Goal: Transaction & Acquisition: Purchase product/service

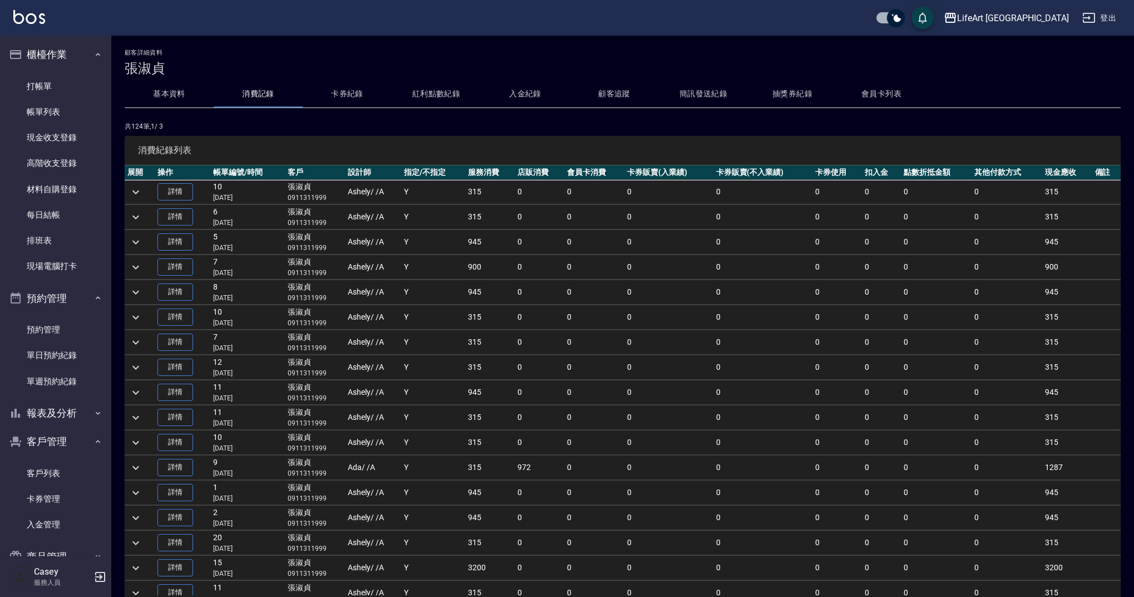
scroll to position [684, 0]
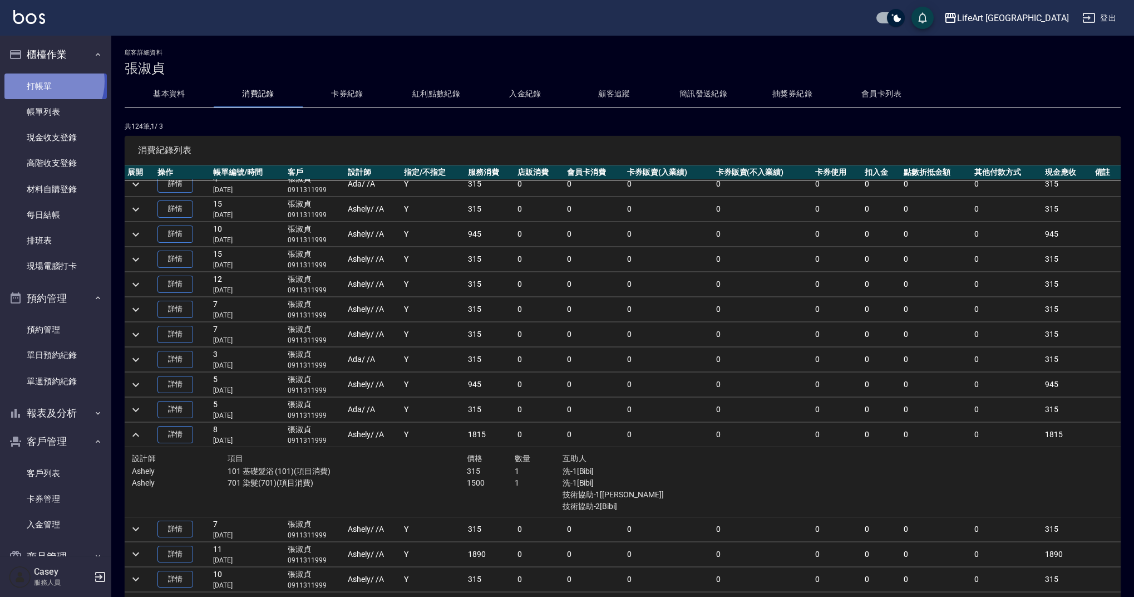
click at [47, 81] on link "打帳單" at bounding box center [55, 86] width 102 height 26
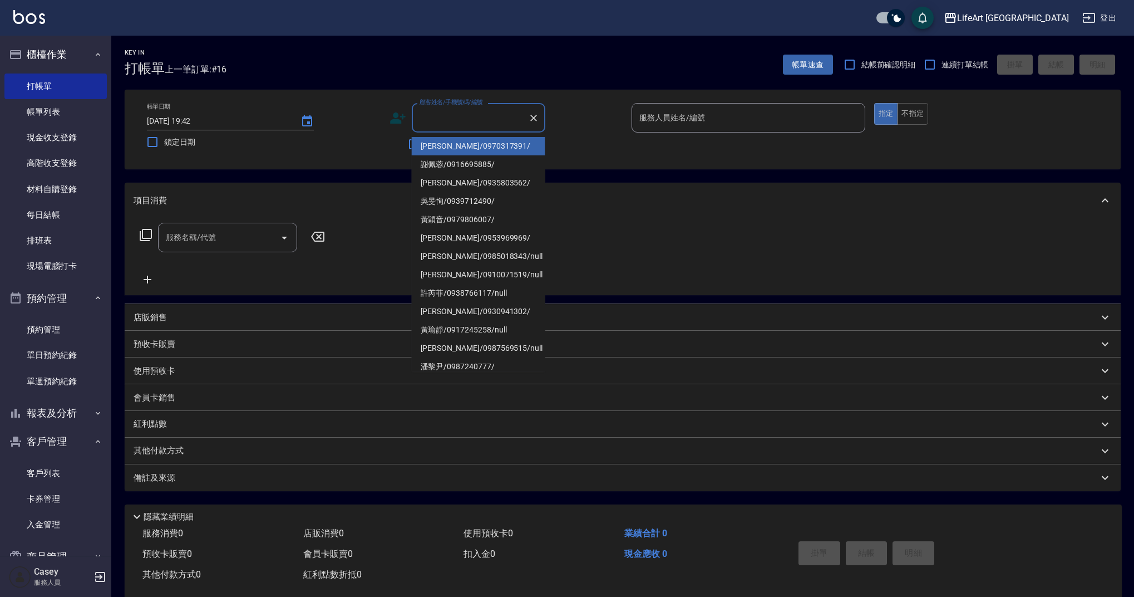
click at [436, 124] on input "顧客姓名/手機號碼/編號" at bounding box center [470, 117] width 107 height 19
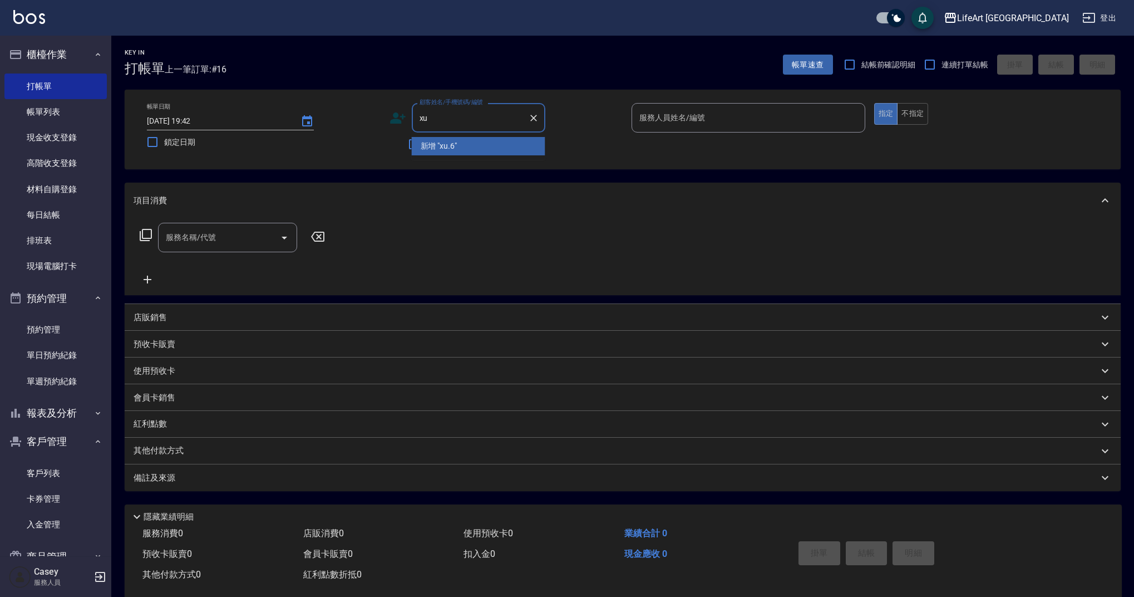
type input "x"
click at [451, 146] on li "[PERSON_NAME]/0917654558/" at bounding box center [479, 146] width 134 height 18
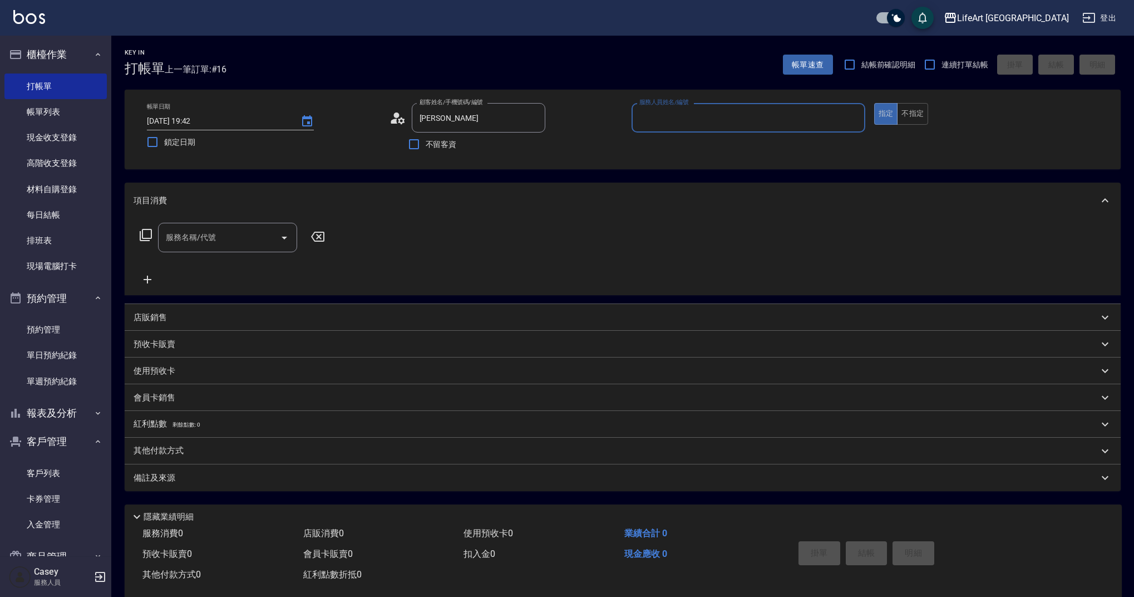
type input "[PERSON_NAME]/0917654558/"
type input "Weiwei-w"
click at [216, 242] on input "服務名稱/代號" at bounding box center [219, 240] width 112 height 19
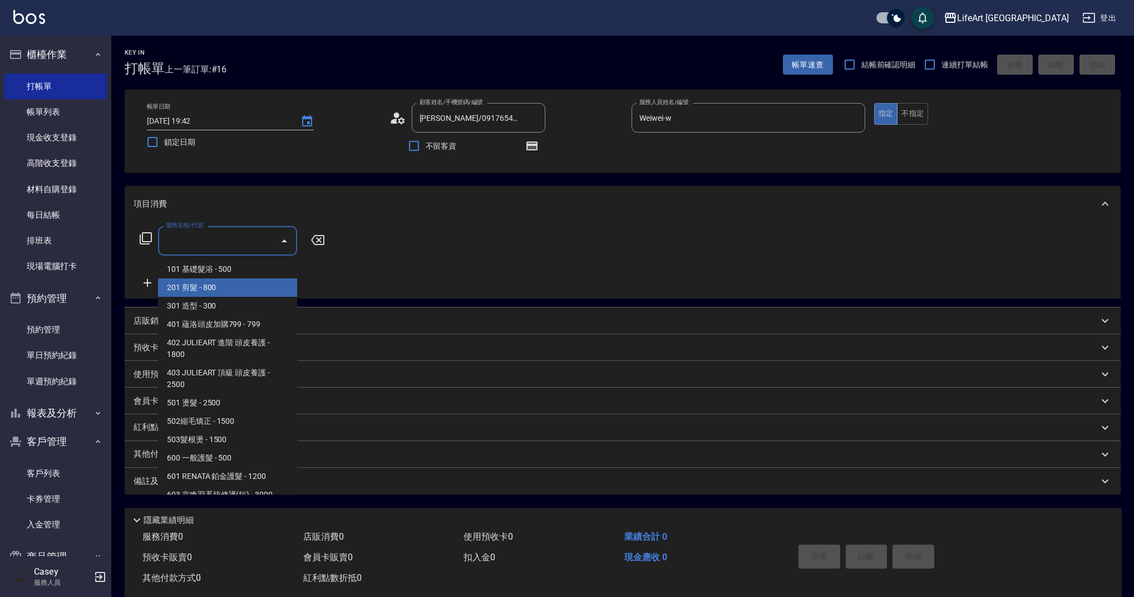
click at [210, 288] on span "201 剪髮 - 800" at bounding box center [227, 287] width 139 height 18
type input "201 剪髮(201)"
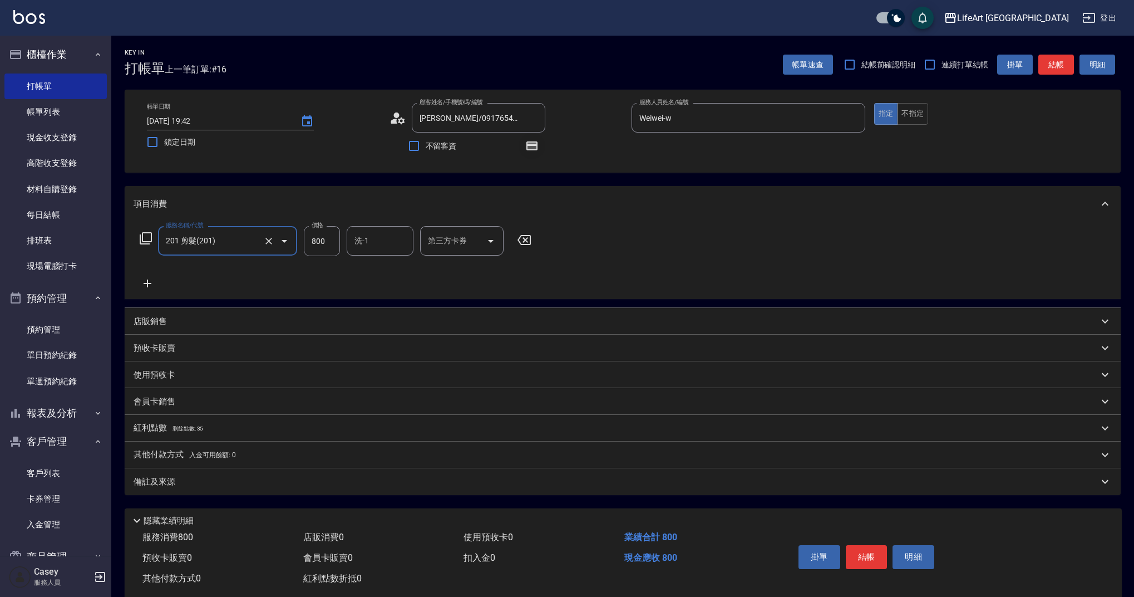
click at [536, 142] on icon "button" at bounding box center [531, 145] width 11 height 9
click at [535, 142] on icon "button" at bounding box center [531, 145] width 11 height 9
drag, startPoint x: 336, startPoint y: 242, endPoint x: 293, endPoint y: 244, distance: 42.3
click at [293, 244] on div "服務名稱/代號 201 剪髮(201) 服務名稱/代號 價格 800 價格 洗-1 洗-1 第三方卡券 第三方卡券" at bounding box center [336, 241] width 405 height 30
type input "900"
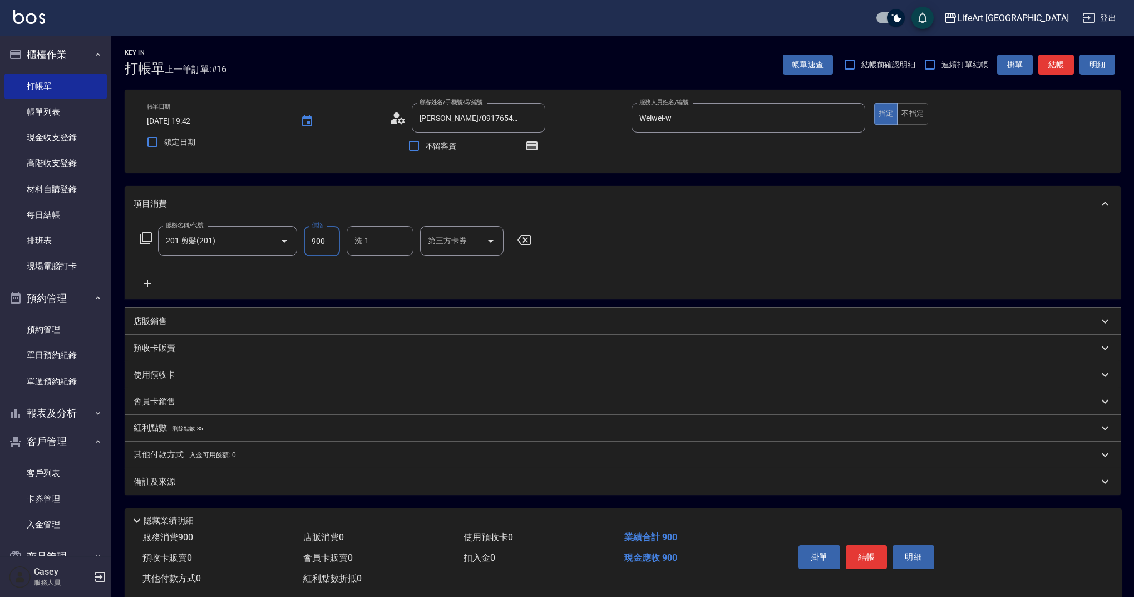
click at [282, 487] on div "備註及來源" at bounding box center [616, 482] width 965 height 12
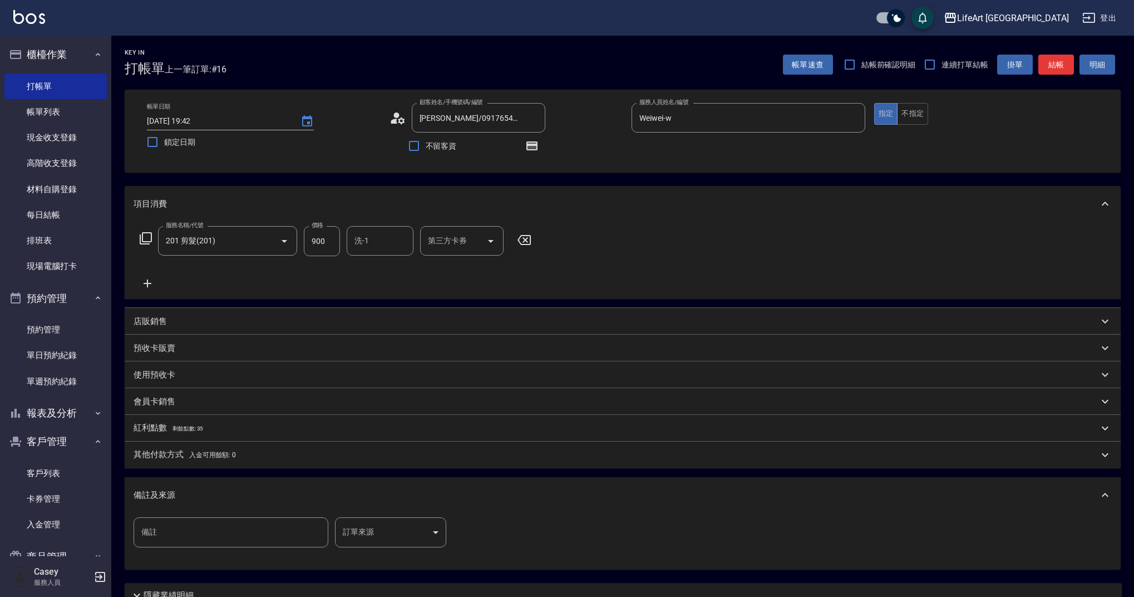
click at [358, 539] on body "LifeArt 蘆洲 登出 櫃檯作業 打帳單 帳單列表 現金收支登錄 高階收支登錄 材料自購登錄 每日結帳 排班表 現場電腦打卡 預約管理 預約管理 單日預約…" at bounding box center [567, 345] width 1134 height 690
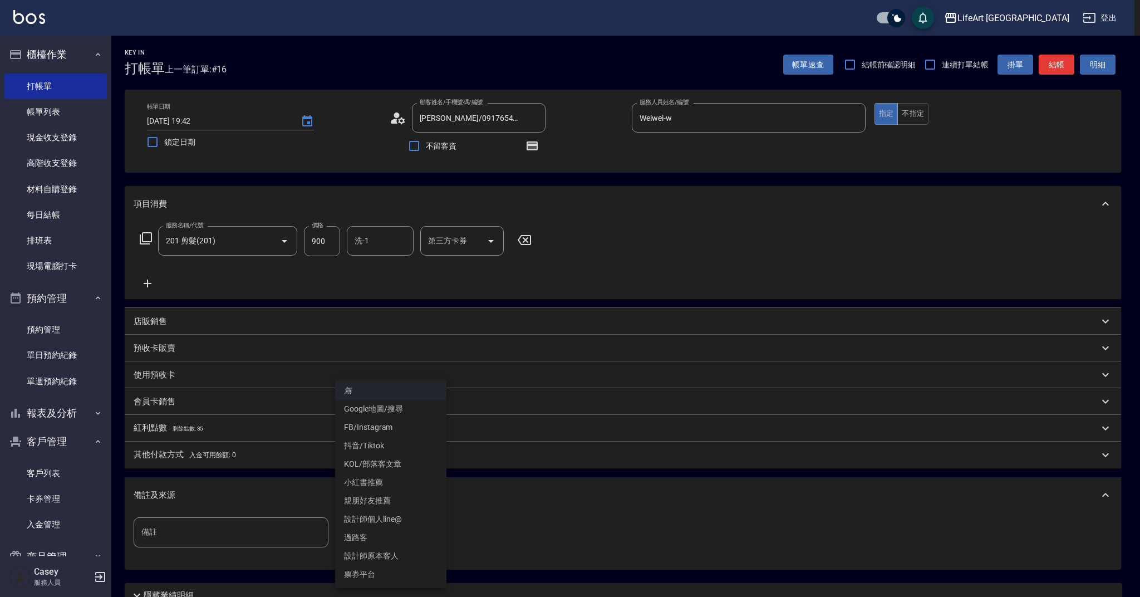
click at [392, 555] on li "設計師原本客人" at bounding box center [390, 556] width 111 height 18
type input "設計師原本客人"
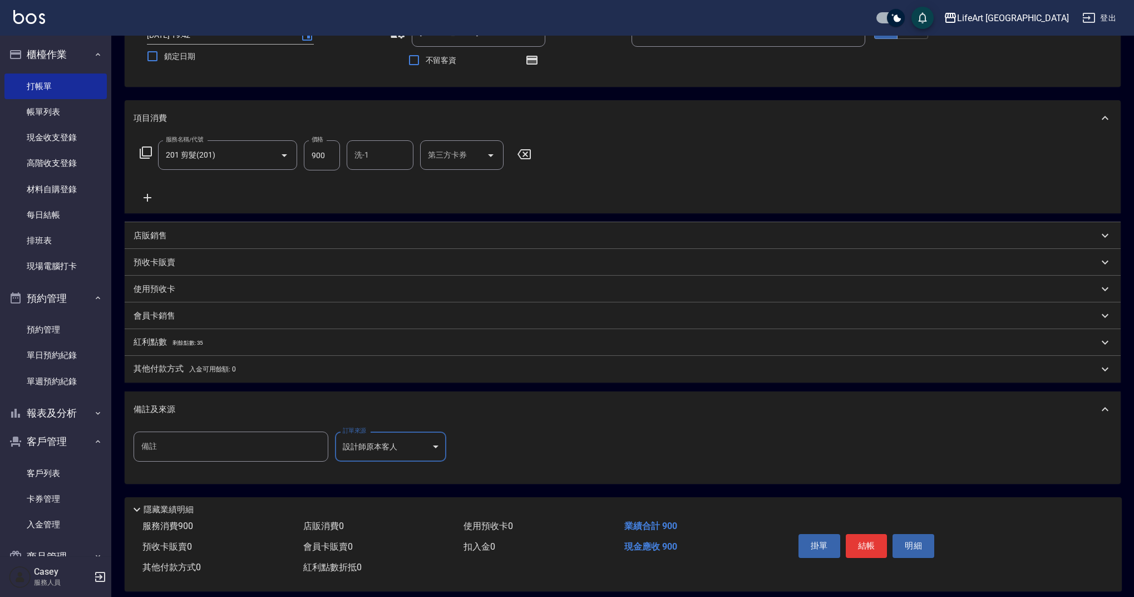
scroll to position [99, 0]
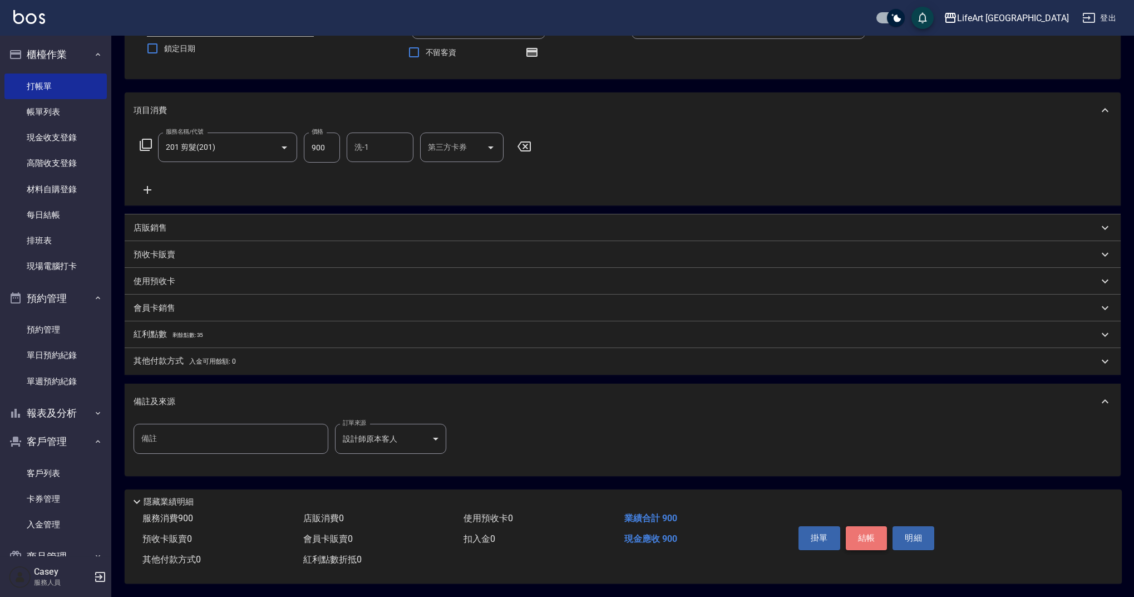
click at [872, 538] on button "結帳" at bounding box center [867, 537] width 42 height 23
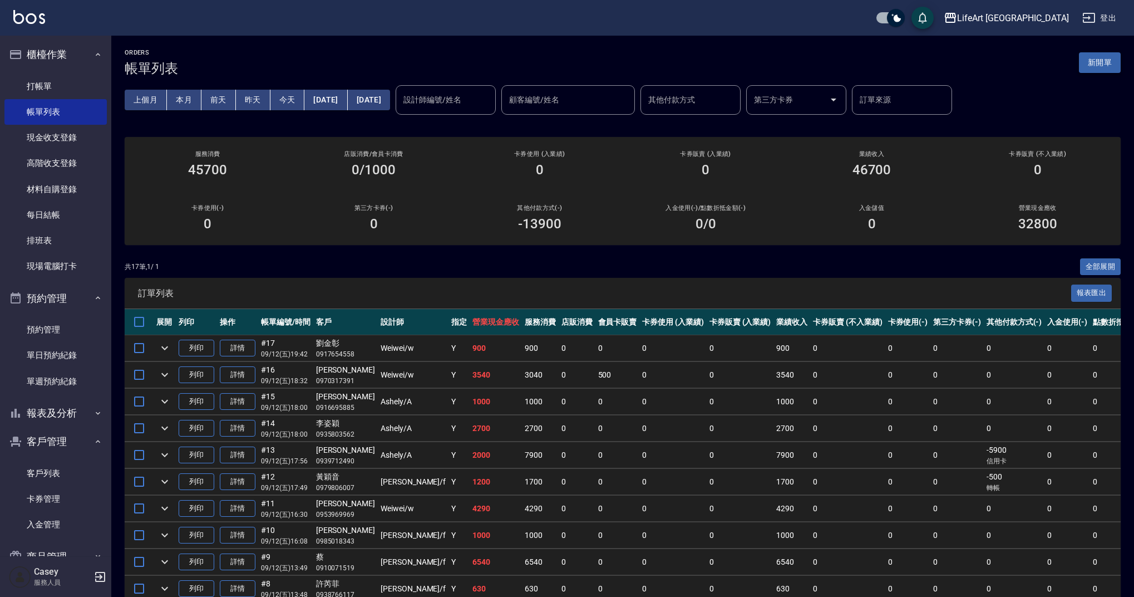
click at [1106, 65] on button "新開單" at bounding box center [1100, 62] width 42 height 21
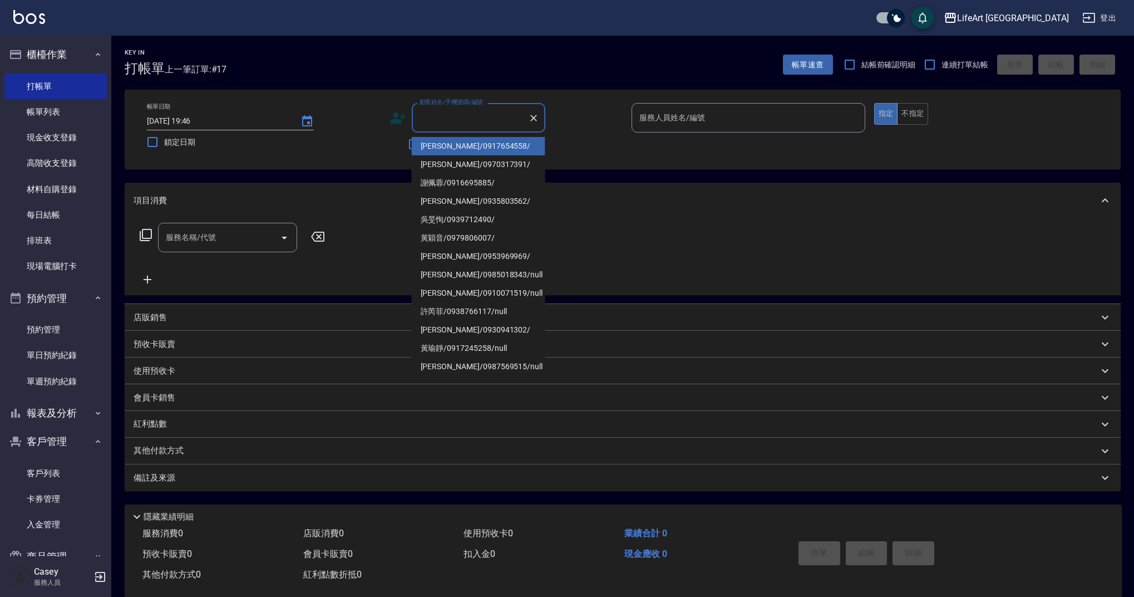
click at [466, 120] on input "顧客姓名/手機號碼/編號" at bounding box center [470, 117] width 107 height 19
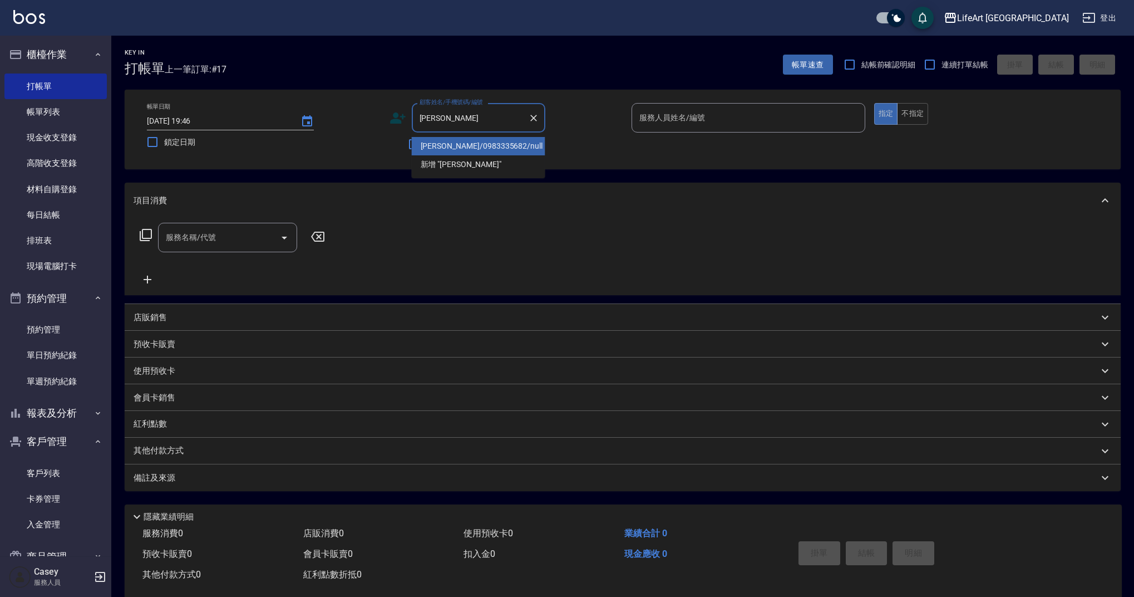
drag, startPoint x: 493, startPoint y: 145, endPoint x: 519, endPoint y: 154, distance: 27.8
click at [493, 145] on li "[PERSON_NAME]/0983335682/null" at bounding box center [479, 146] width 134 height 18
type input "[PERSON_NAME]/0983335682/null"
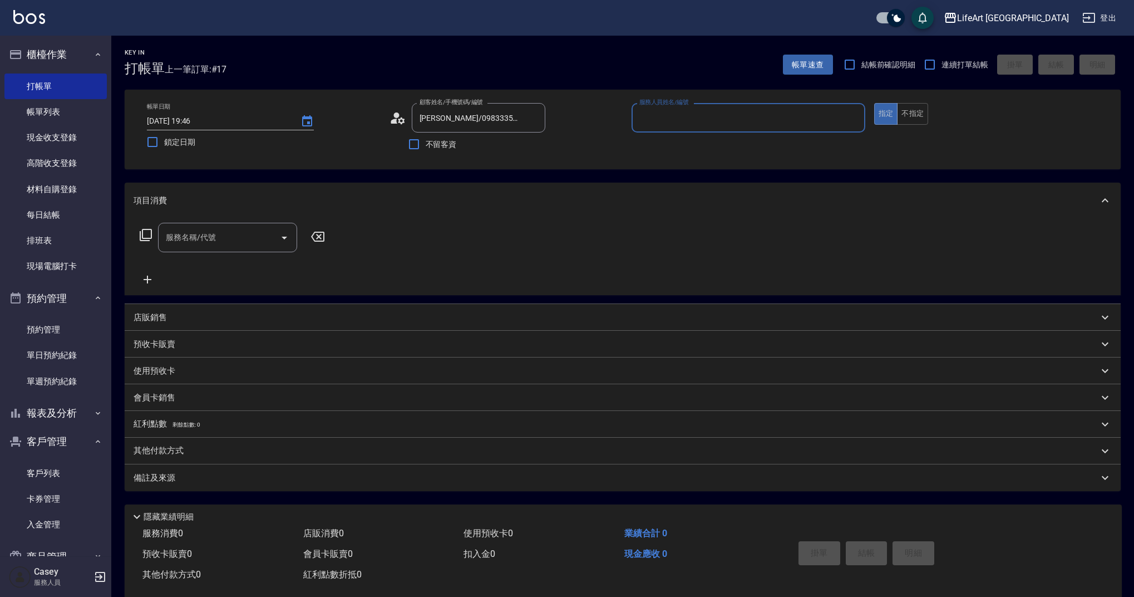
type input "Ada-A"
click at [534, 147] on icon "button" at bounding box center [532, 145] width 9 height 7
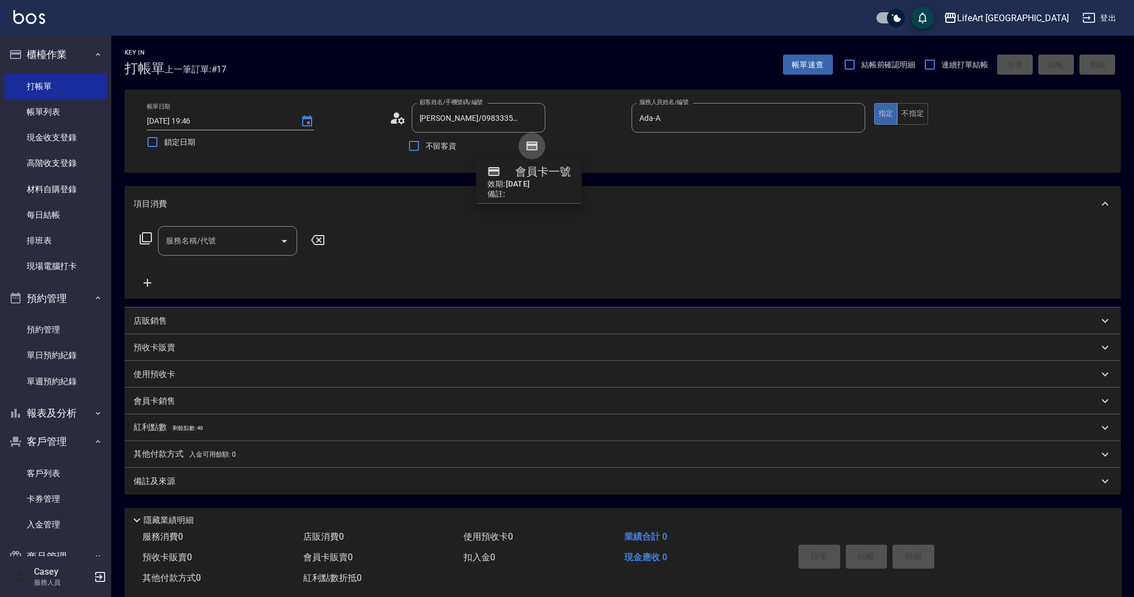
click at [536, 146] on icon "button" at bounding box center [531, 145] width 11 height 9
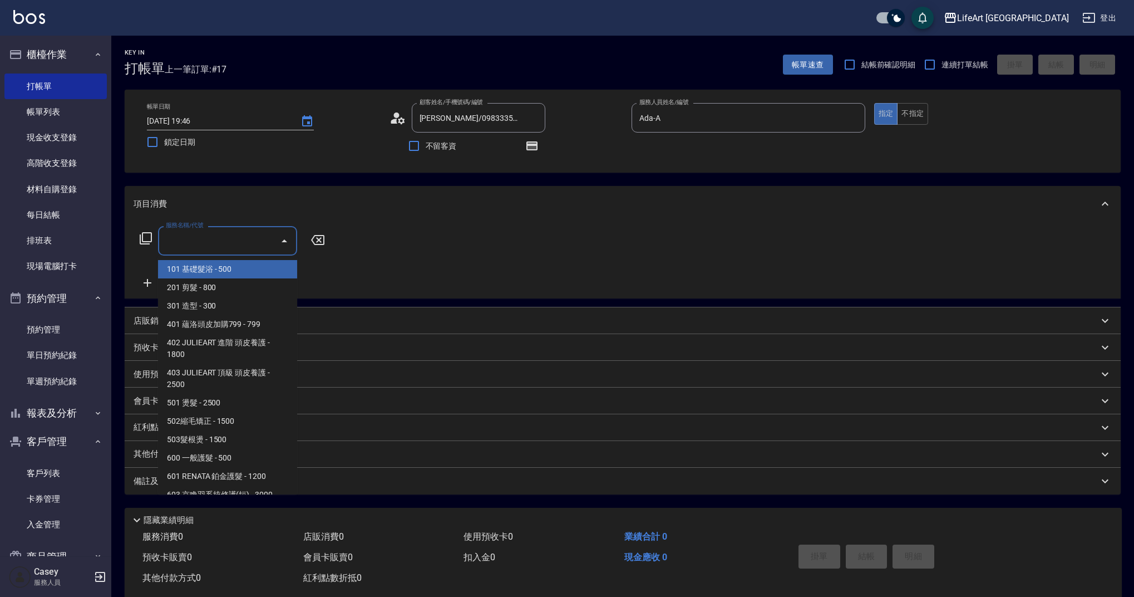
click at [205, 242] on div "服務名稱/代號 服務名稱/代號" at bounding box center [227, 240] width 139 height 29
click at [216, 283] on span "201 剪髮 - 800" at bounding box center [227, 287] width 139 height 18
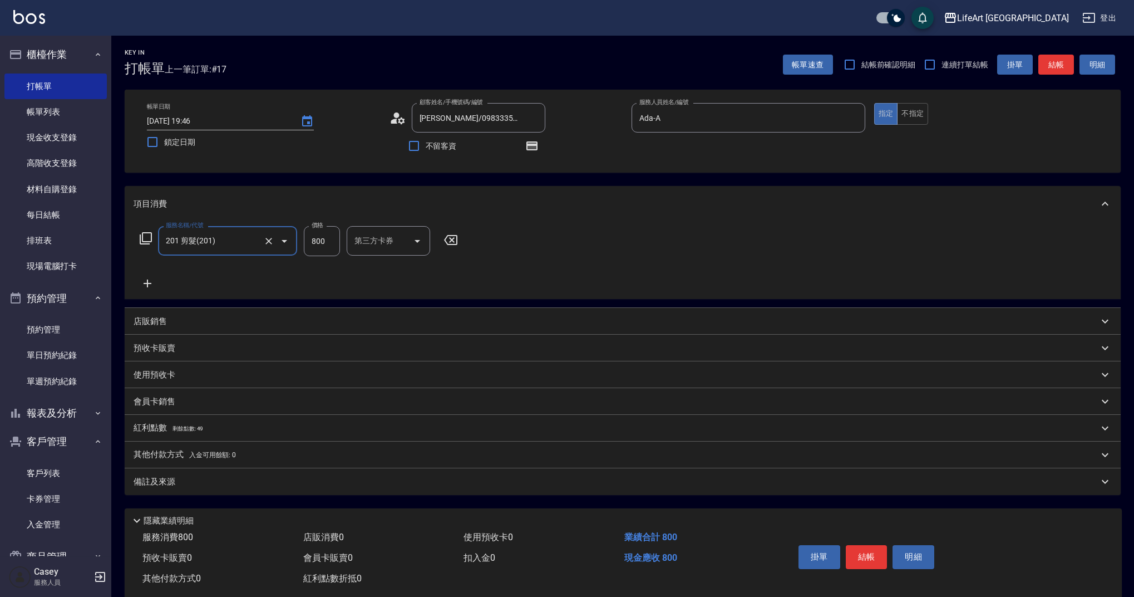
type input "201 剪髮(201)"
click at [317, 241] on input "800" at bounding box center [322, 241] width 36 height 30
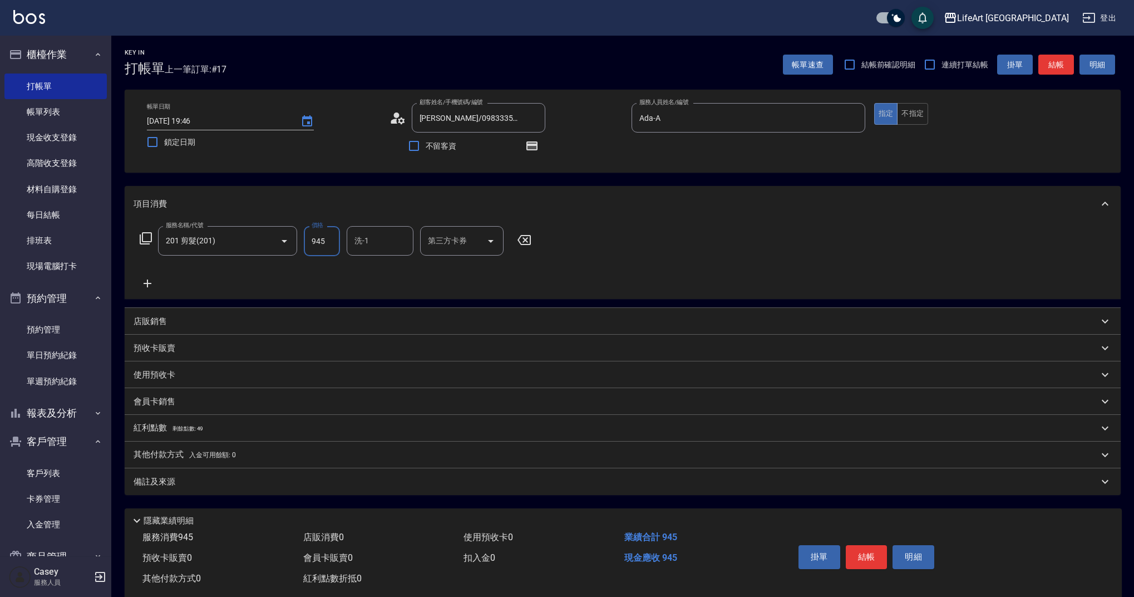
type input "945"
click at [275, 489] on div "備註及來源" at bounding box center [623, 481] width 996 height 27
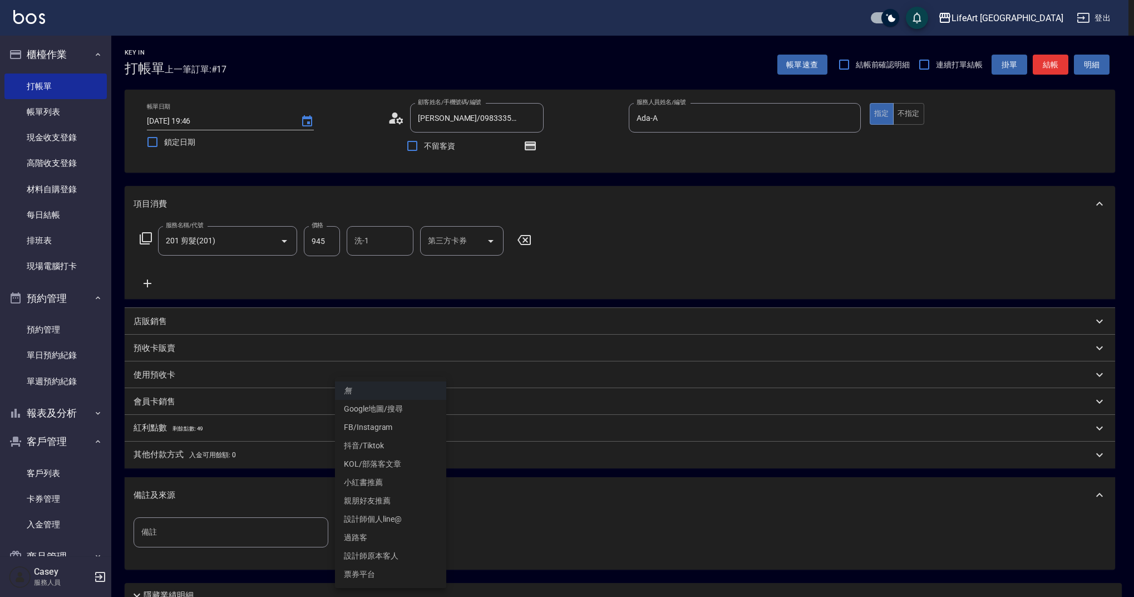
click at [367, 520] on body "LifeArt 蘆洲 登出 櫃檯作業 打帳單 帳單列表 現金收支登錄 高階收支登錄 材料自購登錄 每日結帳 排班表 現場電腦打卡 預約管理 預約管理 單日預約…" at bounding box center [567, 345] width 1134 height 690
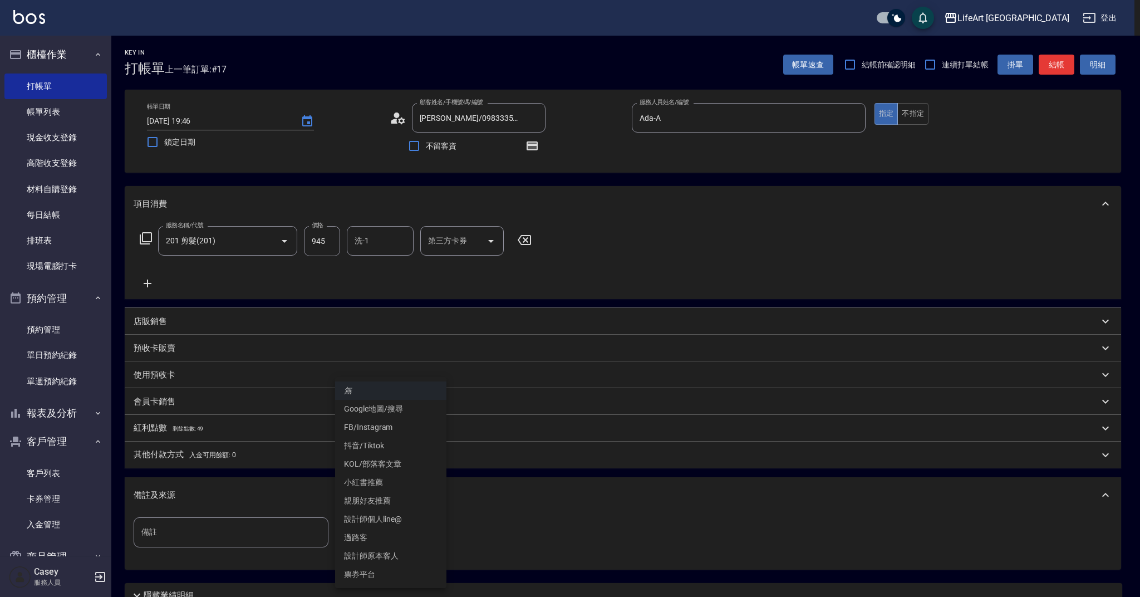
click at [399, 554] on li "設計師原本客人" at bounding box center [390, 556] width 111 height 18
type input "設計師原本客人"
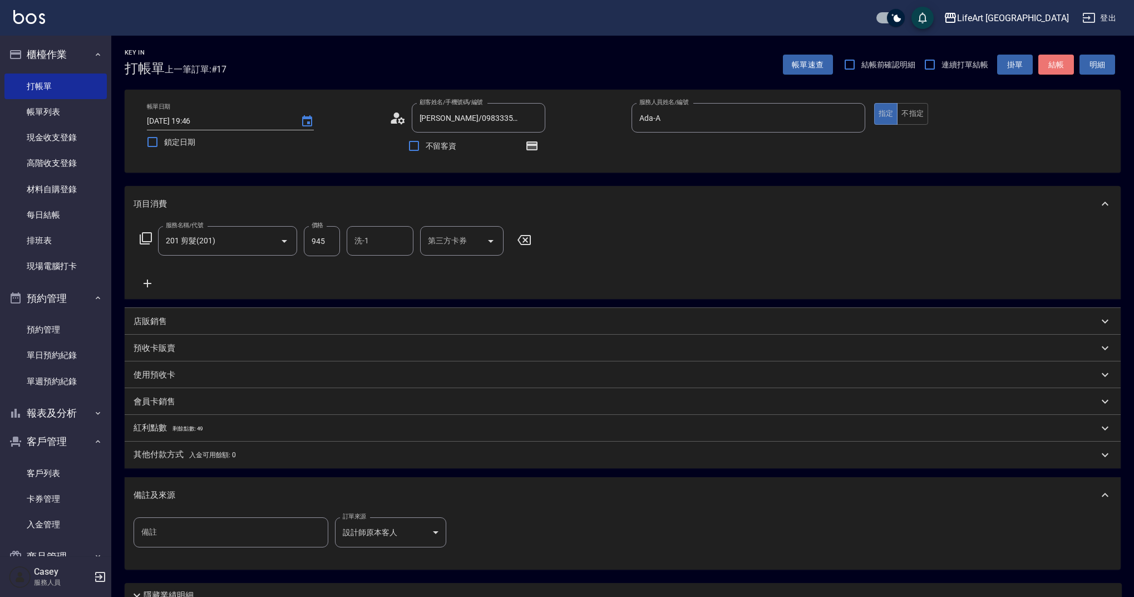
click at [1061, 67] on button "結帳" at bounding box center [1056, 65] width 36 height 21
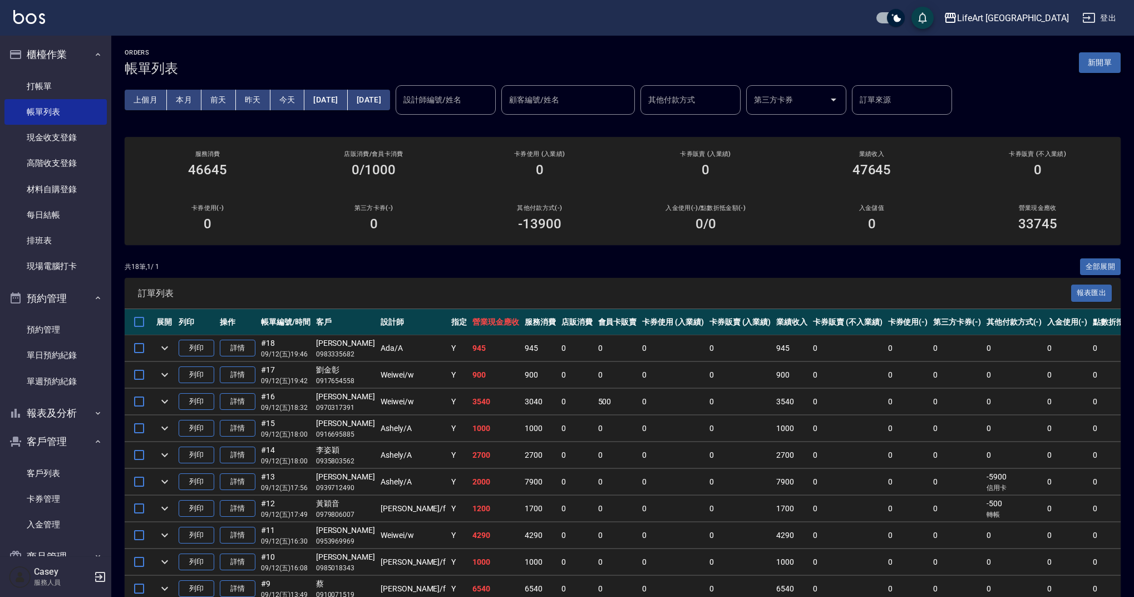
click at [1109, 60] on button "新開單" at bounding box center [1100, 62] width 42 height 21
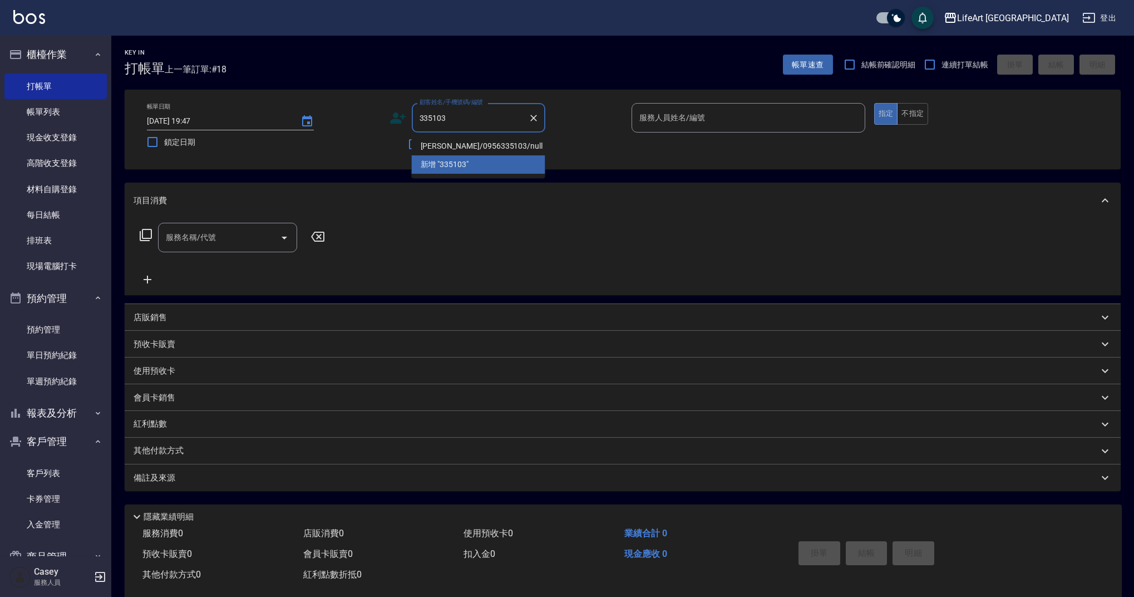
click at [454, 143] on li "[PERSON_NAME]/0956335103/null" at bounding box center [479, 146] width 134 height 18
type input "[PERSON_NAME]/0956335103/null"
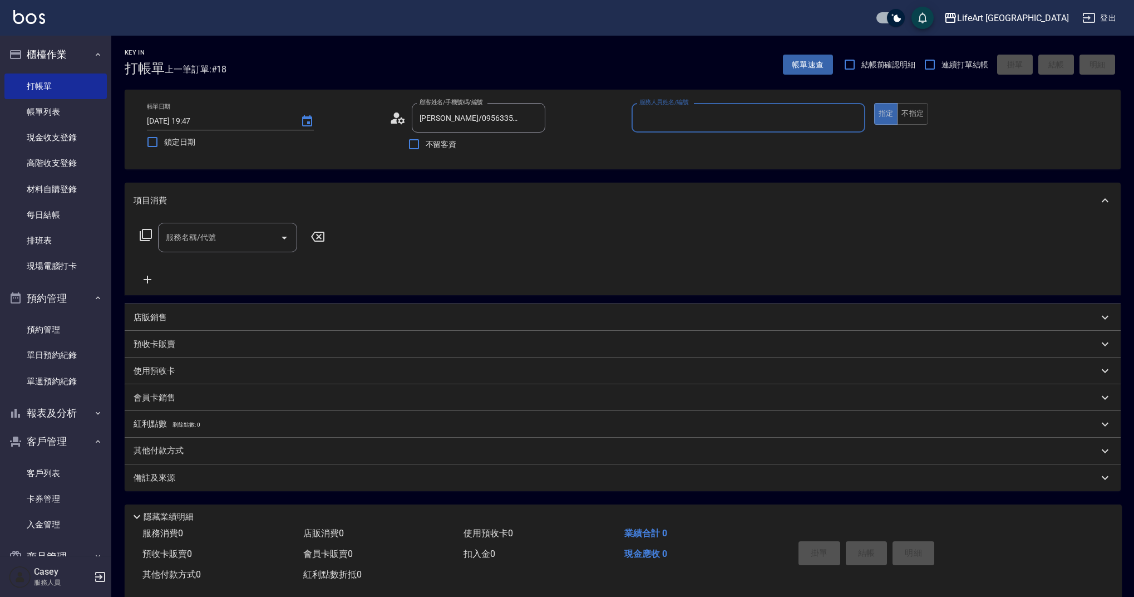
type input "Ashely-A"
click at [243, 233] on input "服務名稱/代號" at bounding box center [219, 237] width 112 height 19
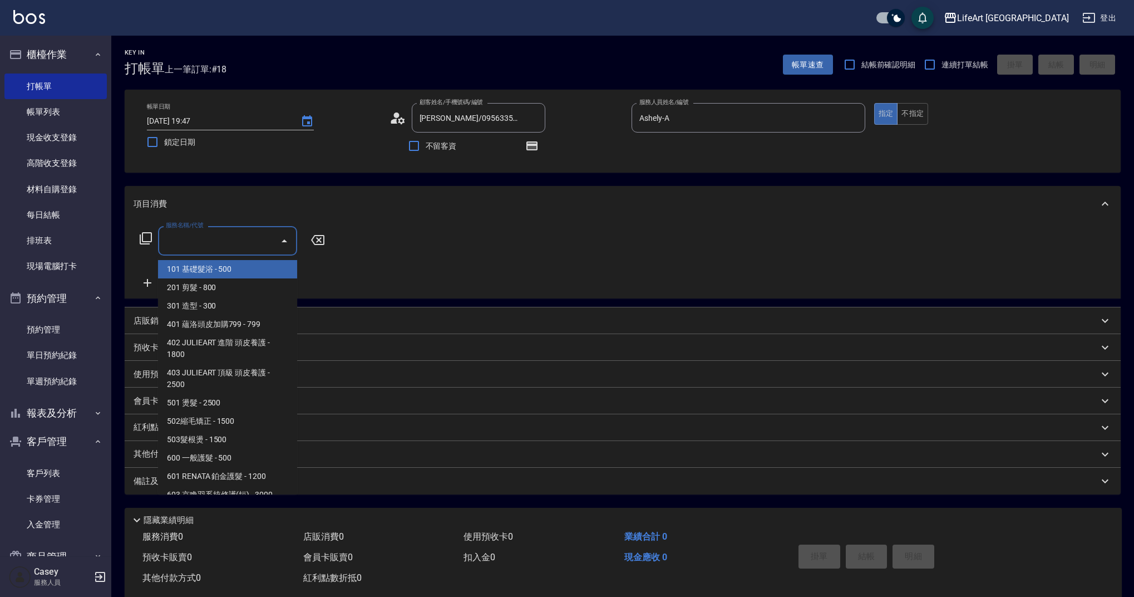
click at [243, 283] on span "201 剪髮 - 800" at bounding box center [227, 287] width 139 height 18
type input "201 剪髮(201)"
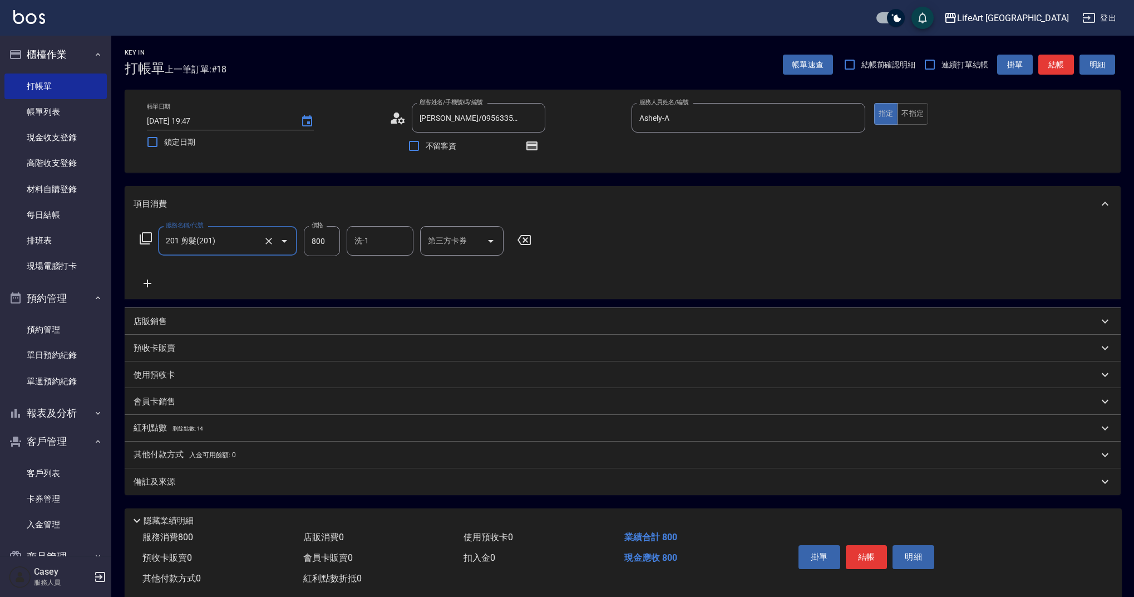
click at [333, 238] on input "800" at bounding box center [322, 241] width 36 height 30
type input "100"
click at [233, 494] on div "備註及來源" at bounding box center [623, 481] width 996 height 27
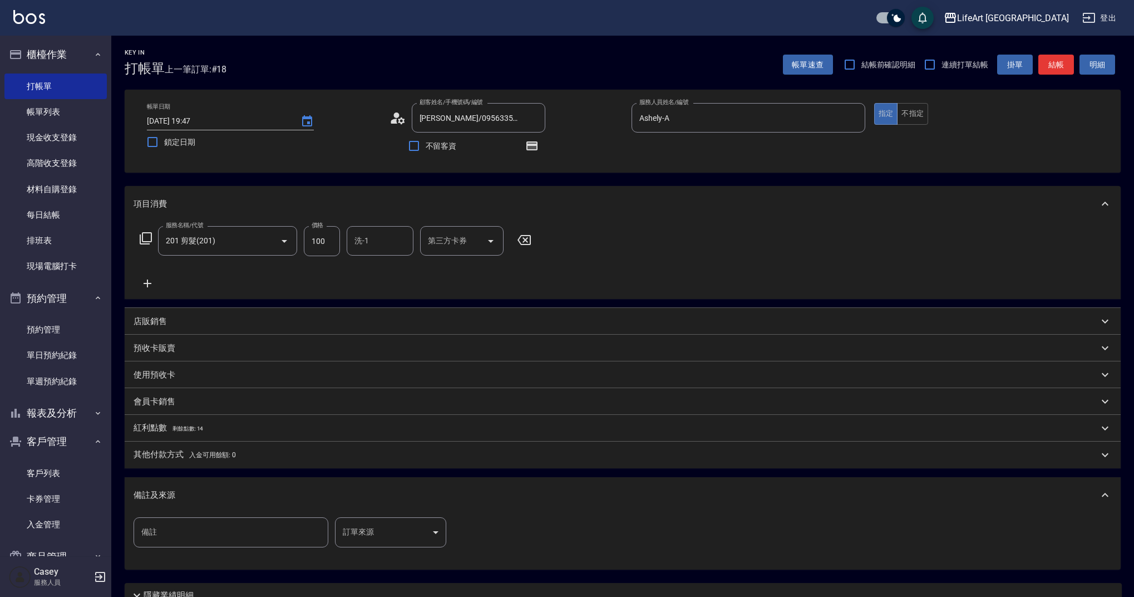
click at [361, 525] on body "LifeArt 蘆洲 登出 櫃檯作業 打帳單 帳單列表 現金收支登錄 高階收支登錄 材料自購登錄 每日結帳 排班表 現場電腦打卡 預約管理 預約管理 單日預約…" at bounding box center [567, 345] width 1134 height 690
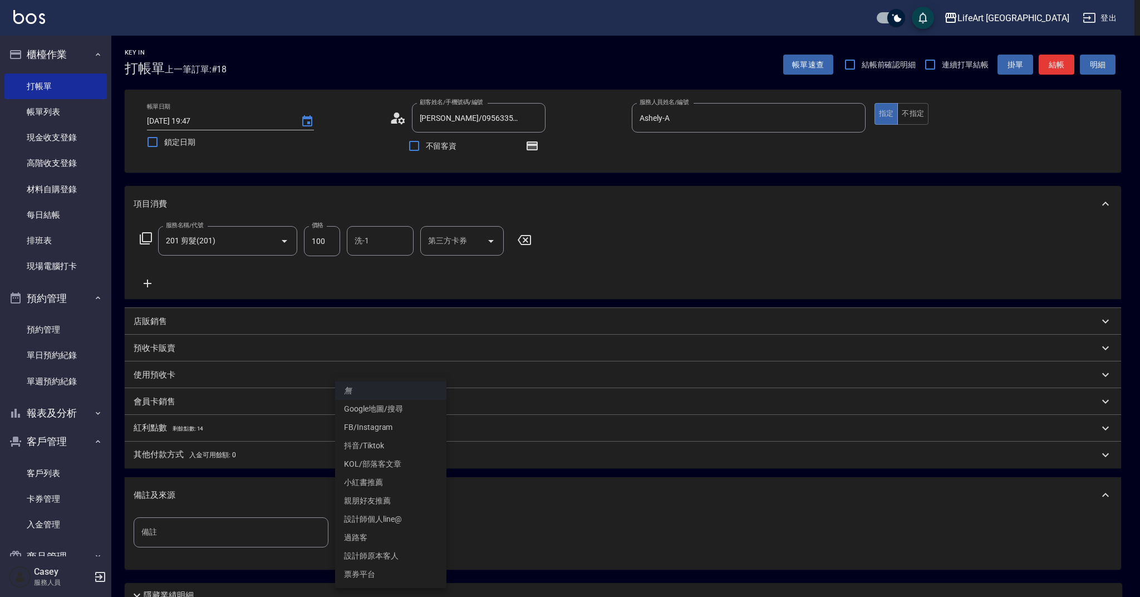
click at [395, 560] on li "設計師原本客人" at bounding box center [390, 556] width 111 height 18
type input "設計師原本客人"
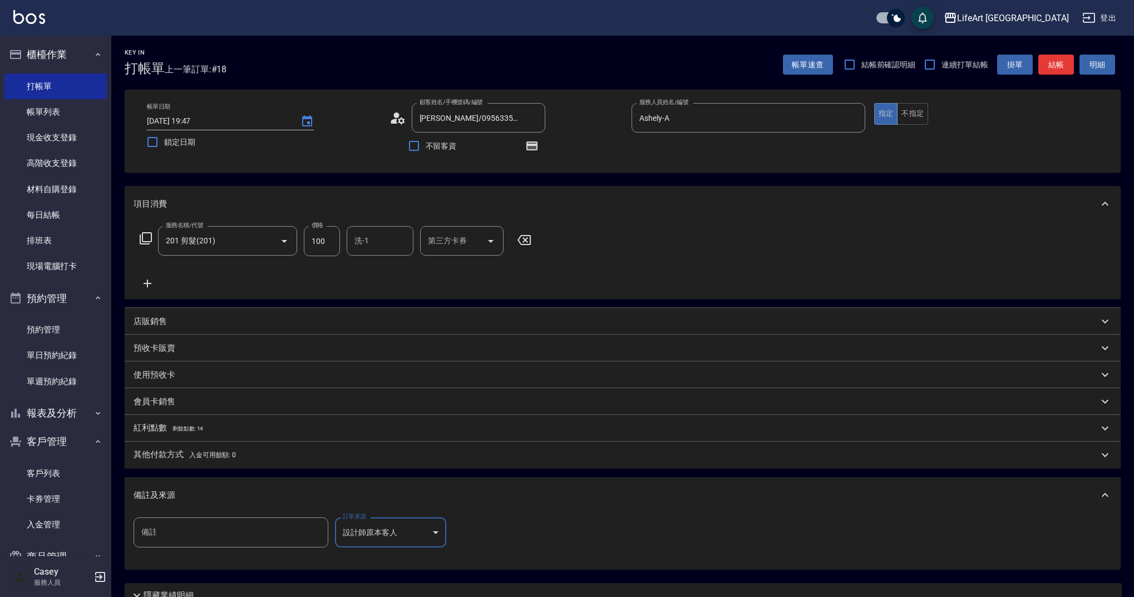
click at [1054, 65] on button "結帳" at bounding box center [1056, 65] width 36 height 21
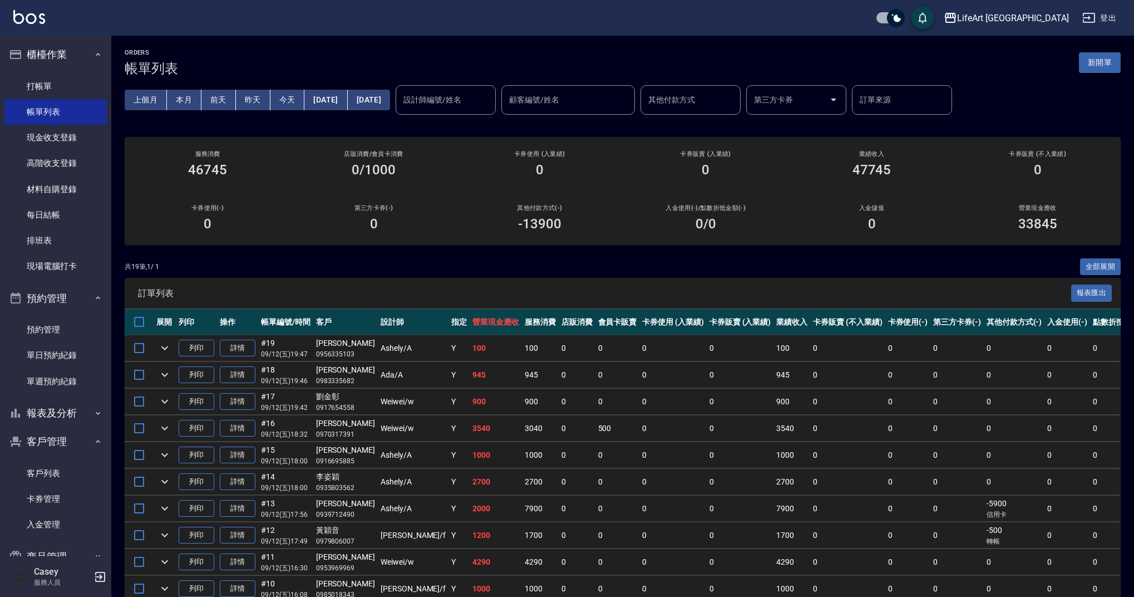
click at [1099, 57] on button "新開單" at bounding box center [1100, 62] width 42 height 21
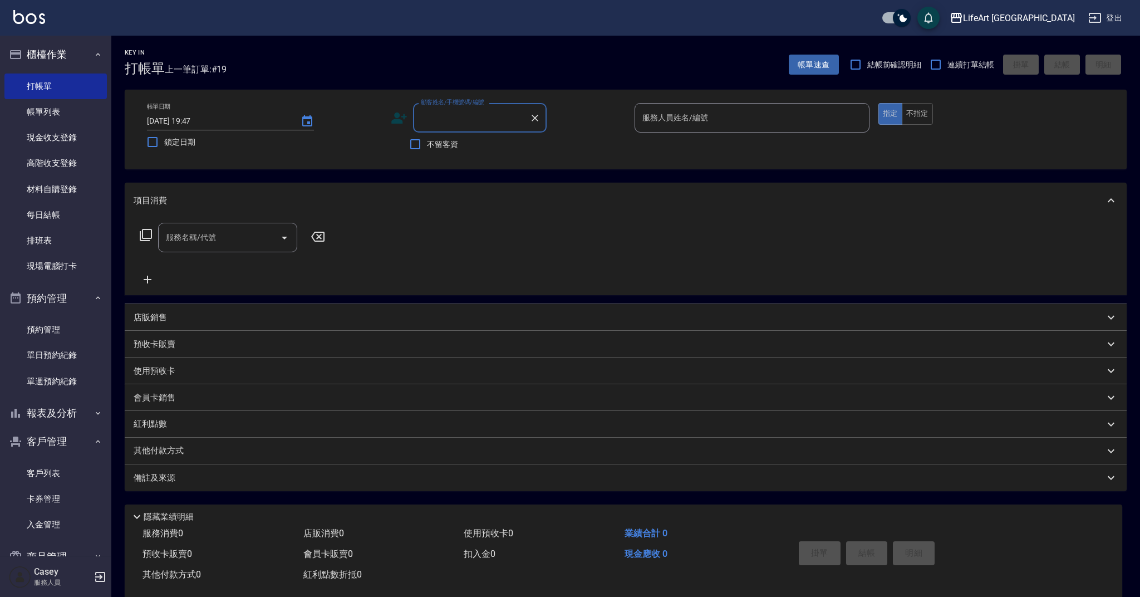
click at [473, 117] on input "顧客姓名/手機號碼/編號" at bounding box center [471, 117] width 107 height 19
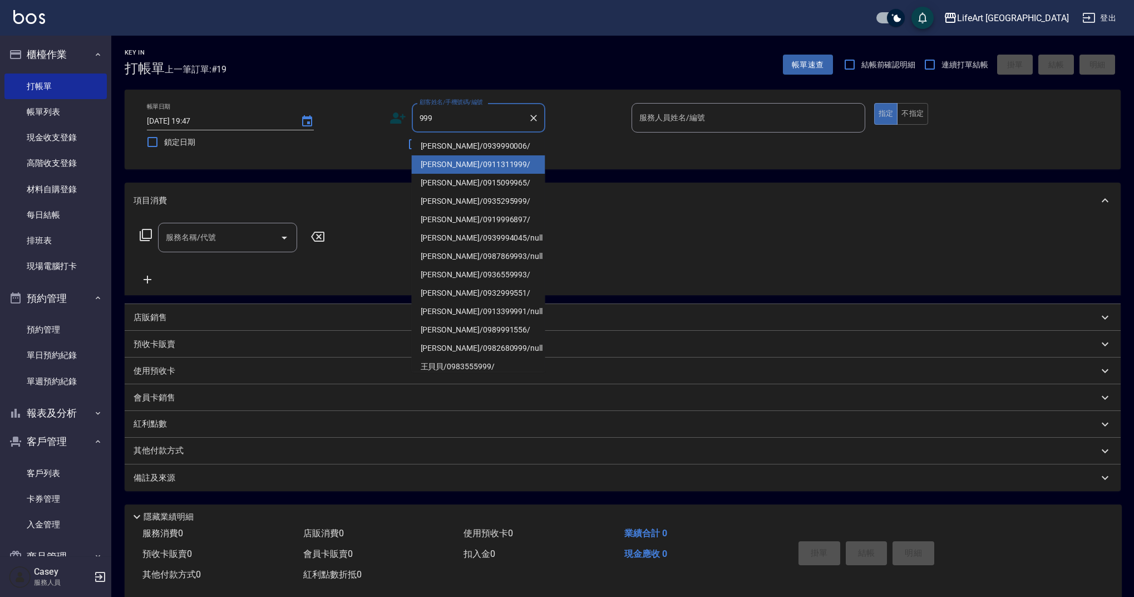
click at [449, 168] on li "[PERSON_NAME]/0911311999/" at bounding box center [479, 164] width 134 height 18
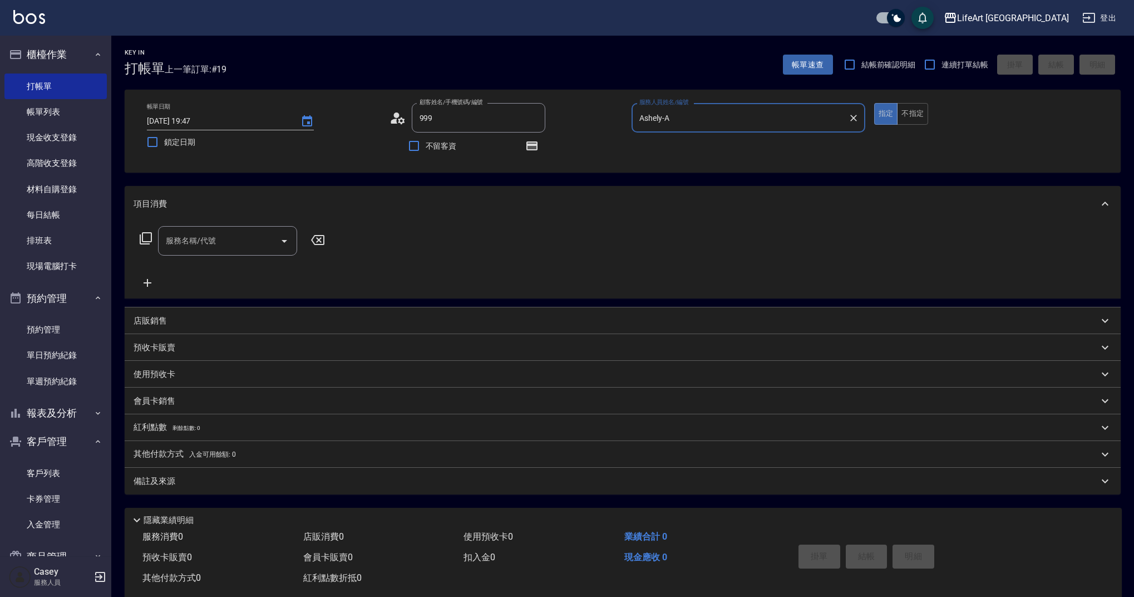
type input "[PERSON_NAME]/0911311999/"
type input "Ashely-A"
click at [258, 235] on input "服務名稱/代號" at bounding box center [219, 240] width 112 height 19
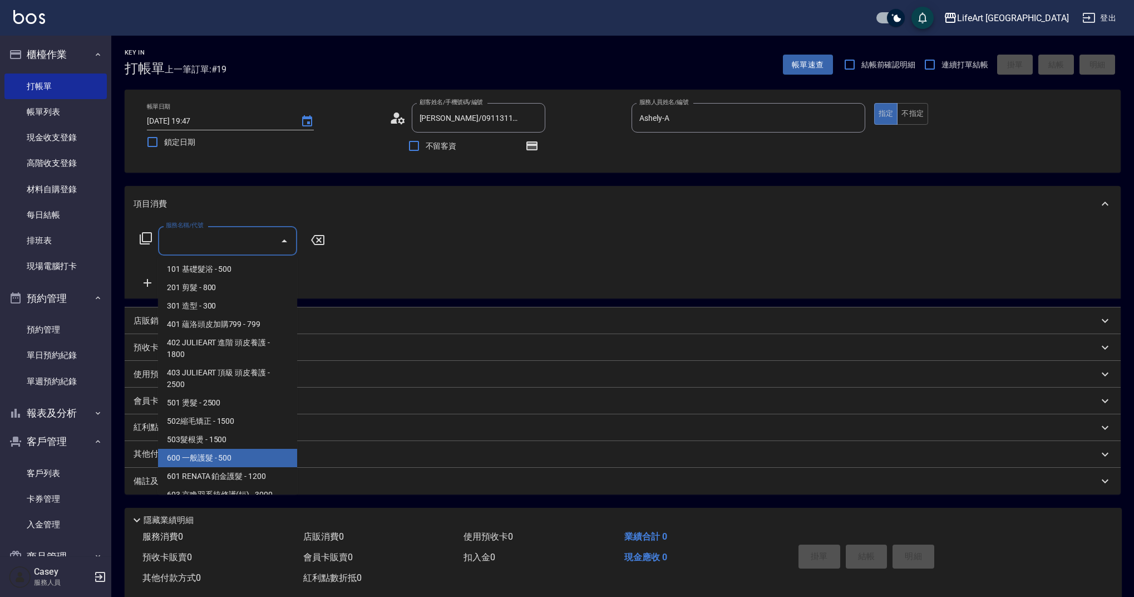
scroll to position [142, 0]
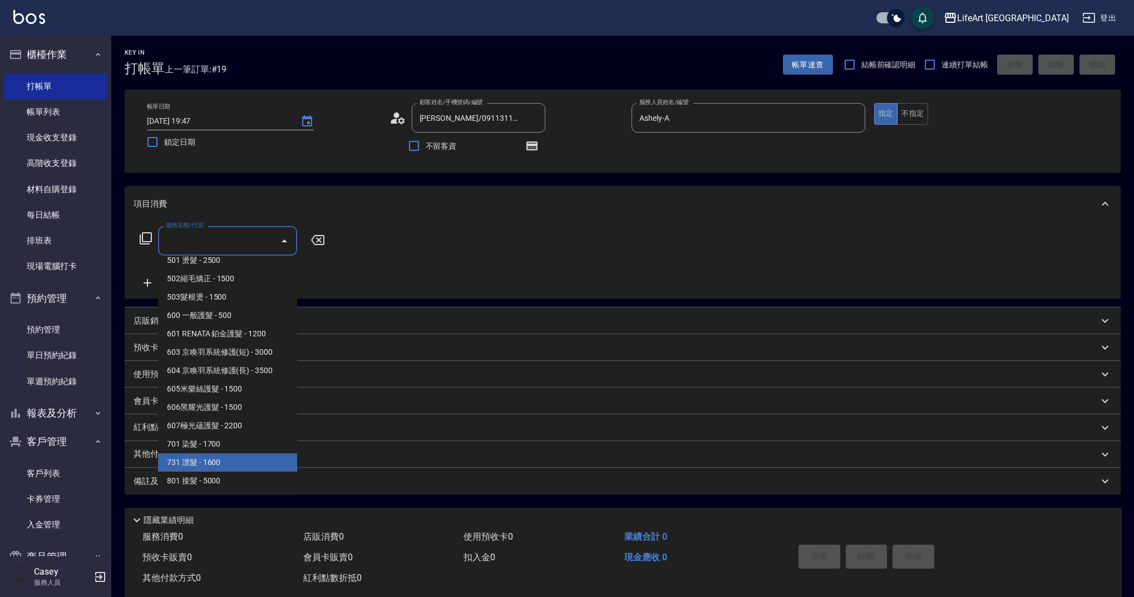
click at [258, 452] on span "701 染髮 - 1700" at bounding box center [227, 444] width 139 height 18
type input "701 染髮(701)"
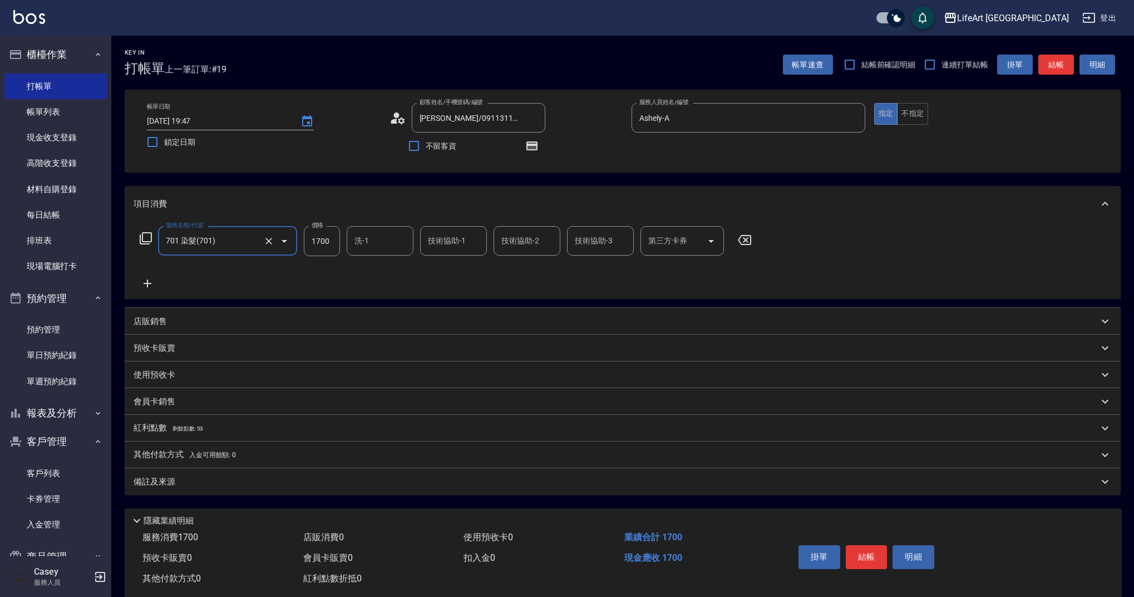
click at [145, 282] on icon at bounding box center [148, 283] width 28 height 13
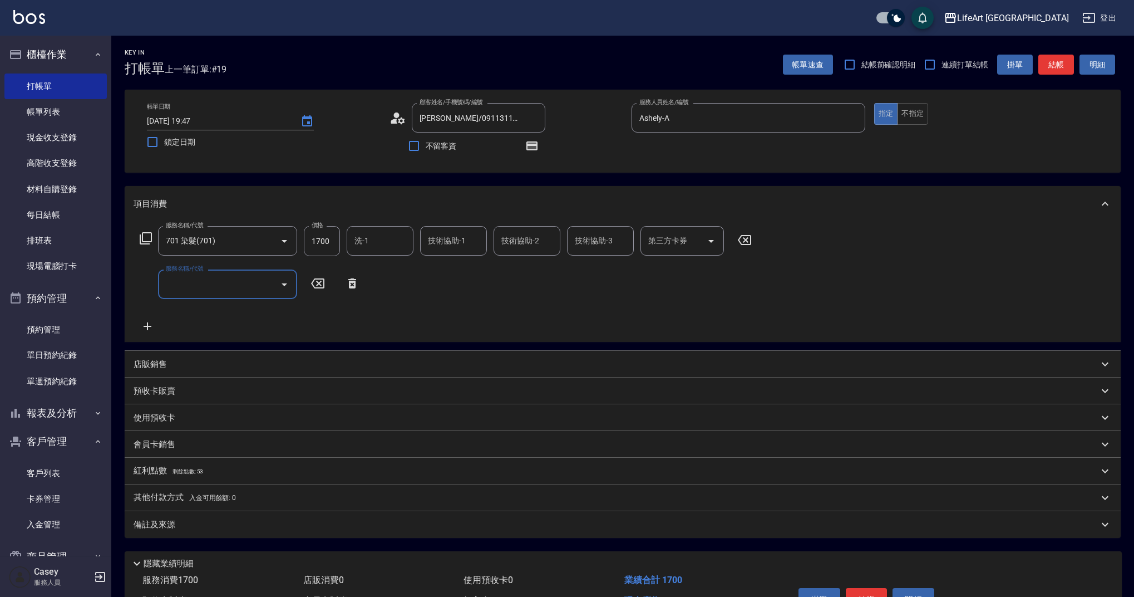
click at [204, 282] on input "服務名稱/代號" at bounding box center [219, 283] width 112 height 19
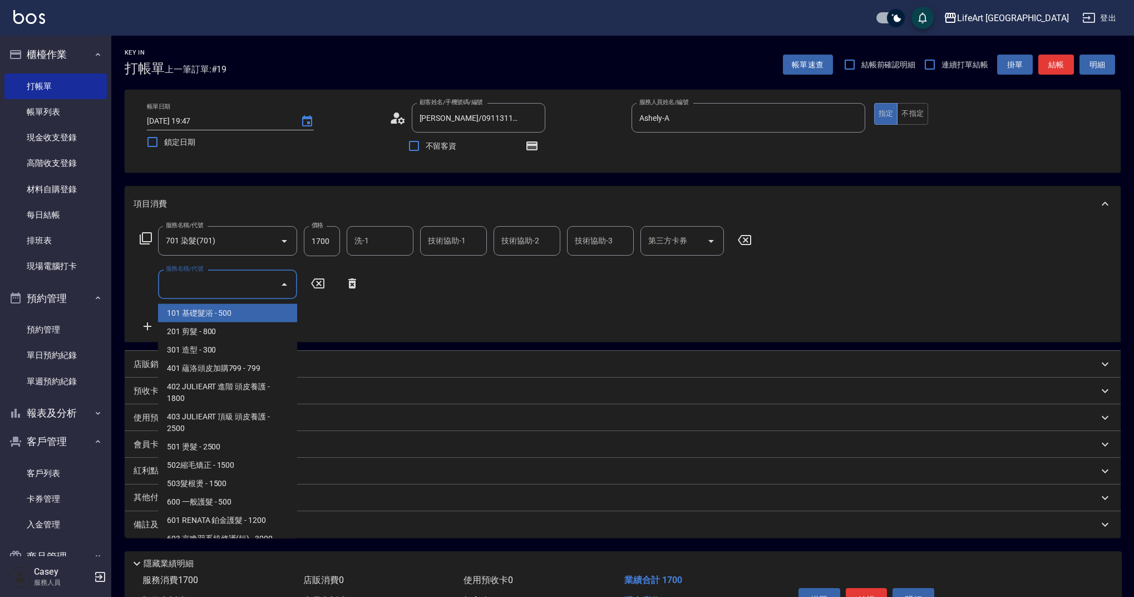
click at [228, 319] on span "101 基礎髮浴 - 500" at bounding box center [227, 313] width 139 height 18
type input "101 基礎髮浴 (101)"
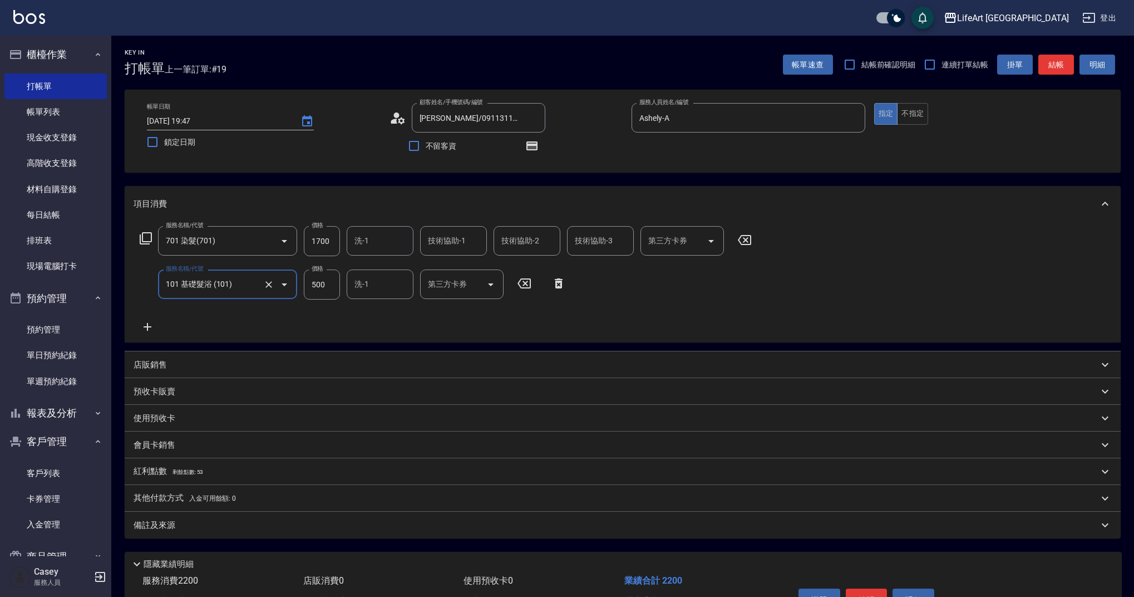
click at [326, 289] on input "500" at bounding box center [322, 284] width 36 height 30
type input "315"
click at [330, 245] on input "1700" at bounding box center [322, 241] width 36 height 30
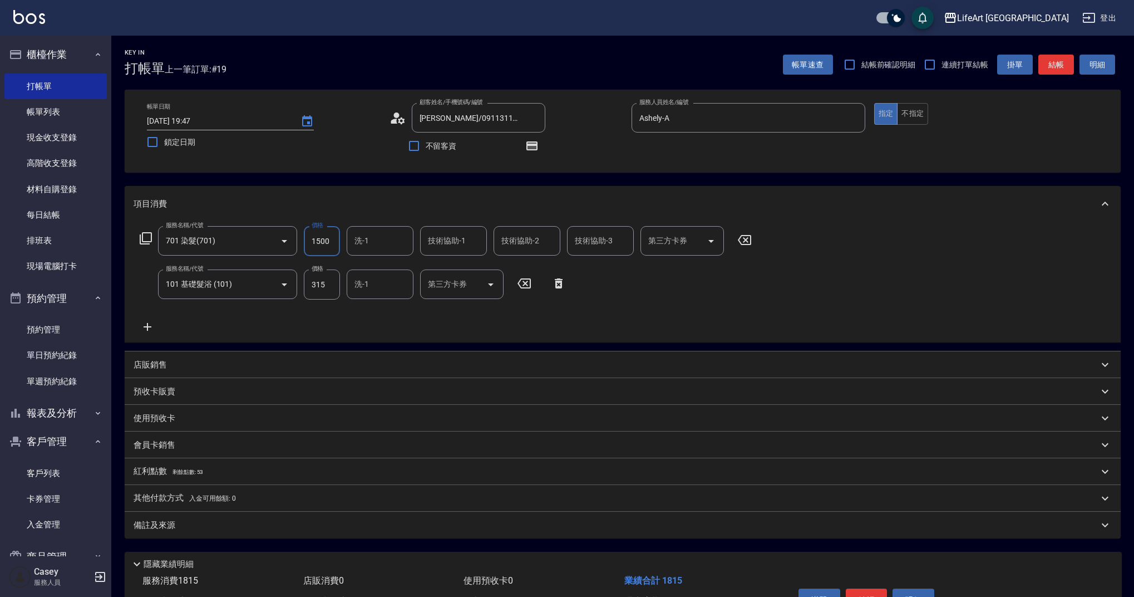
type input "1500"
click at [469, 240] on input "技術協助-1" at bounding box center [453, 240] width 57 height 19
click at [460, 290] on div "Casey -c" at bounding box center [453, 299] width 67 height 18
type input "Casey-c"
click at [378, 290] on input "洗-1" at bounding box center [380, 283] width 57 height 19
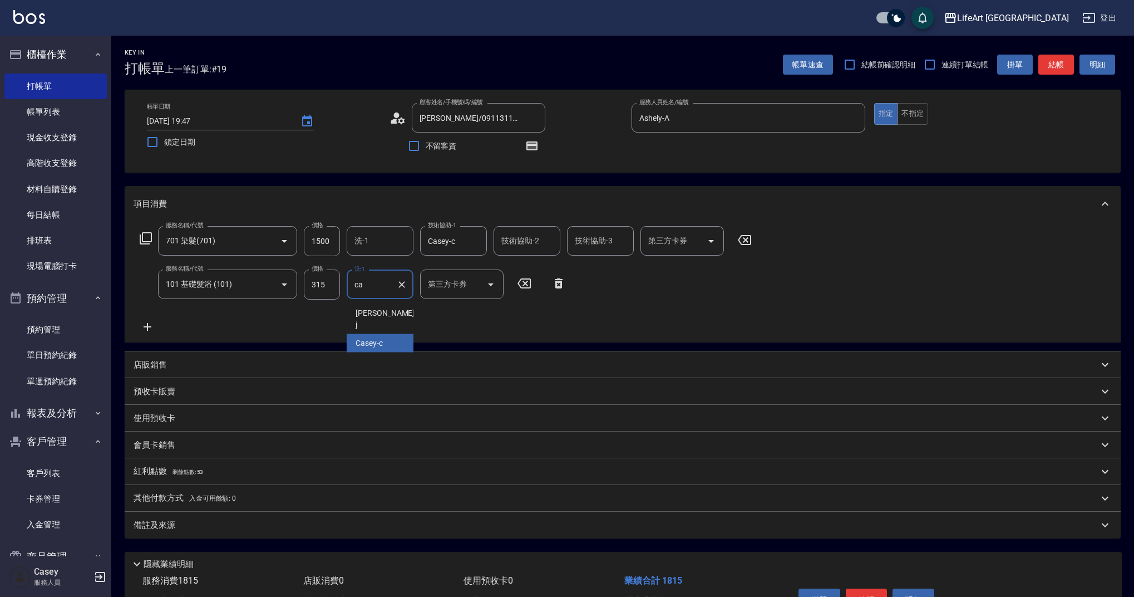
click at [382, 337] on span "Casey -c" at bounding box center [369, 343] width 27 height 12
type input "Casey-c"
click at [199, 471] on span "剩餘點數: 53" at bounding box center [188, 472] width 31 height 6
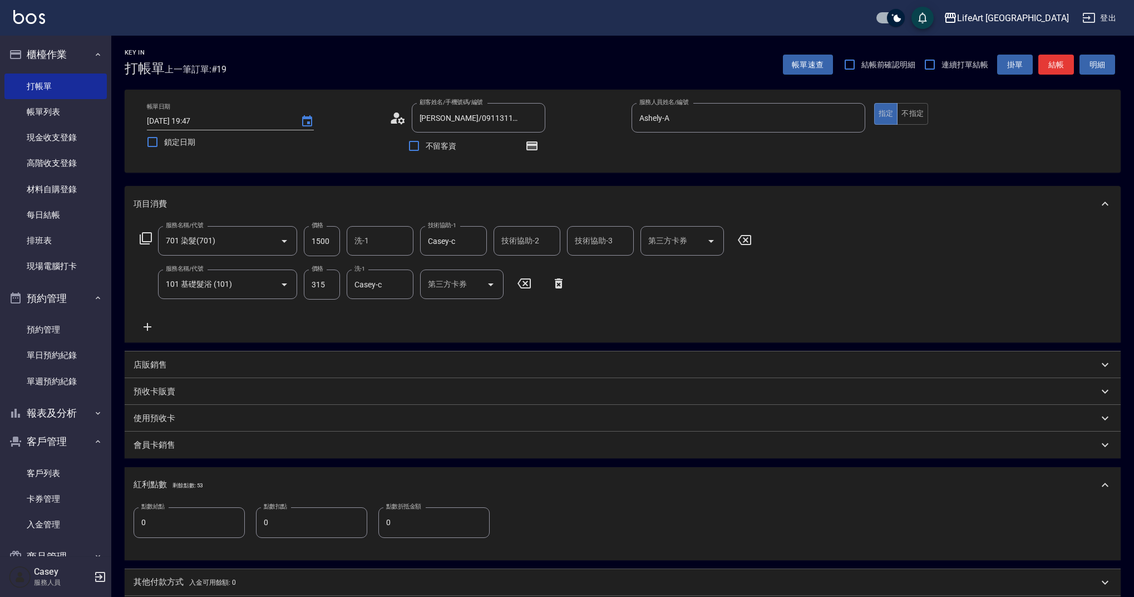
click at [200, 518] on input "0" at bounding box center [189, 522] width 111 height 30
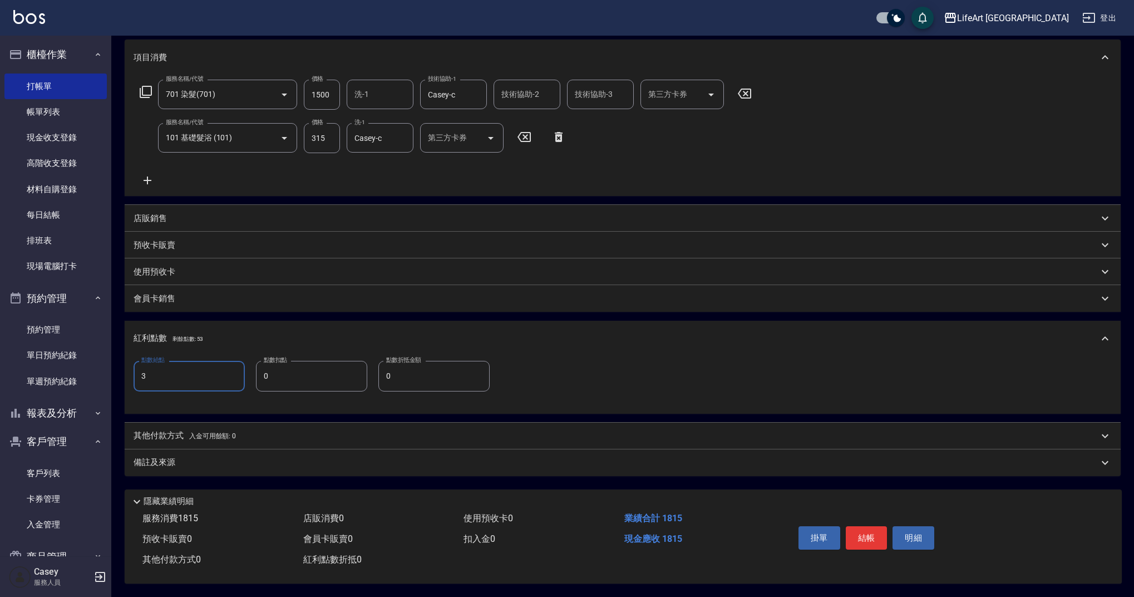
type input "3"
click at [252, 458] on div "備註及來源" at bounding box center [616, 462] width 965 height 12
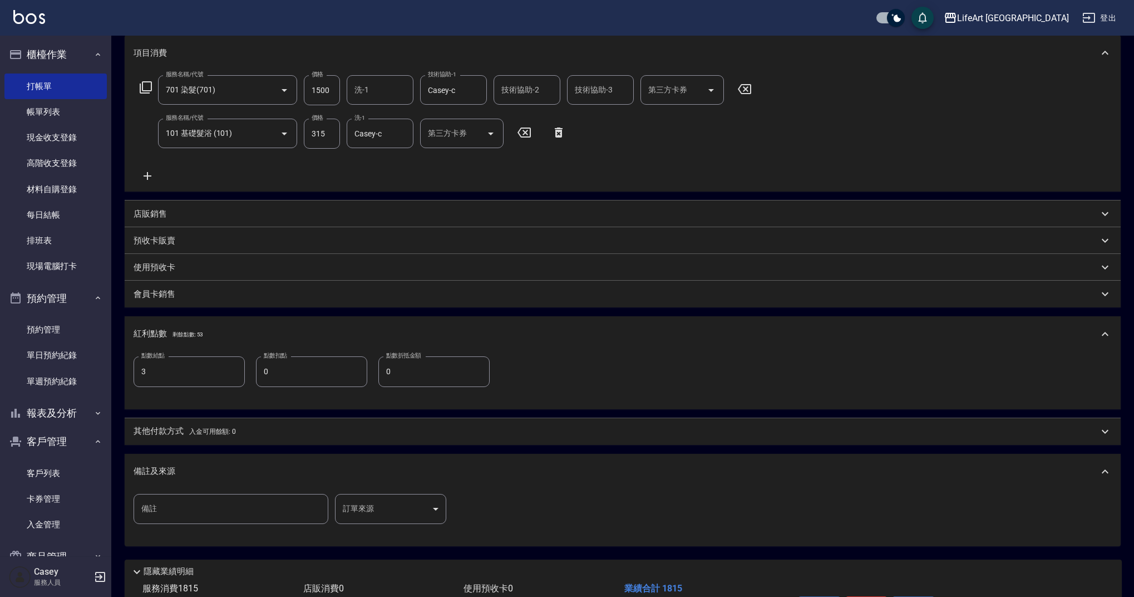
click at [390, 500] on body "LifeArt 蘆洲 登出 櫃檯作業 打帳單 帳單列表 現金收支登錄 高階收支登錄 材料自購登錄 每日結帳 排班表 現場電腦打卡 預約管理 預約管理 單日預約…" at bounding box center [567, 258] width 1134 height 818
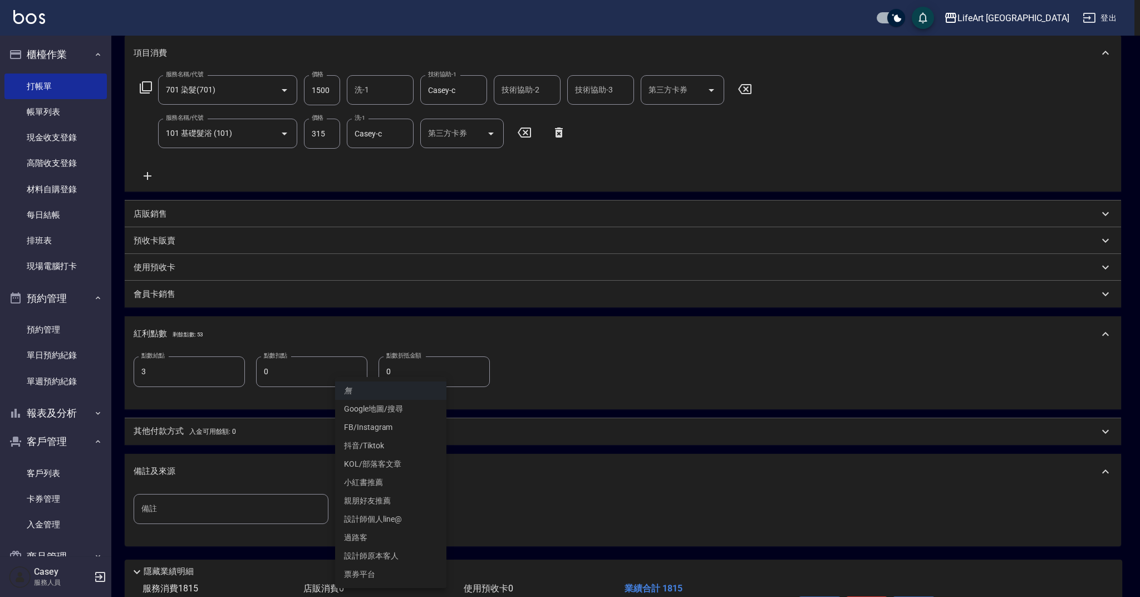
click at [391, 554] on li "設計師原本客人" at bounding box center [390, 556] width 111 height 18
type input "設計師原本客人"
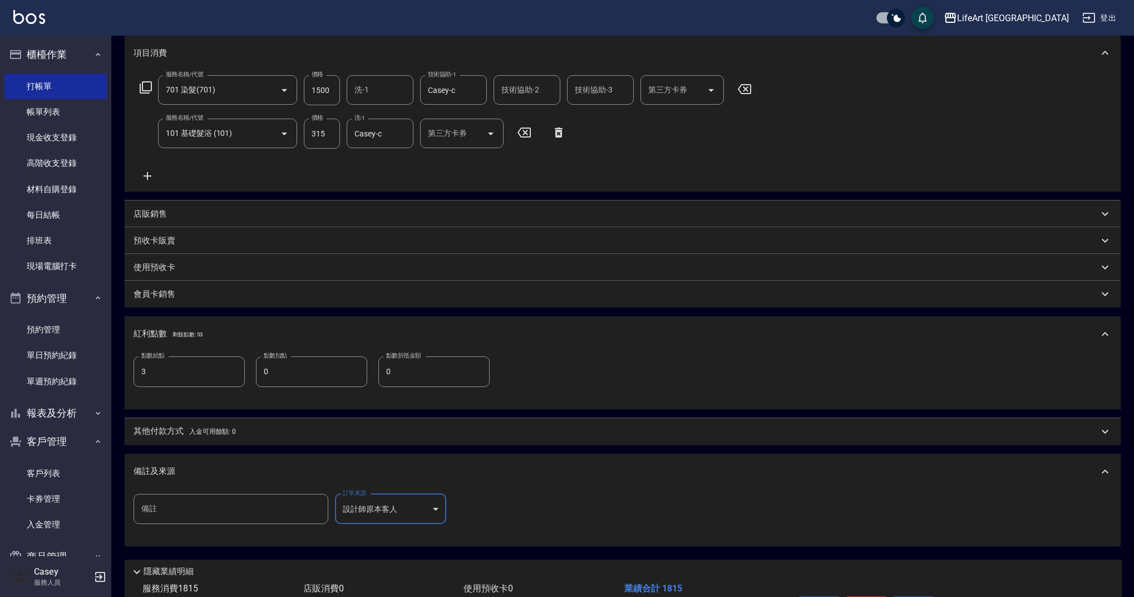
scroll to position [226, 0]
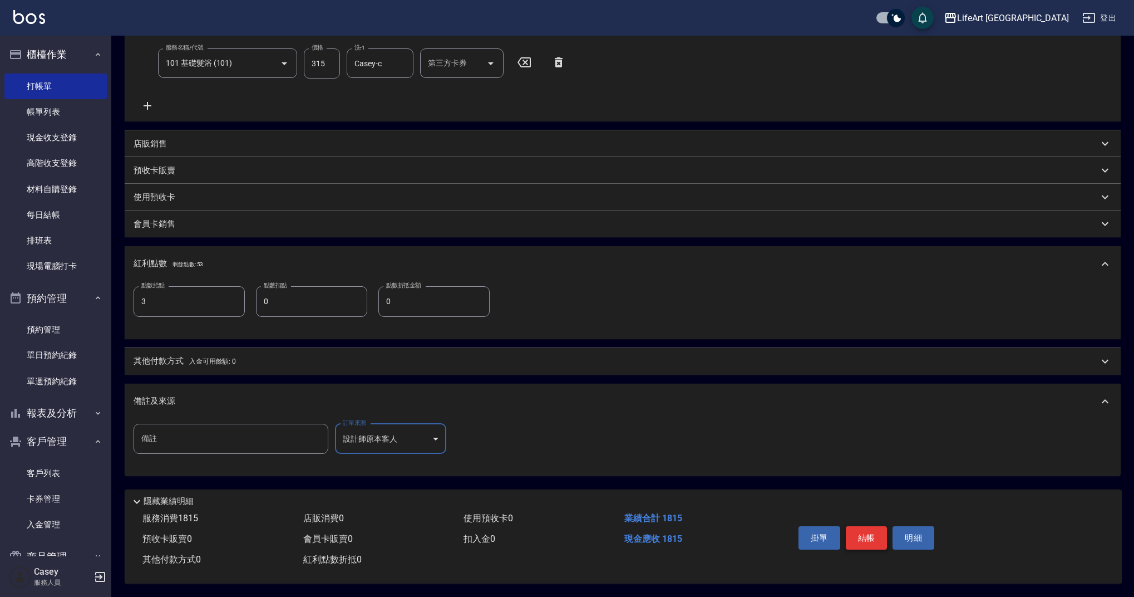
click at [851, 532] on button "結帳" at bounding box center [867, 537] width 42 height 23
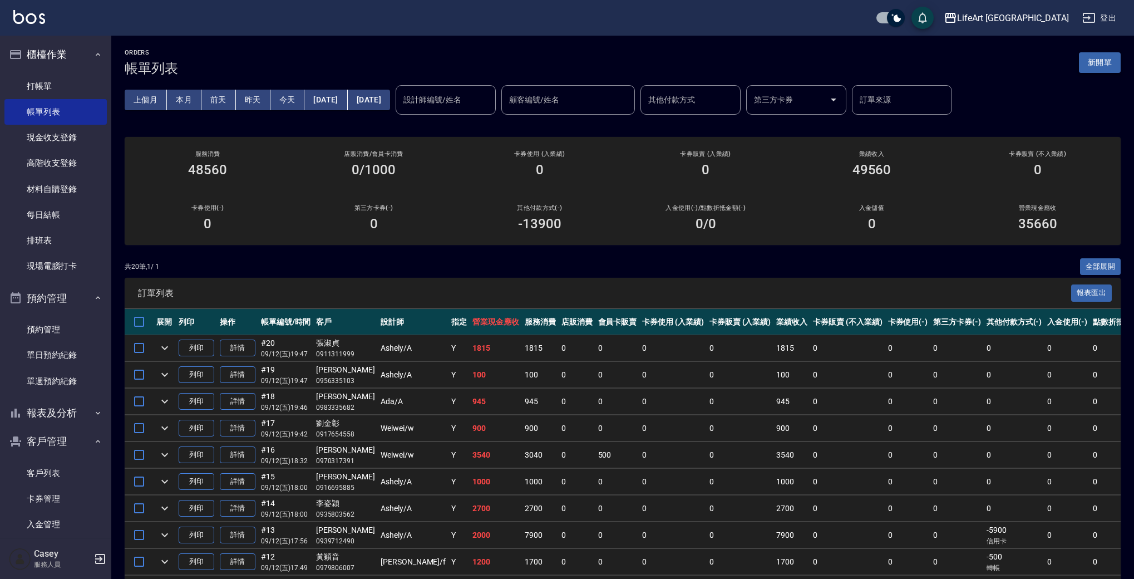
click at [1104, 56] on button "新開單" at bounding box center [1100, 62] width 42 height 21
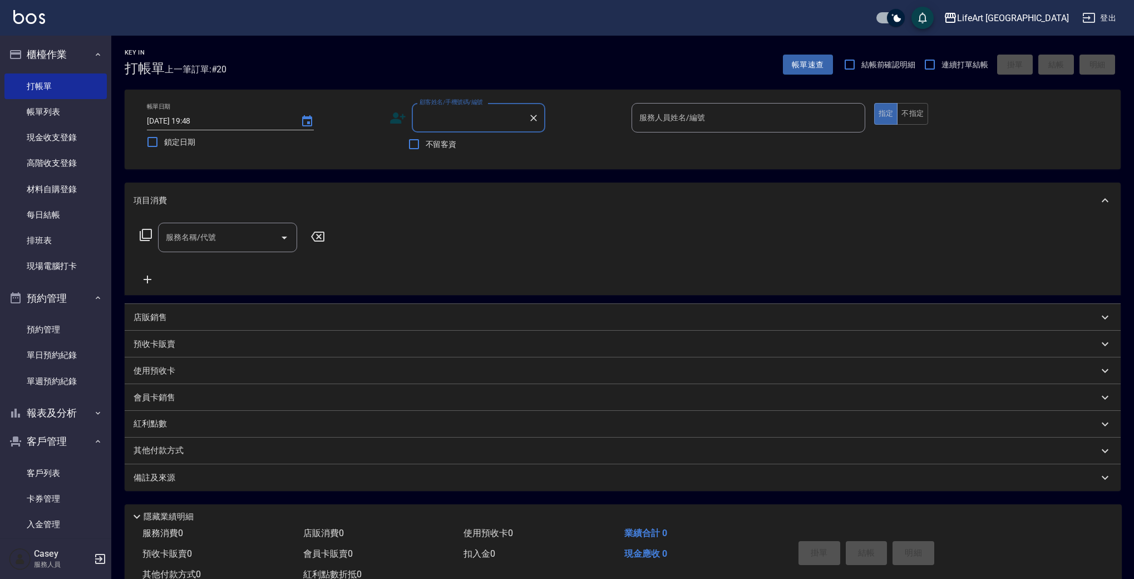
click at [491, 113] on input "顧客姓名/手機號碼/編號" at bounding box center [470, 117] width 107 height 19
click at [503, 145] on li "[PERSON_NAME]/0987569515/null" at bounding box center [479, 146] width 134 height 18
type input "[PERSON_NAME]/0987569515/null"
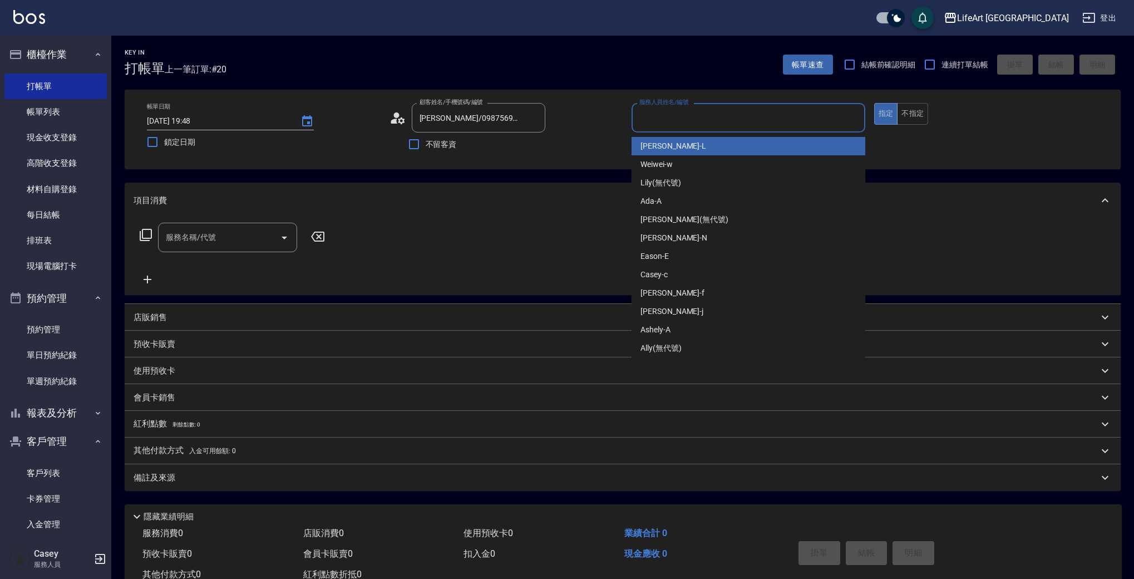
click at [669, 119] on input "服務人員姓名/編號" at bounding box center [749, 117] width 224 height 19
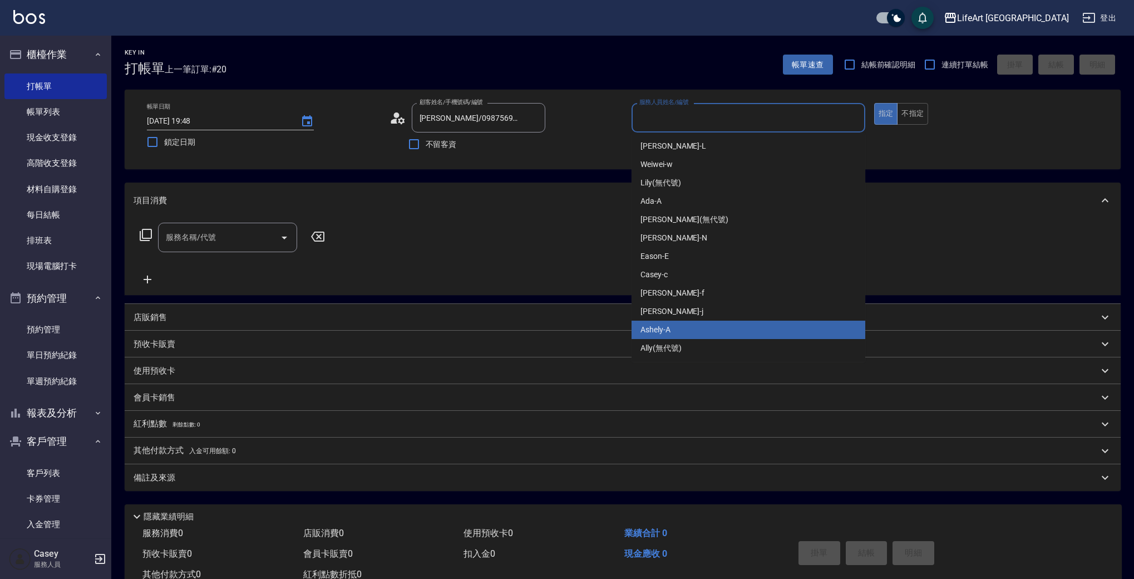
click at [681, 328] on div "Ashely -A" at bounding box center [749, 330] width 234 height 18
type input "Ashely-A"
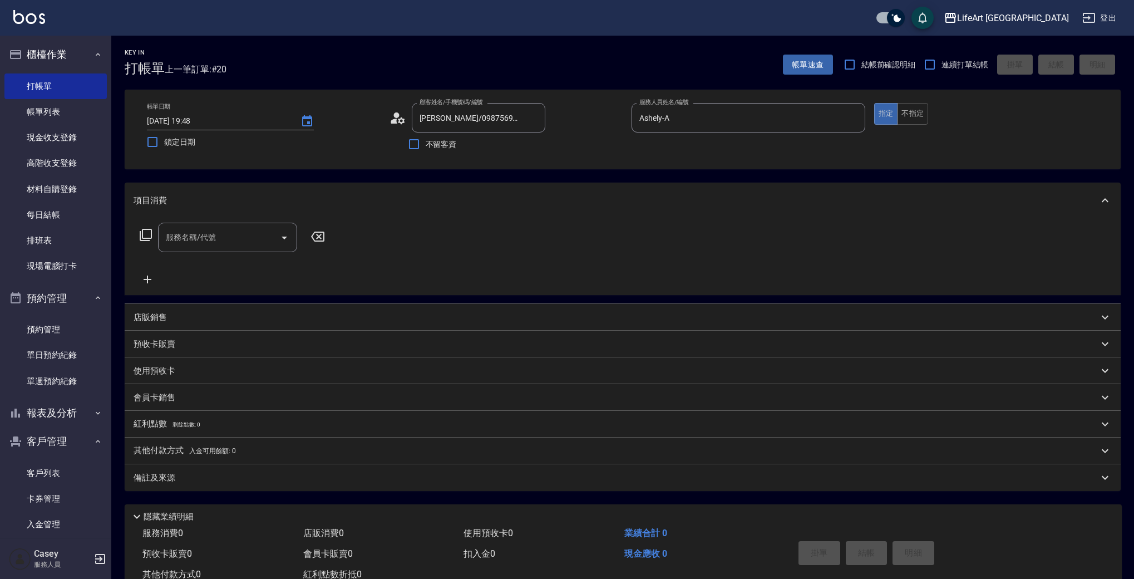
click at [393, 119] on icon at bounding box center [398, 118] width 17 height 17
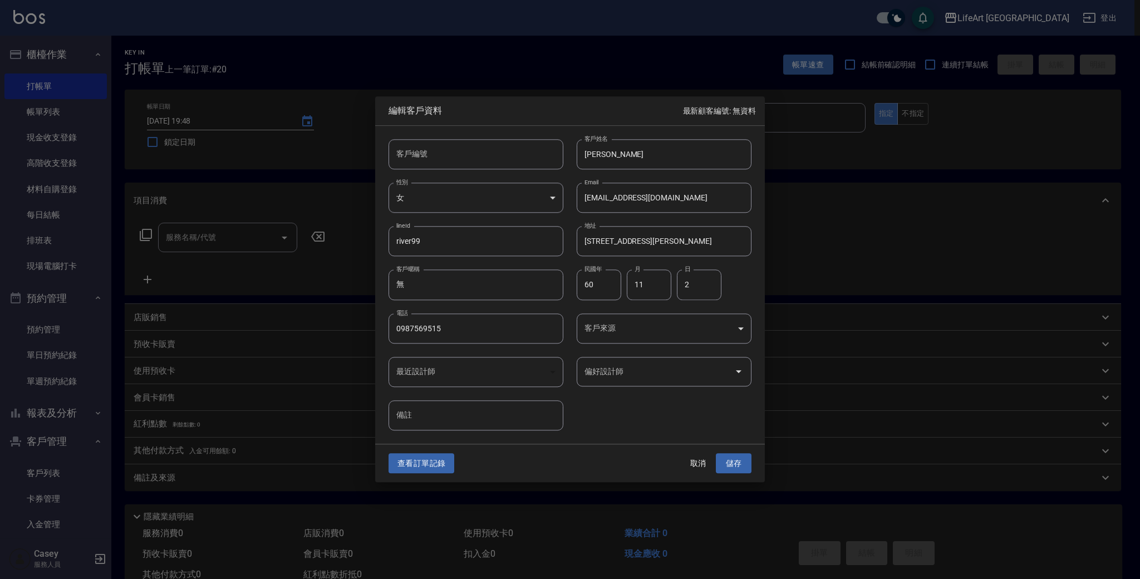
click at [661, 369] on input "偏好設計師" at bounding box center [656, 371] width 148 height 19
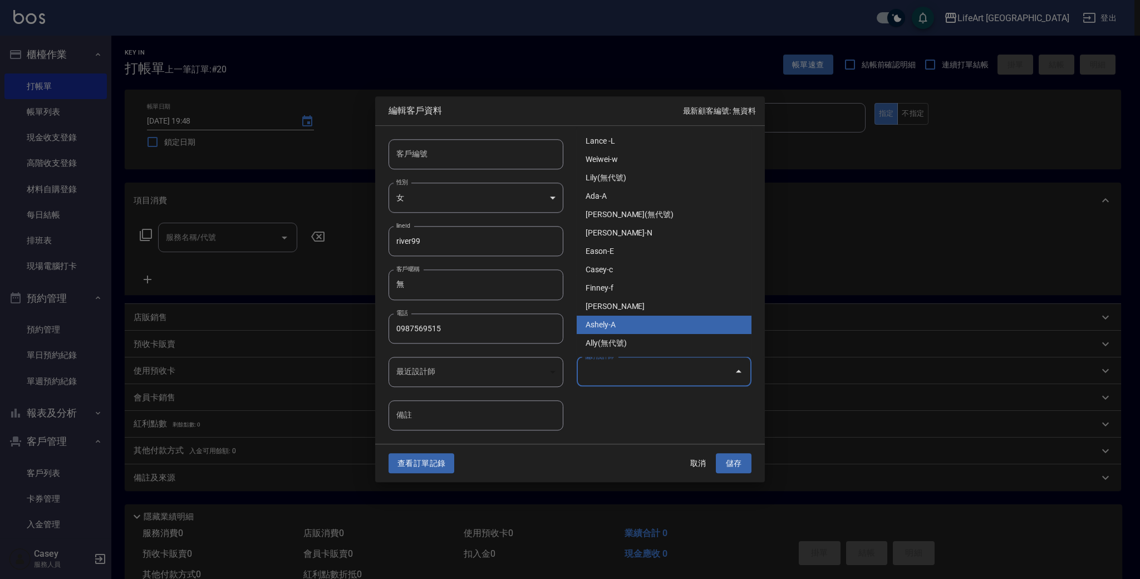
click at [645, 327] on li "Ashely-A" at bounding box center [664, 325] width 175 height 18
type input "Ashely"
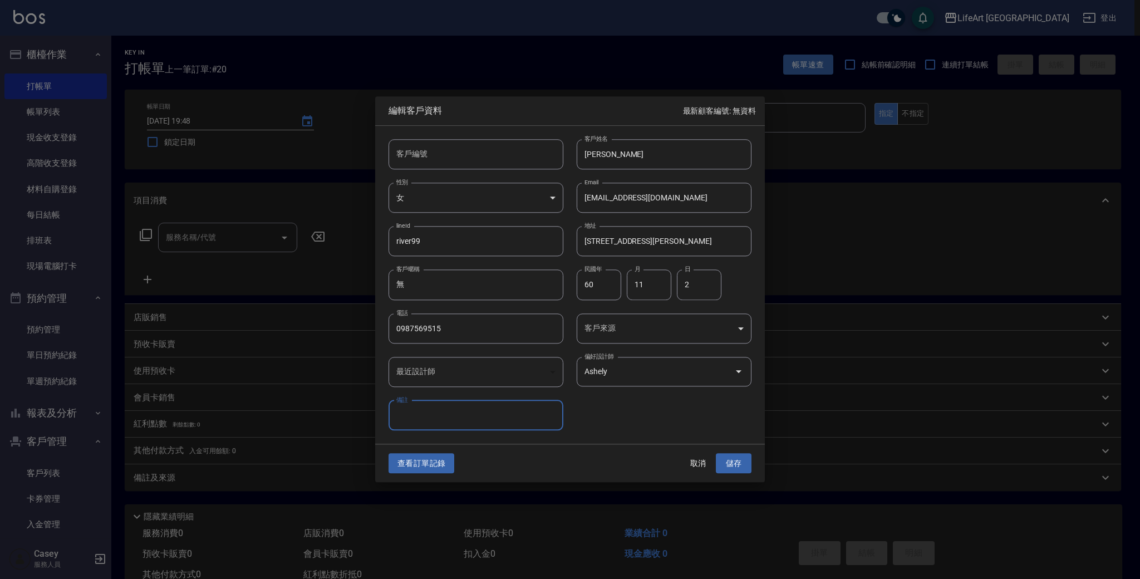
click at [644, 340] on body "LifeArt 蘆洲 登出 櫃檯作業 打帳單 帳單列表 現金收支登錄 高階收支登錄 材料自購登錄 每日結帳 排班表 現場電腦打卡 預約管理 預約管理 單日預約…" at bounding box center [570, 306] width 1140 height 612
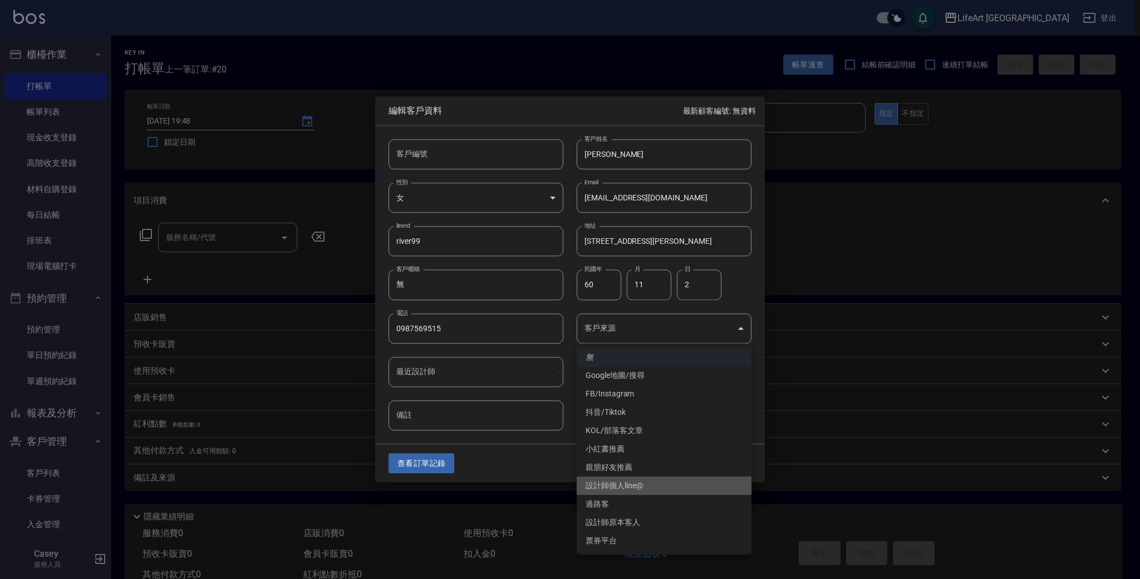
click at [647, 485] on li "設計師個人line@" at bounding box center [664, 485] width 175 height 18
type input "設計師個人line@"
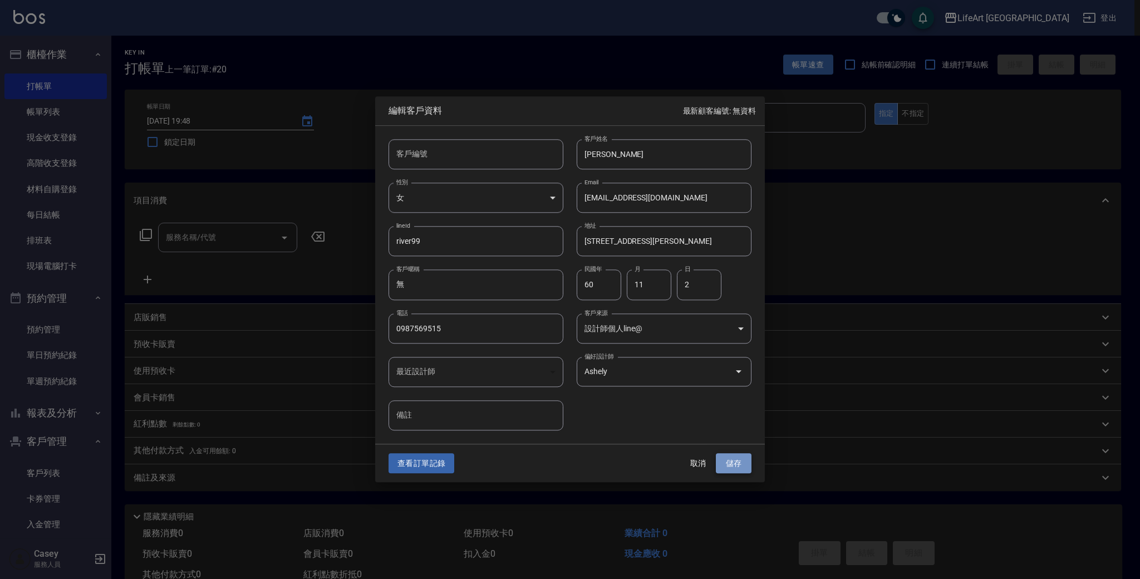
click at [739, 460] on button "儲存" at bounding box center [734, 463] width 36 height 21
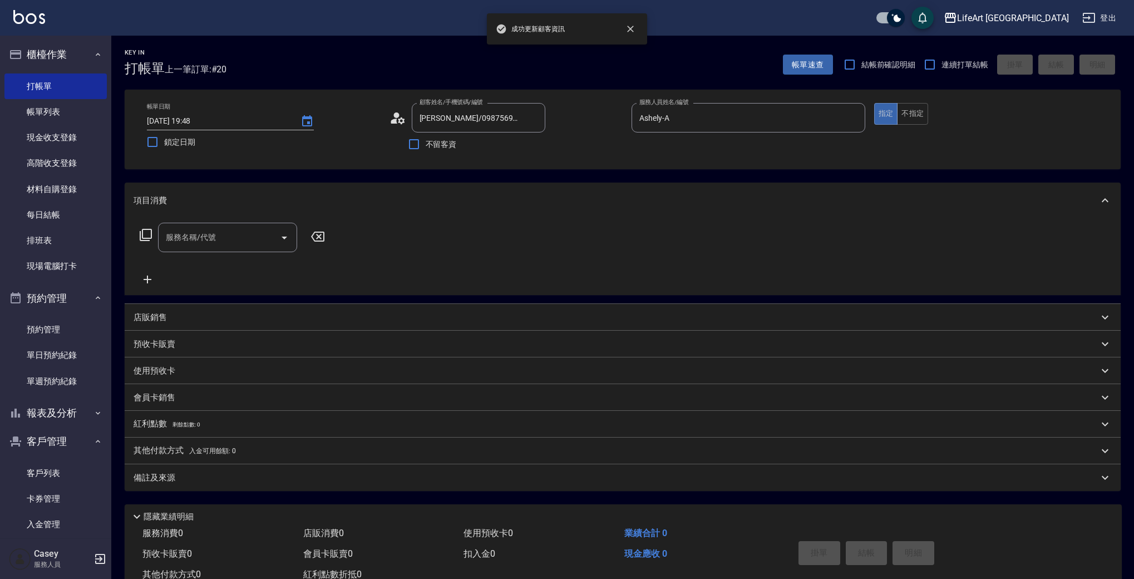
click at [227, 242] on input "服務名稱/代號" at bounding box center [219, 237] width 112 height 19
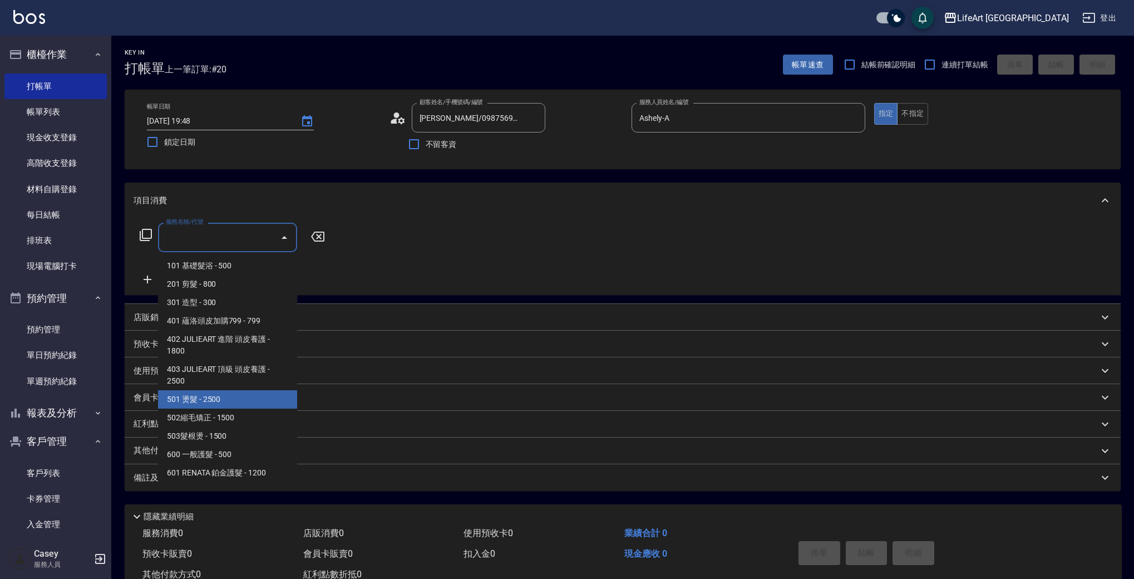
click at [225, 406] on span "501 燙髮 - 2500" at bounding box center [227, 399] width 139 height 18
type input "501 燙髮(501)"
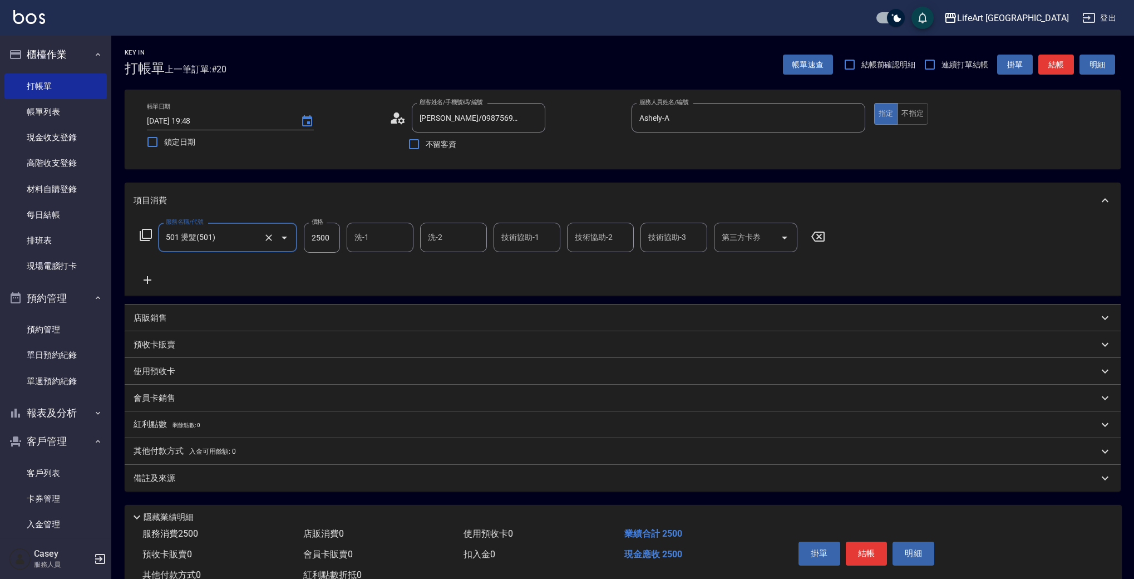
click at [152, 281] on icon at bounding box center [148, 279] width 28 height 13
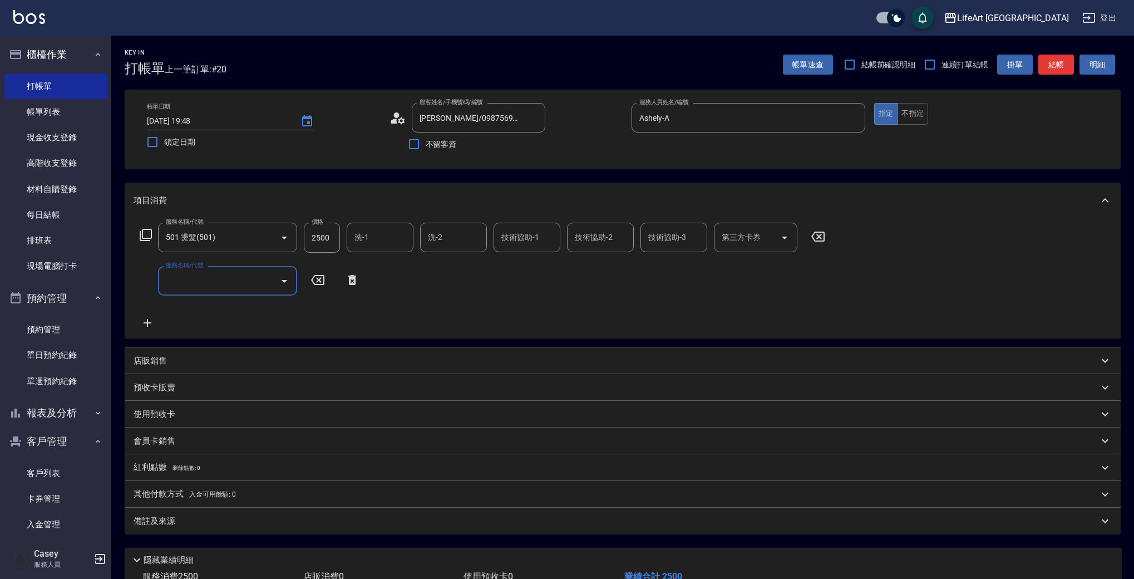
click at [211, 282] on input "服務名稱/代號" at bounding box center [219, 280] width 112 height 19
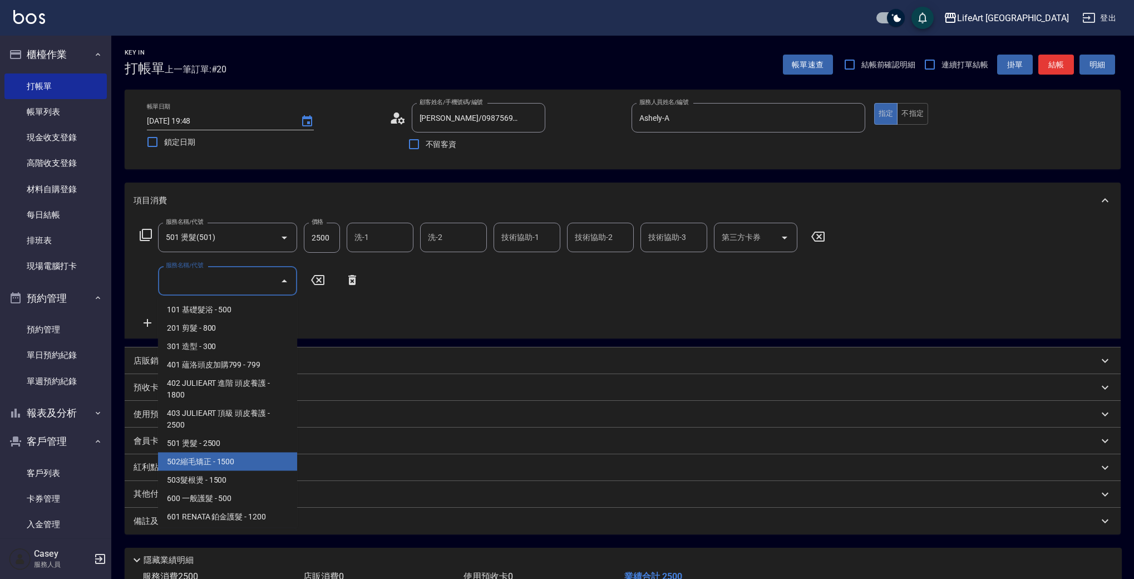
scroll to position [150, 0]
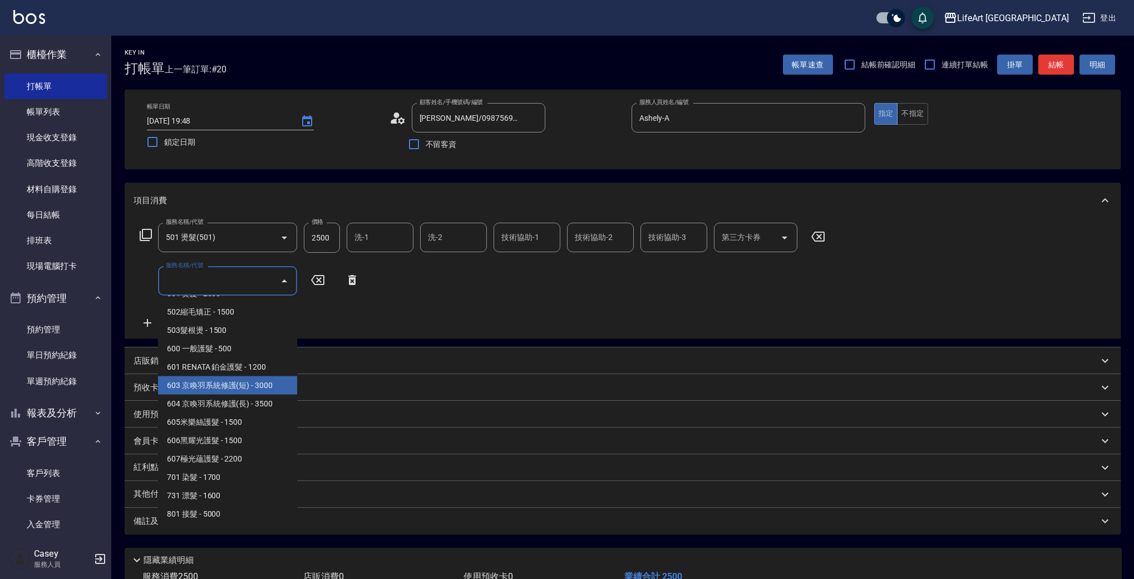
click at [274, 384] on span "603 京喚羽系統修護(短) - 3000" at bounding box center [227, 385] width 139 height 18
type input "603 京喚羽系統修護(短)(603)"
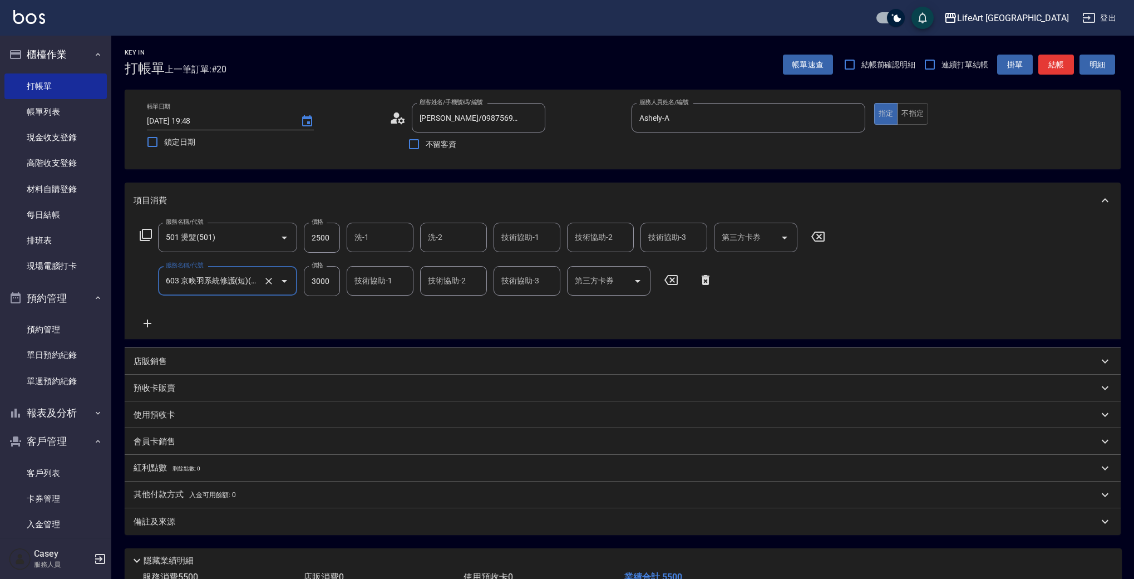
click at [322, 284] on input "3000" at bounding box center [322, 281] width 36 height 30
type input "2500"
click at [339, 311] on div "服務名稱/代號 501 燙髮(501) 服務名稱/代號 價格 2500 價格 洗-1 洗-1 洗-2 洗-2 技術協助-1 技術協助-1 技術協助-2 技術協…" at bounding box center [483, 276] width 698 height 107
click at [324, 239] on input "2500" at bounding box center [322, 238] width 36 height 30
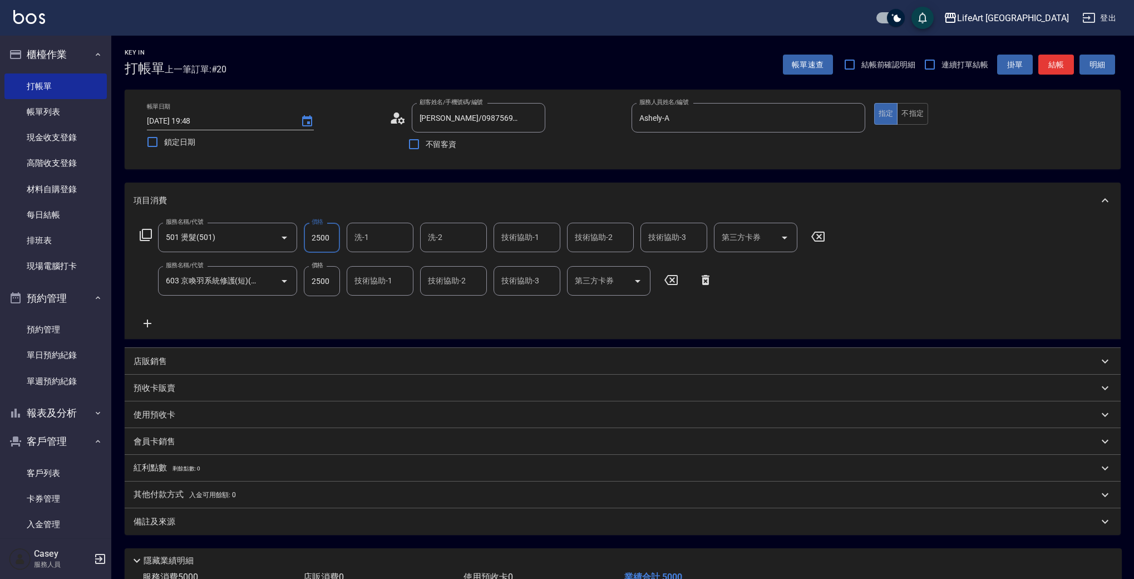
click at [324, 239] on input "2500" at bounding box center [322, 238] width 36 height 30
type input "6800"
click at [170, 442] on p "會員卡銷售" at bounding box center [155, 442] width 42 height 12
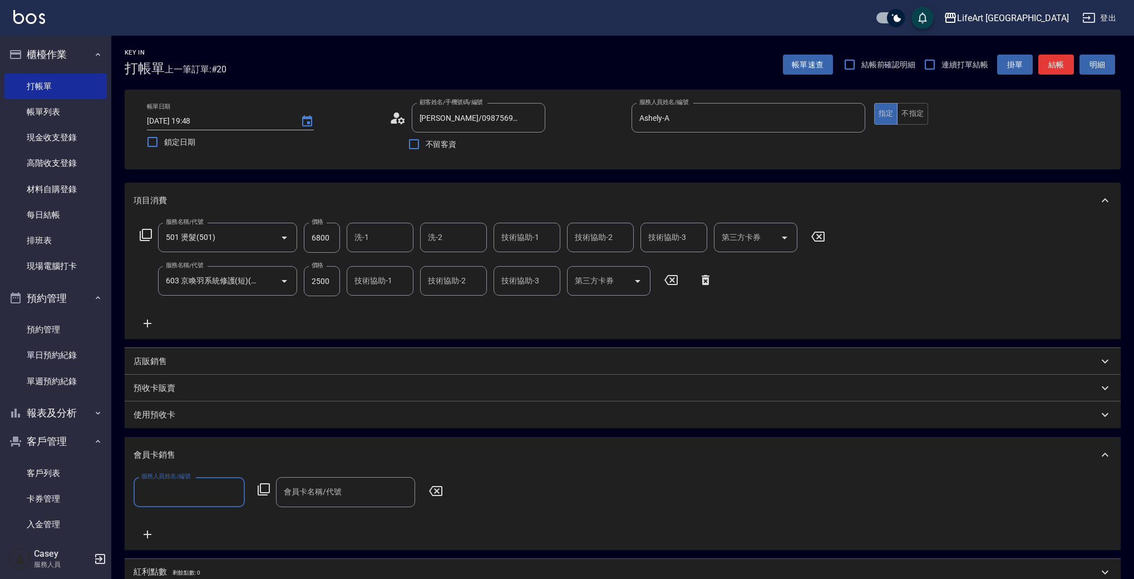
click at [198, 493] on input "服務人員姓名/編號" at bounding box center [189, 491] width 101 height 19
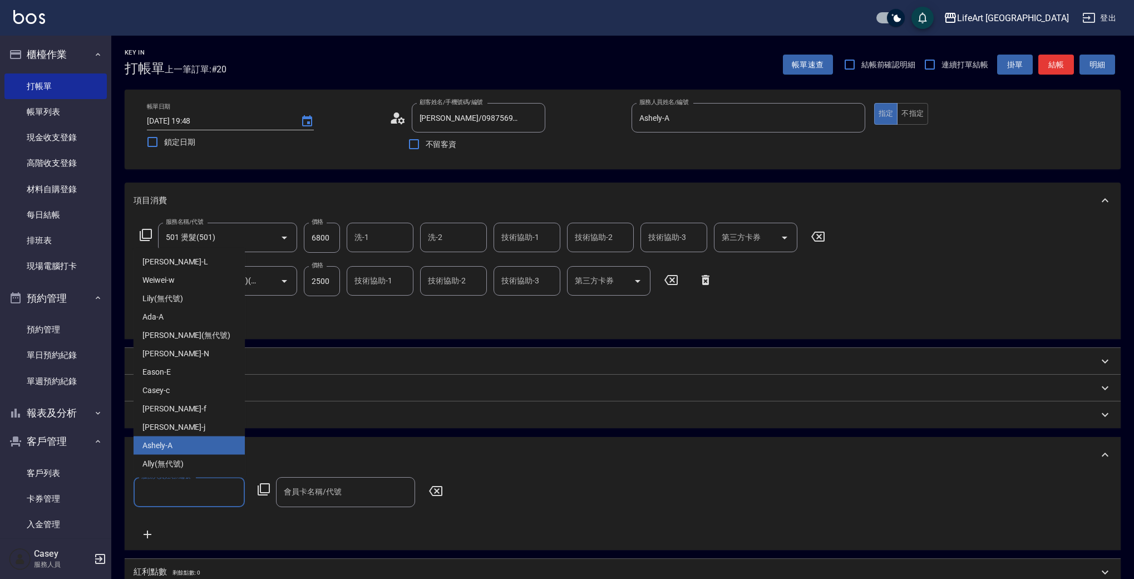
click at [193, 446] on div "Ashely -A" at bounding box center [189, 445] width 111 height 18
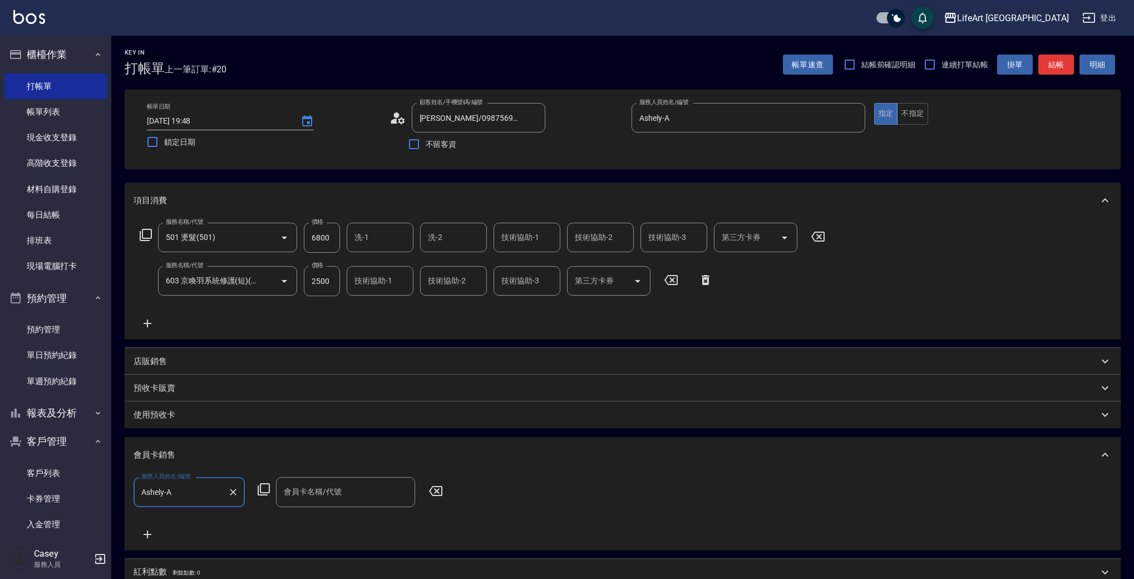
type input "Ashely-A"
click at [326, 499] on input "會員卡名稱/代號" at bounding box center [345, 491] width 129 height 19
click at [332, 518] on span "會員卡一號 - 01" at bounding box center [345, 520] width 139 height 18
type input "會員卡一號-365天"
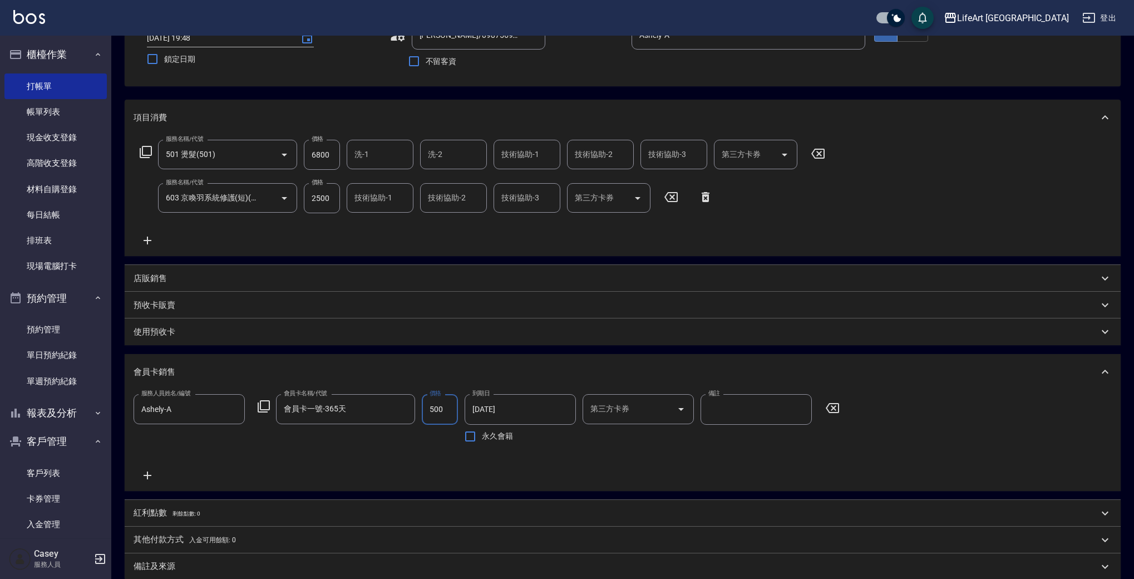
scroll to position [78, 0]
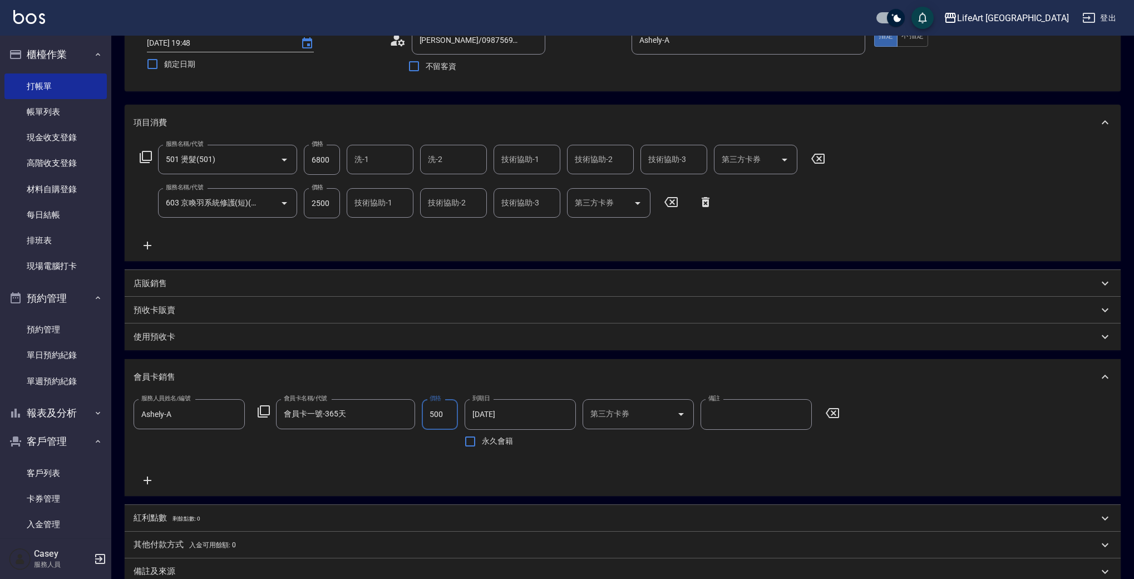
type input "500"
click at [319, 160] on input "6800" at bounding box center [322, 160] width 36 height 30
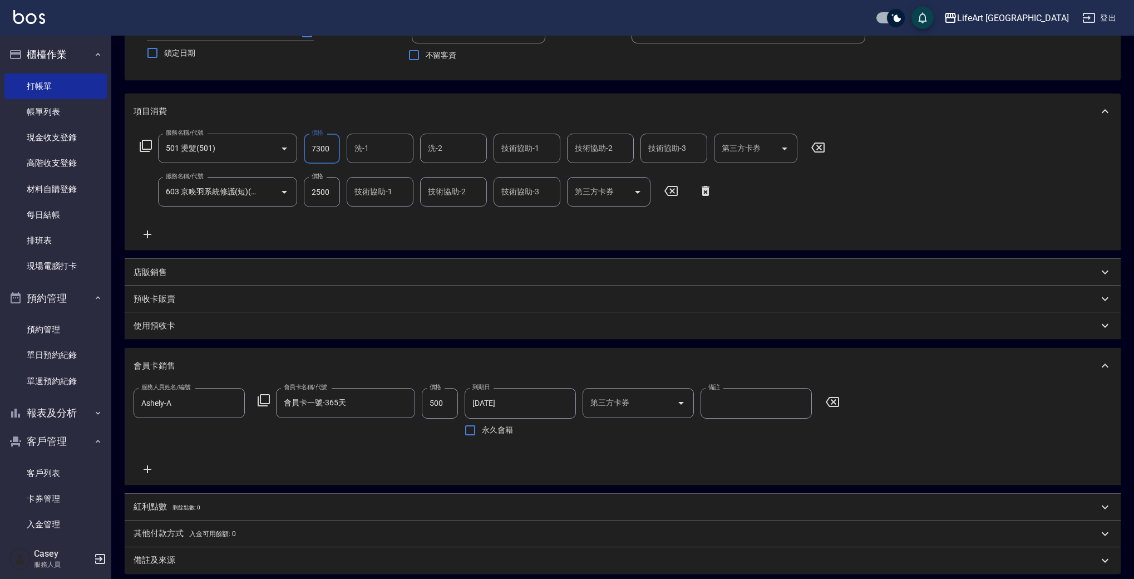
scroll to position [60, 0]
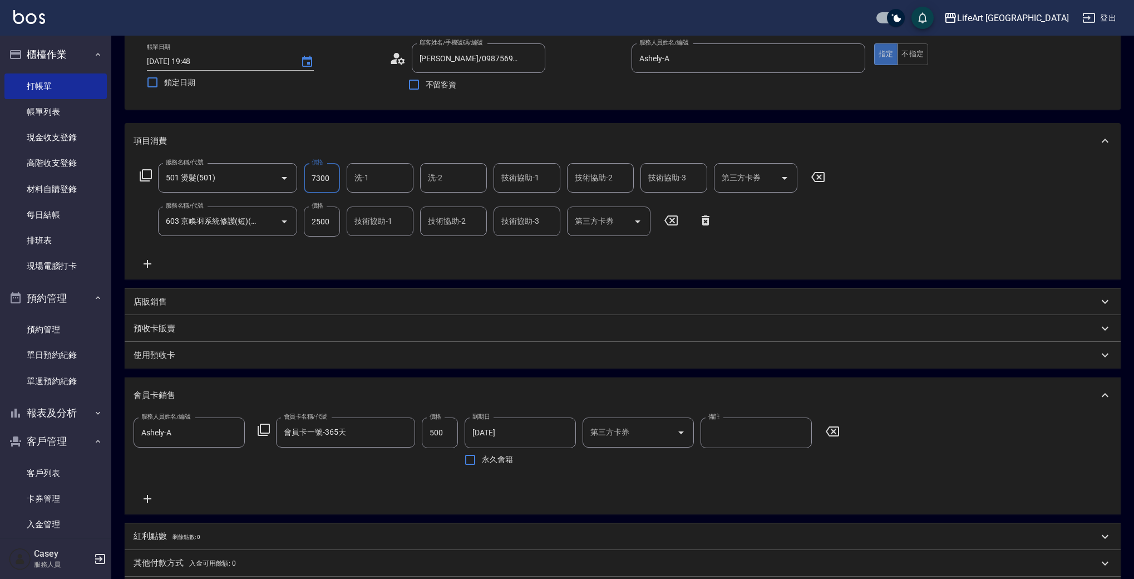
type input "7300"
click at [416, 264] on div "服務名稱/代號 501 燙髮(501) 服務名稱/代號 價格 7300 價格 洗-1 洗-1 洗-2 洗-2 技術協助-1 技術協助-1 技術協助-2 技術協…" at bounding box center [483, 216] width 698 height 107
click at [391, 218] on input "技術協助-1" at bounding box center [380, 220] width 57 height 19
click at [402, 249] on div "Ada -A" at bounding box center [380, 250] width 67 height 18
type input "Ada-A"
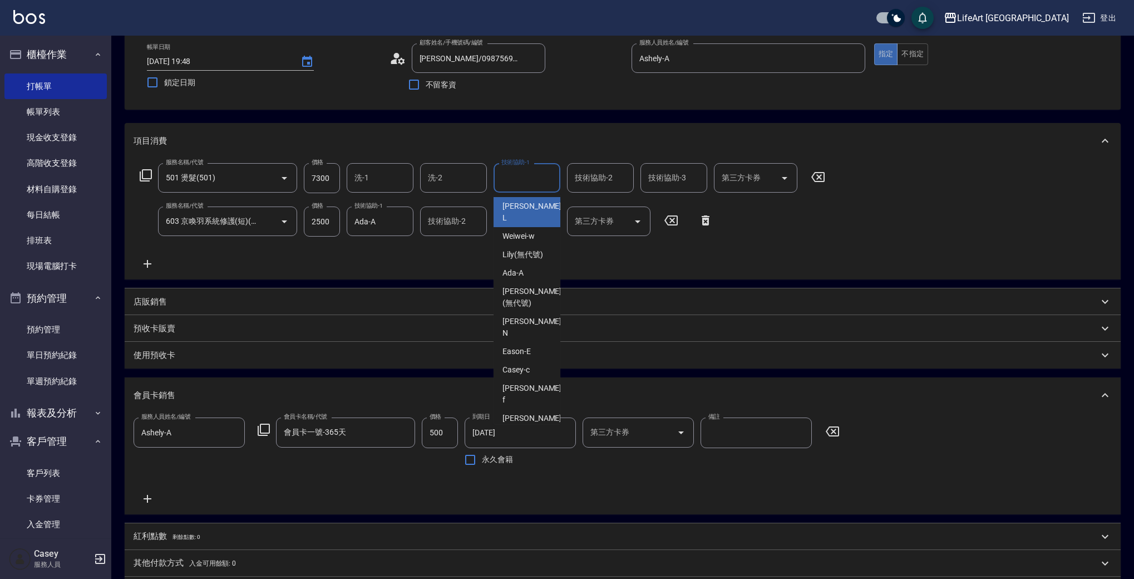
click at [528, 176] on input "技術協助-1" at bounding box center [527, 177] width 57 height 19
click at [455, 248] on div "服務名稱/代號 501 燙髮(501) 服務名稱/代號 價格 7300 價格 洗-1 洗-1 洗-2 洗-2 技術協助-1 技術協助-1 技術協助-2 技術協…" at bounding box center [483, 216] width 698 height 107
click at [525, 181] on input "技術協助-1" at bounding box center [527, 177] width 57 height 19
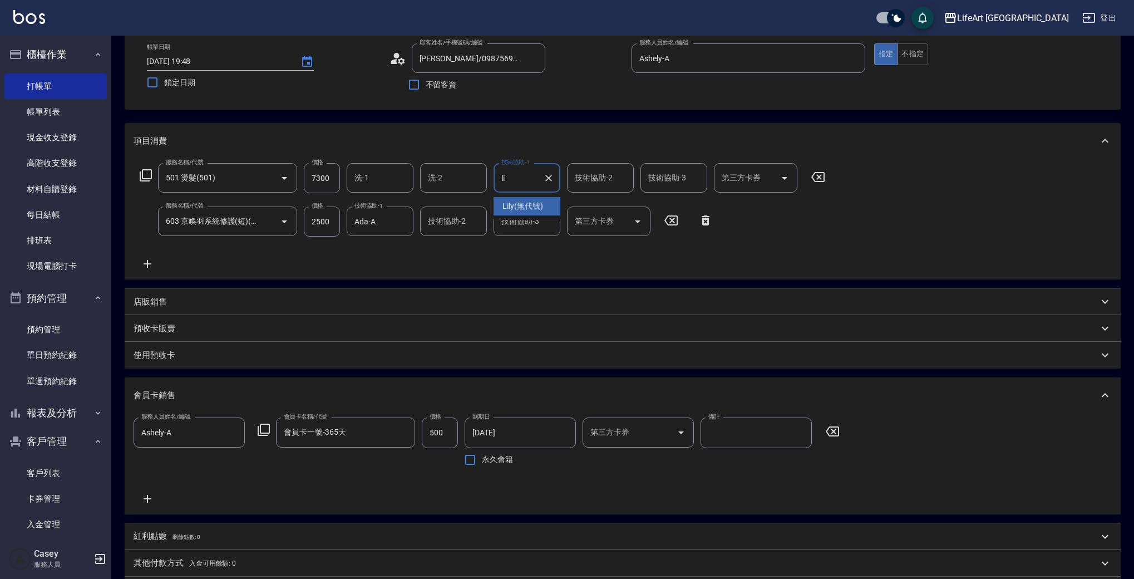
click at [528, 213] on div "Lily (無代號)" at bounding box center [527, 206] width 67 height 18
type input "Lily(無代號)"
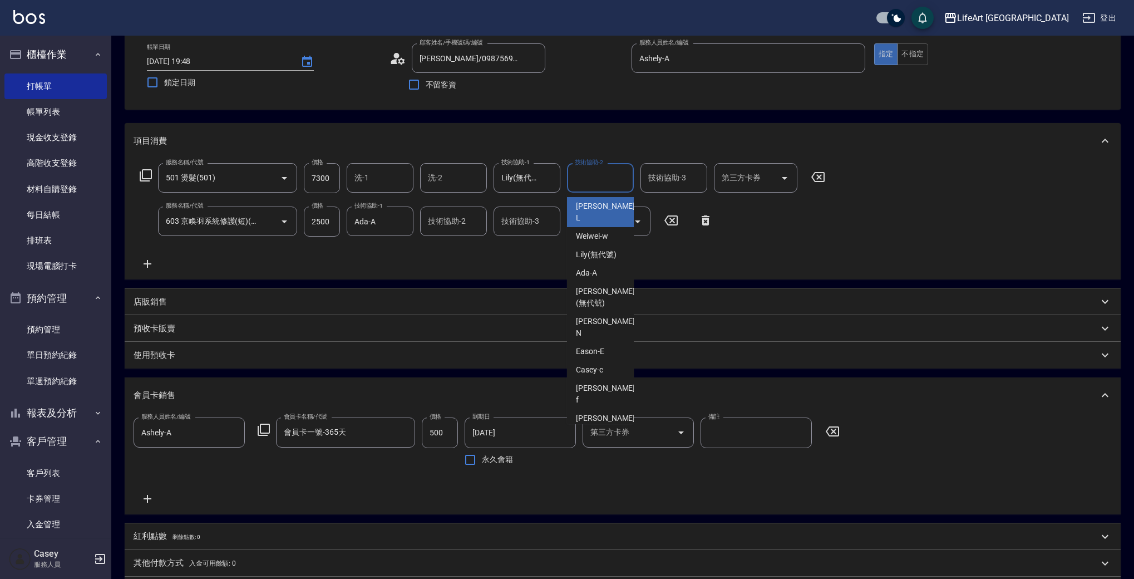
click at [606, 188] on div "技術協助-2" at bounding box center [600, 177] width 67 height 29
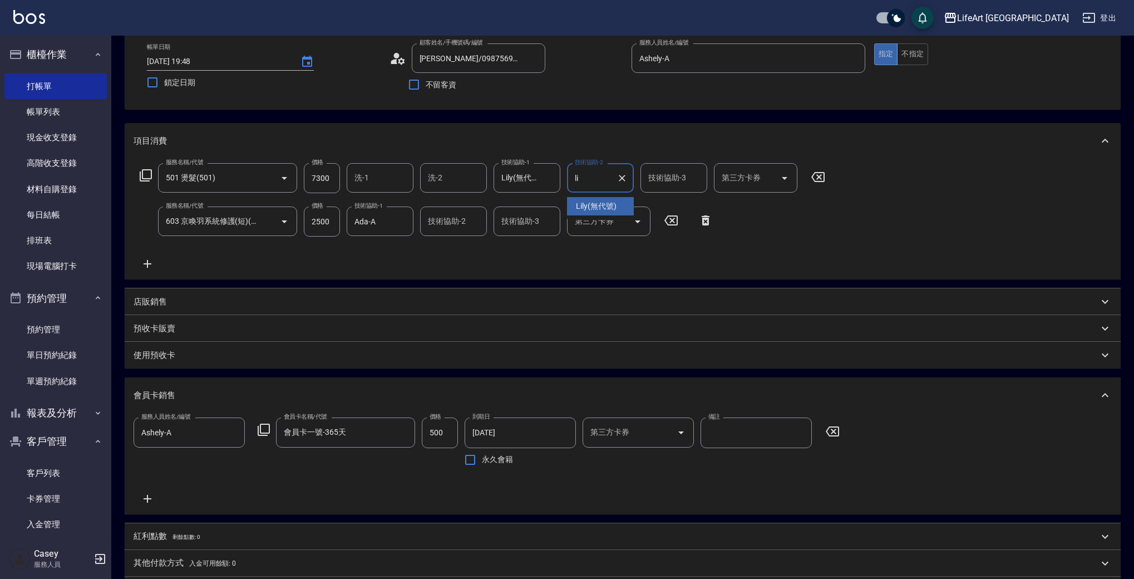
click at [603, 205] on span "Lily (無代號)" at bounding box center [596, 206] width 41 height 12
type input "Lily(無代號)"
click at [589, 272] on div "服務名稱/代號 501 燙髮(501) 服務名稱/代號 價格 7300 價格 洗-1 洗-1 洗-2 洗-2 技術協助-1 Lily(無代號) 技術協助-1 …" at bounding box center [623, 219] width 996 height 121
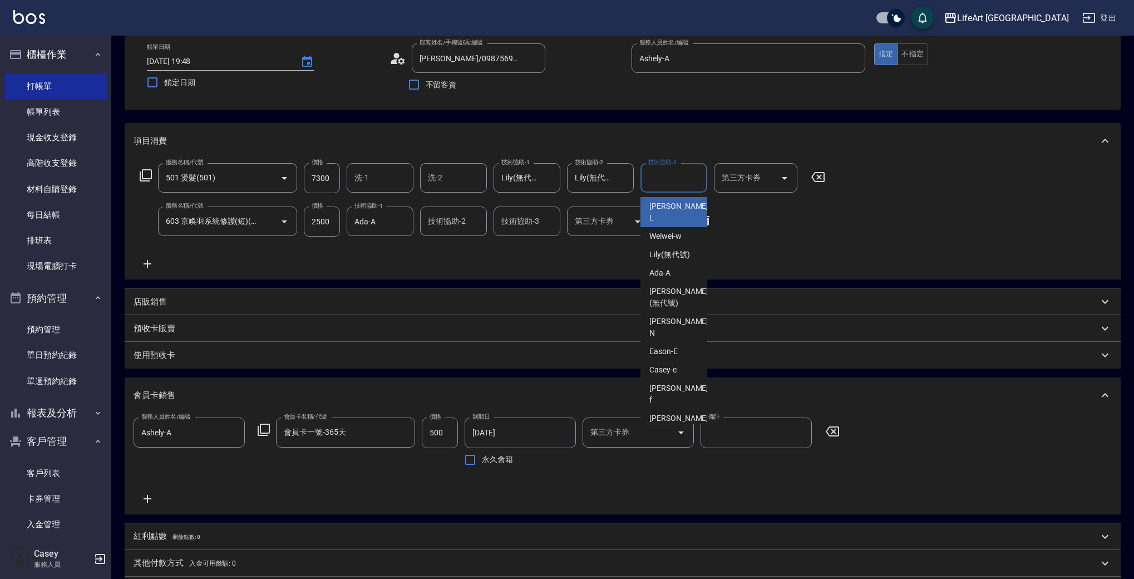
click at [654, 185] on input "技術協助-3" at bounding box center [674, 177] width 57 height 19
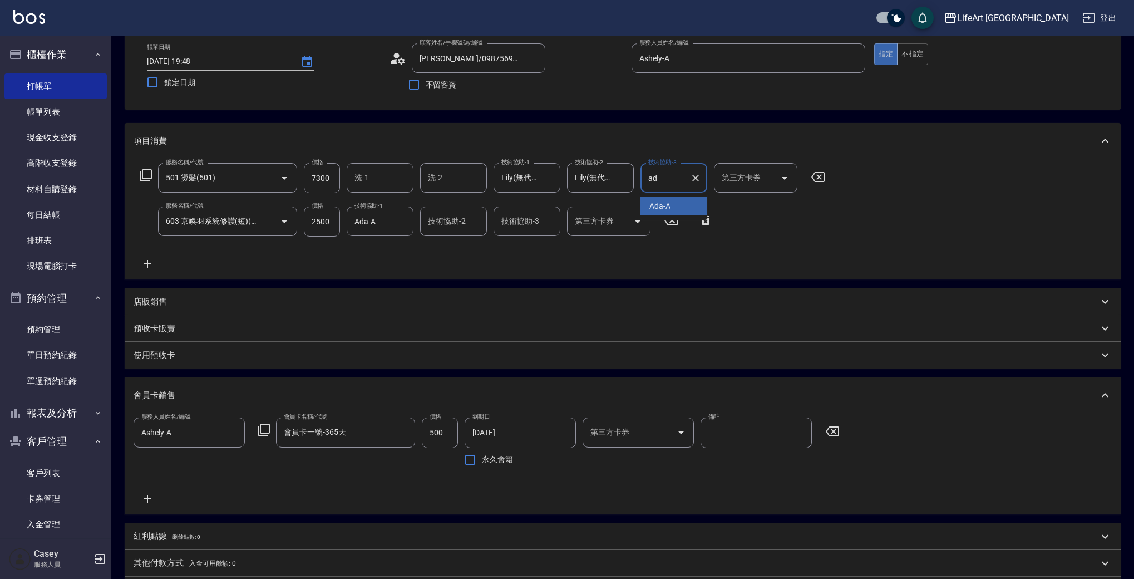
click at [659, 205] on span "Ada -A" at bounding box center [659, 206] width 21 height 12
type input "Ada-A"
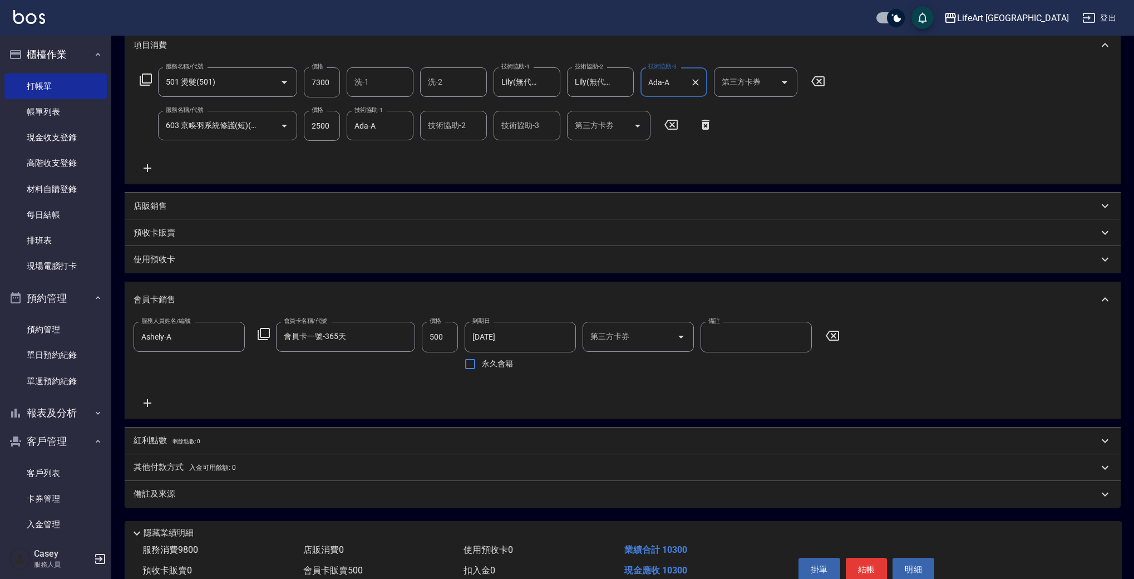
scroll to position [209, 0]
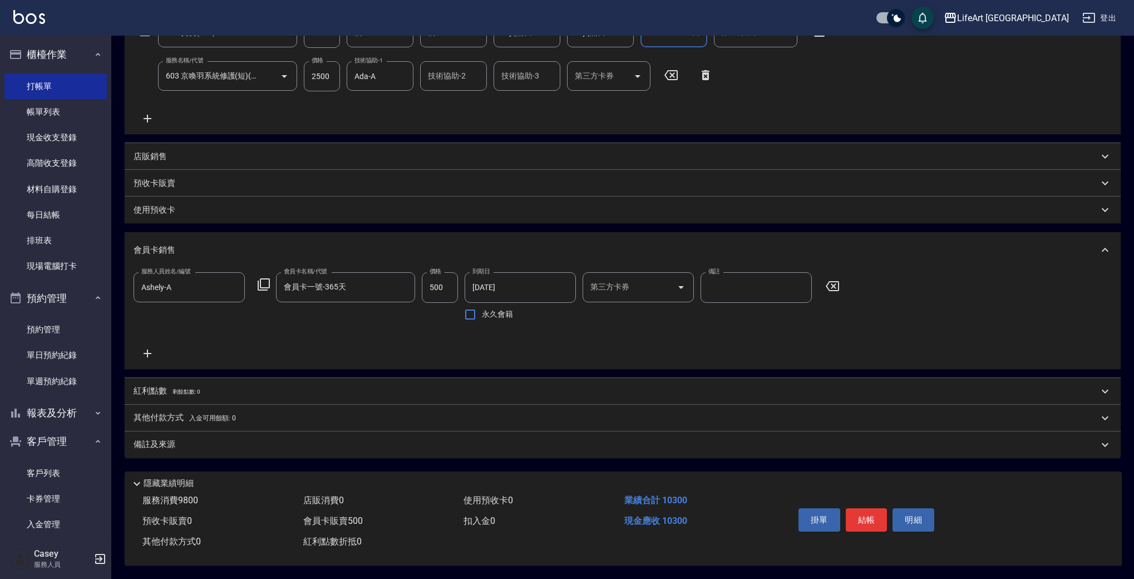
click at [216, 441] on div "備註及來源" at bounding box center [616, 445] width 965 height 12
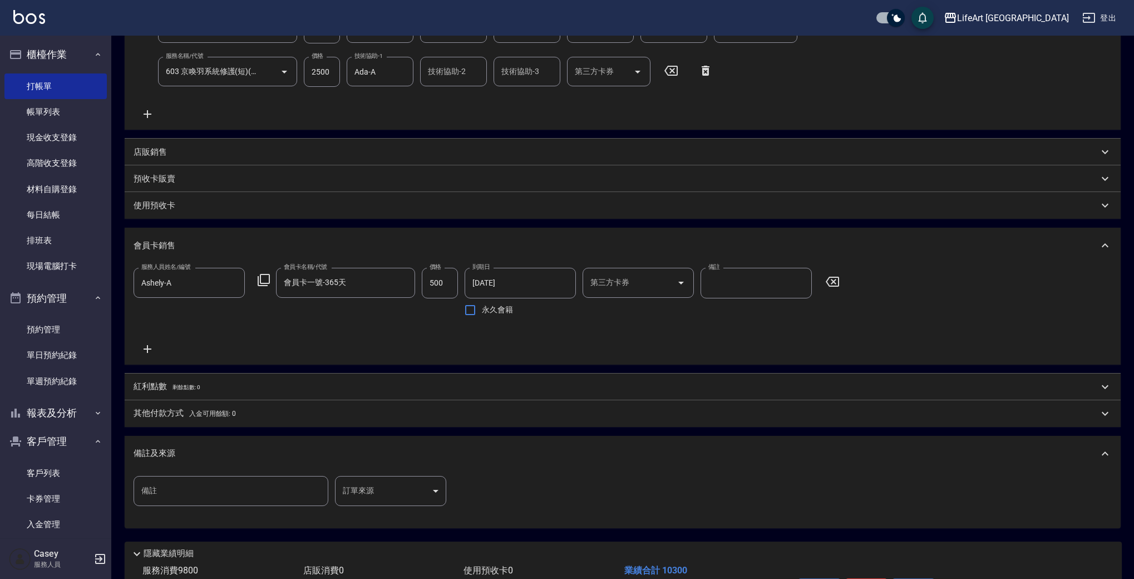
click at [364, 486] on body "LifeArt 蘆洲 登出 櫃檯作業 打帳單 帳單列表 現金收支登錄 高階收支登錄 材料自購登錄 每日結帳 排班表 現場電腦打卡 預約管理 預約管理 單日預約…" at bounding box center [567, 220] width 1134 height 858
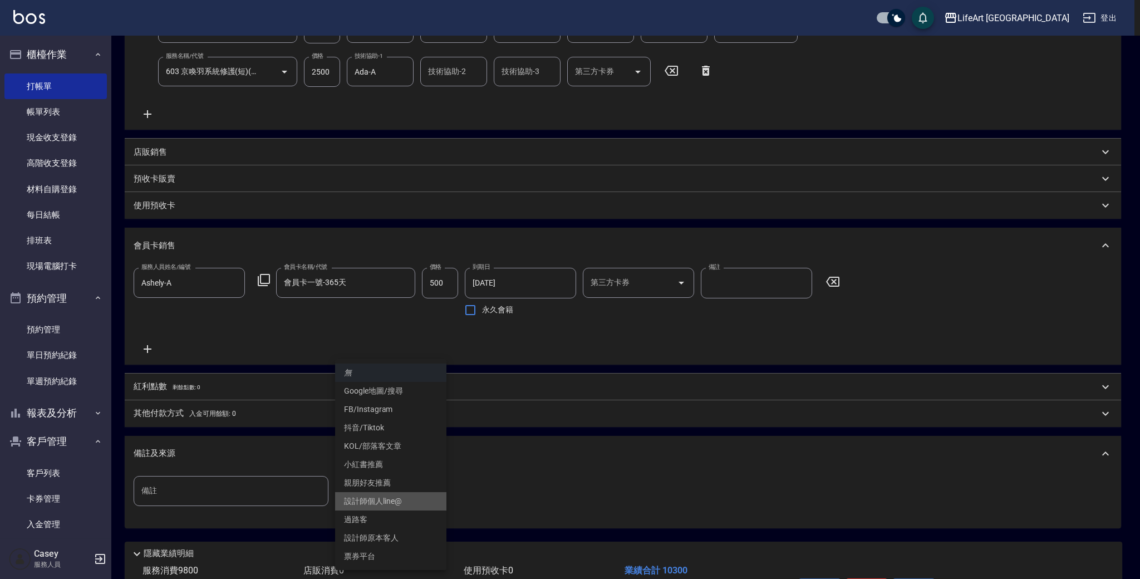
click at [398, 499] on li "設計師個人line@" at bounding box center [390, 501] width 111 height 18
type input "設計師個人line@"
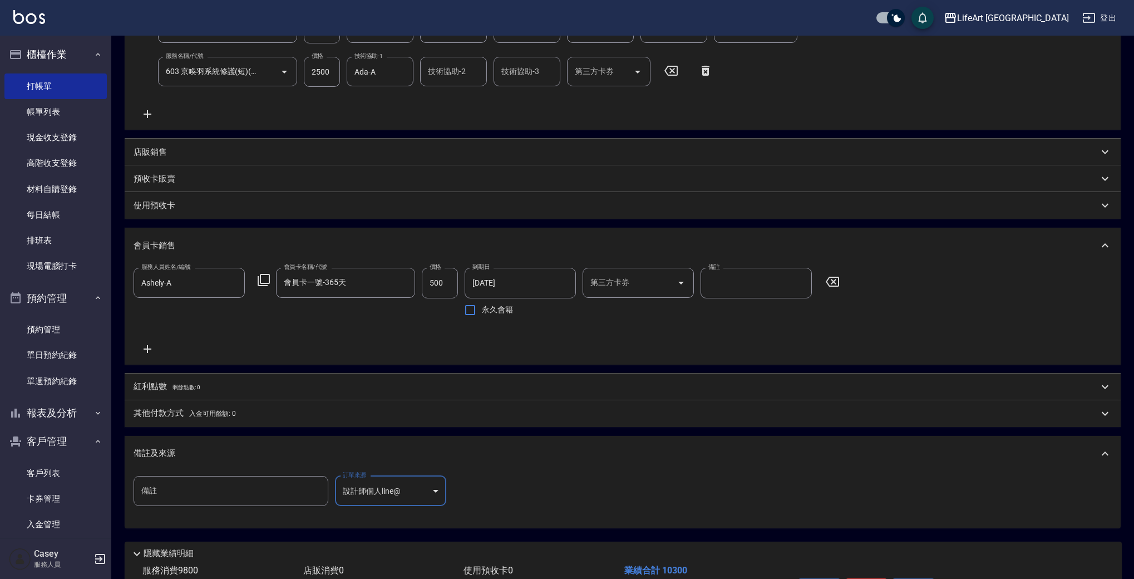
click at [208, 416] on span "入金可用餘額: 0" at bounding box center [212, 414] width 47 height 8
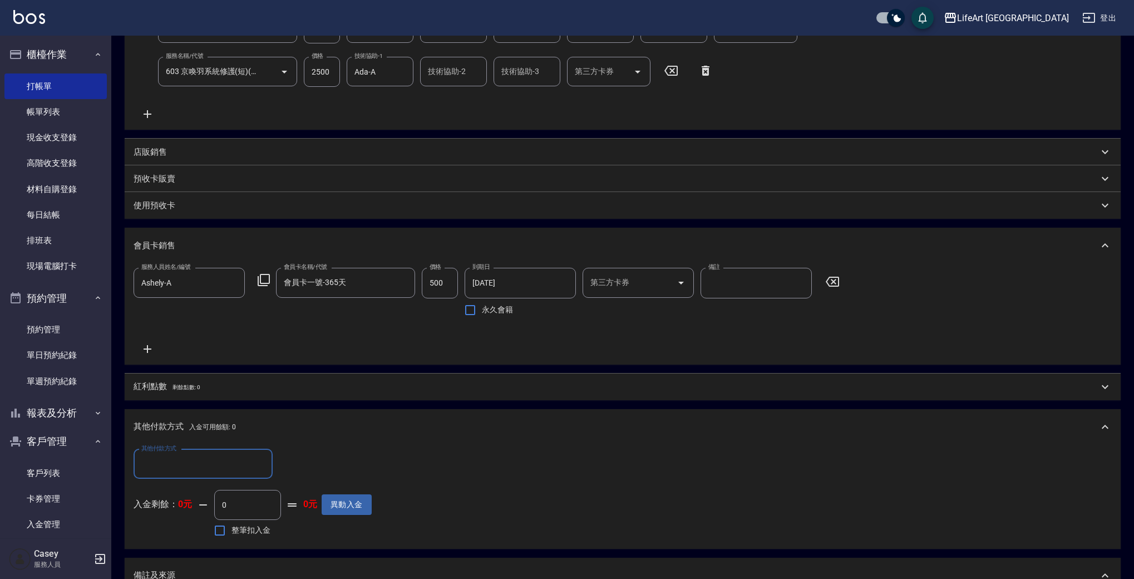
click at [214, 466] on input "其他付款方式" at bounding box center [203, 463] width 129 height 19
click at [201, 494] on span "轉帳" at bounding box center [203, 492] width 139 height 18
type input "轉帳"
click at [324, 466] on input "0" at bounding box center [320, 464] width 83 height 30
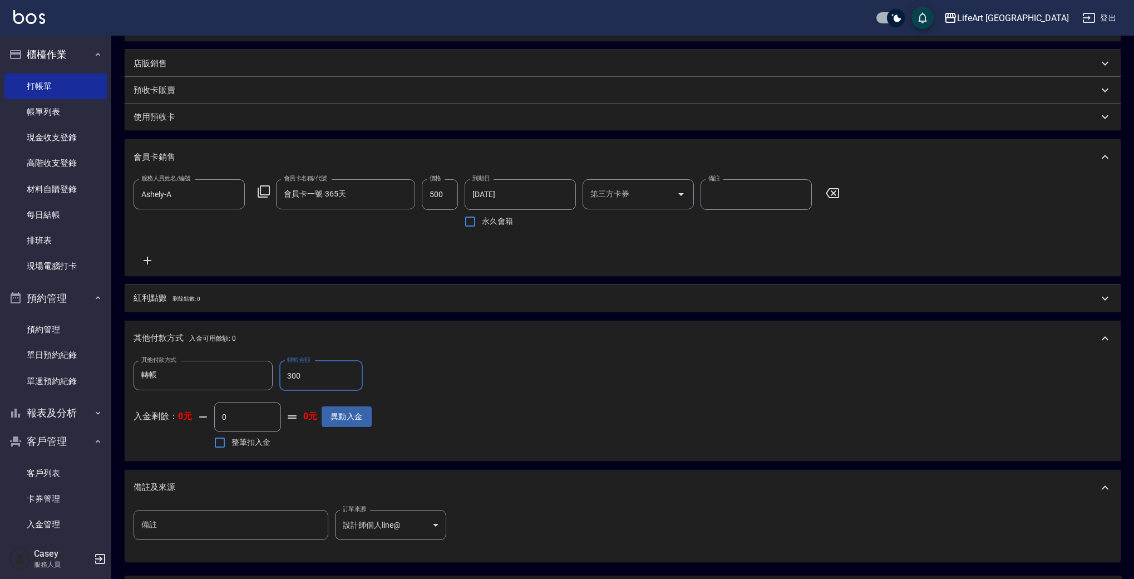
scroll to position [407, 0]
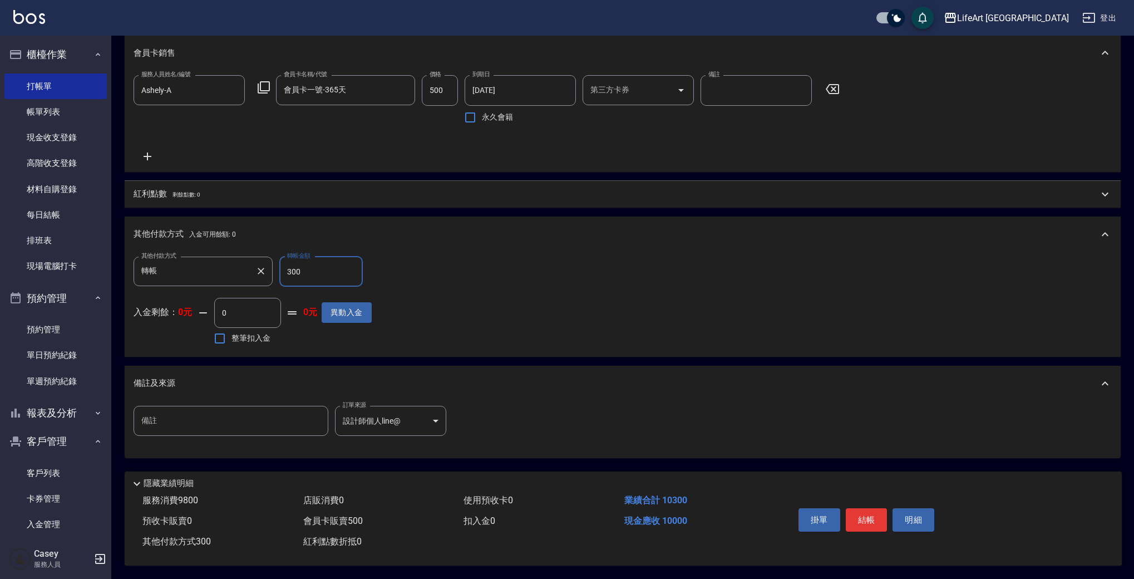
type input "300"
click at [197, 267] on input "轉帳" at bounding box center [195, 271] width 112 height 19
click at [179, 191] on span "剩餘點數: 0" at bounding box center [187, 194] width 28 height 6
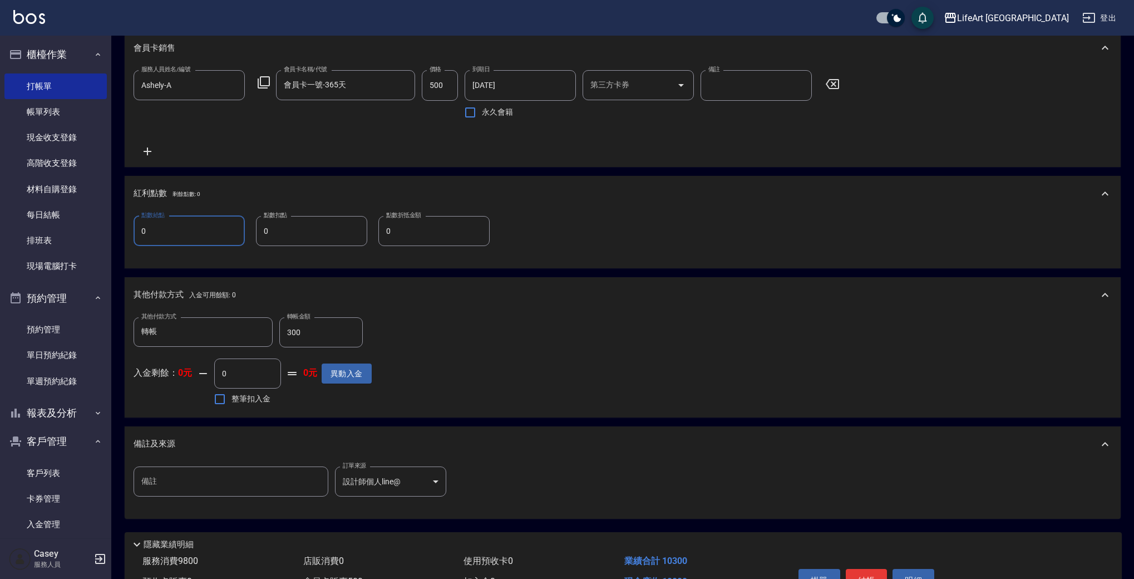
click at [194, 233] on input "0" at bounding box center [189, 231] width 111 height 30
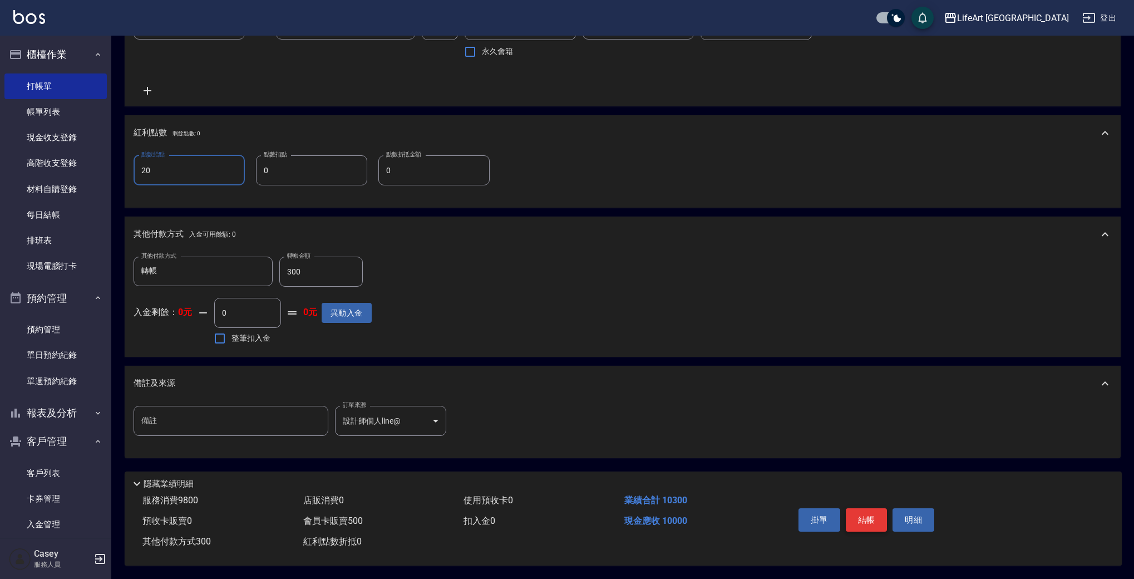
type input "20"
click at [869, 518] on button "結帳" at bounding box center [867, 519] width 42 height 23
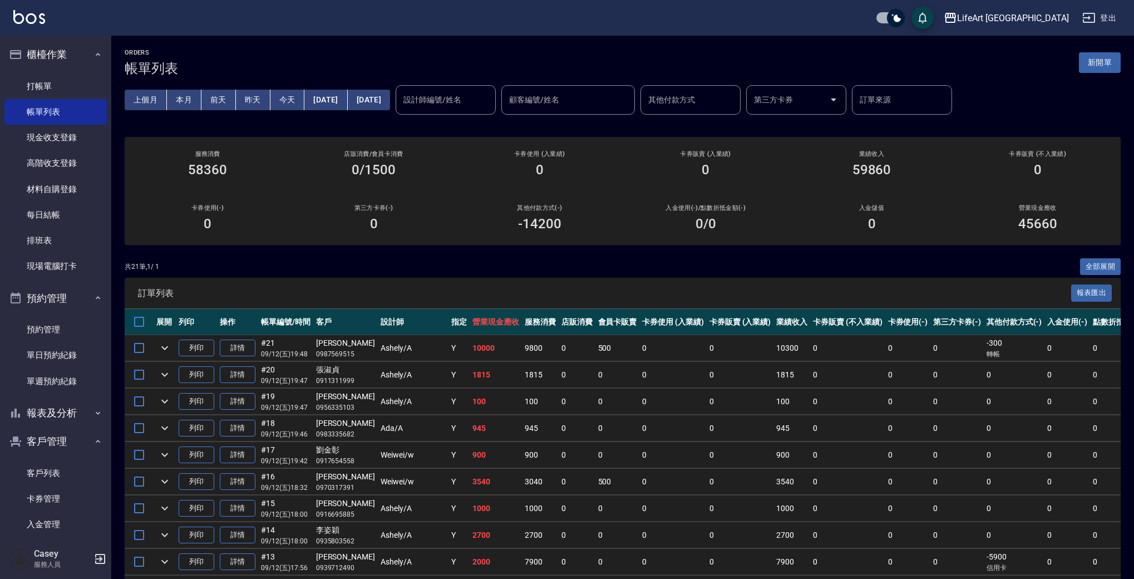
click at [491, 100] on input "設計師編號/姓名" at bounding box center [446, 99] width 90 height 19
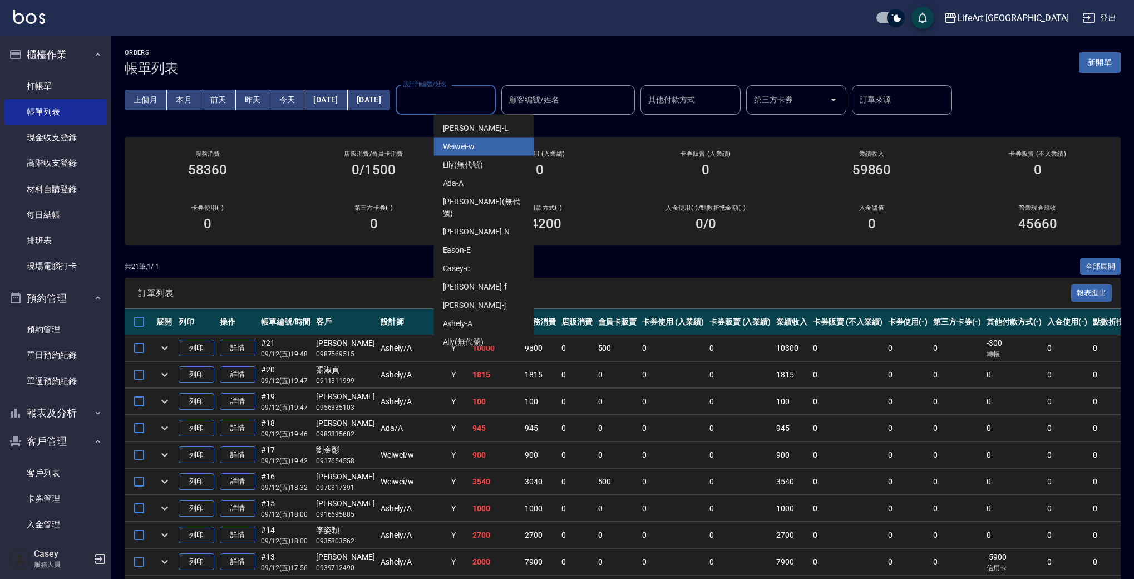
click at [505, 146] on div "Weiwei -w" at bounding box center [484, 146] width 100 height 18
type input "Weiwei-w"
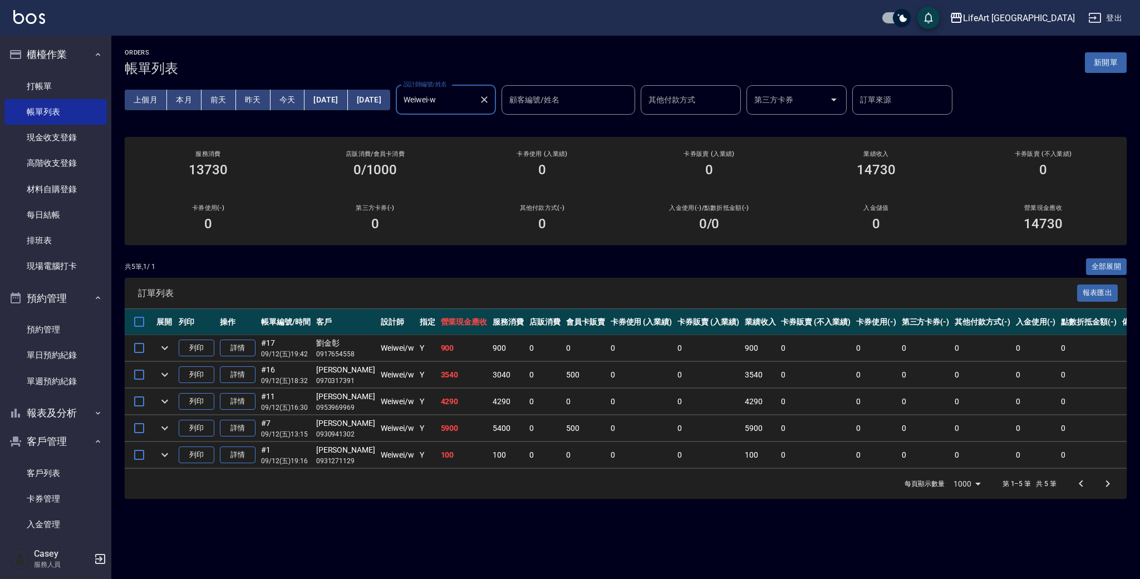
click at [490, 97] on icon "Clear" at bounding box center [484, 99] width 11 height 11
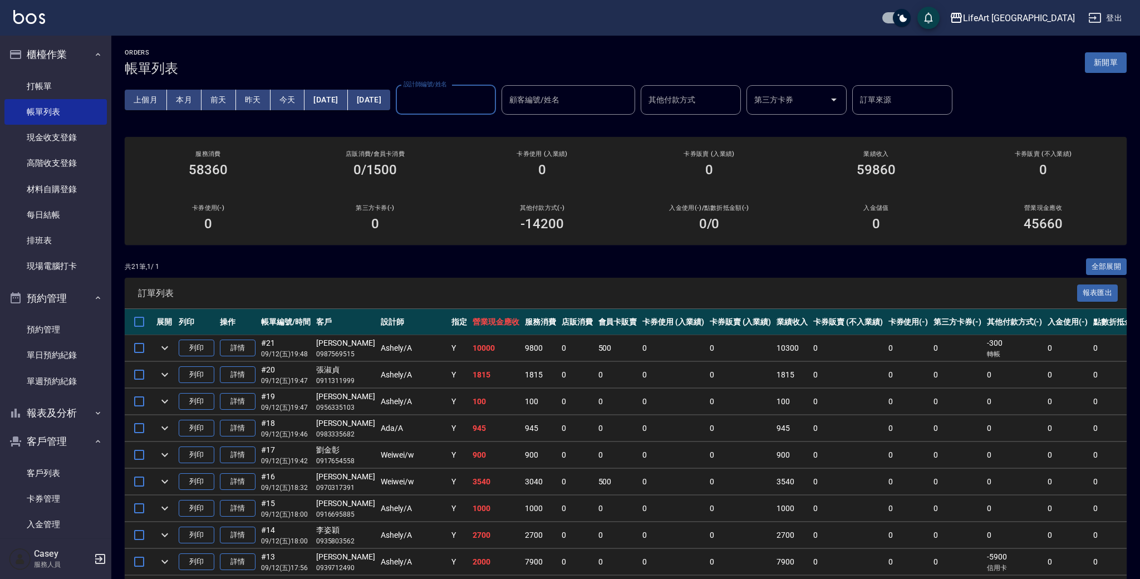
click at [491, 102] on input "設計師編號/姓名" at bounding box center [446, 99] width 90 height 19
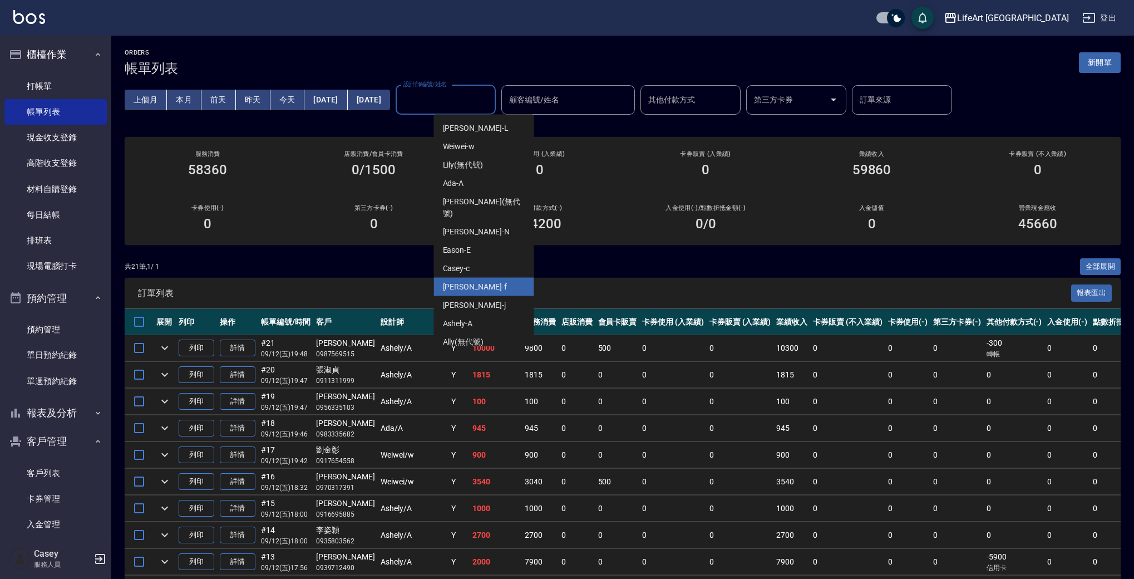
click at [488, 278] on div "Finney -f" at bounding box center [484, 287] width 100 height 18
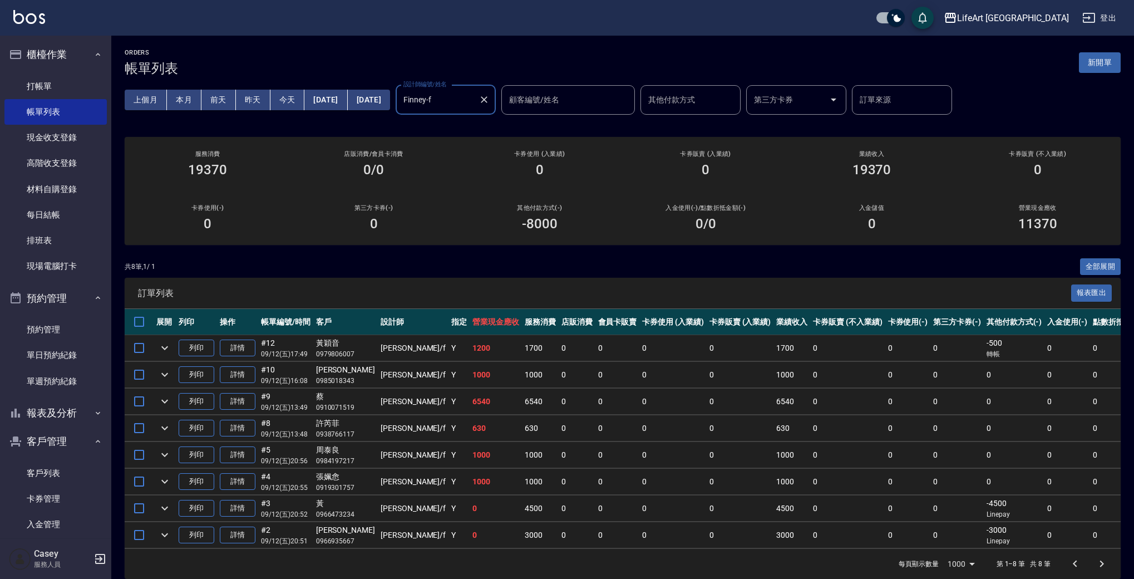
scroll to position [21, 0]
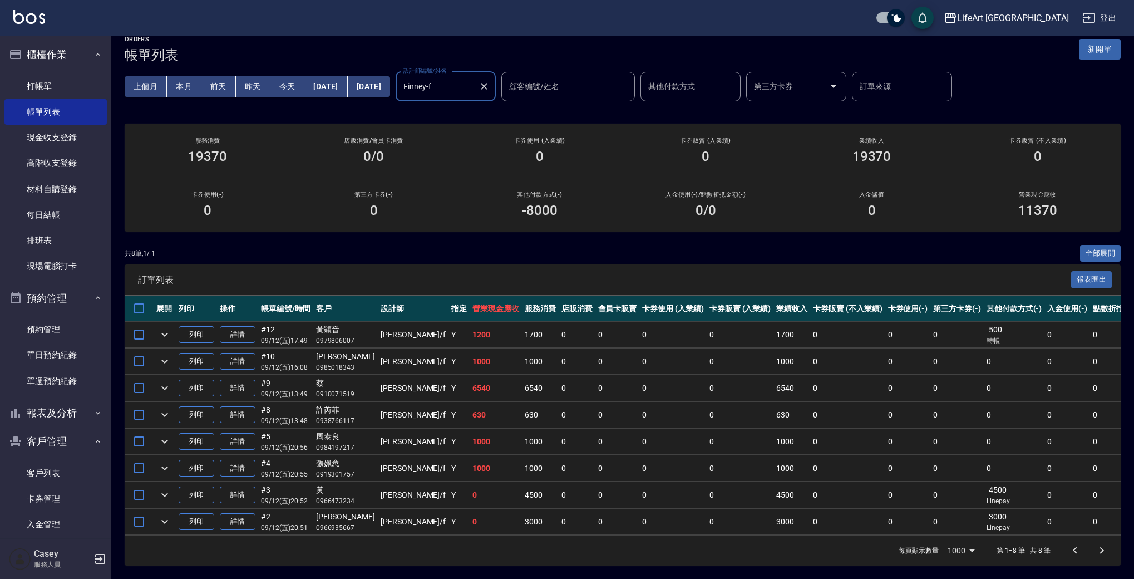
click at [474, 80] on input "Finney-f" at bounding box center [437, 86] width 73 height 19
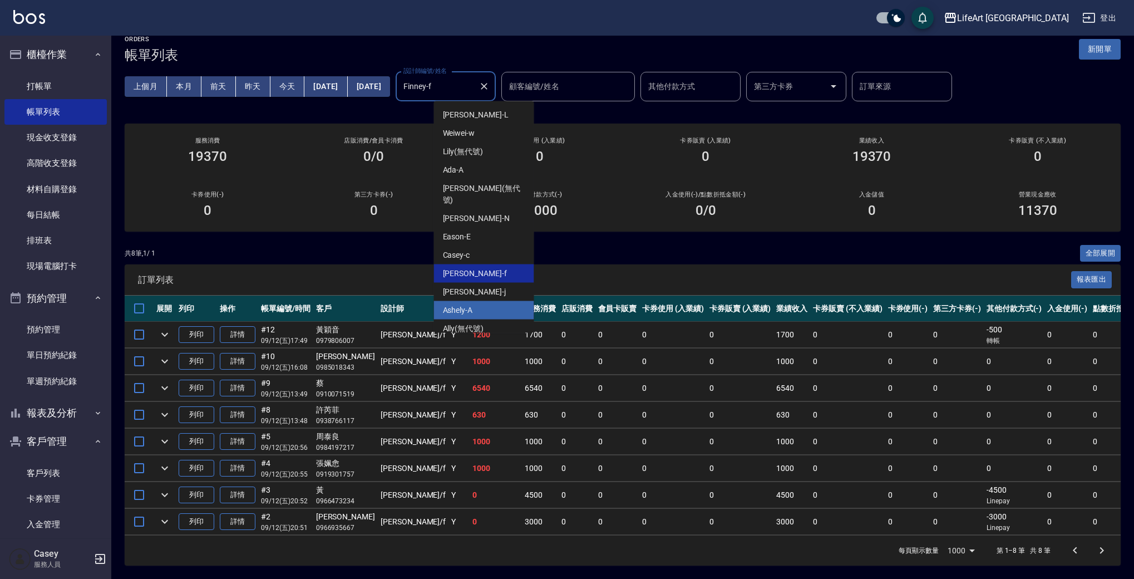
click at [493, 301] on div "Ashely -A" at bounding box center [484, 310] width 100 height 18
type input "Ashely-A"
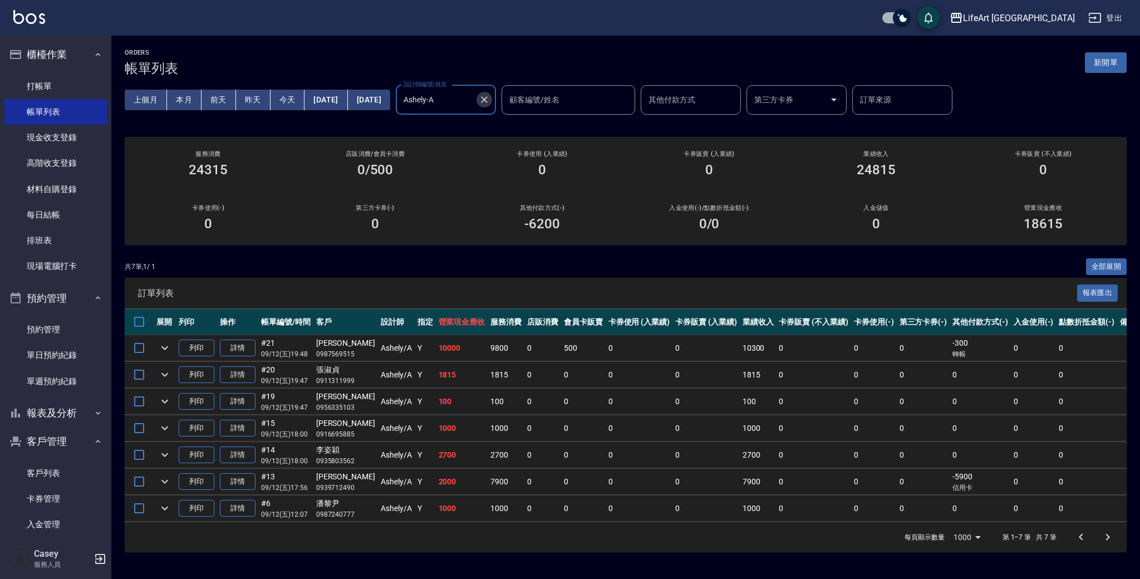
click at [490, 99] on icon "Clear" at bounding box center [484, 99] width 11 height 11
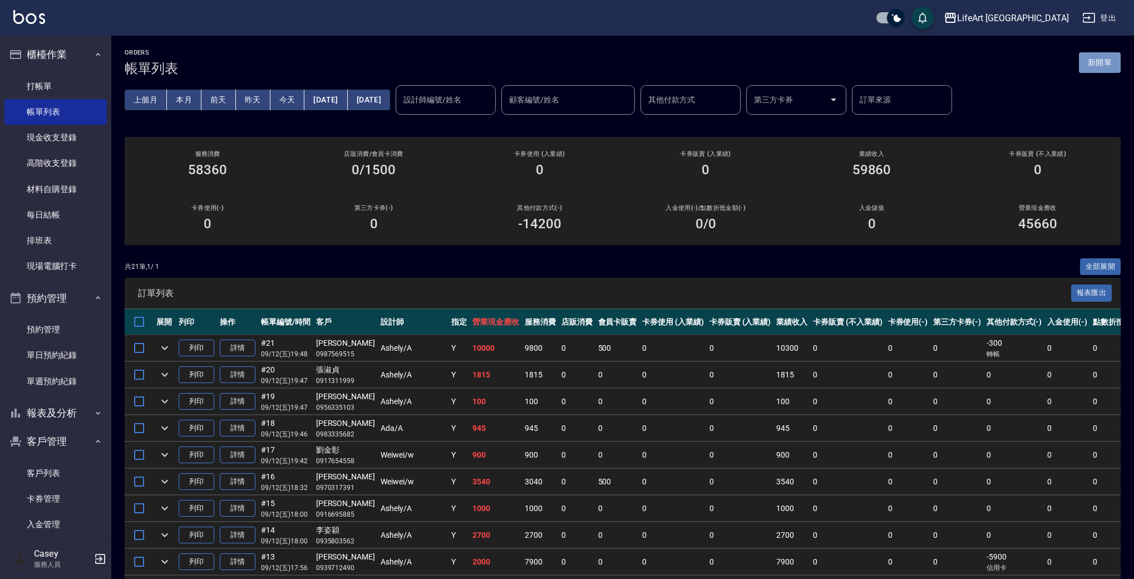
click at [1105, 69] on button "新開單" at bounding box center [1100, 62] width 42 height 21
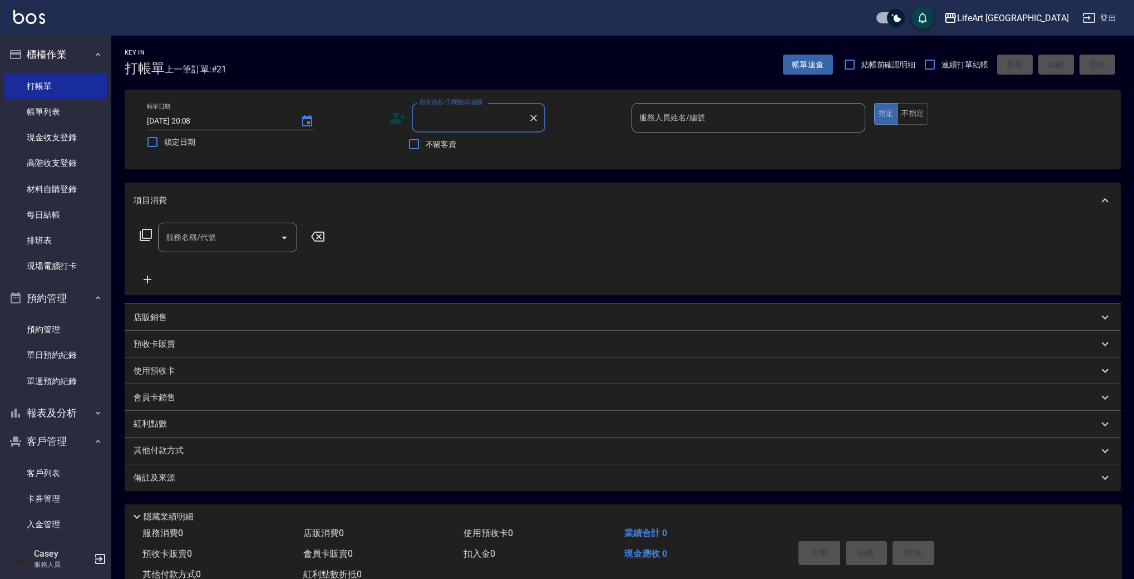
click at [489, 121] on input "顧客姓名/手機號碼/編號" at bounding box center [470, 117] width 107 height 19
click at [483, 143] on li "黃瑜靜/0917245258/null" at bounding box center [479, 146] width 134 height 18
type input "黃瑜靜/0917245258/null"
click at [676, 112] on input "服務人員姓名/編號" at bounding box center [749, 117] width 224 height 19
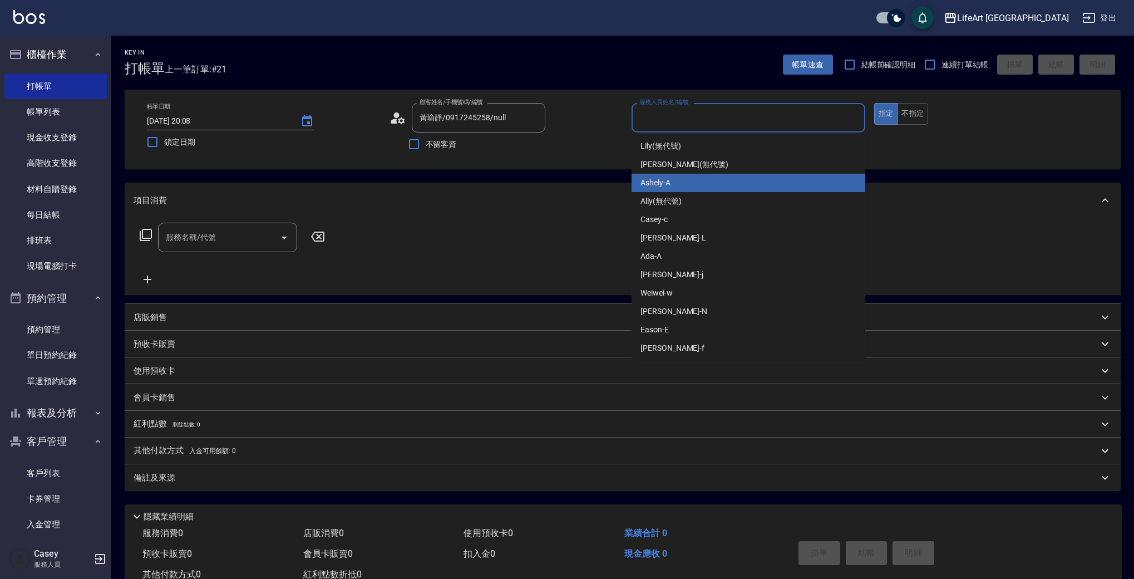
click at [670, 183] on span "Ashely -A" at bounding box center [656, 183] width 30 height 12
type input "Ashely-A"
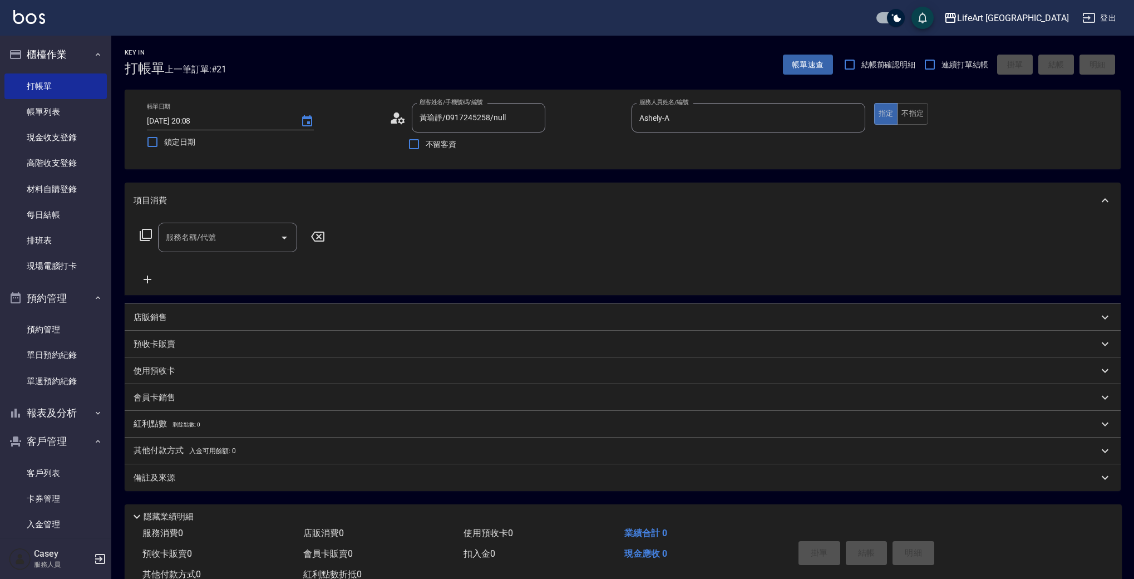
click at [404, 122] on icon at bounding box center [401, 120] width 7 height 7
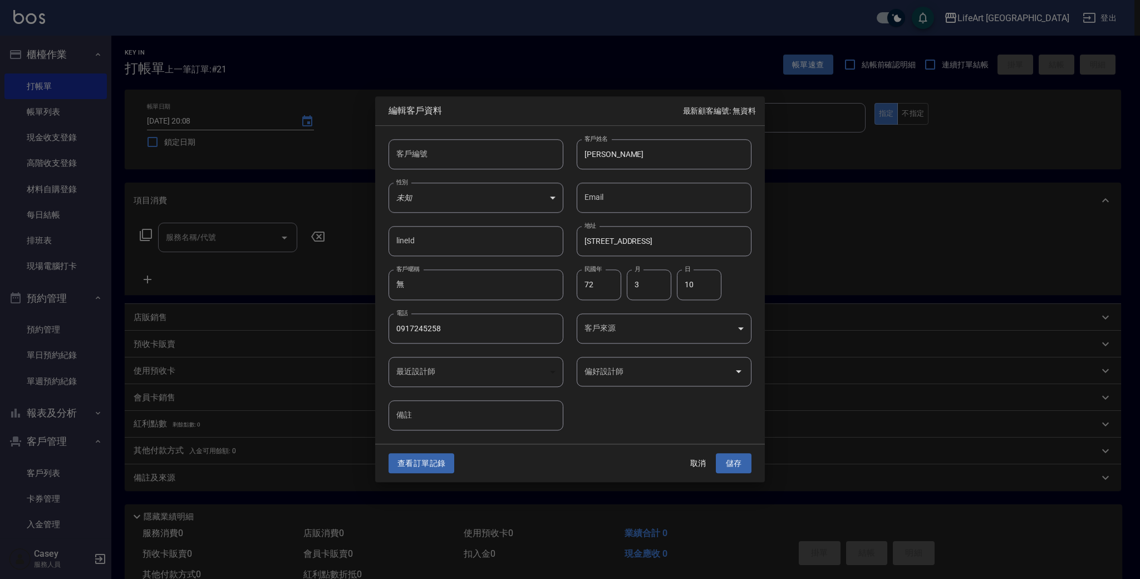
click at [614, 314] on body "LifeArt 蘆洲 登出 櫃檯作業 打帳單 帳單列表 現金收支登錄 高階收支登錄 材料自購登錄 每日結帳 排班表 現場電腦打卡 預約管理 預約管理 單日預約…" at bounding box center [570, 306] width 1140 height 612
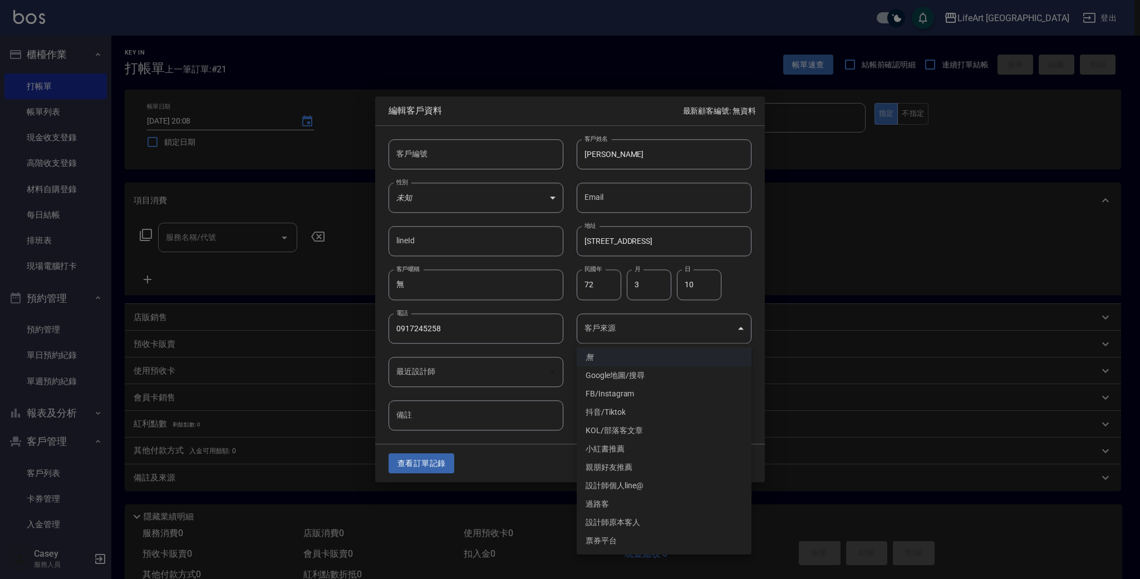
click at [619, 399] on li "FB/Instagram" at bounding box center [664, 394] width 175 height 18
type input "FB/Instagram"
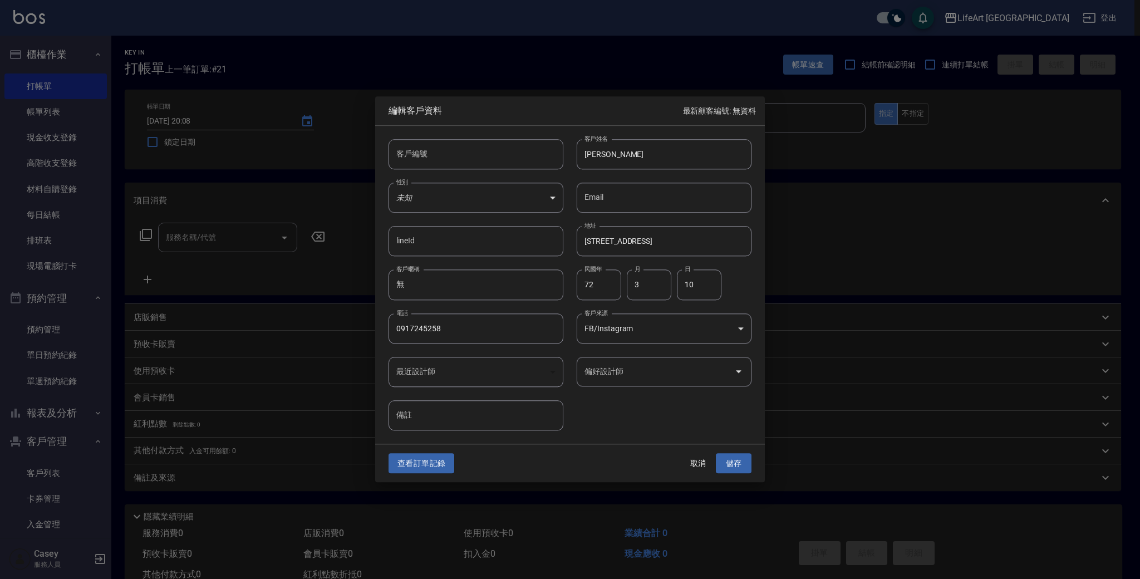
click at [634, 382] on div "偏好設計師" at bounding box center [664, 371] width 175 height 29
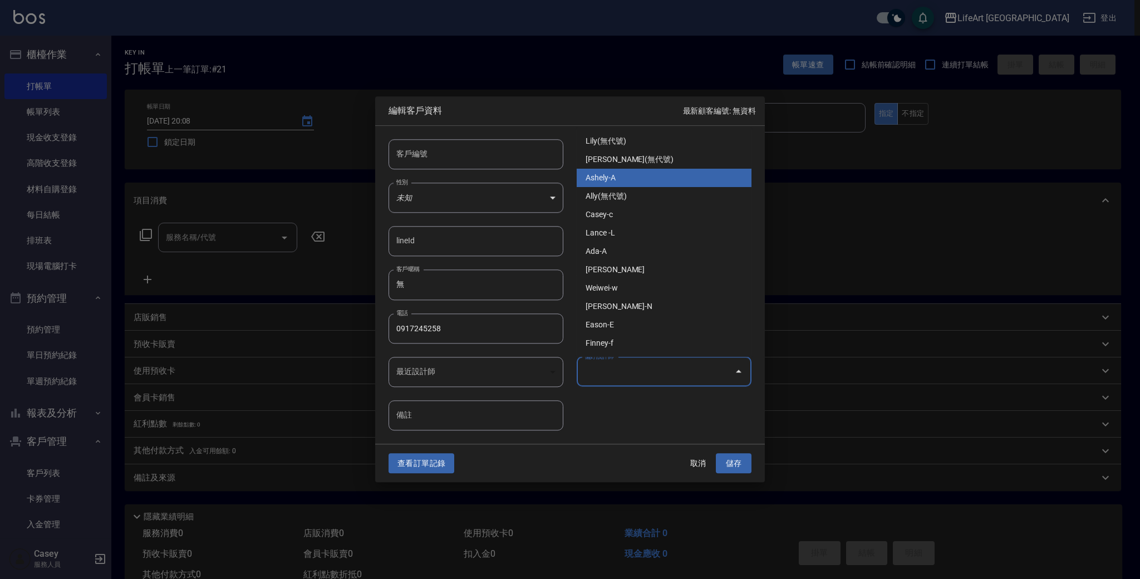
click at [639, 183] on li "Ashely-A" at bounding box center [664, 178] width 175 height 18
type input "Ashely"
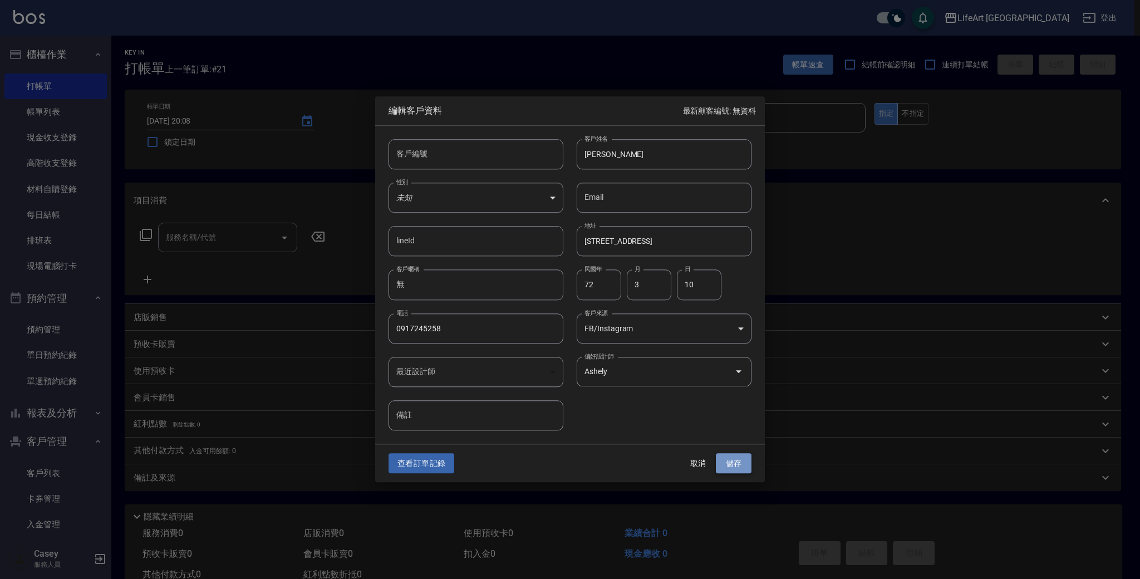
click at [727, 457] on button "儲存" at bounding box center [734, 463] width 36 height 21
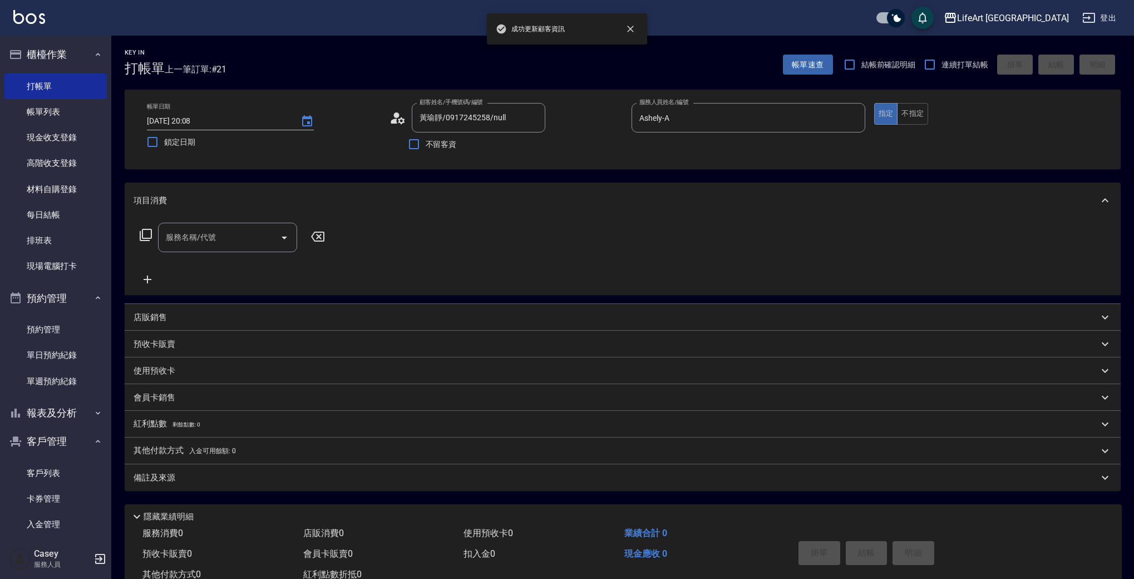
click at [219, 239] on input "服務名稱/代號" at bounding box center [219, 237] width 112 height 19
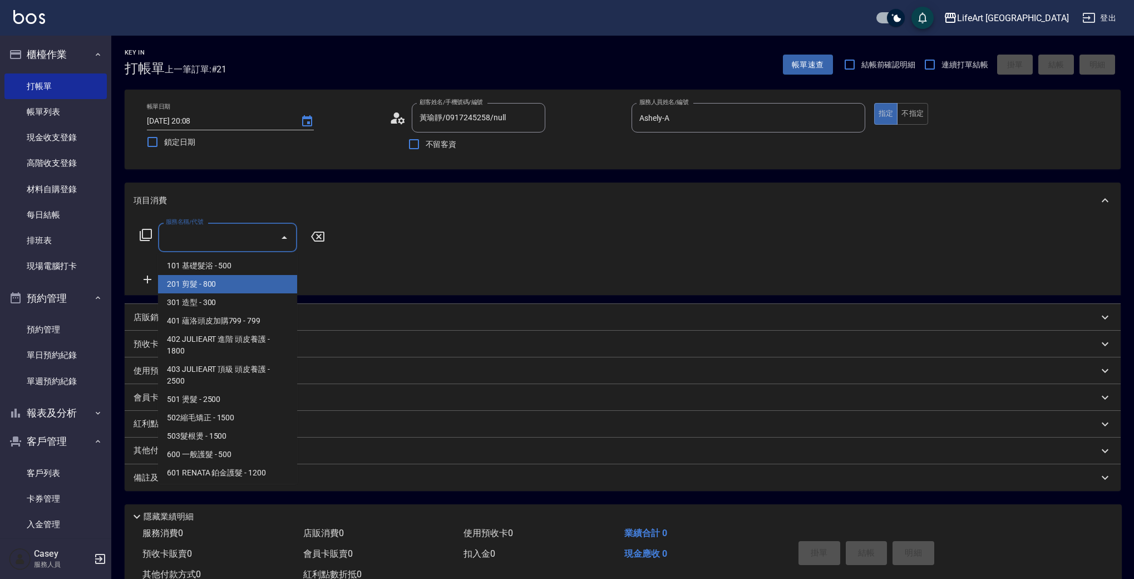
click at [225, 277] on span "201 剪髮 - 800" at bounding box center [227, 284] width 139 height 18
type input "201 剪髮(201)"
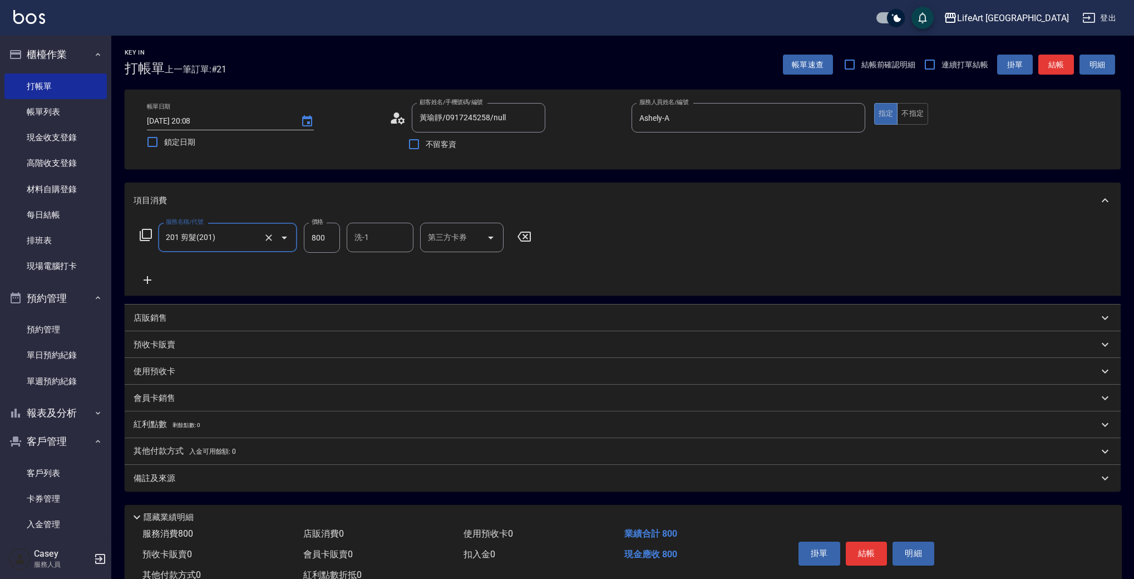
click at [151, 279] on icon at bounding box center [148, 280] width 8 height 8
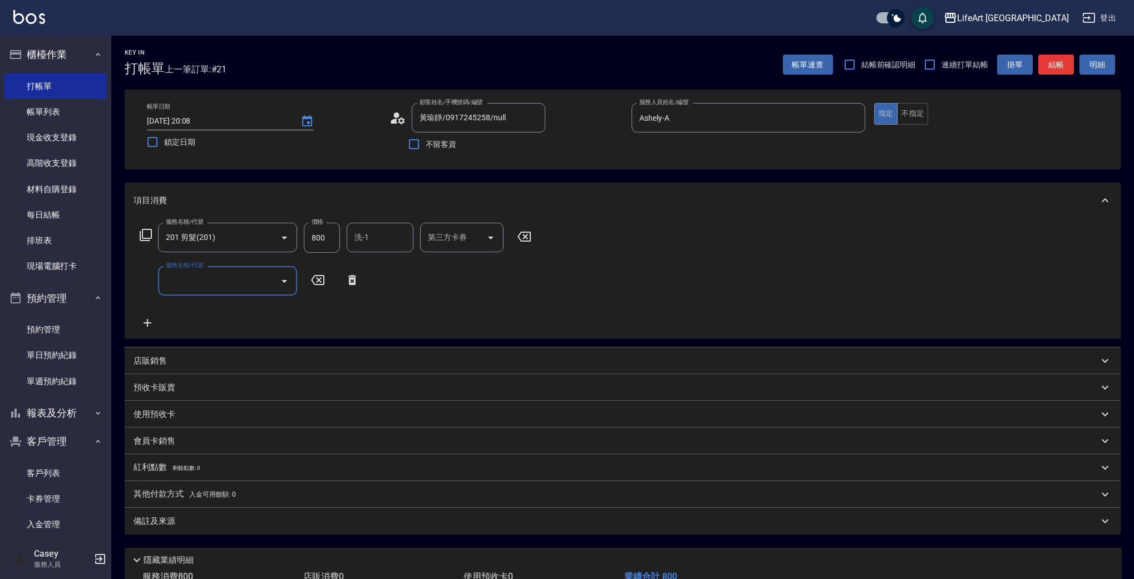
click at [200, 287] on input "服務名稱/代號" at bounding box center [219, 280] width 112 height 19
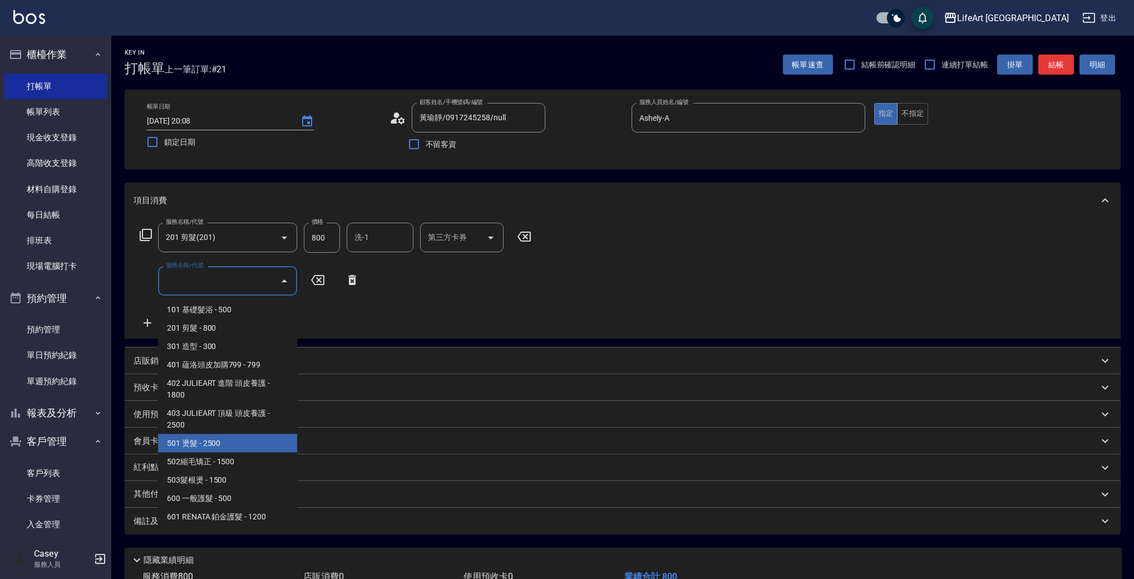
click at [246, 447] on span "501 燙髮 - 2500" at bounding box center [227, 443] width 139 height 18
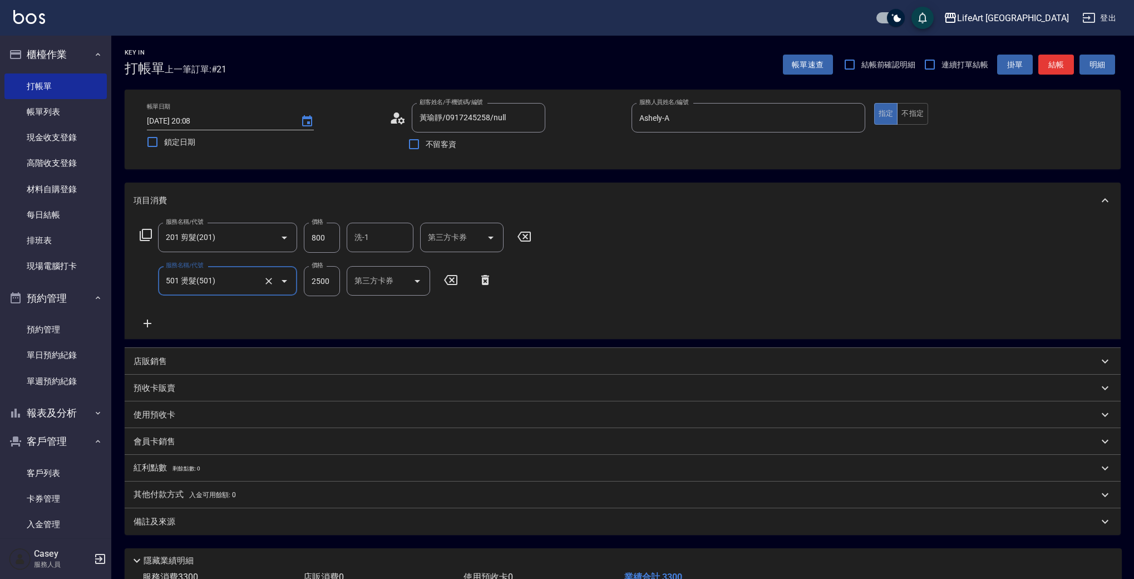
type input "501 燙髮(501)"
click at [146, 323] on icon at bounding box center [148, 323] width 8 height 8
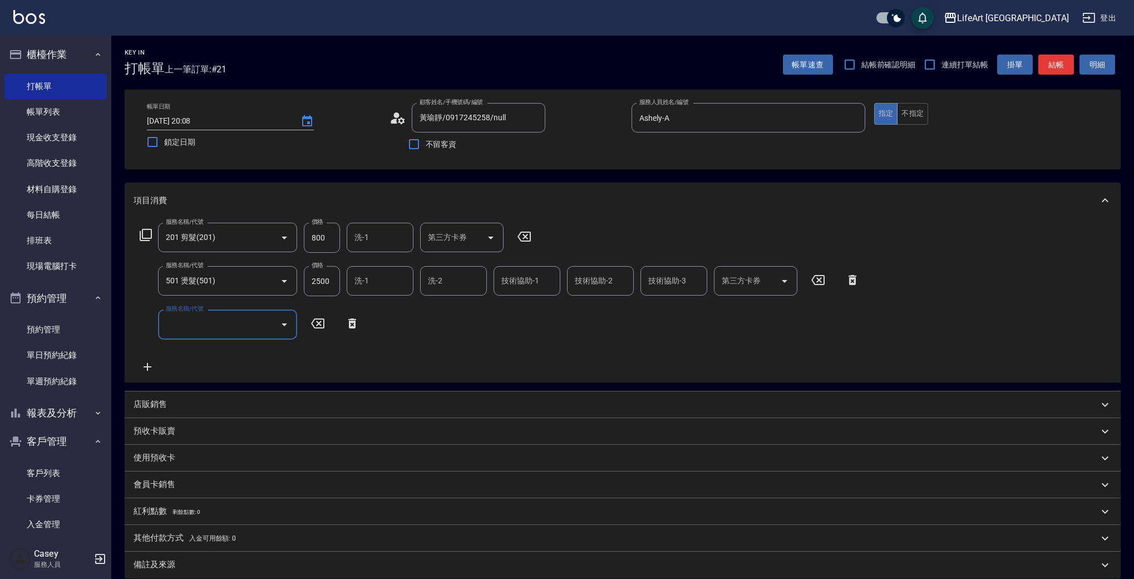
click at [213, 319] on input "服務名稱/代號" at bounding box center [219, 323] width 112 height 19
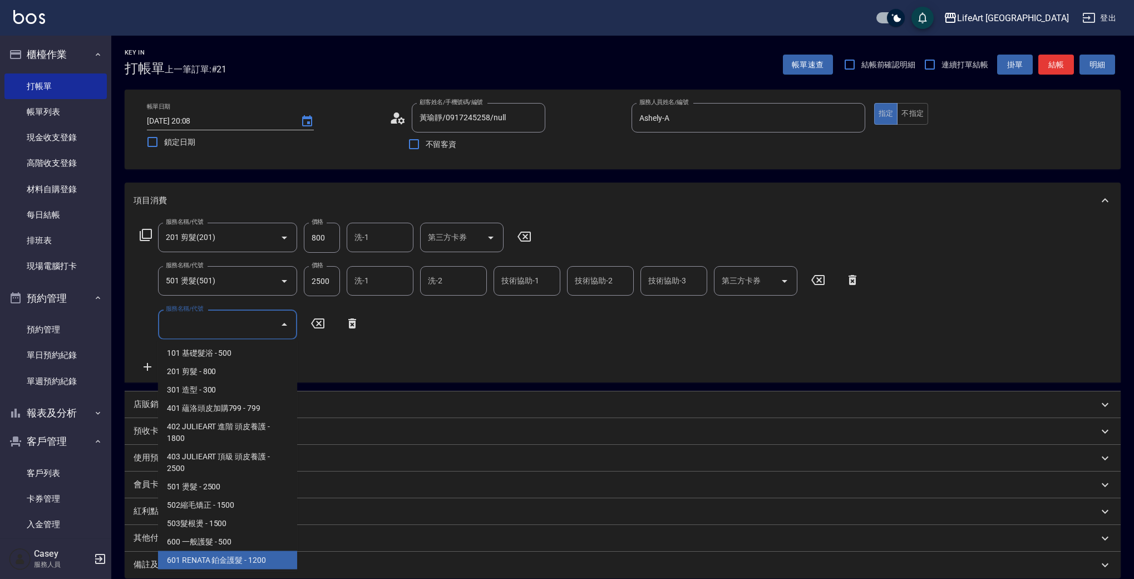
scroll to position [150, 0]
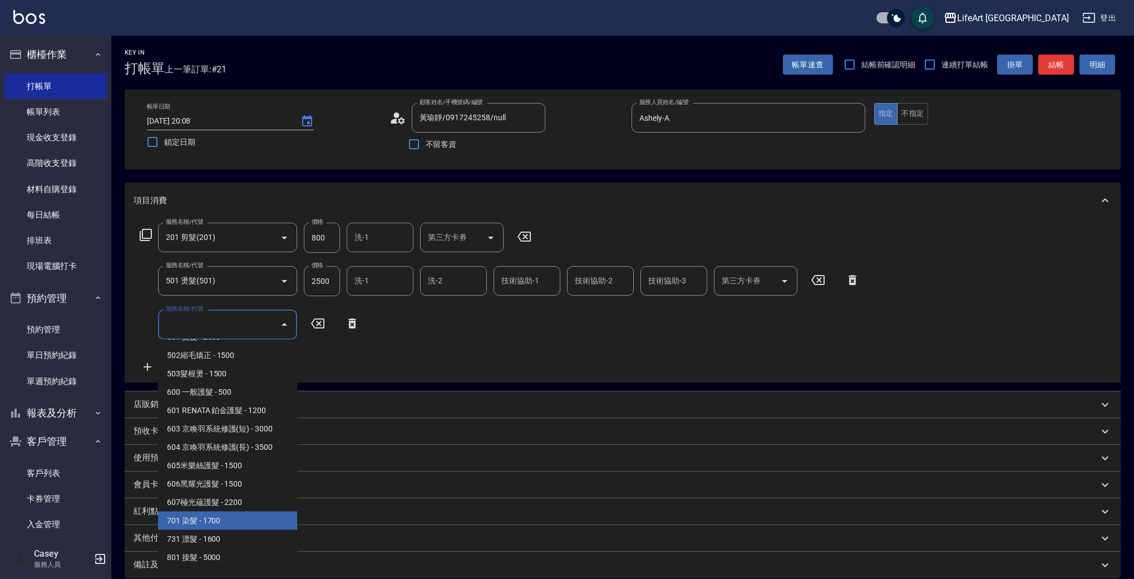
click at [273, 517] on span "701 染髮 - 1700" at bounding box center [227, 520] width 139 height 18
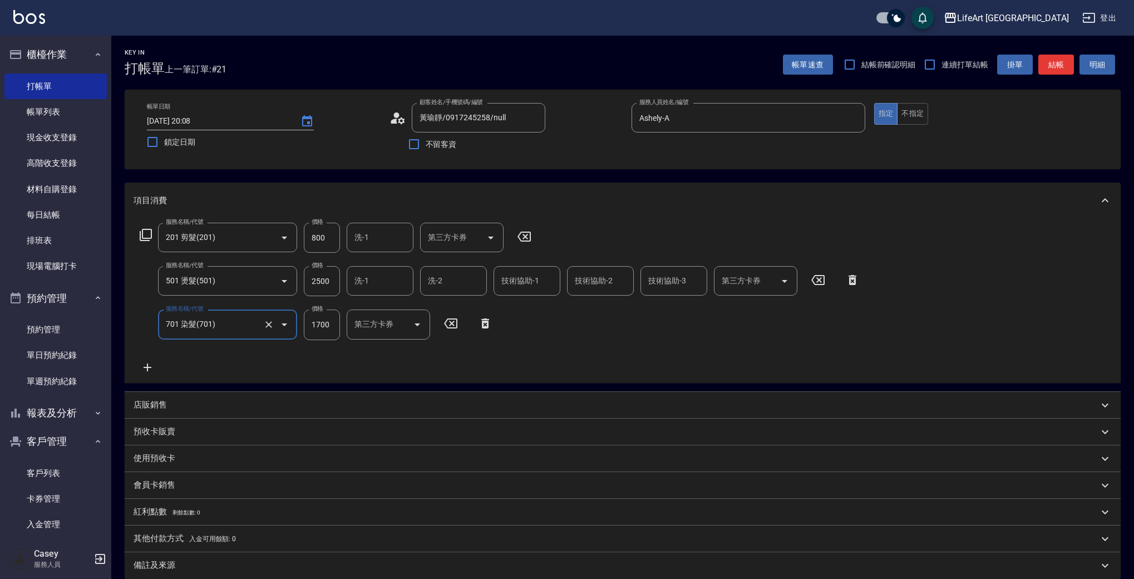
type input "701 染髮(701)"
click at [150, 368] on icon at bounding box center [148, 367] width 28 height 13
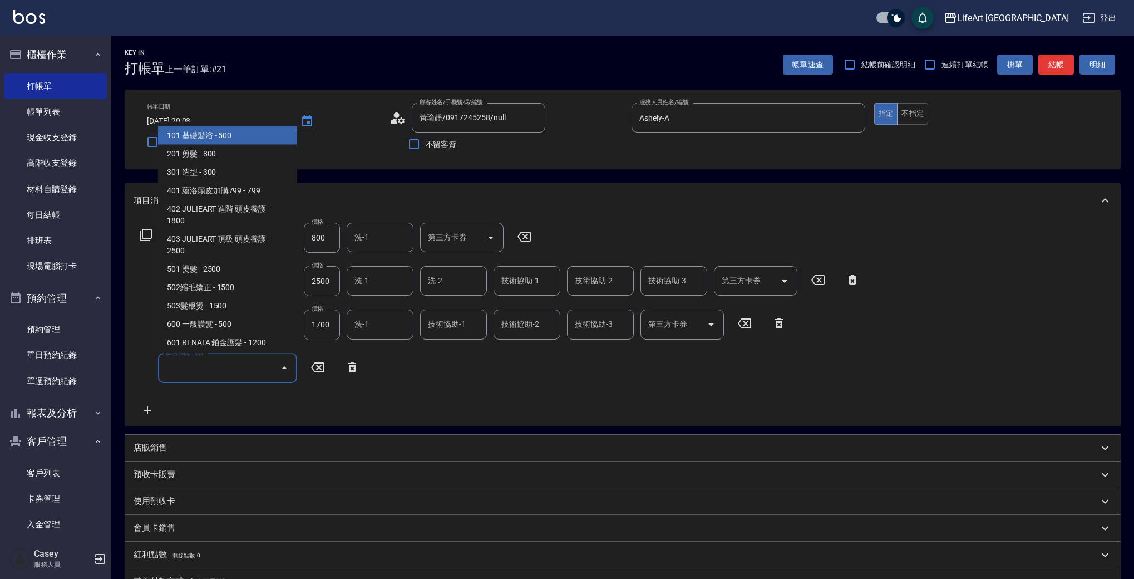
drag, startPoint x: 224, startPoint y: 375, endPoint x: 242, endPoint y: 405, distance: 34.7
click at [224, 375] on input "服務名稱/代號" at bounding box center [219, 367] width 112 height 19
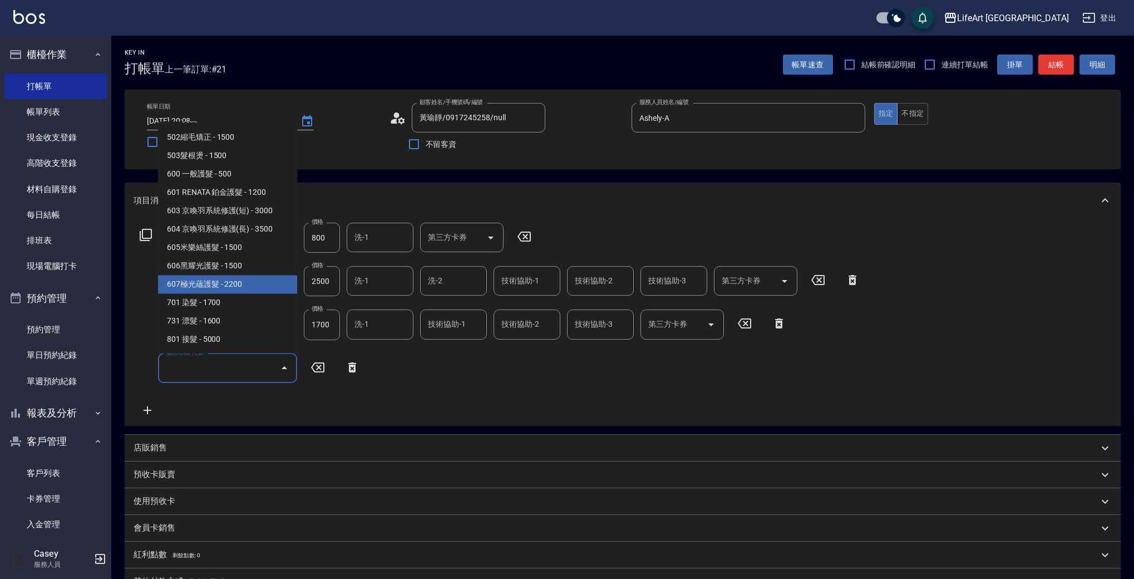
click at [256, 288] on span "607極光蘊護髮 - 2200" at bounding box center [227, 284] width 139 height 18
type input "607極光蘊護髮(607)"
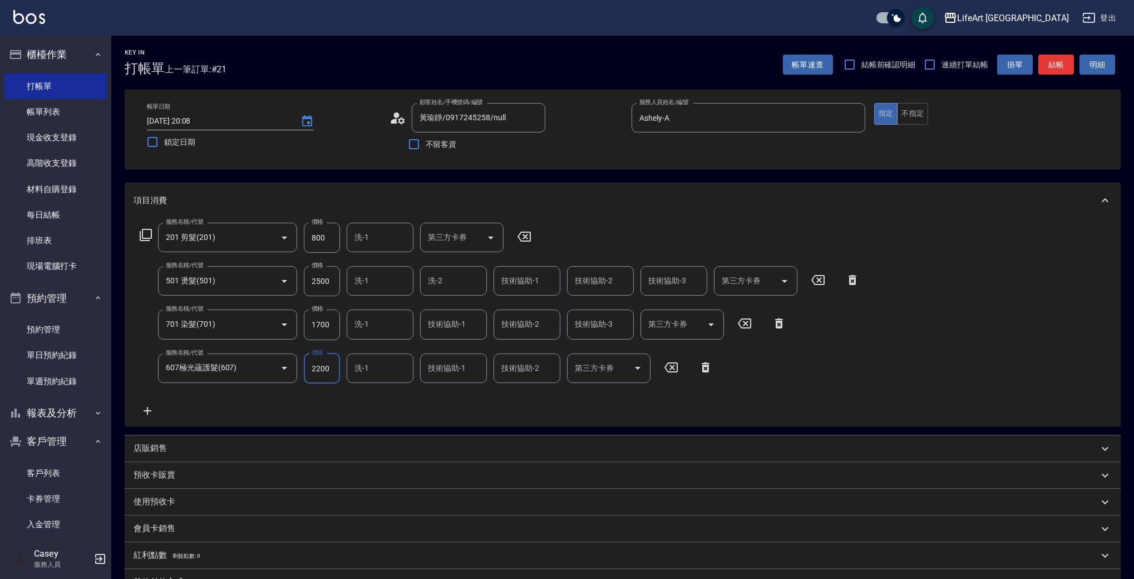
click at [328, 329] on input "1700" at bounding box center [322, 324] width 36 height 30
type input "2740"
click at [324, 279] on input "2500" at bounding box center [322, 281] width 36 height 30
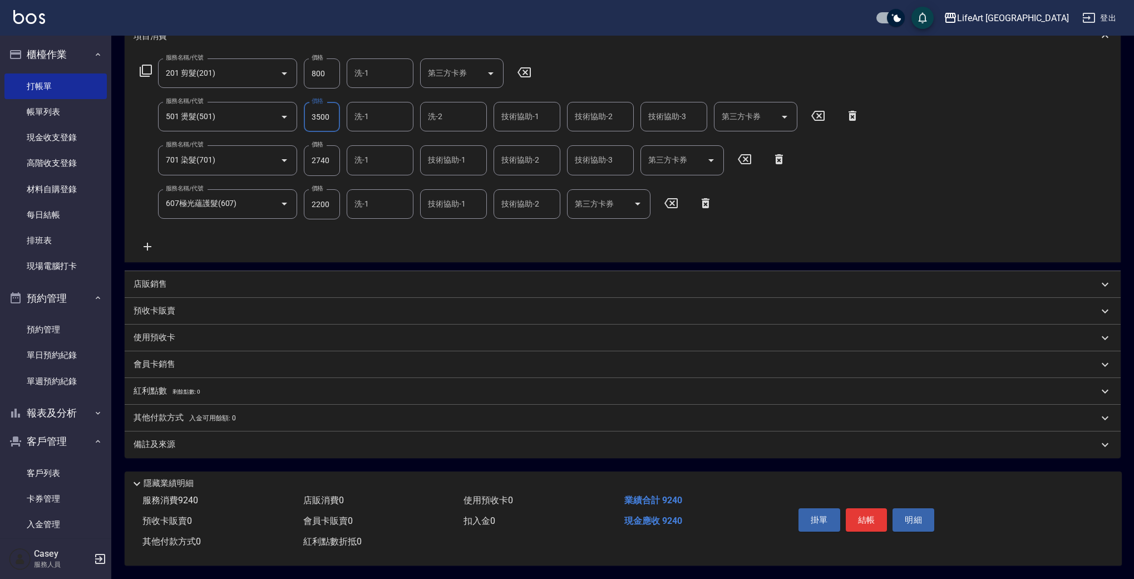
scroll to position [69, 0]
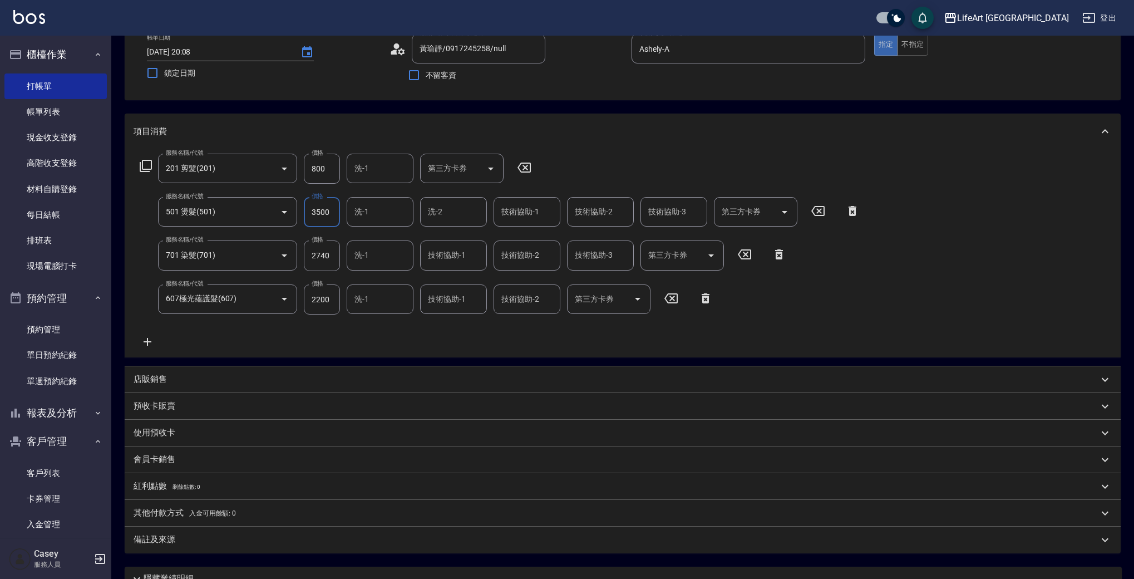
type input "3500"
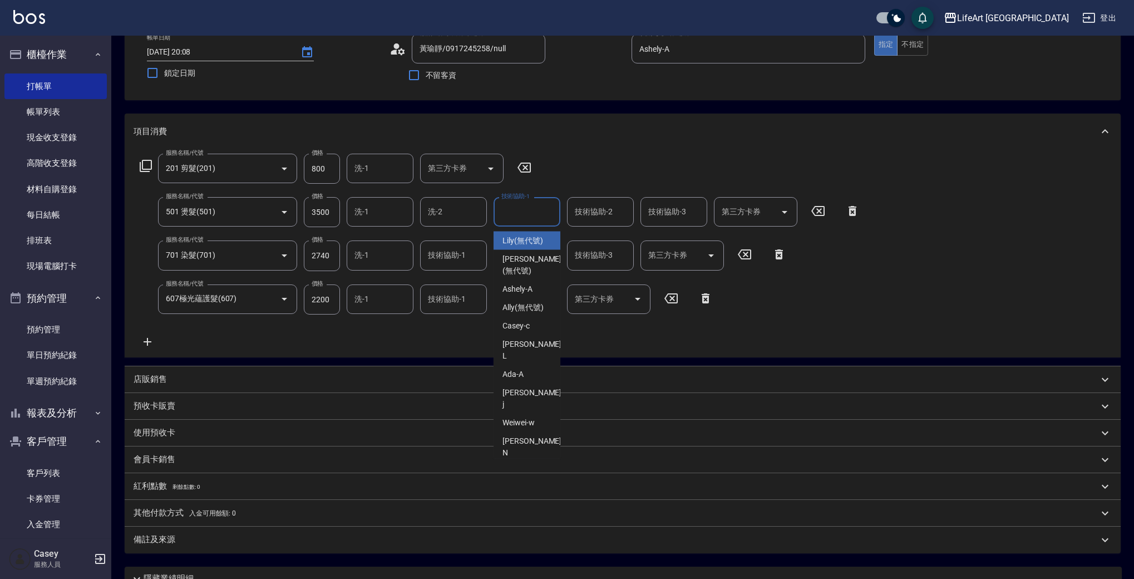
click at [518, 217] on input "技術協助-1" at bounding box center [527, 211] width 57 height 19
click at [528, 234] on div "Lily (無代號)" at bounding box center [527, 241] width 67 height 18
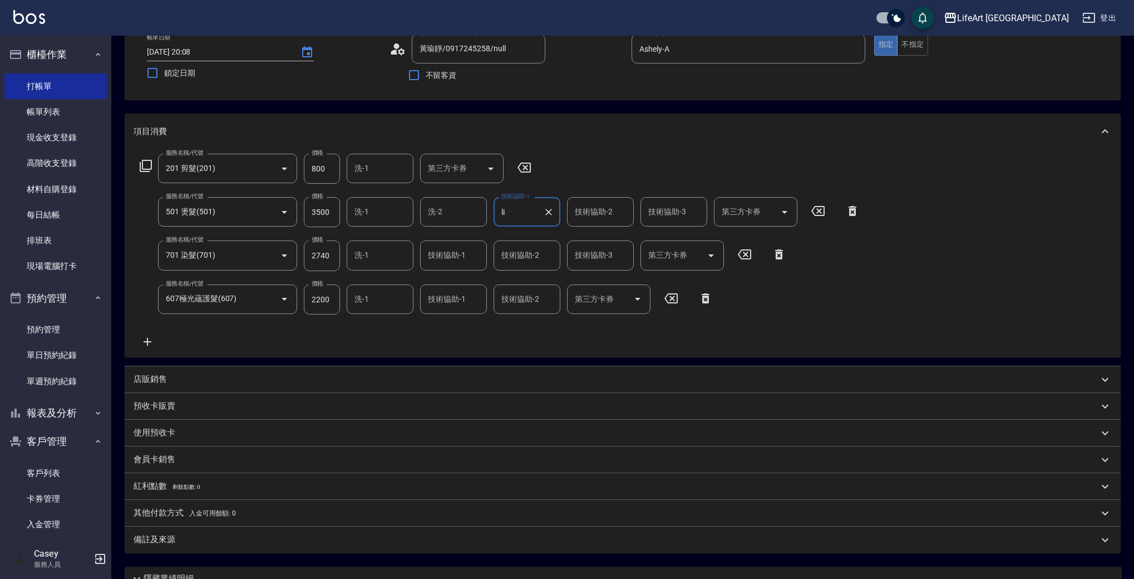
type input "Lily(無代號)"
click at [593, 214] on input "技術協助-2" at bounding box center [600, 211] width 57 height 19
drag, startPoint x: 609, startPoint y: 240, endPoint x: 649, endPoint y: 228, distance: 41.4
click at [609, 240] on span "Lily (無代號)" at bounding box center [596, 241] width 41 height 12
type input "Lily(無代號)"
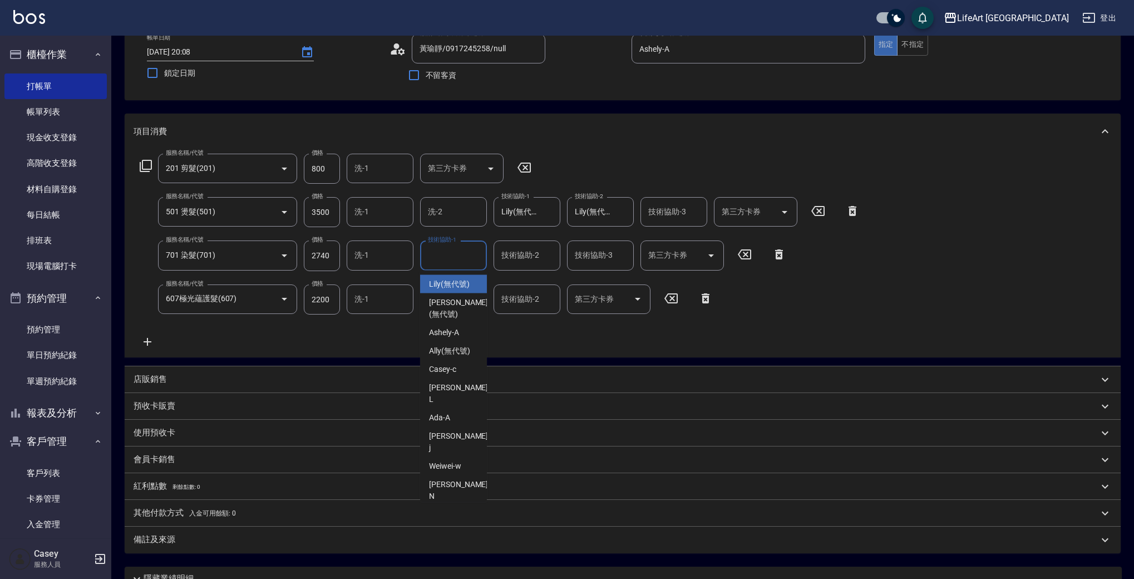
drag, startPoint x: 455, startPoint y: 259, endPoint x: 460, endPoint y: 273, distance: 15.3
click at [455, 259] on input "技術協助-1" at bounding box center [453, 254] width 57 height 19
drag, startPoint x: 462, startPoint y: 286, endPoint x: 489, endPoint y: 280, distance: 27.7
click at [462, 308] on span "Lily (無代號)" at bounding box center [449, 314] width 41 height 12
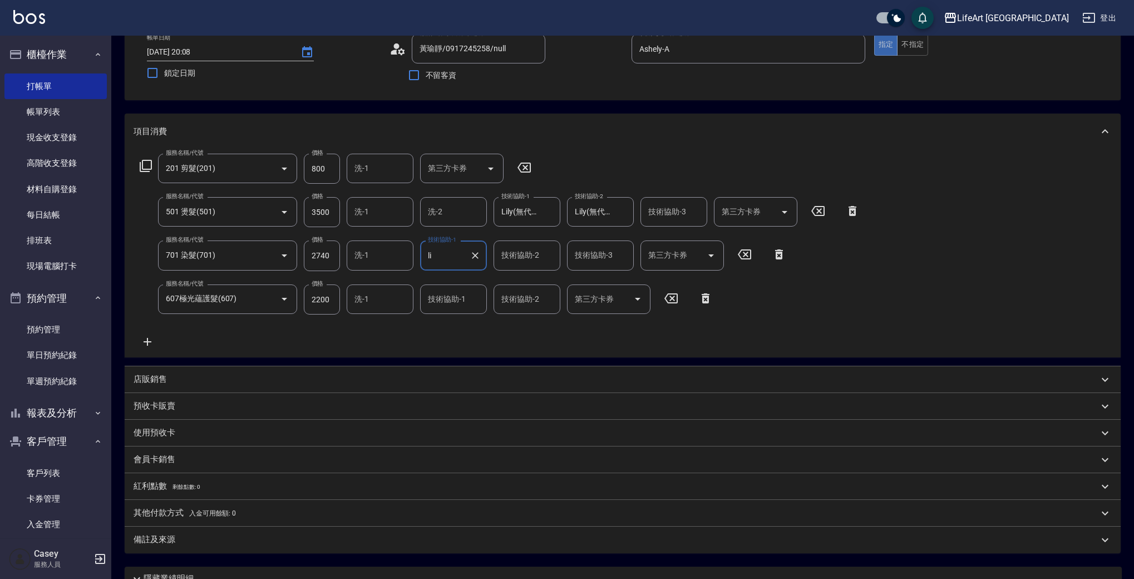
type input "Lily(無代號)"
click at [653, 220] on input "技術協助-3" at bounding box center [674, 211] width 57 height 19
click at [657, 243] on span "Lily (無代號)" at bounding box center [669, 241] width 41 height 12
type input "Lily(無代號)"
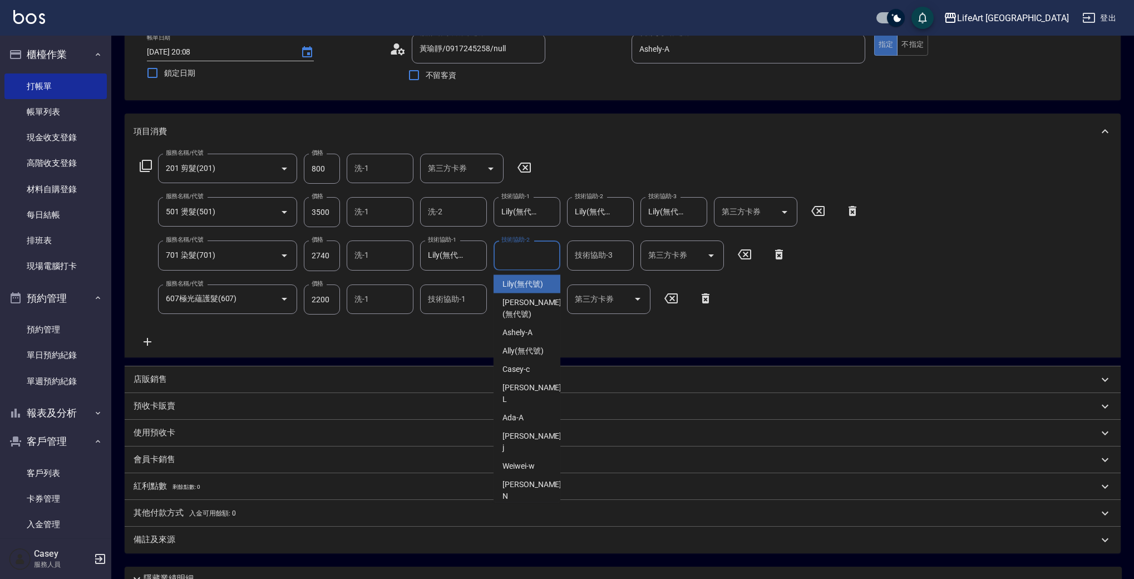
click at [523, 259] on input "技術協助-2" at bounding box center [527, 254] width 57 height 19
click at [521, 256] on input "技術協助-2" at bounding box center [527, 254] width 57 height 19
click at [521, 255] on input "技術協助-2" at bounding box center [527, 254] width 57 height 19
drag, startPoint x: 523, startPoint y: 283, endPoint x: 529, endPoint y: 283, distance: 6.7
click at [522, 283] on span "Lily (無代號)" at bounding box center [523, 284] width 41 height 12
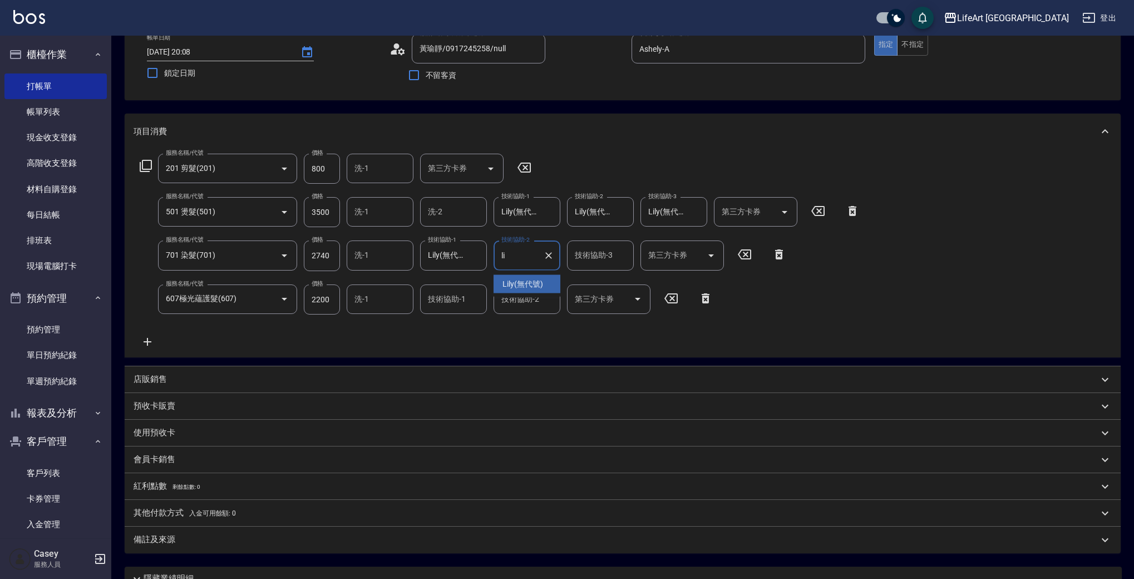
type input "Lily(無代號)"
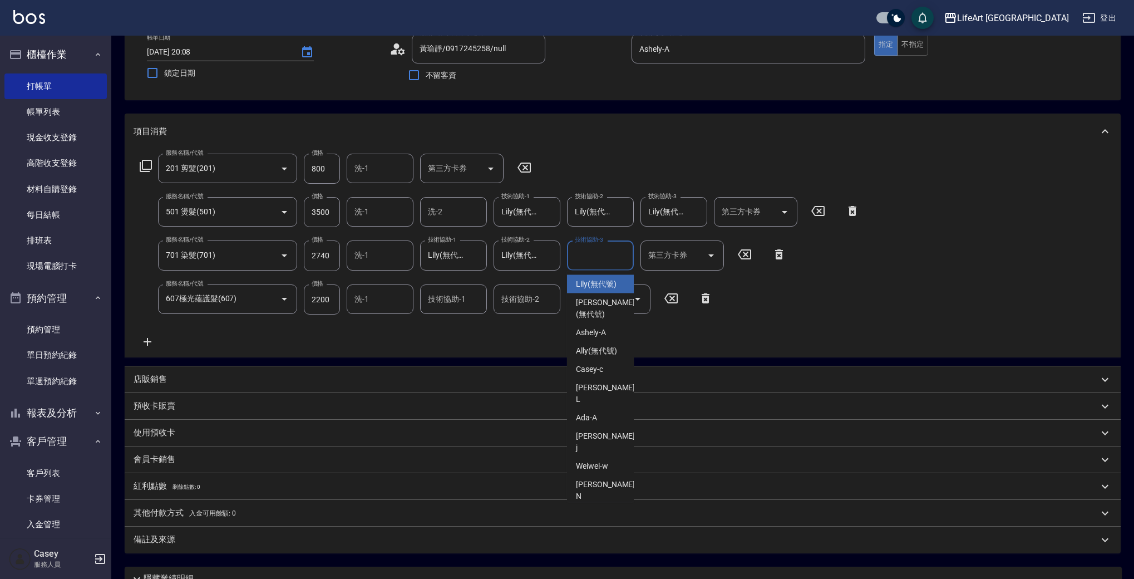
click at [610, 255] on div "技術協助-3 技術協助-3" at bounding box center [600, 254] width 67 height 29
click at [603, 283] on span "Lily (無代號)" at bounding box center [596, 284] width 41 height 12
type input "Lily(無代號)"
click at [625, 257] on icon "Clear" at bounding box center [622, 255] width 11 height 11
click at [605, 257] on input "技術協助-3" at bounding box center [600, 254] width 57 height 19
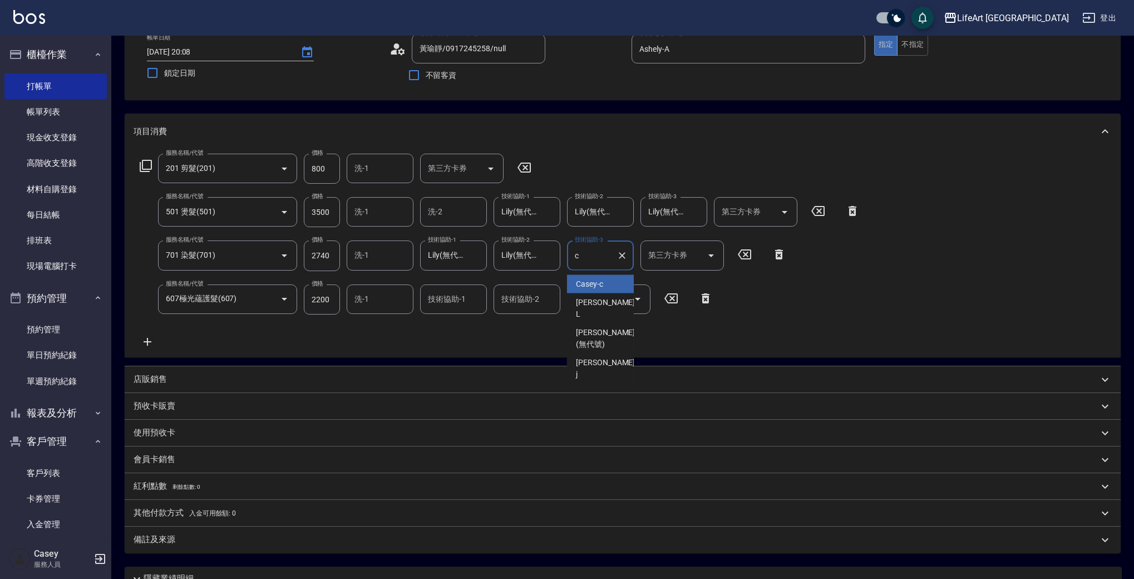
click at [597, 289] on span "Casey -c" at bounding box center [589, 284] width 27 height 12
type input "Casey-c"
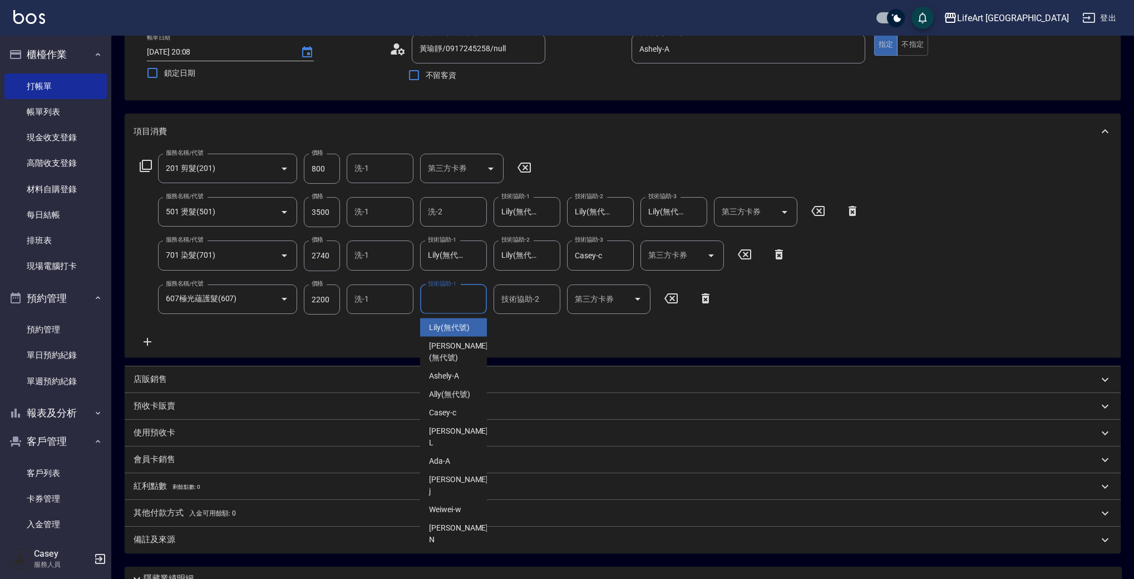
click at [445, 302] on input "技術協助-1" at bounding box center [453, 298] width 57 height 19
click at [443, 324] on span "Lily (無代號)" at bounding box center [449, 328] width 41 height 12
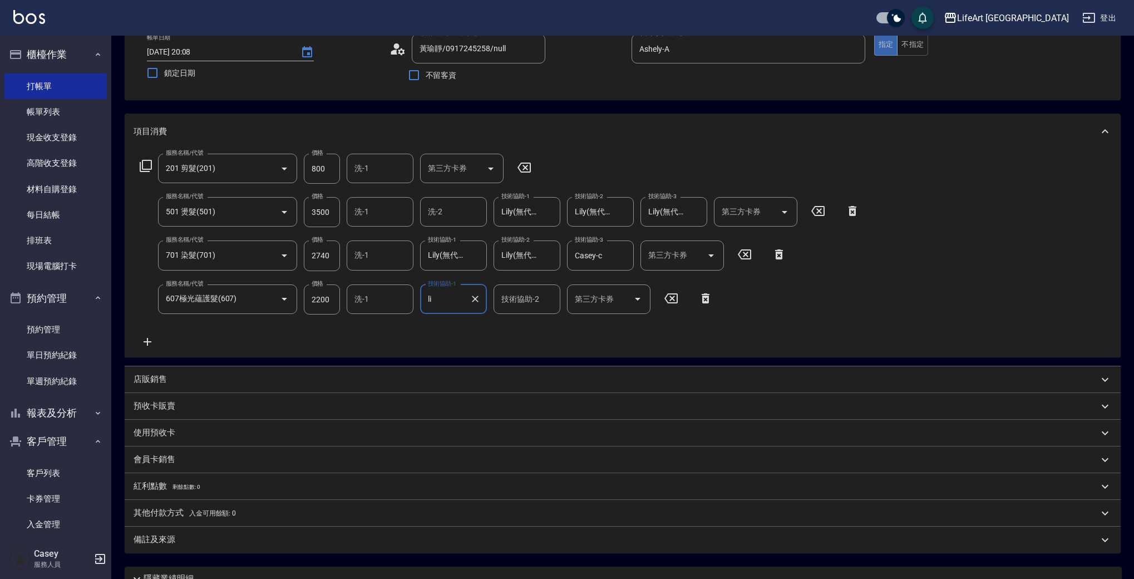
type input "Lily(無代號)"
click at [624, 255] on icon "Clear" at bounding box center [622, 255] width 11 height 11
click at [595, 283] on span "Lily (無代號)" at bounding box center [596, 284] width 41 height 12
type input "Lily(無代號)"
click at [562, 332] on div "服務名稱/代號 201 剪髮(201) 服務名稱/代號 價格 800 價格 洗-1 洗-1 第三方卡券 第三方卡券 服務名稱/代號 501 燙髮(501) 服…" at bounding box center [500, 251] width 733 height 195
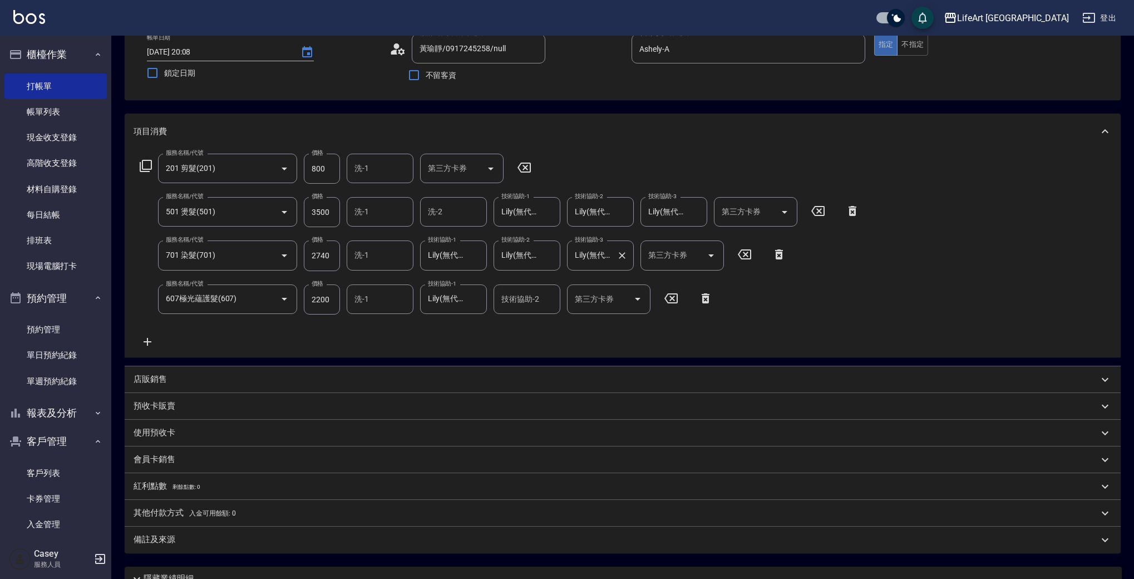
scroll to position [169, 0]
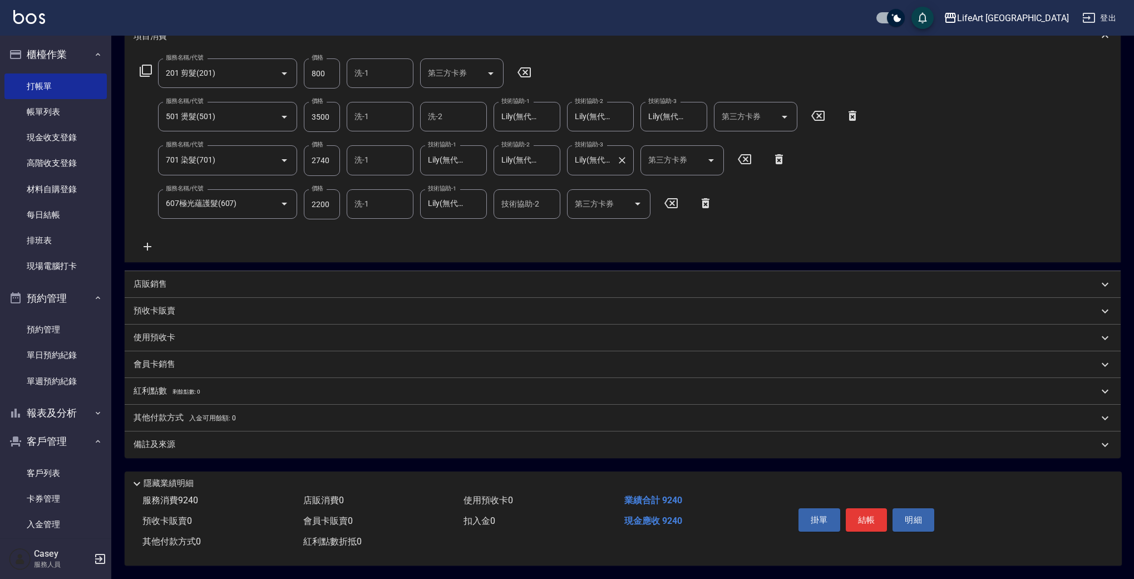
click at [185, 412] on p "其他付款方式 入金可用餘額: 0" at bounding box center [185, 418] width 102 height 12
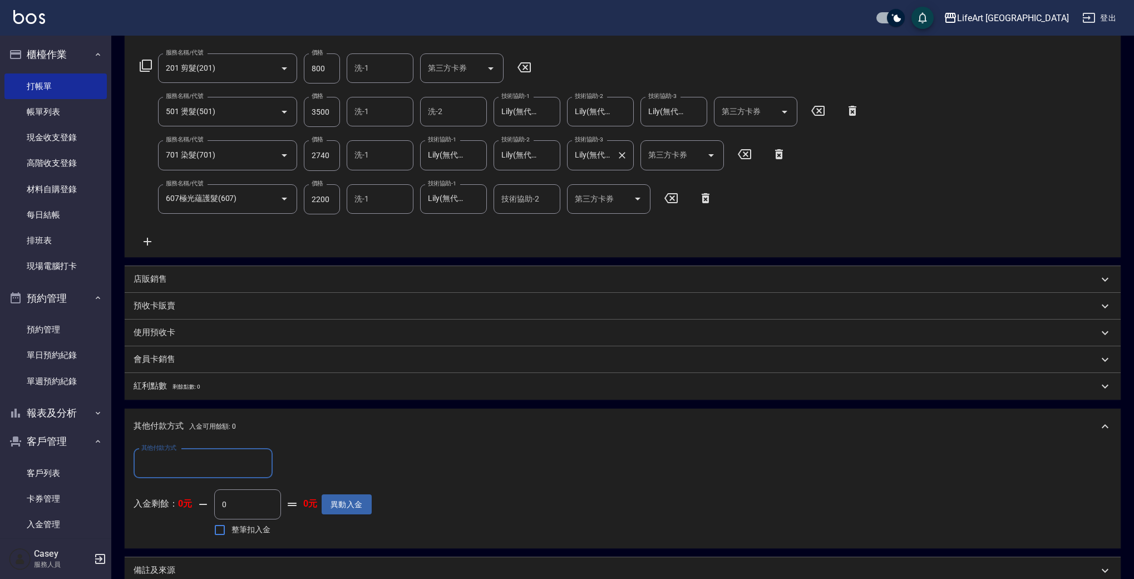
click at [196, 478] on div "其他付款方式 其他付款方式 入金剩餘： 0元 0 ​ 整筆扣入金 0元 異動入金" at bounding box center [253, 494] width 238 height 91
click at [197, 474] on div "其他付款方式" at bounding box center [203, 463] width 139 height 29
drag, startPoint x: 192, startPoint y: 540, endPoint x: 273, endPoint y: 510, distance: 85.9
click at [193, 540] on span "信用卡" at bounding box center [203, 547] width 139 height 18
type input "信用卡"
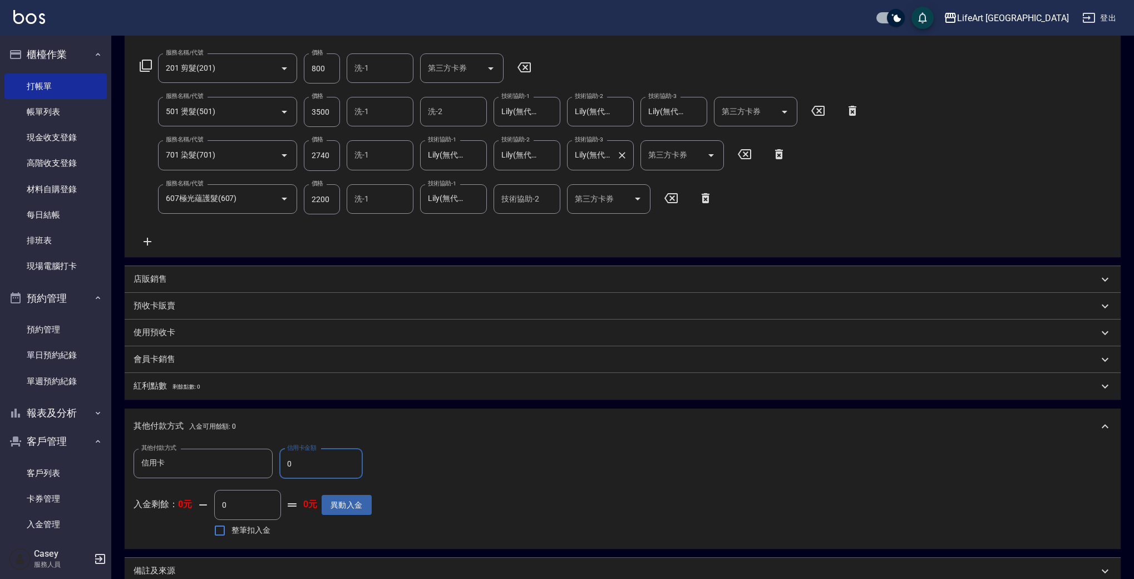
click at [312, 467] on input "0" at bounding box center [320, 464] width 83 height 30
click at [311, 467] on input "0" at bounding box center [320, 464] width 83 height 30
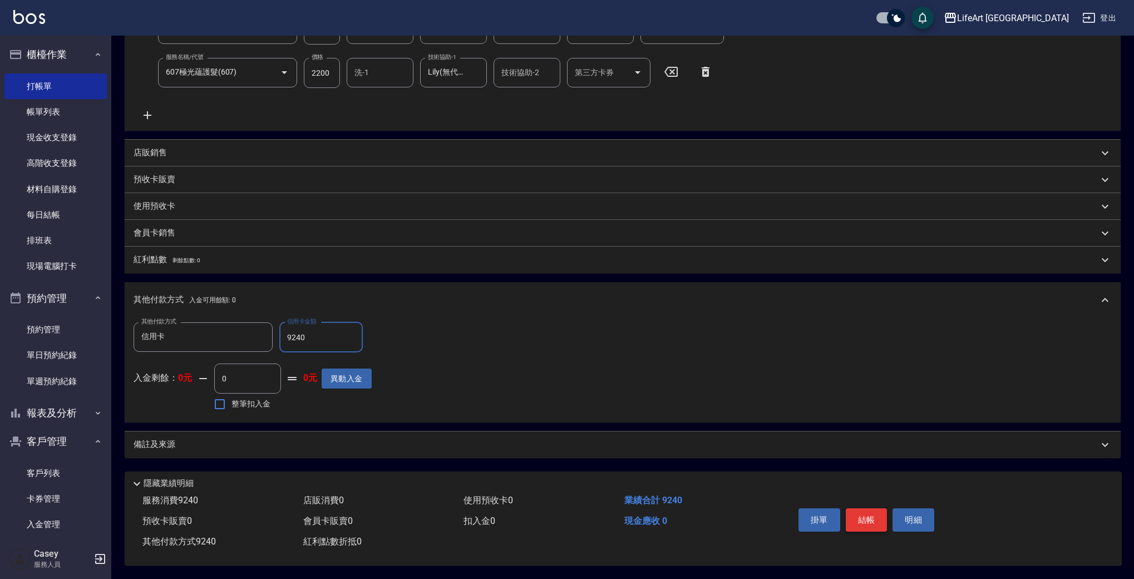
type input "9240"
click at [860, 513] on button "結帳" at bounding box center [867, 519] width 42 height 23
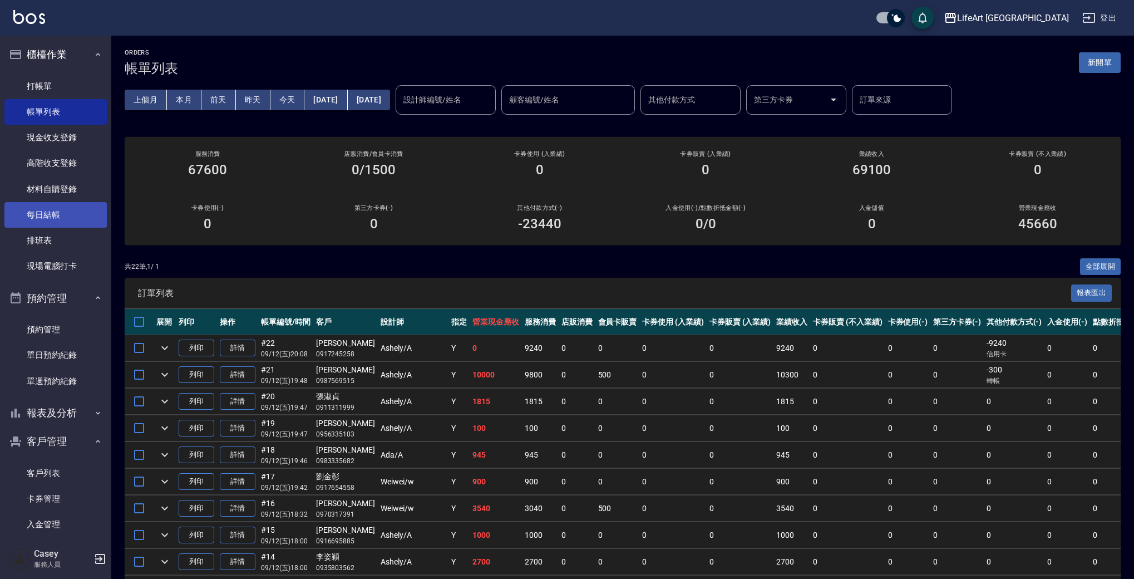
click at [62, 213] on link "每日結帳" at bounding box center [55, 215] width 102 height 26
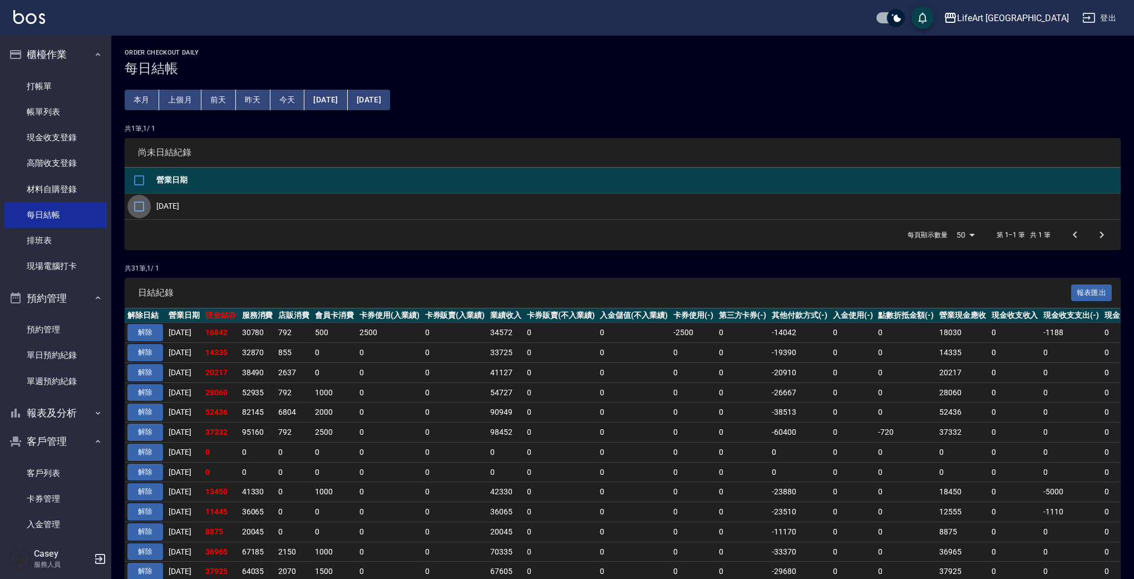
click at [149, 204] on input "checkbox" at bounding box center [138, 206] width 23 height 23
checkbox input "true"
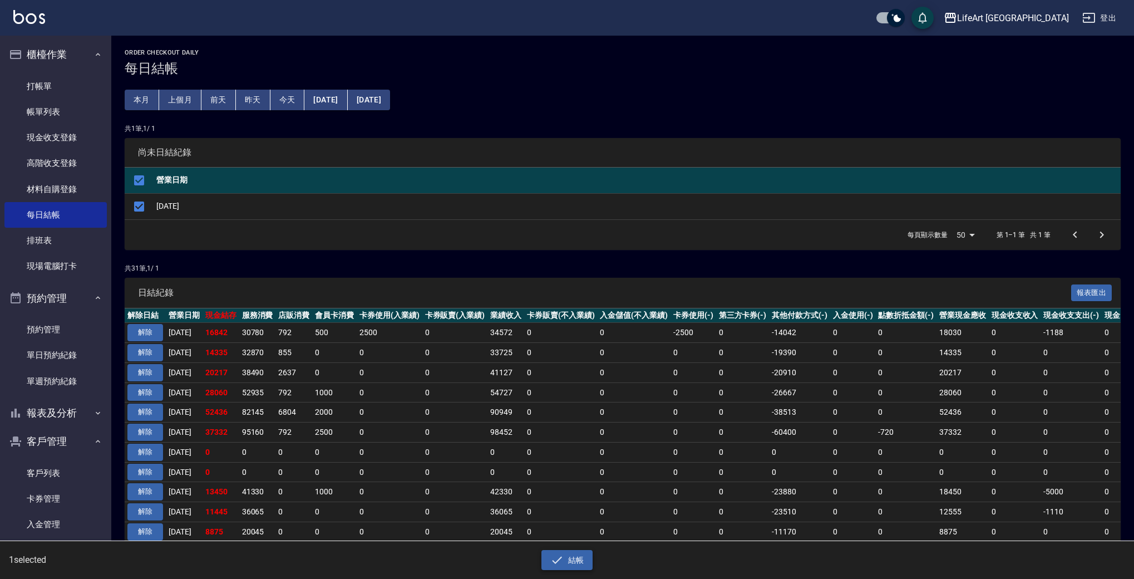
click at [584, 559] on button "結帳" at bounding box center [568, 560] width 52 height 21
click at [531, 46] on button "確定" at bounding box center [527, 44] width 36 height 17
checkbox input "false"
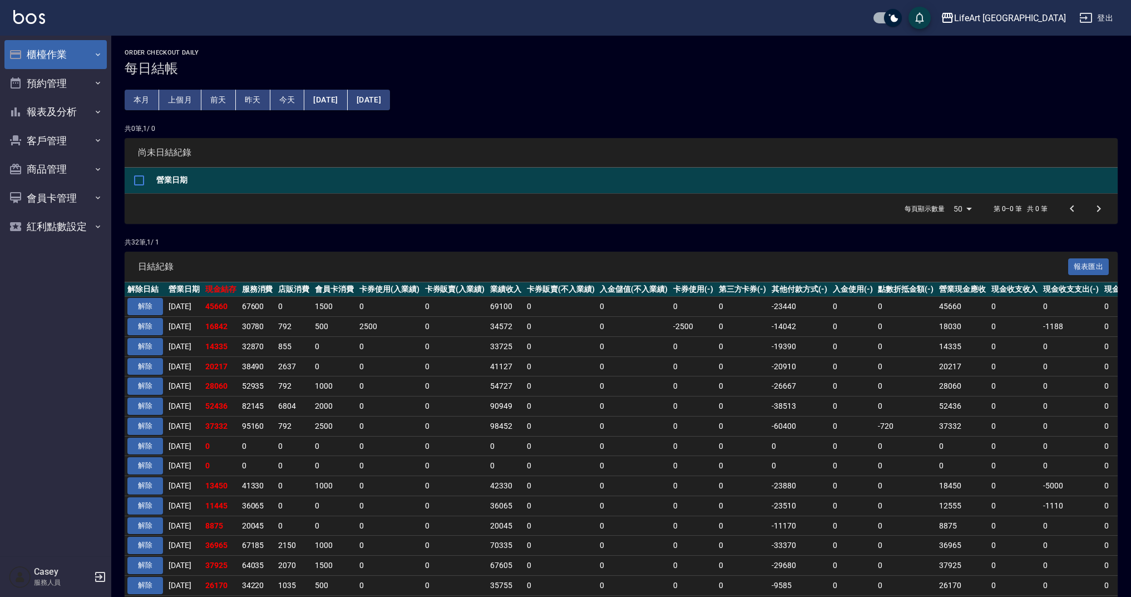
click at [78, 55] on button "櫃檯作業" at bounding box center [55, 54] width 102 height 29
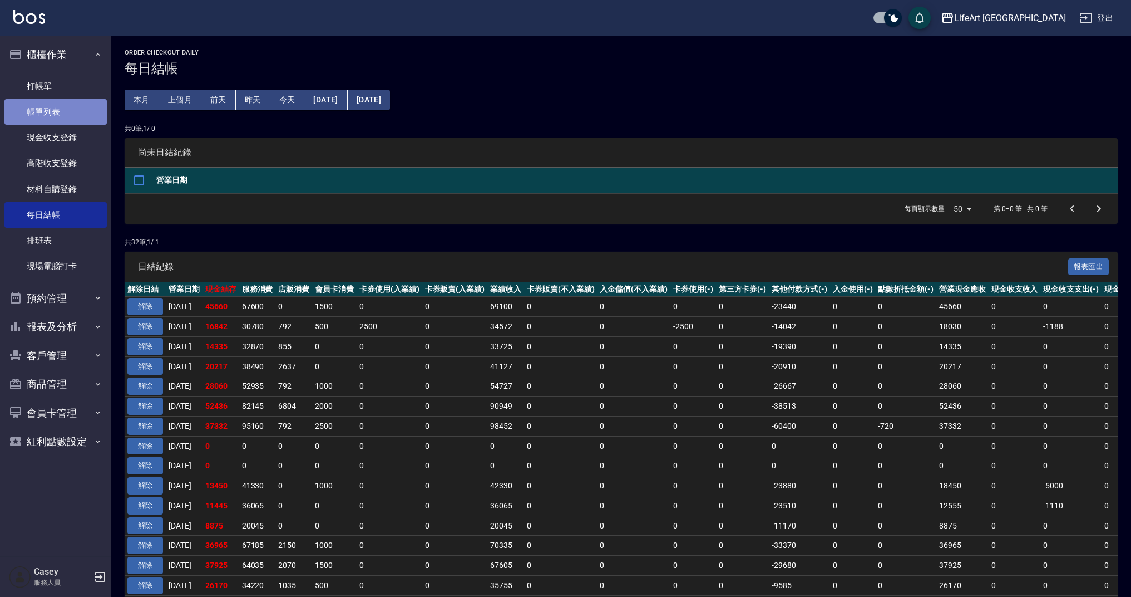
click at [71, 122] on link "帳單列表" at bounding box center [55, 112] width 102 height 26
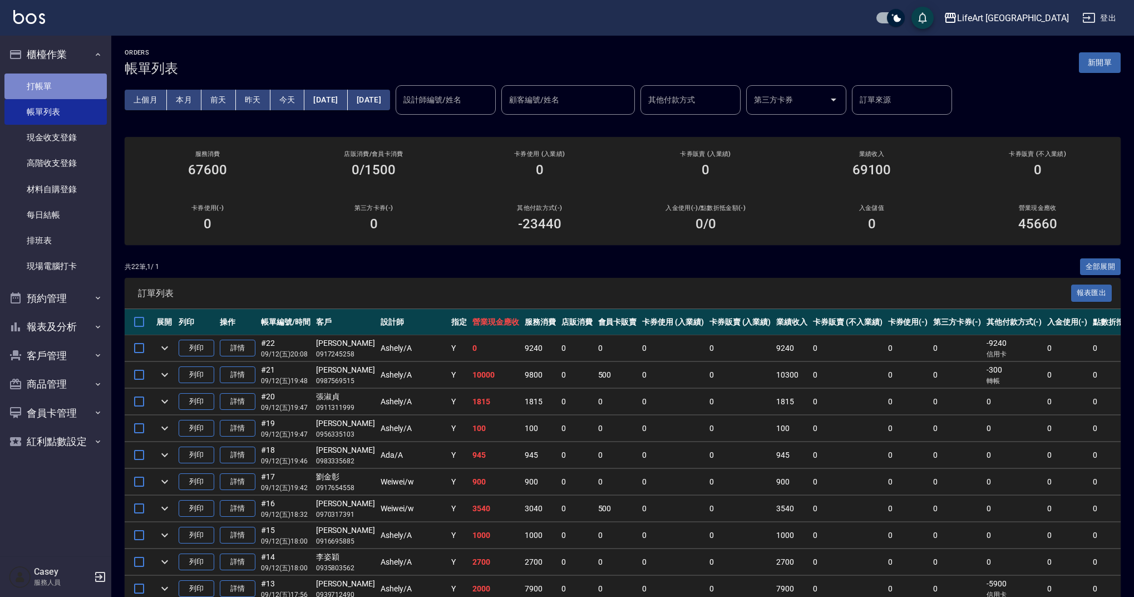
click at [67, 80] on link "打帳單" at bounding box center [55, 86] width 102 height 26
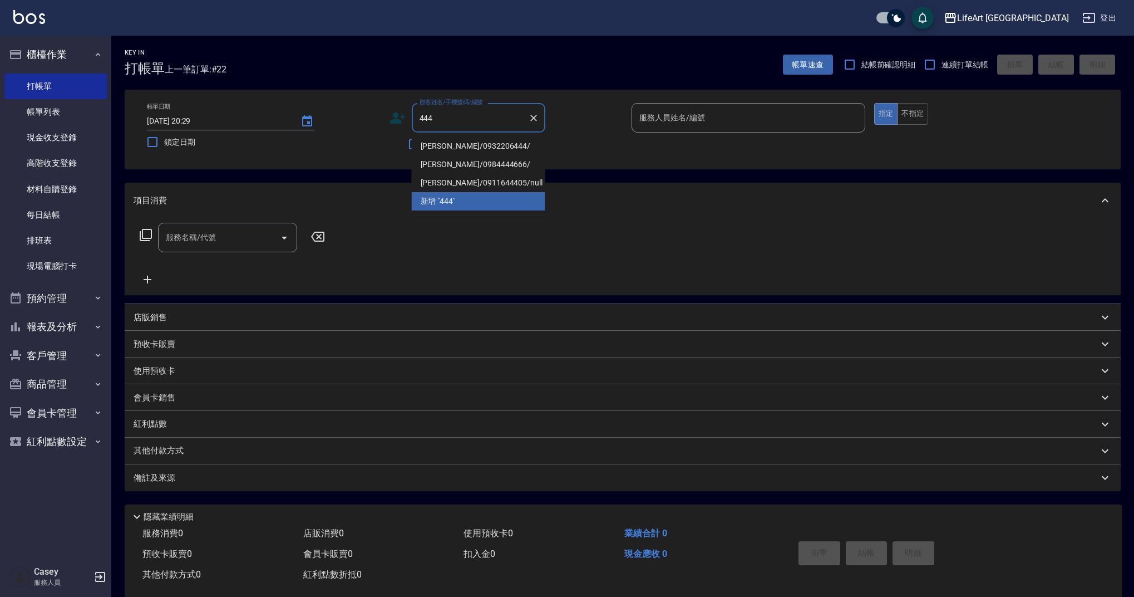
click at [466, 145] on li "黃雅婷/0932206444/" at bounding box center [479, 146] width 134 height 18
type input "黃雅婷/0932206444/"
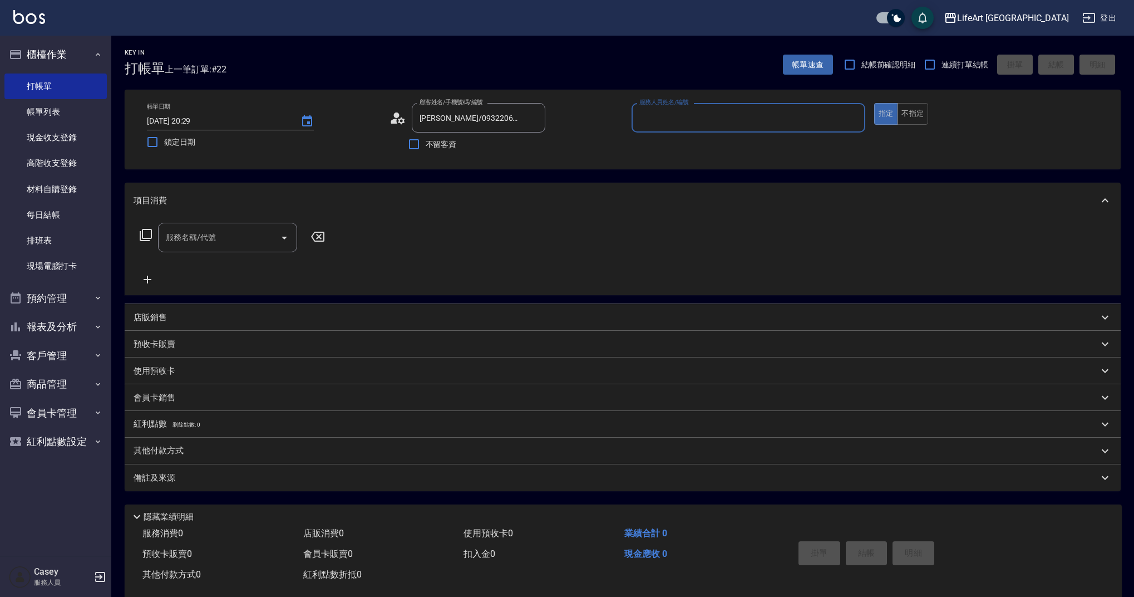
click at [213, 239] on input "服務名稱/代號" at bounding box center [219, 237] width 112 height 19
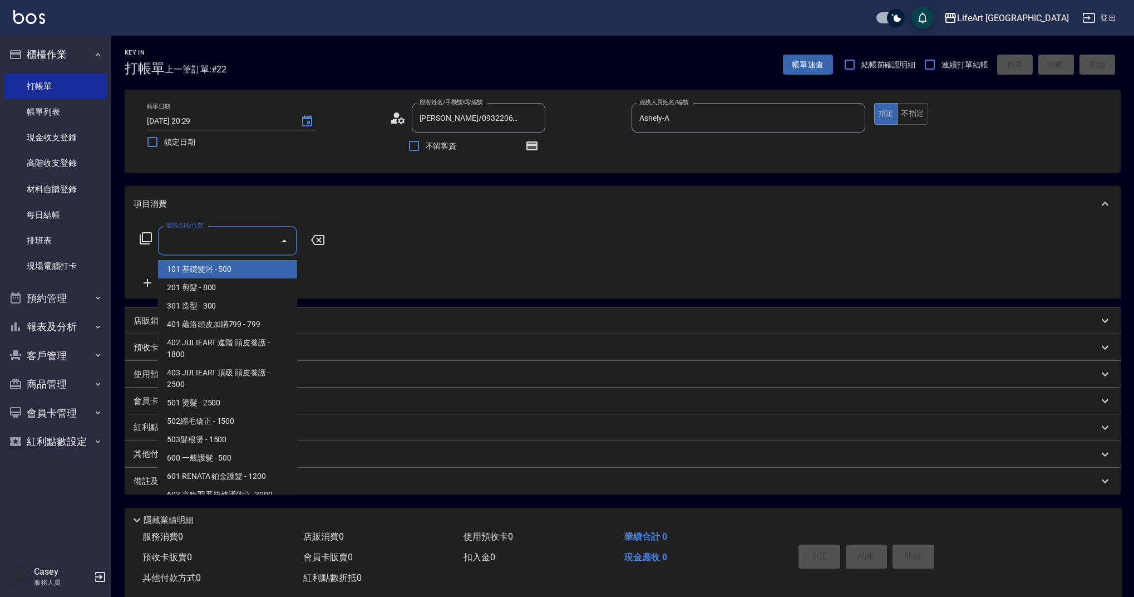
type input "Ashely-A"
click at [229, 288] on span "201 剪髮 - 800" at bounding box center [227, 287] width 139 height 18
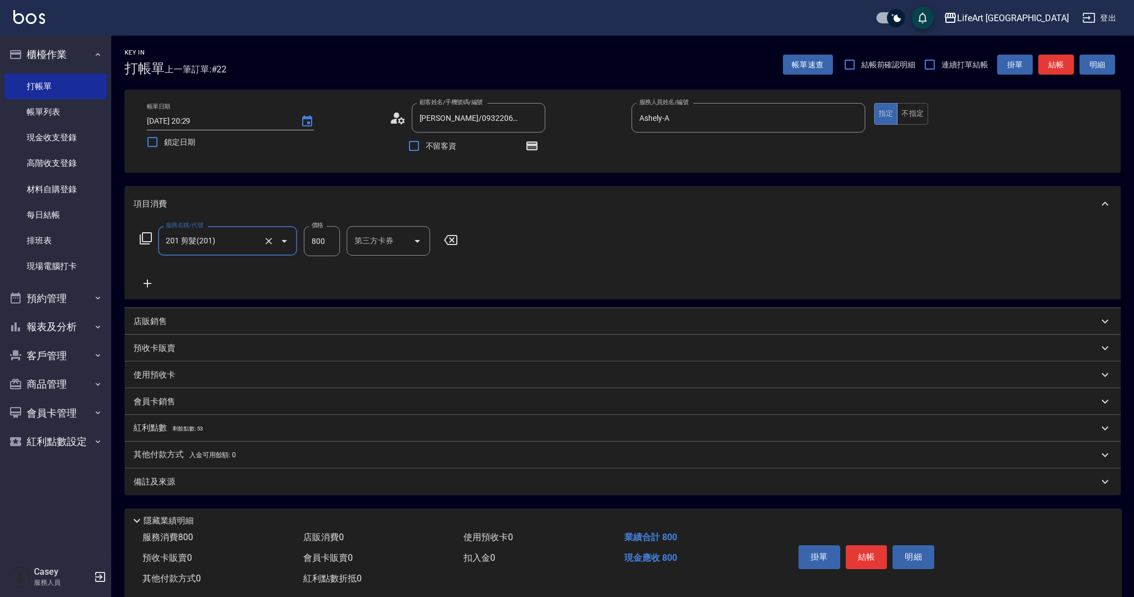
type input "201 剪髮(201)"
click at [319, 243] on input "800" at bounding box center [322, 241] width 36 height 30
type input "945"
click at [531, 137] on button "button" at bounding box center [532, 145] width 27 height 27
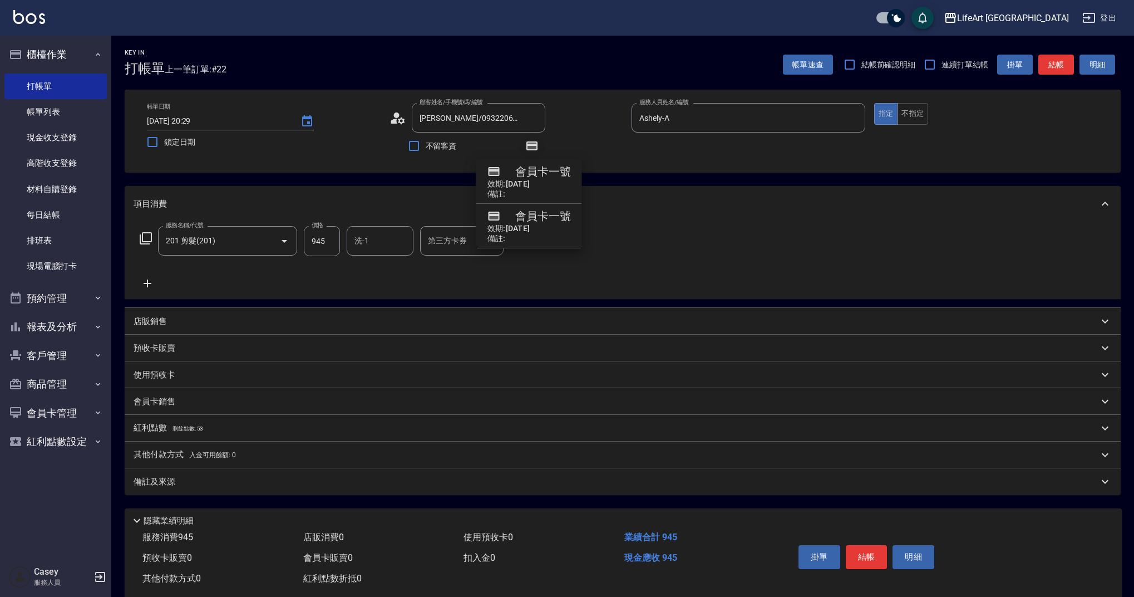
click at [530, 145] on icon "button" at bounding box center [531, 145] width 11 height 9
click at [219, 424] on div "紅利點數 剩餘點數: 53" at bounding box center [616, 428] width 965 height 12
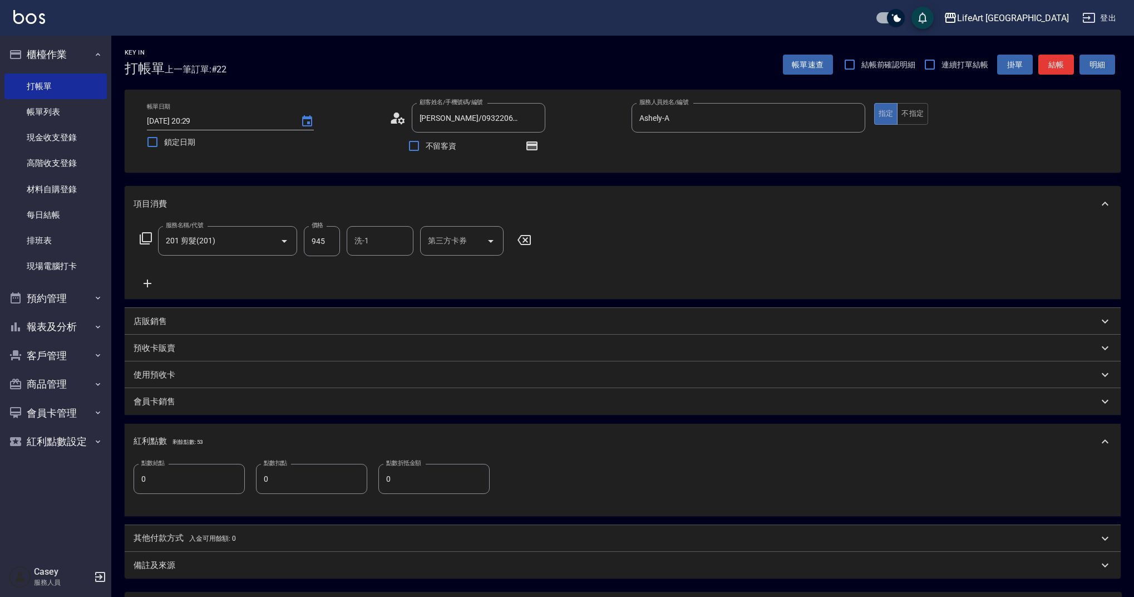
click at [190, 477] on input "0" at bounding box center [189, 479] width 111 height 30
type input "1"
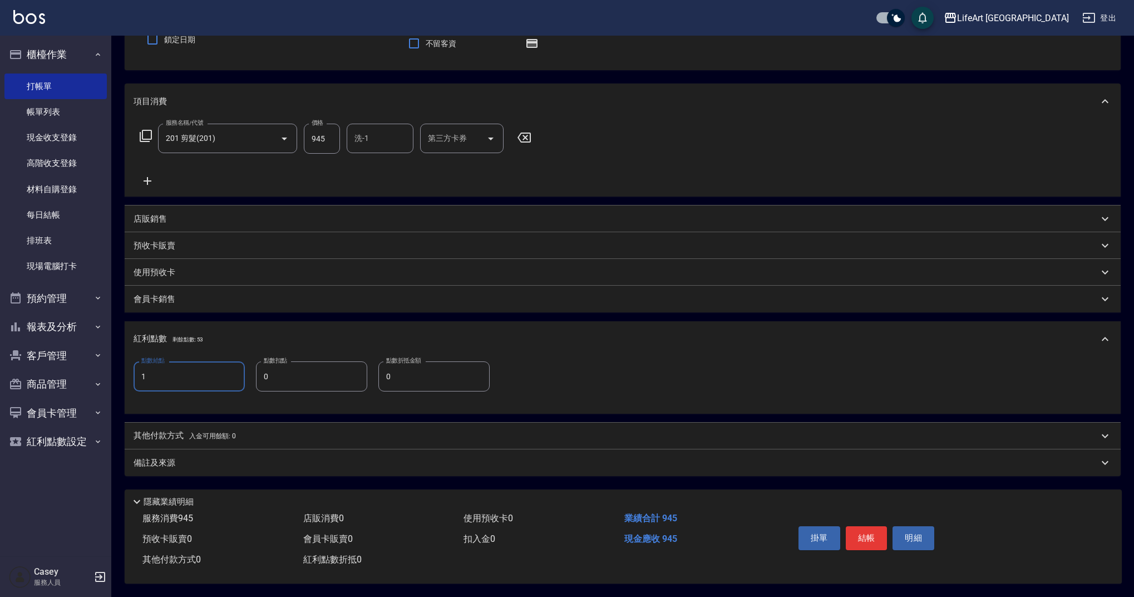
click at [297, 457] on div "備註及來源" at bounding box center [616, 463] width 965 height 12
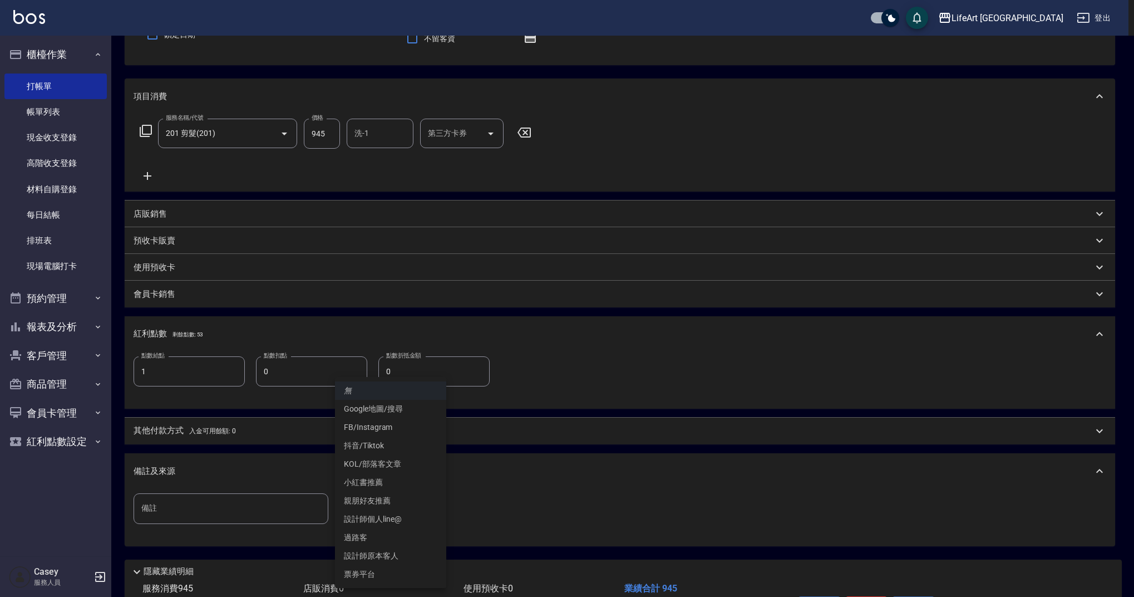
drag, startPoint x: 442, startPoint y: 510, endPoint x: 418, endPoint y: 547, distance: 43.8
click at [442, 510] on body "LifeArt 蘆洲 登出 櫃檯作業 打帳單 帳單列表 現金收支登錄 高階收支登錄 材料自購登錄 每日結帳 排班表 現場電腦打卡 預約管理 預約管理 單日預約…" at bounding box center [567, 280] width 1134 height 774
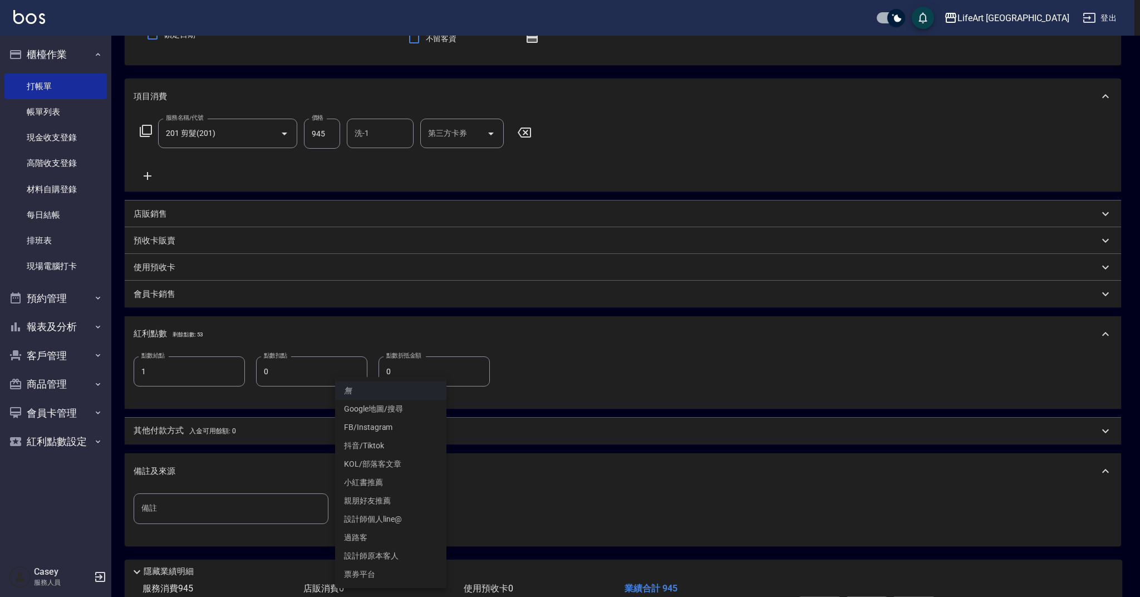
click at [416, 550] on li "設計師原本客人" at bounding box center [390, 556] width 111 height 18
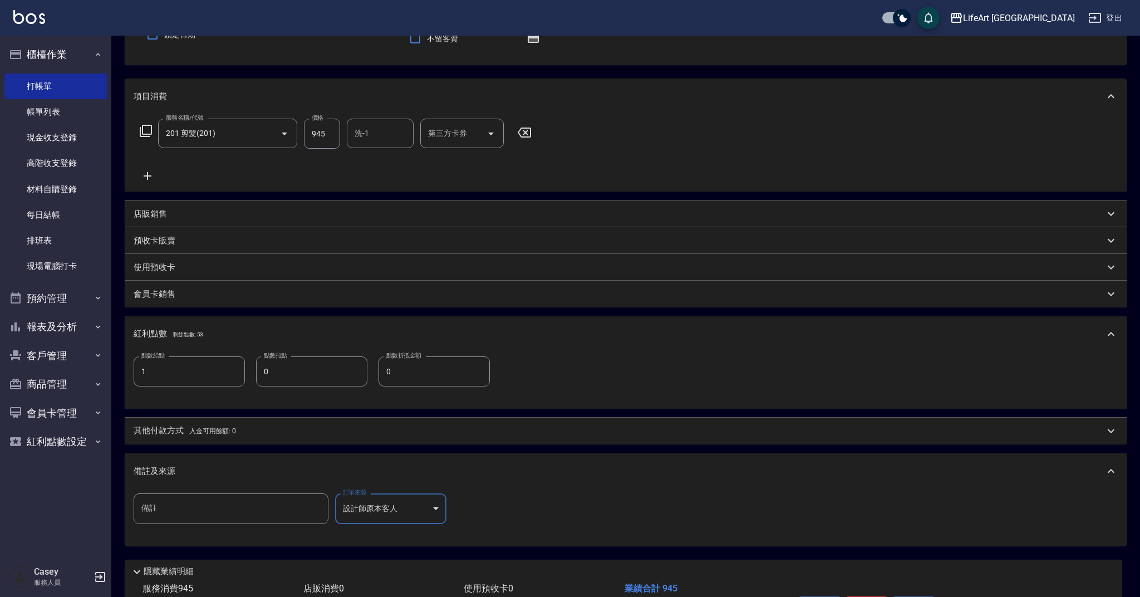
type input "設計師原本客人"
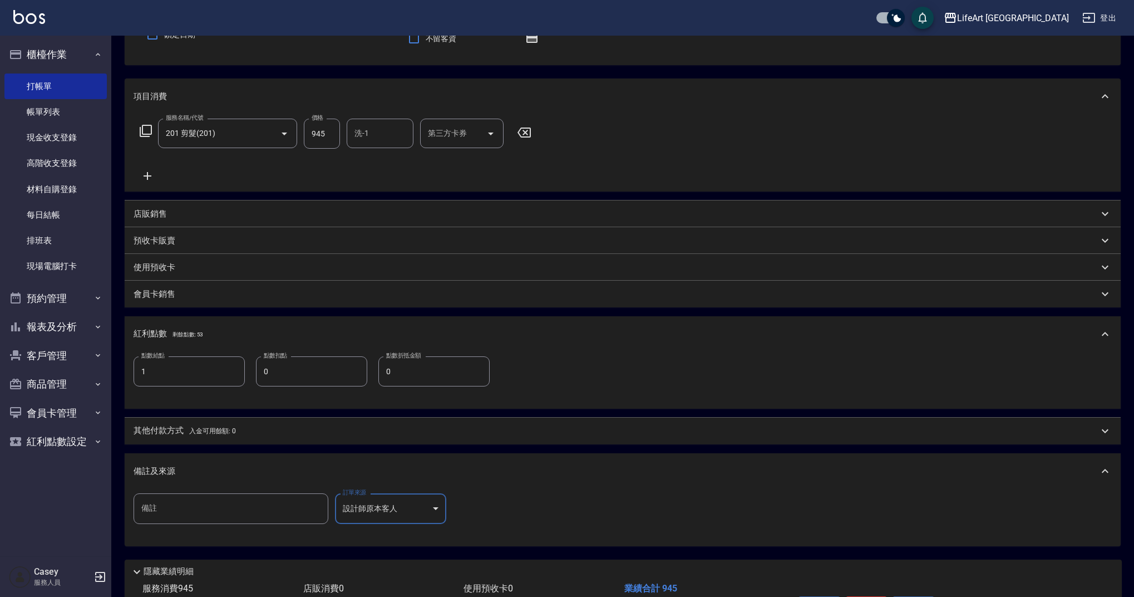
click at [370, 133] on input "洗-1" at bounding box center [380, 133] width 57 height 19
click at [387, 159] on div "Casey -c" at bounding box center [380, 161] width 67 height 18
type input "Casey-c"
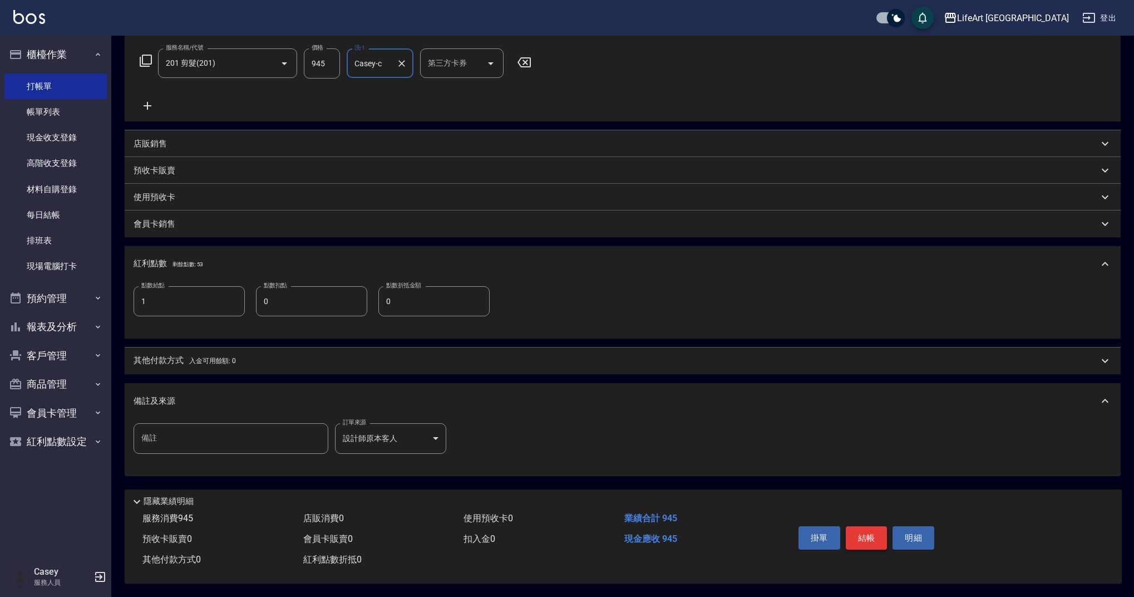
click at [865, 534] on button "結帳" at bounding box center [867, 537] width 42 height 23
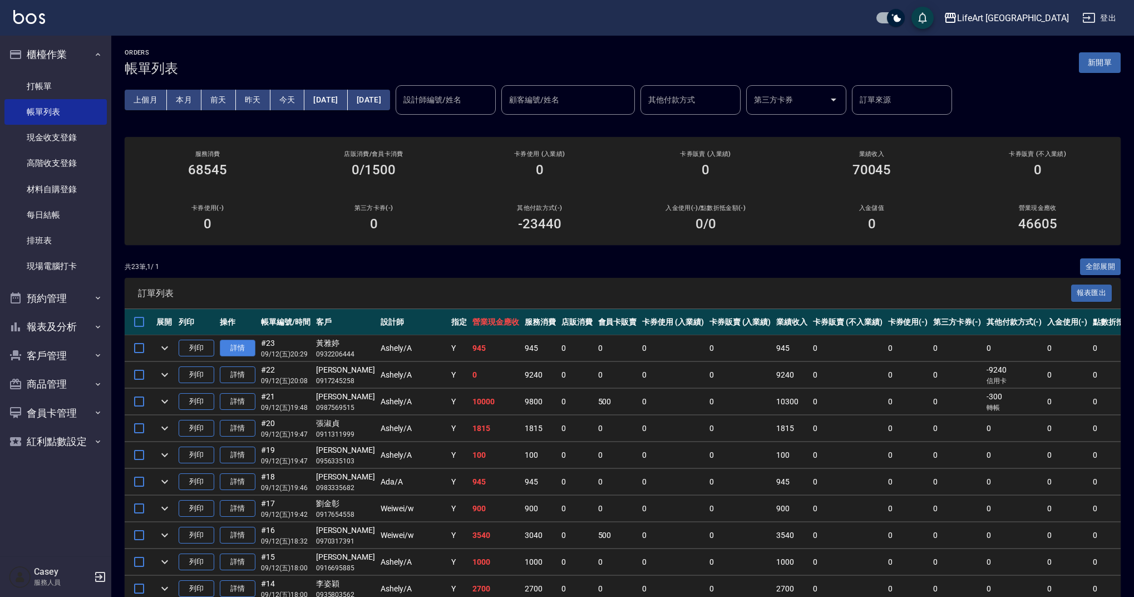
click at [237, 347] on link "詳情" at bounding box center [238, 347] width 36 height 17
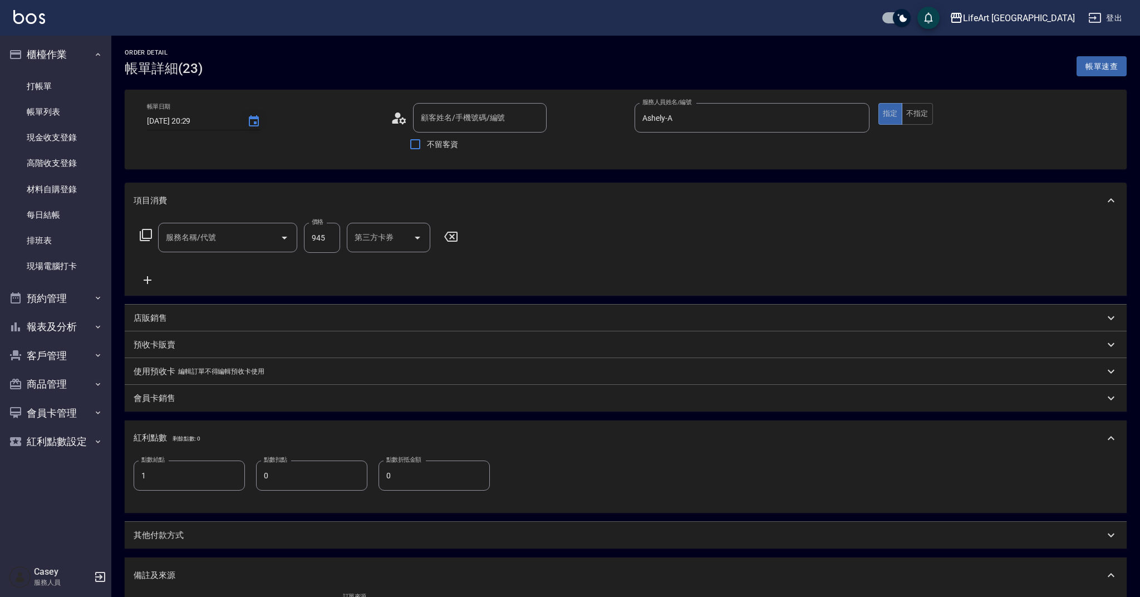
type input "黃雅婷/0932206444/"
type input "201 剪髮(201)"
click at [249, 125] on icon "Choose date, selected date is 2025-09-12" at bounding box center [254, 120] width 10 height 11
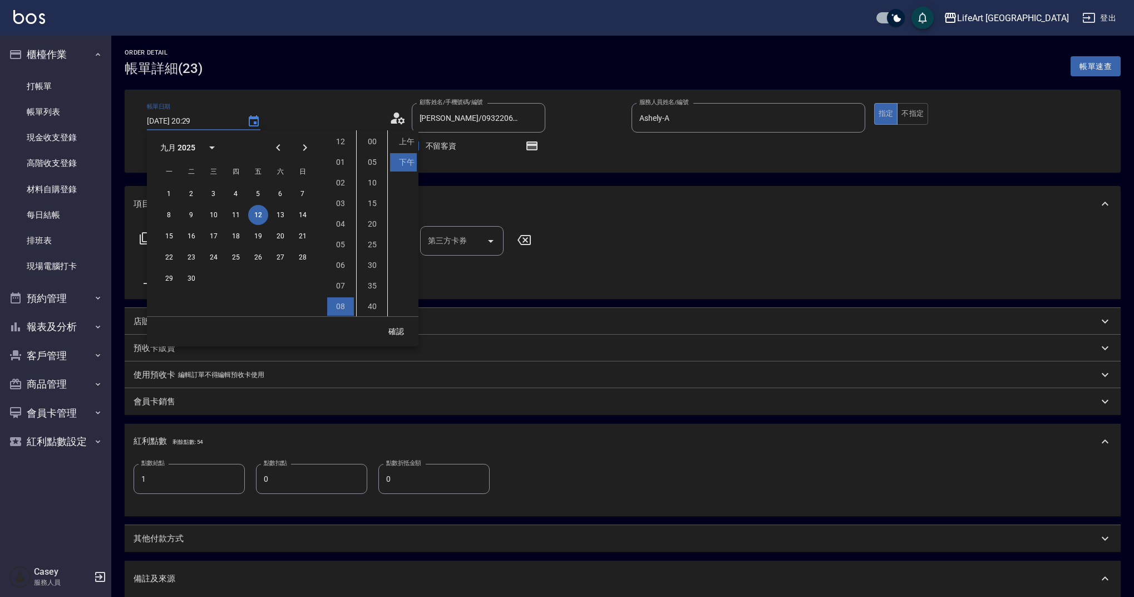
scroll to position [62, 0]
click at [275, 214] on button "13" at bounding box center [280, 215] width 20 height 20
click at [341, 306] on li "11" at bounding box center [340, 306] width 27 height 18
click at [369, 161] on li "05" at bounding box center [372, 162] width 27 height 18
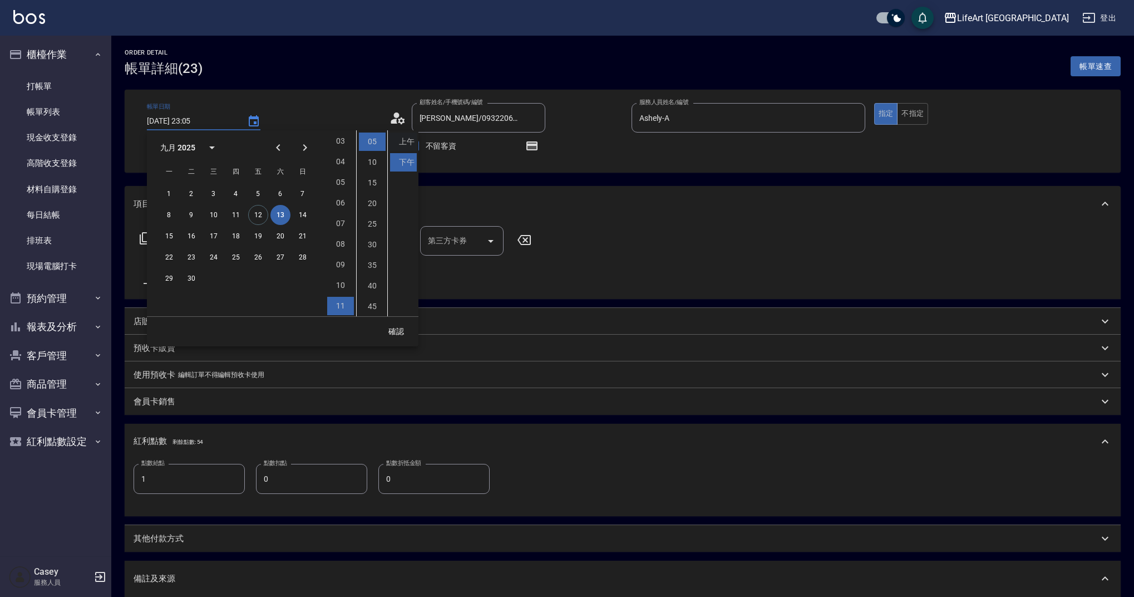
click at [411, 144] on li "上午" at bounding box center [403, 141] width 27 height 18
type input "2025/09/13 11:05"
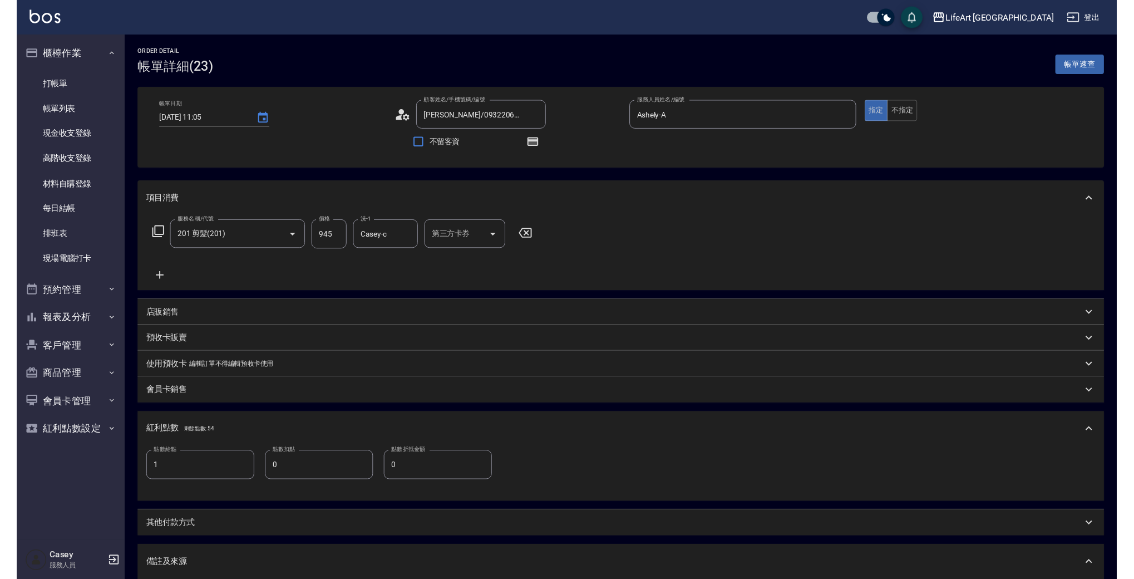
scroll to position [176, 0]
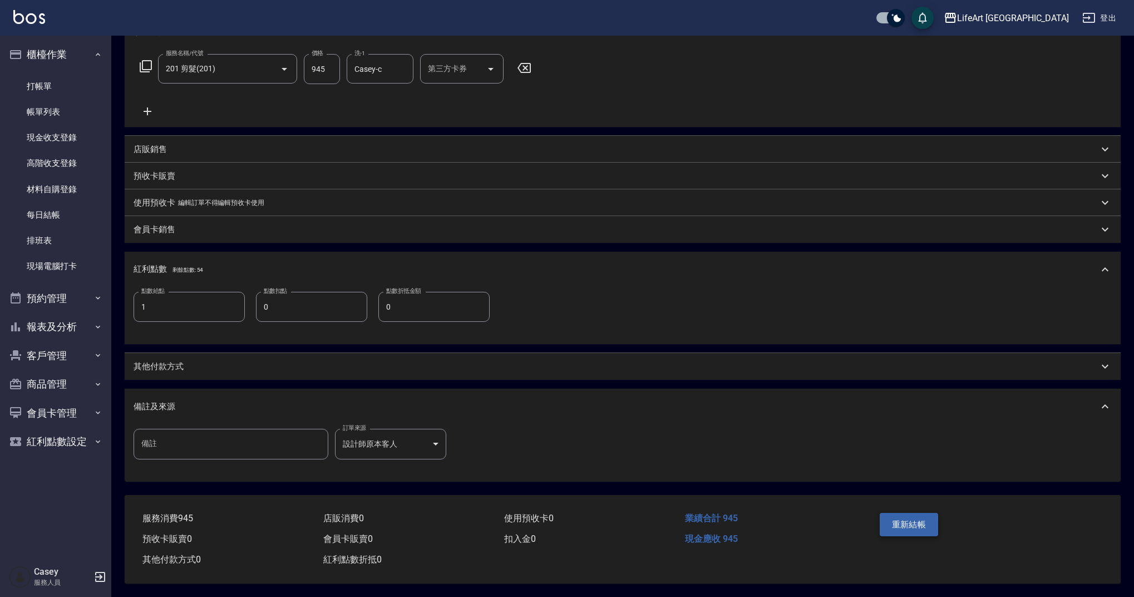
click at [930, 515] on button "重新結帳" at bounding box center [909, 524] width 59 height 23
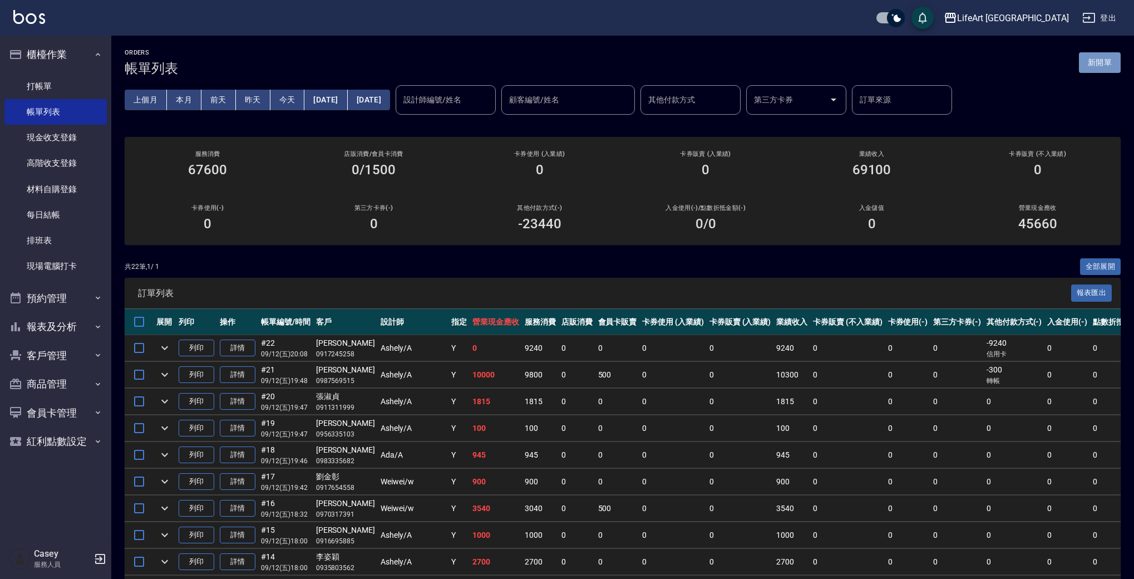
click at [1092, 65] on button "新開單" at bounding box center [1100, 62] width 42 height 21
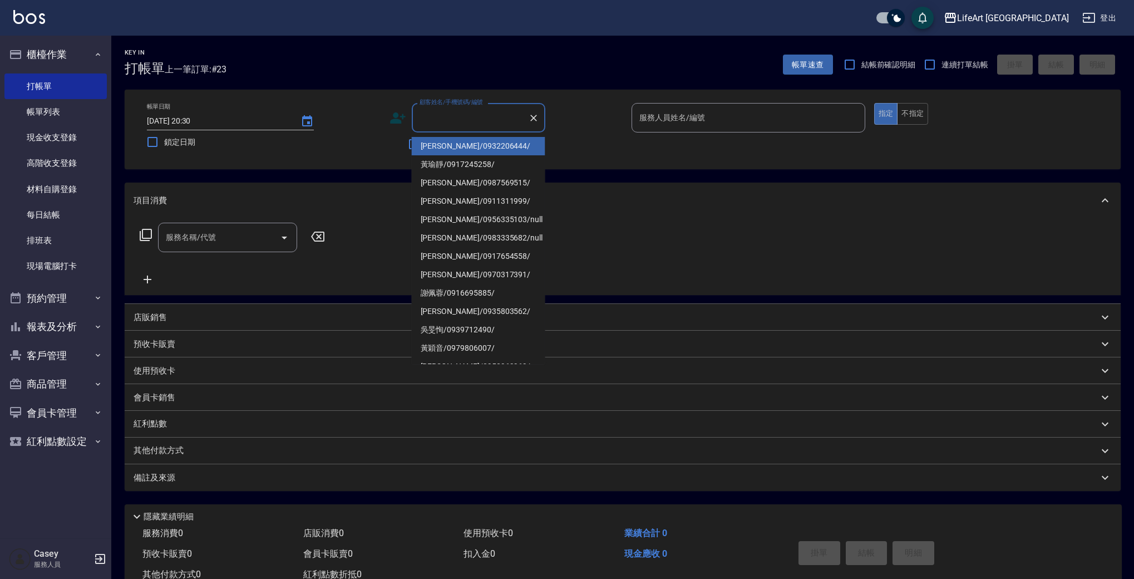
click at [472, 121] on input "顧客姓名/手機號碼/編號" at bounding box center [470, 117] width 107 height 19
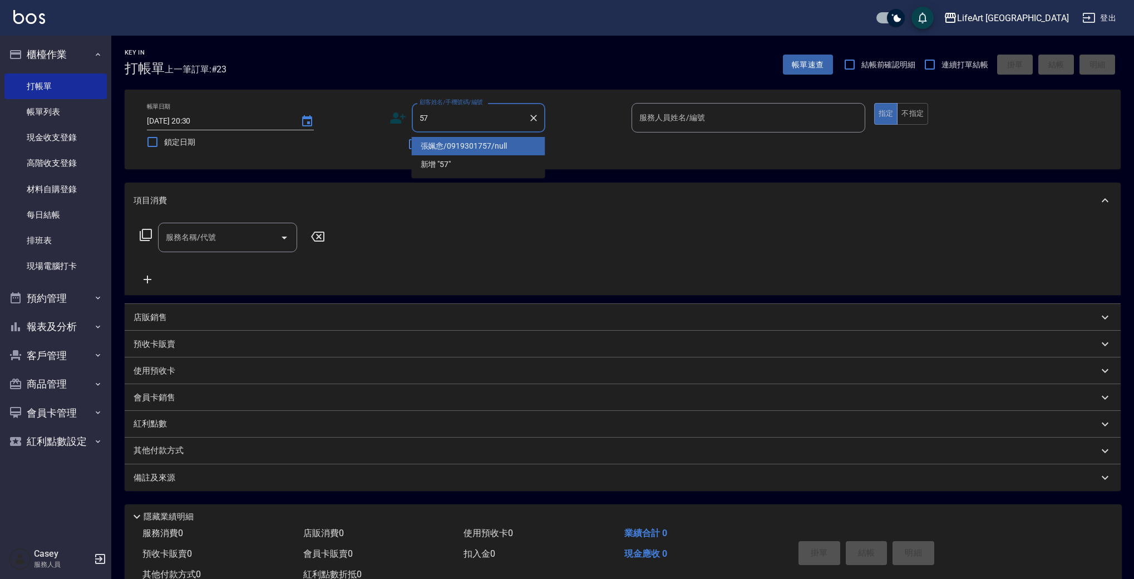
type input "5"
click at [481, 147] on li "李宜君/0963581226/" at bounding box center [479, 146] width 134 height 18
type input "李宜君/0963581226/"
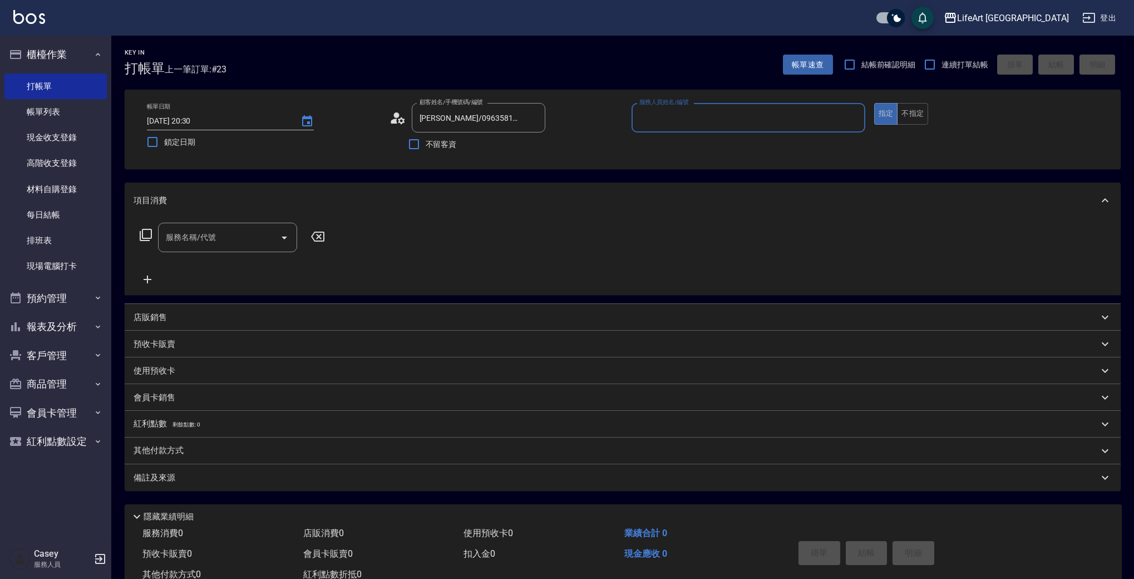
type input "Ashely-A"
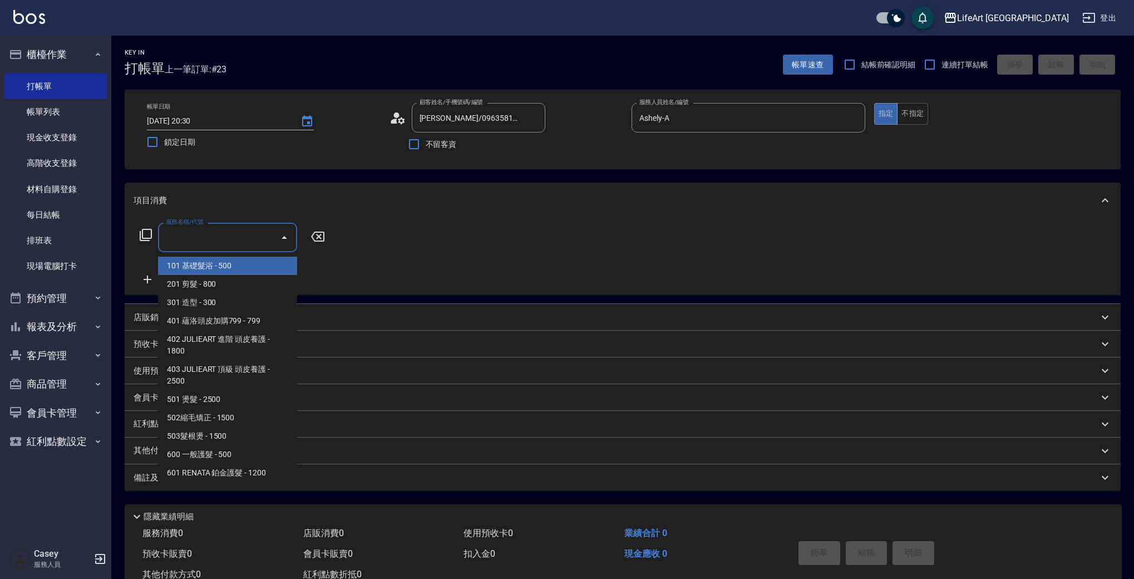
click at [235, 239] on input "服務名稱/代號" at bounding box center [219, 237] width 112 height 19
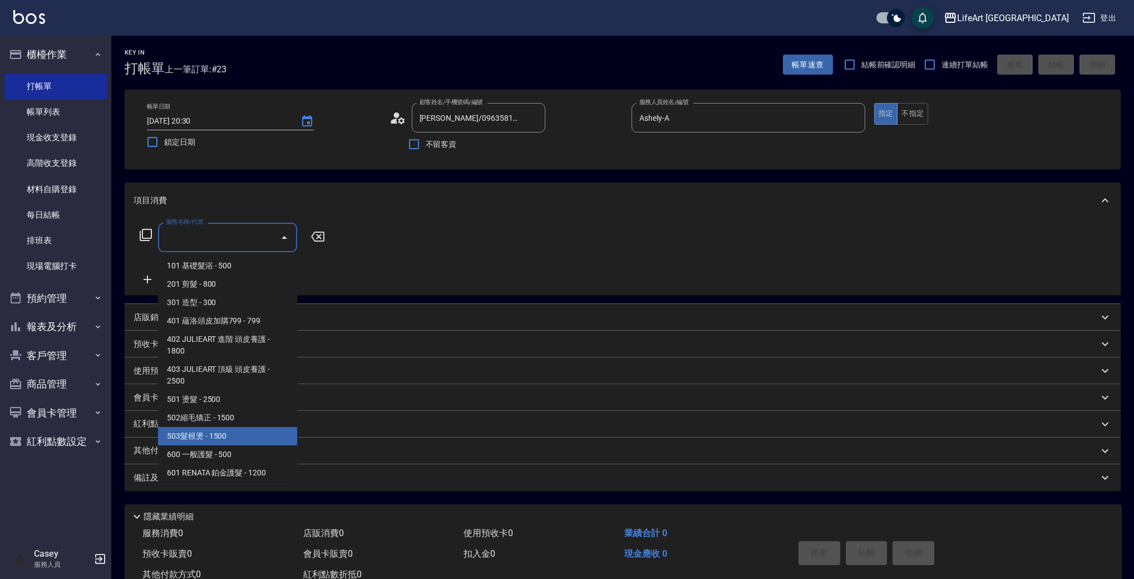
scroll to position [150, 0]
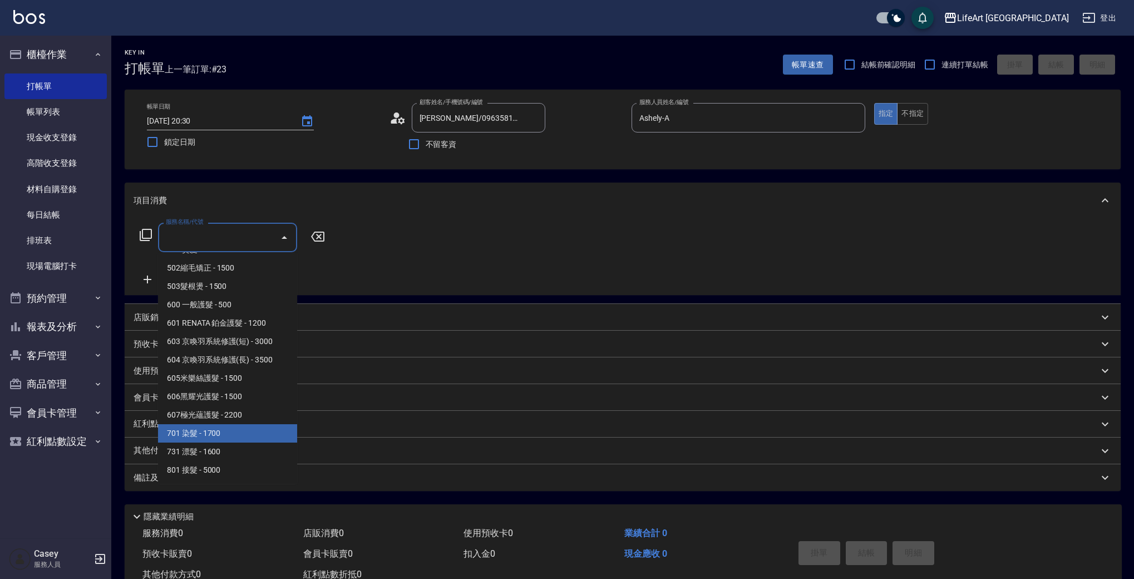
click at [268, 441] on span "701 染髮 - 1700" at bounding box center [227, 433] width 139 height 18
type input "701 染髮(701)"
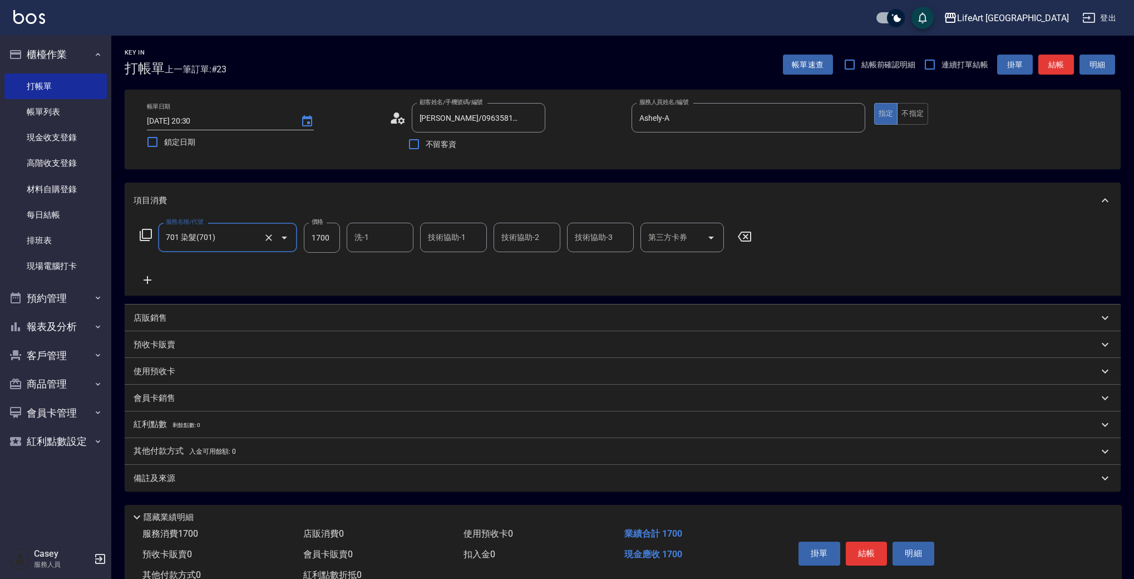
click at [146, 279] on icon at bounding box center [148, 279] width 28 height 13
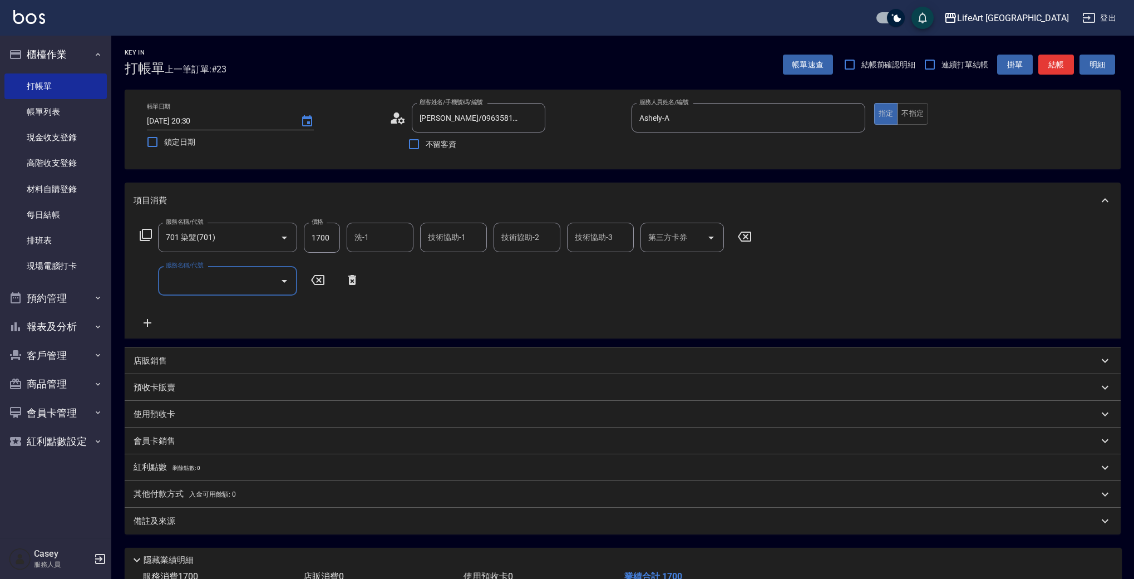
click at [198, 282] on input "服務名稱/代號" at bounding box center [219, 280] width 112 height 19
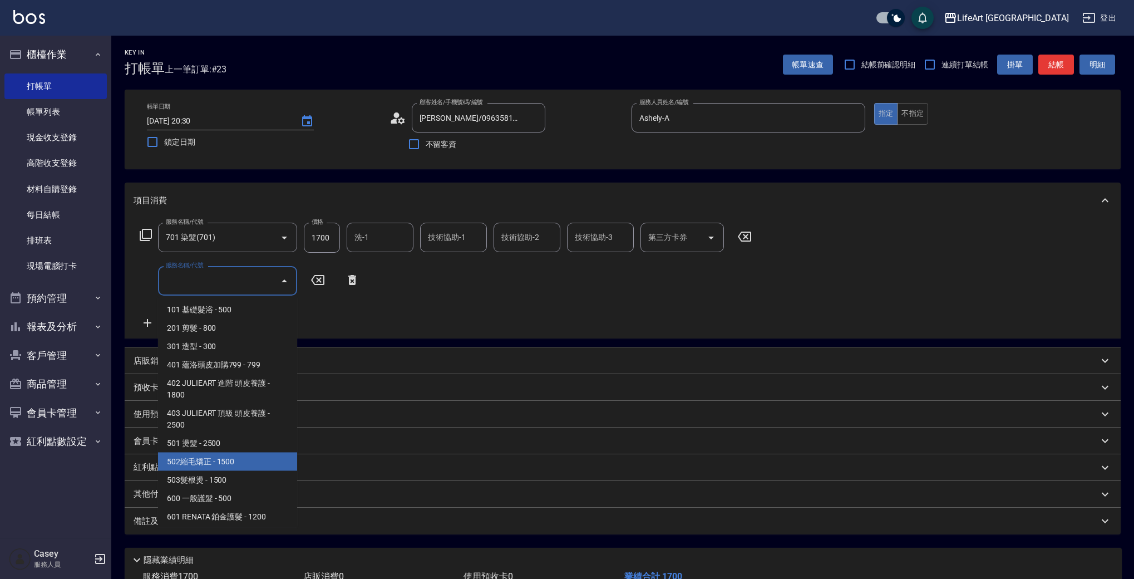
click at [291, 466] on span "502縮毛矯正 - 1500" at bounding box center [227, 461] width 139 height 18
click at [239, 282] on input "502縮毛矯正 (502)" at bounding box center [212, 280] width 98 height 19
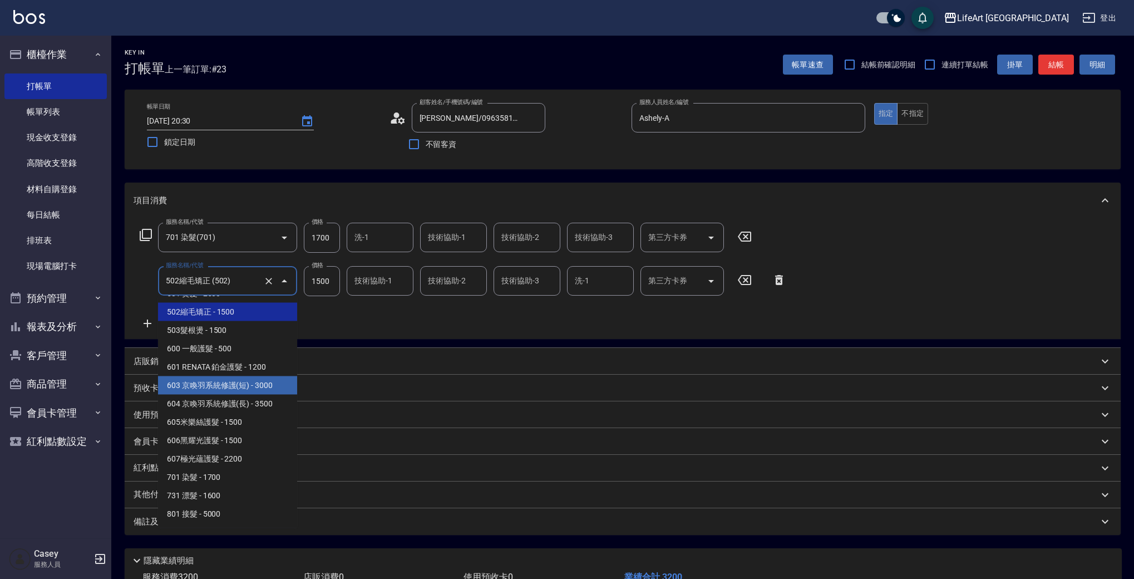
click at [263, 384] on span "603 京喚羽系統修護(短) - 3000" at bounding box center [227, 385] width 139 height 18
type input "603 京喚羽系統修護(短)(603)"
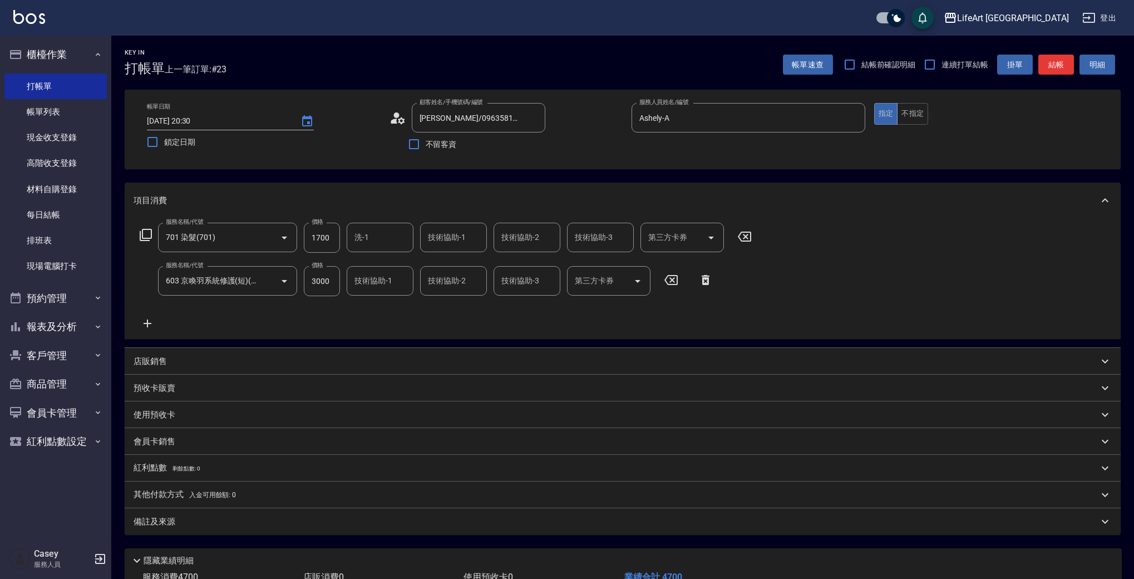
click at [344, 228] on div "服務名稱/代號 701 染髮(701) 服務名稱/代號 價格 1700 價格 洗-1 洗-1 技術協助-1 技術協助-1 技術協助-2 技術協助-2 技術協助…" at bounding box center [446, 238] width 625 height 30
click at [323, 285] on input "3000" at bounding box center [322, 281] width 36 height 30
type input "2500"
click at [326, 240] on input "1700" at bounding box center [322, 238] width 36 height 30
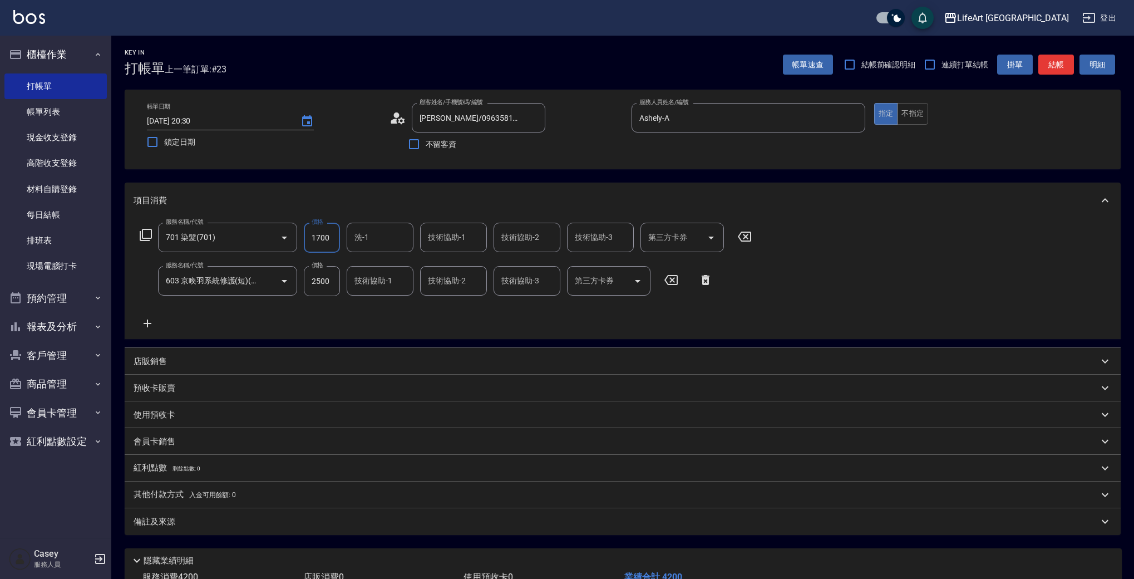
click at [326, 240] on input "1700" at bounding box center [322, 238] width 36 height 30
type input "3940"
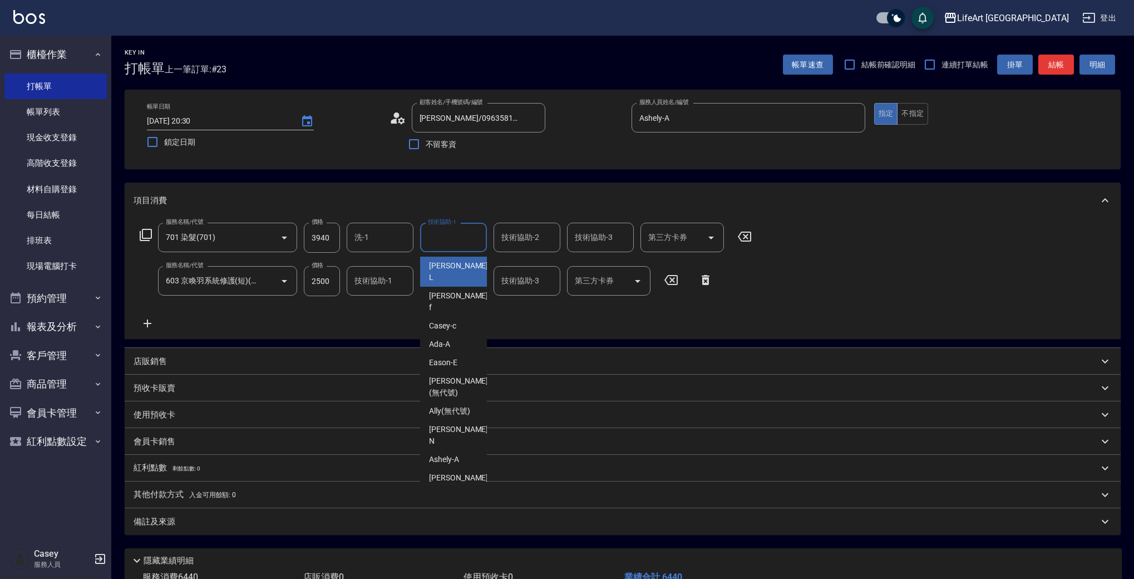
click at [453, 238] on div "技術協助-1 技術協助-1" at bounding box center [453, 237] width 67 height 29
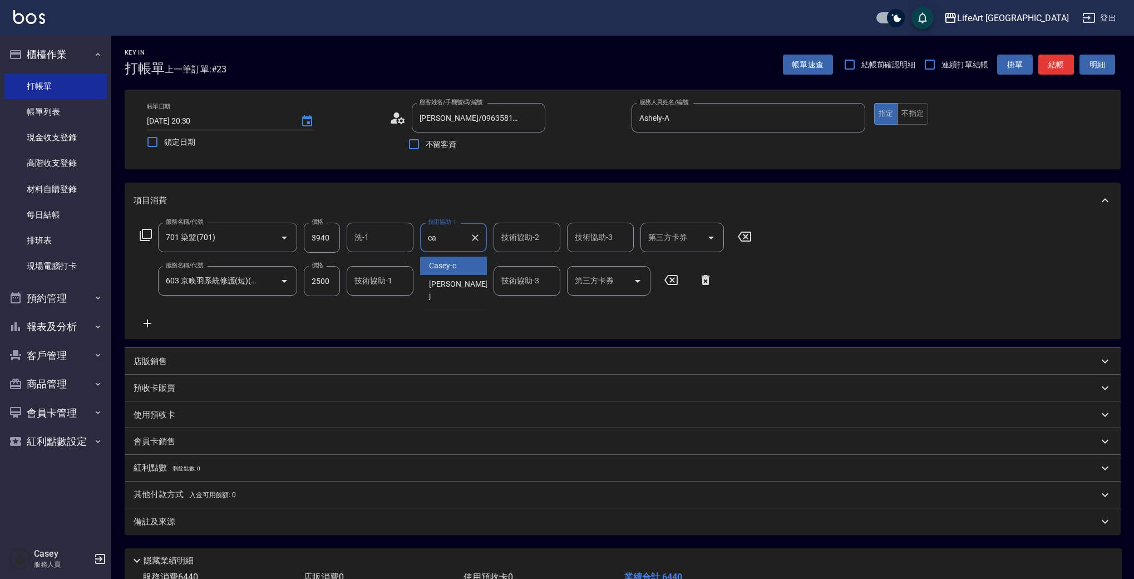
click at [460, 262] on div "Casey -c" at bounding box center [453, 266] width 67 height 18
type input "Casey-c"
click at [374, 280] on input "技術協助-1" at bounding box center [380, 280] width 57 height 19
click at [380, 307] on span "Lily (無代號)" at bounding box center [376, 310] width 41 height 12
type input "Lily(無代號)"
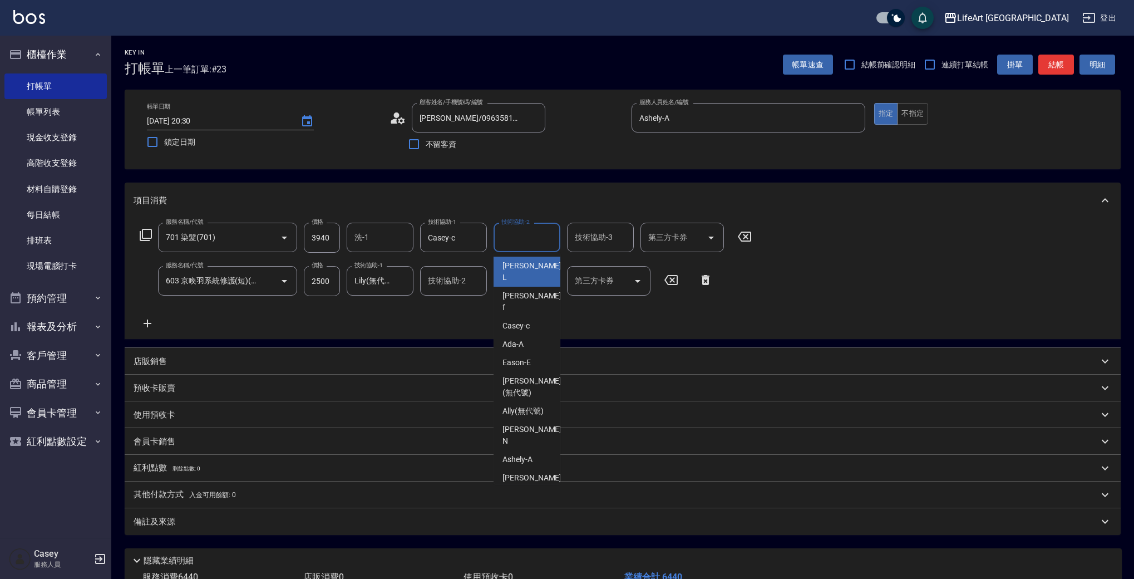
click at [525, 240] on input "技術協助-2" at bounding box center [527, 237] width 57 height 19
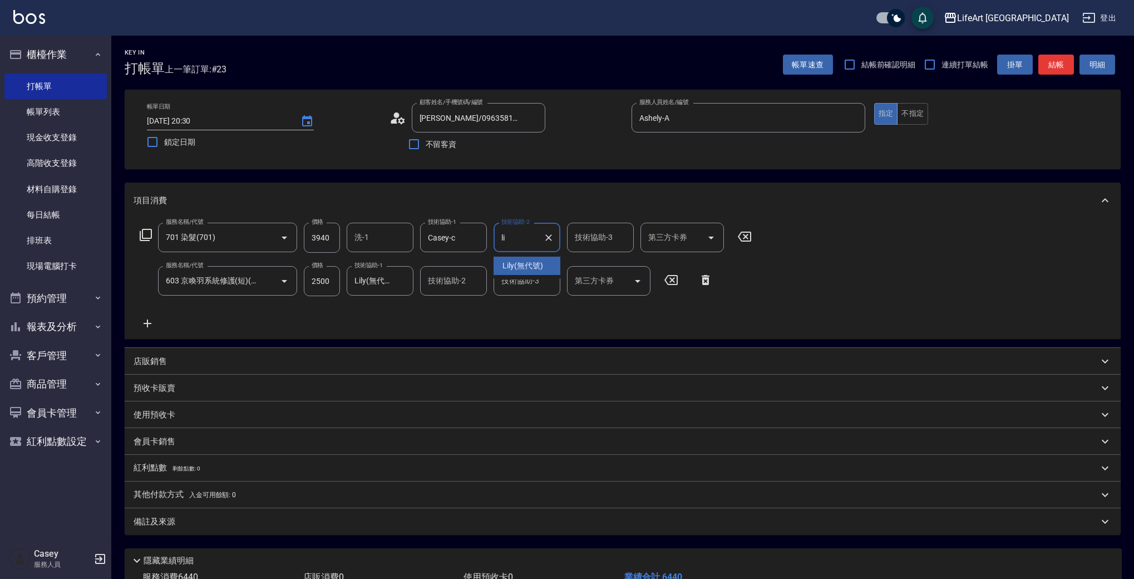
click at [530, 264] on span "Lily (無代號)" at bounding box center [523, 266] width 41 height 12
type input "Lily(無代號)"
click at [598, 241] on input "技術協助-3" at bounding box center [600, 237] width 57 height 19
click at [595, 260] on span "Lily (無代號)" at bounding box center [596, 266] width 41 height 12
click at [592, 242] on input "Lily(無代號)" at bounding box center [592, 237] width 40 height 19
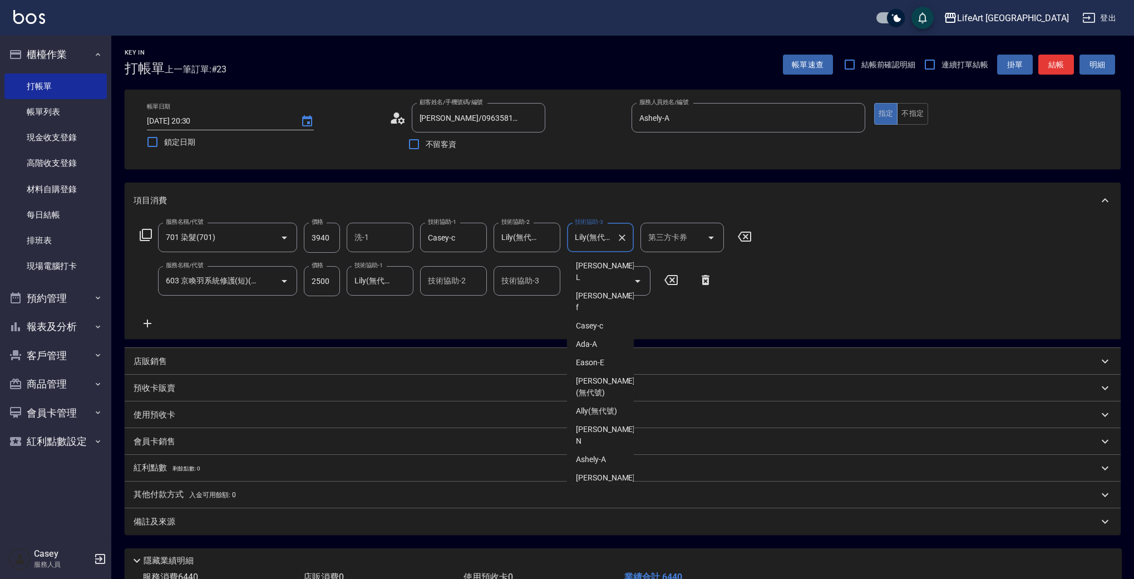
click at [592, 242] on input "Lily(無代號)" at bounding box center [592, 237] width 40 height 19
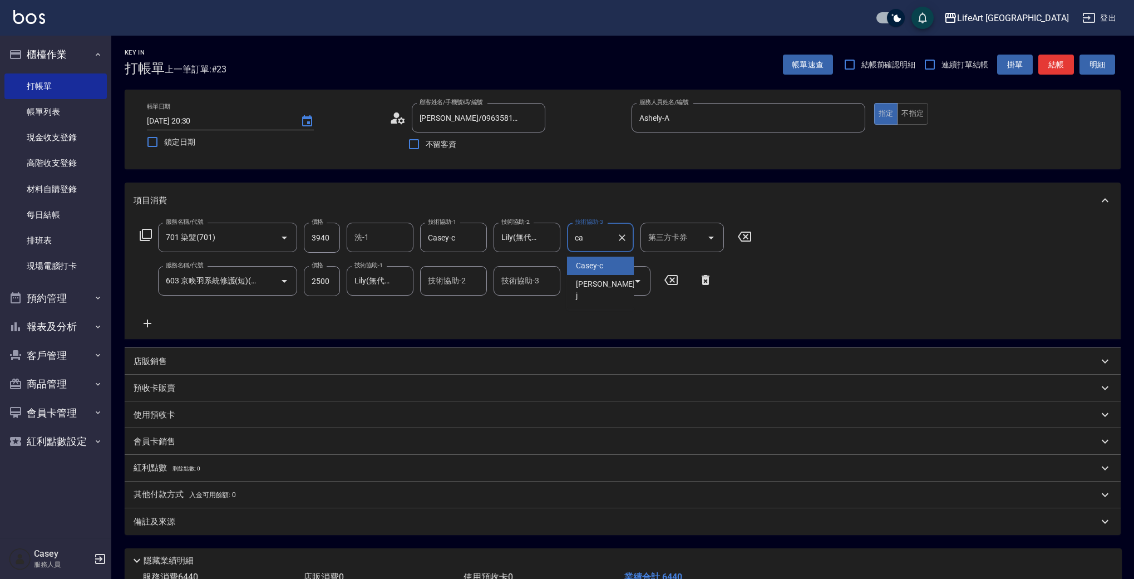
click at [597, 259] on div "Casey -c" at bounding box center [600, 266] width 67 height 18
type input "Casey-c"
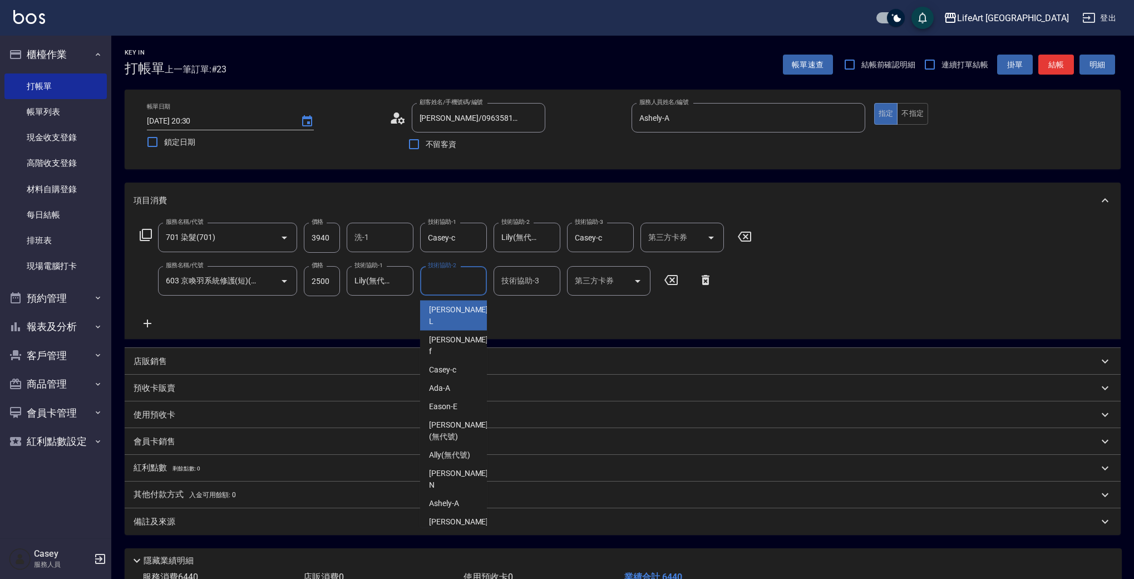
click at [454, 284] on input "技術協助-2" at bounding box center [453, 280] width 57 height 19
click at [530, 321] on div "服務名稱/代號 701 染髮(701) 服務名稱/代號 價格 3940 價格 洗-1 洗-1 技術協助-1 Casey-c 技術協助-1 技術協助-2 Lil…" at bounding box center [446, 276] width 625 height 107
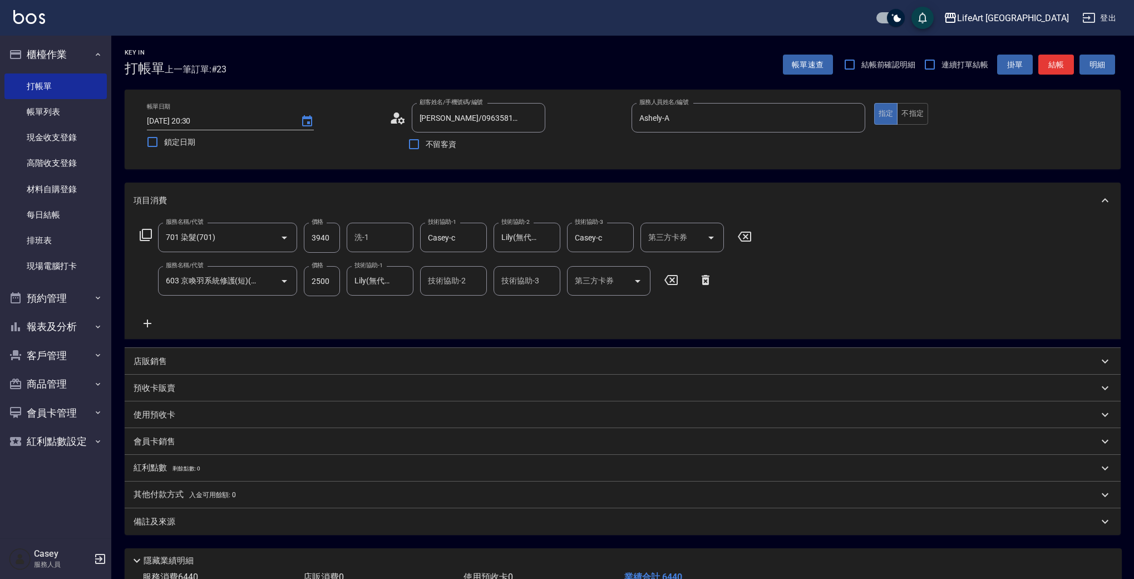
scroll to position [82, 0]
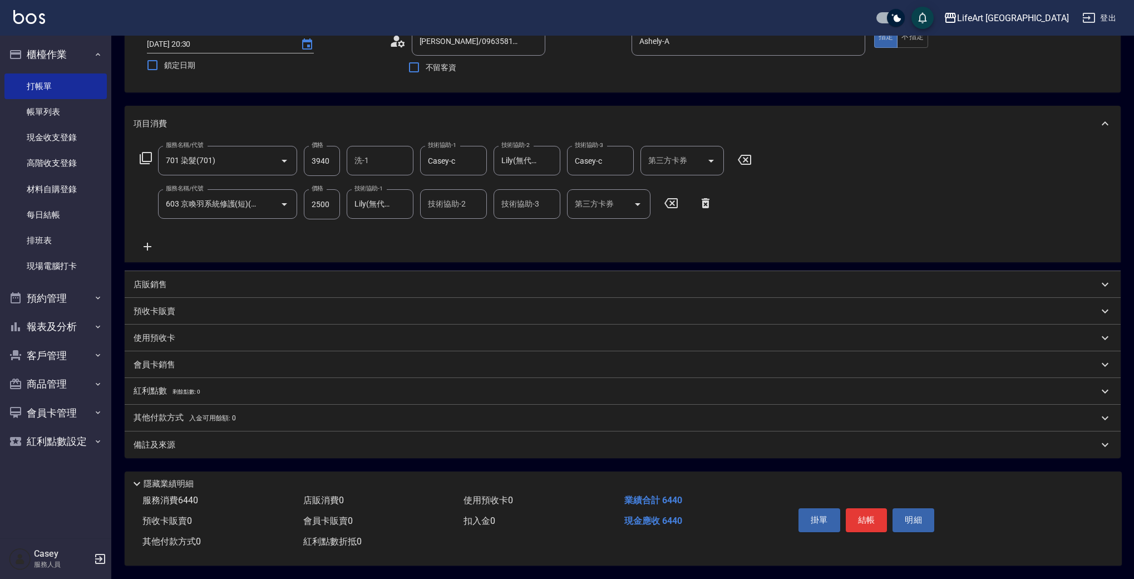
click at [201, 360] on div "會員卡銷售" at bounding box center [616, 365] width 965 height 12
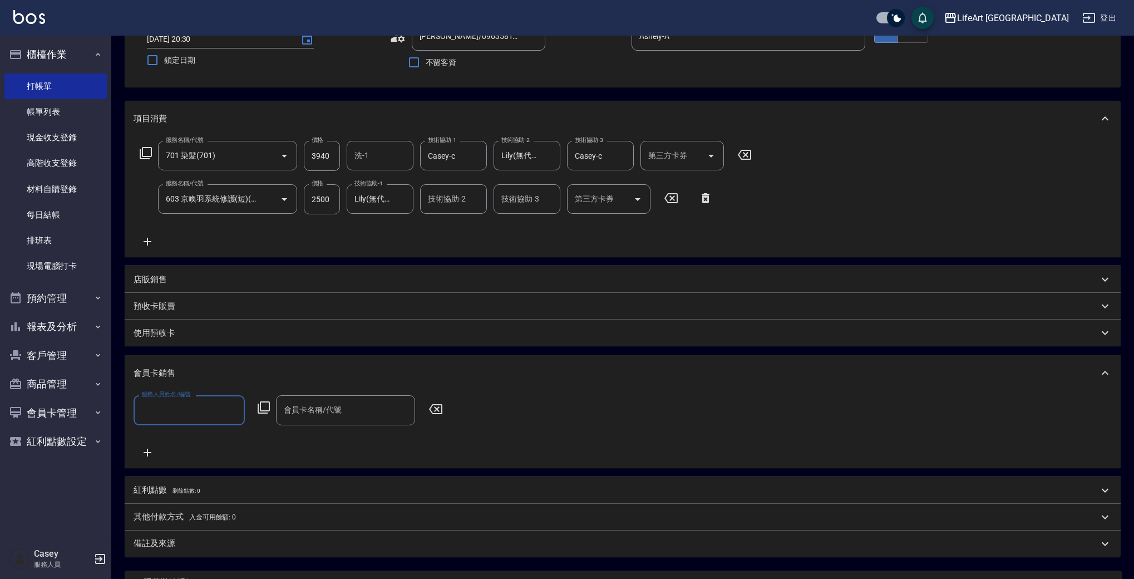
drag, startPoint x: 216, startPoint y: 411, endPoint x: 214, endPoint y: 420, distance: 8.6
click at [216, 411] on input "服務人員姓名/編號" at bounding box center [189, 409] width 101 height 19
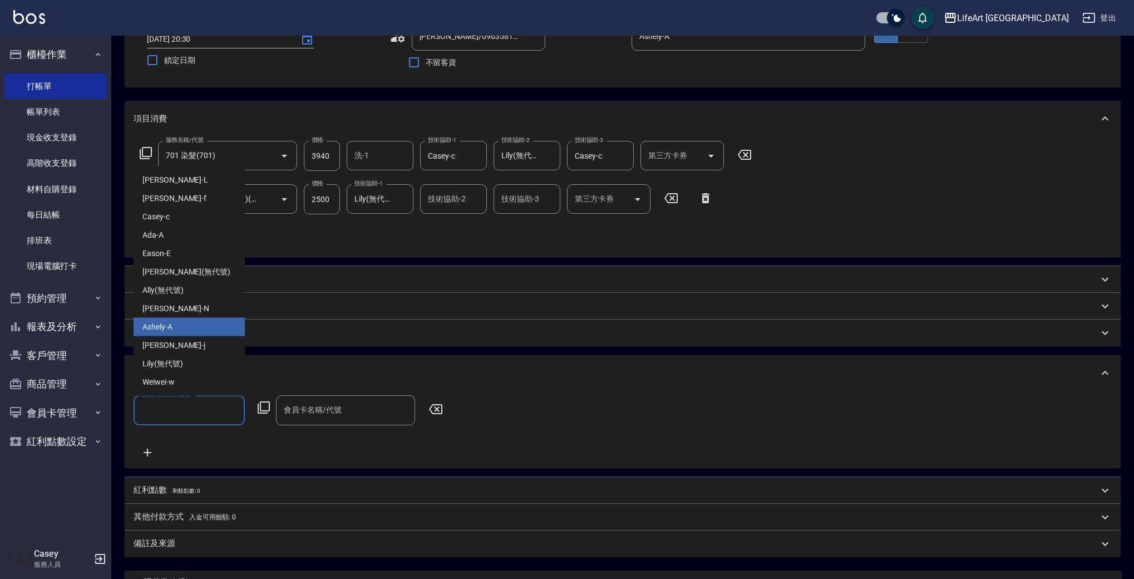
click at [191, 329] on div "Ashely -A" at bounding box center [189, 327] width 111 height 18
type input "Ashely-A"
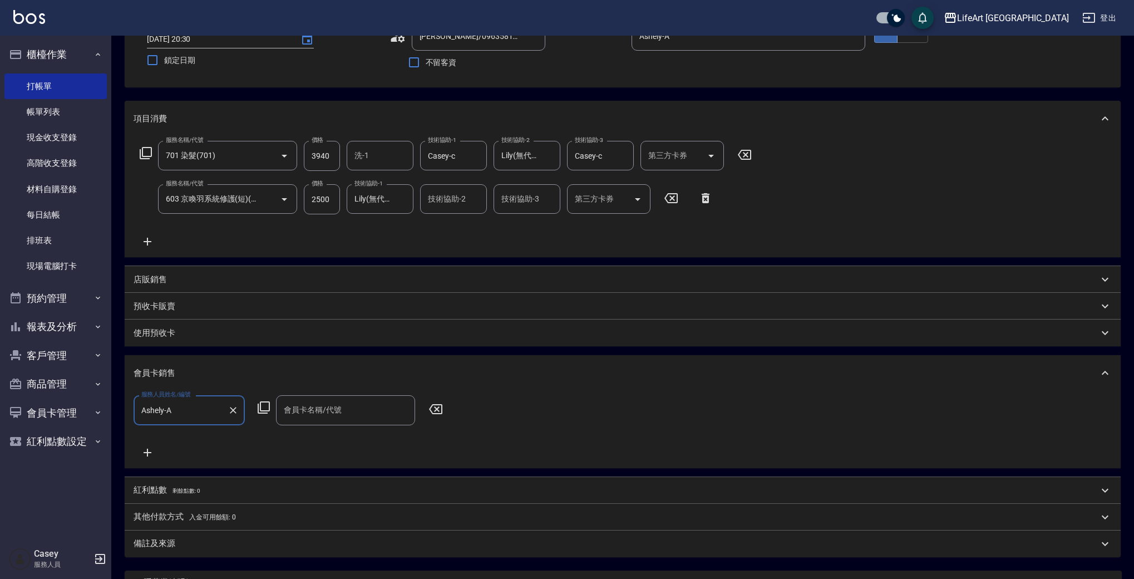
click at [343, 413] on input "會員卡名稱/代號" at bounding box center [345, 409] width 129 height 19
click at [336, 434] on span "會員卡一號 - 01" at bounding box center [345, 439] width 139 height 18
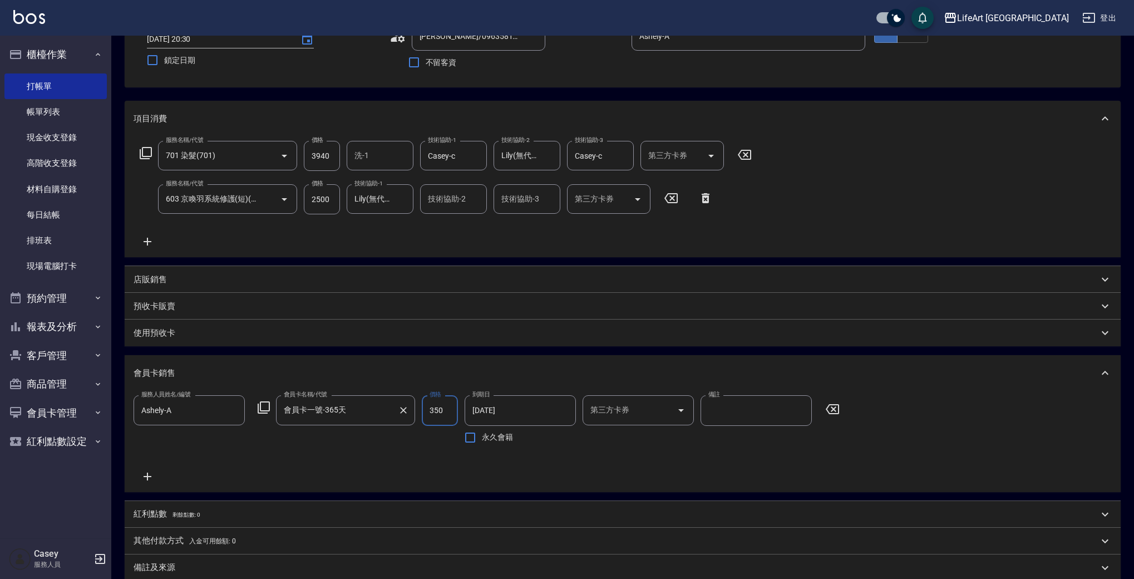
type input "會員卡一號-365天"
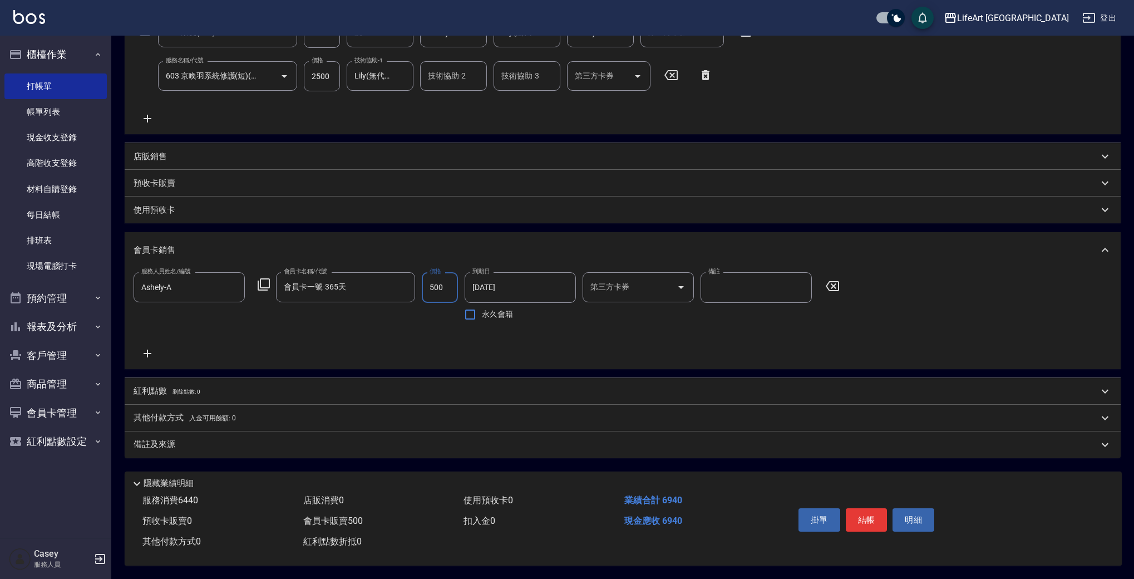
type input "500"
click at [186, 440] on div "備註及來源" at bounding box center [616, 445] width 965 height 12
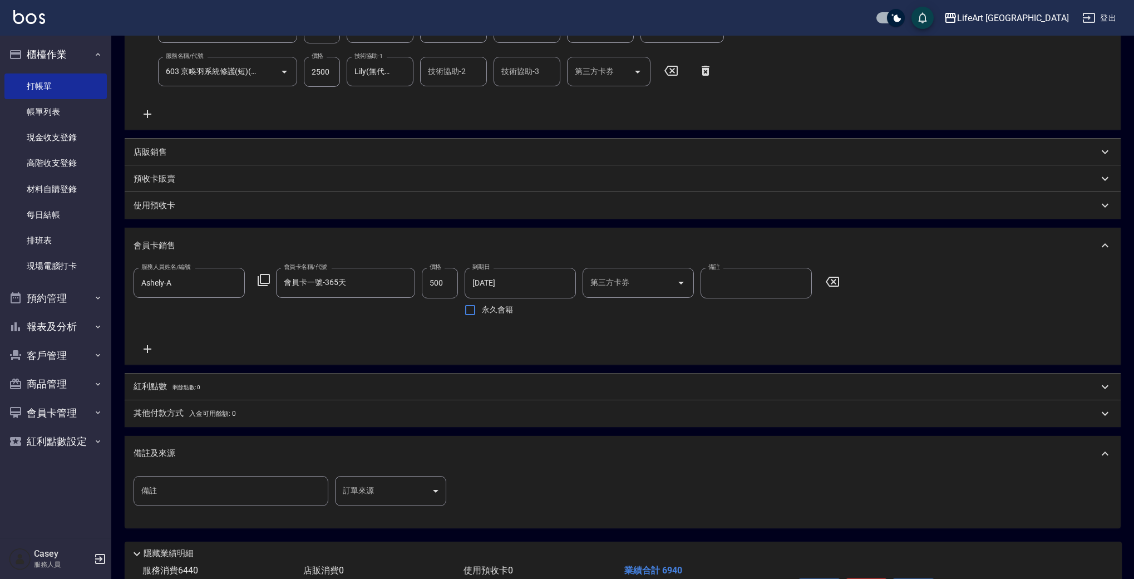
click at [378, 476] on body "LifeArt 蘆洲 登出 櫃檯作業 打帳單 帳單列表 現金收支登錄 高階收支登錄 材料自購登錄 每日結帳 排班表 現場電腦打卡 預約管理 預約管理 單日預約…" at bounding box center [567, 220] width 1134 height 858
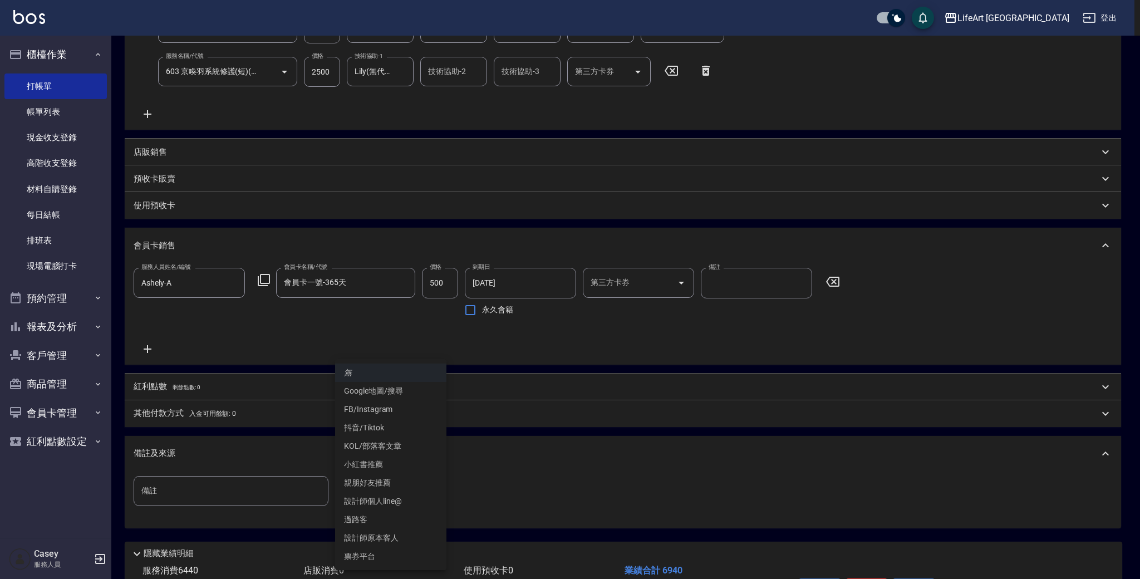
click at [387, 501] on li "設計師個人line@" at bounding box center [390, 501] width 111 height 18
type input "設計師個人line@"
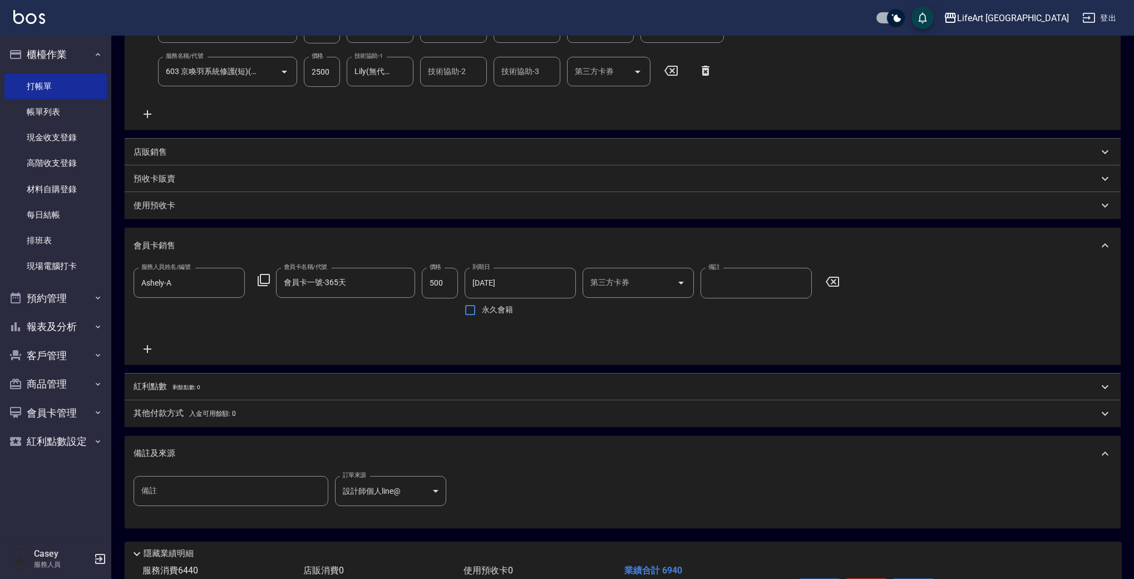
click at [191, 380] on div "紅利點數 剩餘點數: 0" at bounding box center [623, 386] width 996 height 27
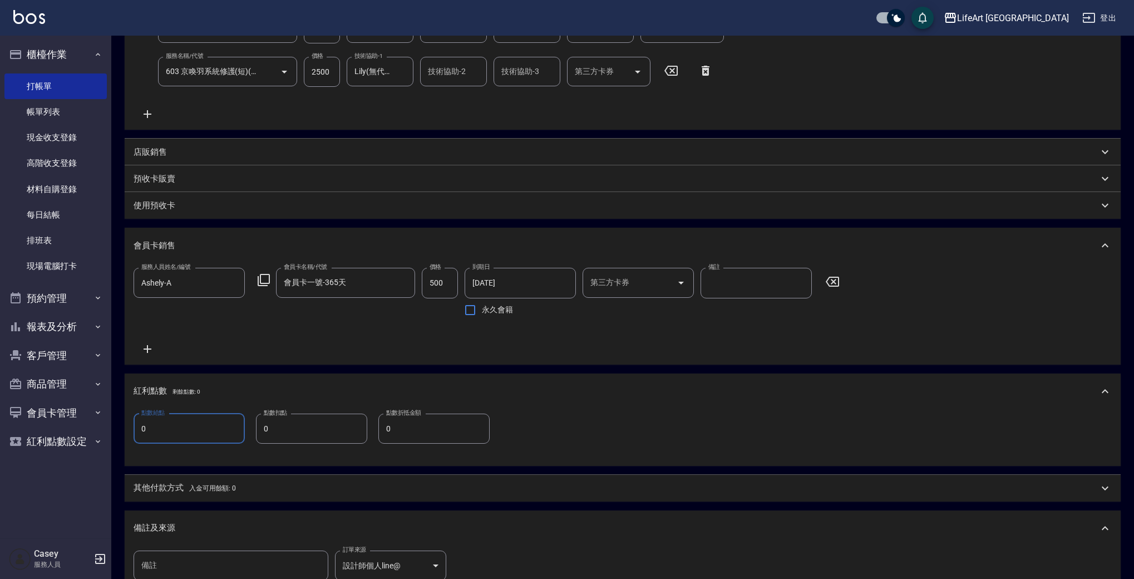
click at [176, 434] on input "0" at bounding box center [189, 429] width 111 height 30
type input "13"
click at [233, 486] on span "入金可用餘額: 0" at bounding box center [212, 488] width 47 height 8
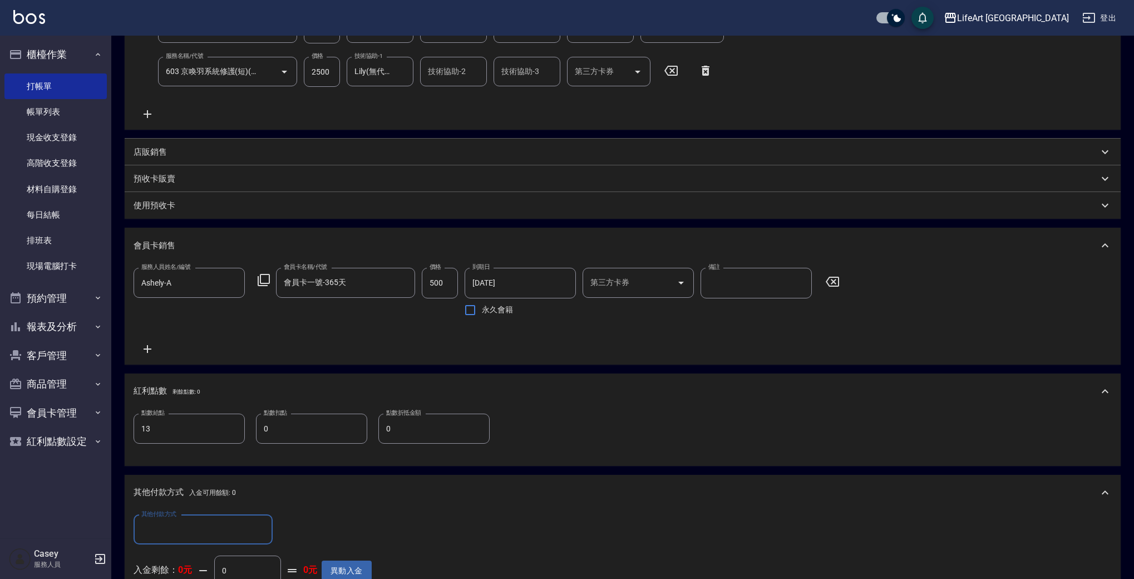
click at [260, 486] on div "其他付款方式 入金可用餘額: 0" at bounding box center [616, 492] width 965 height 12
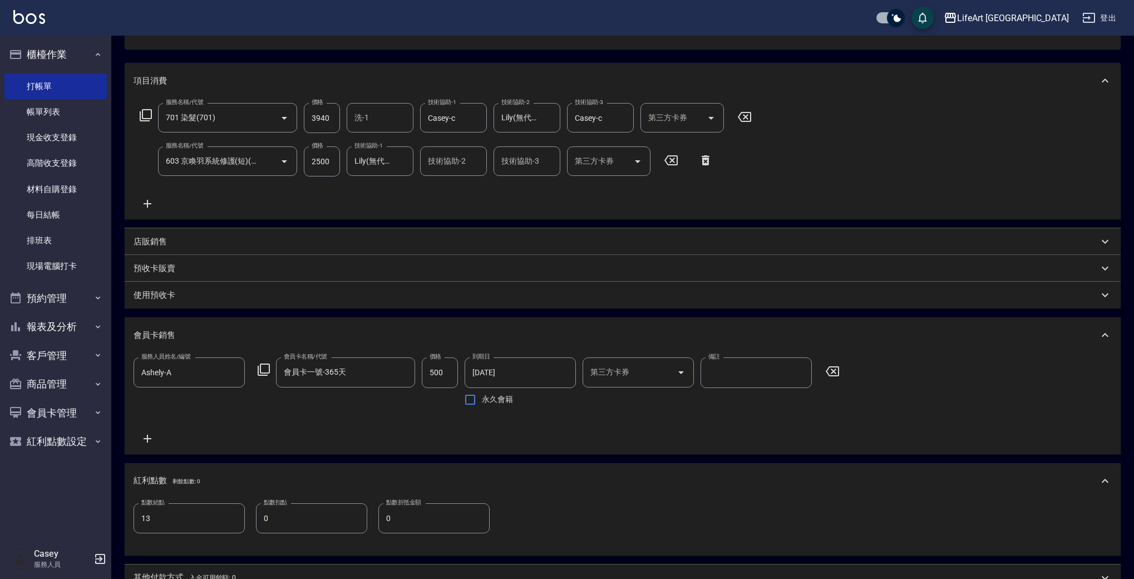
scroll to position [0, 0]
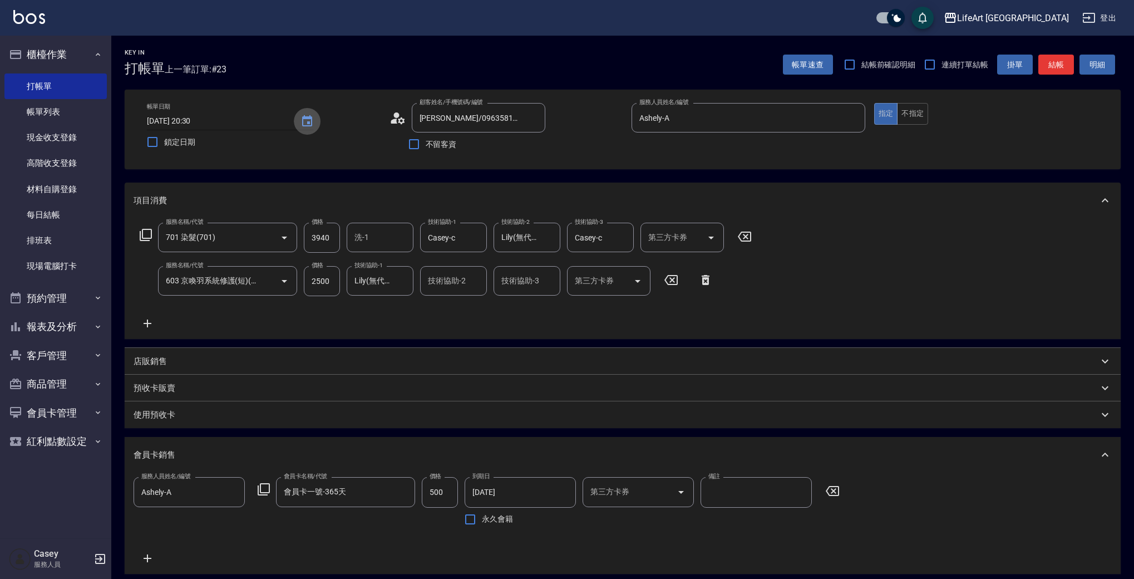
click at [302, 122] on icon "Choose date, selected date is 2025-09-12" at bounding box center [307, 121] width 13 height 13
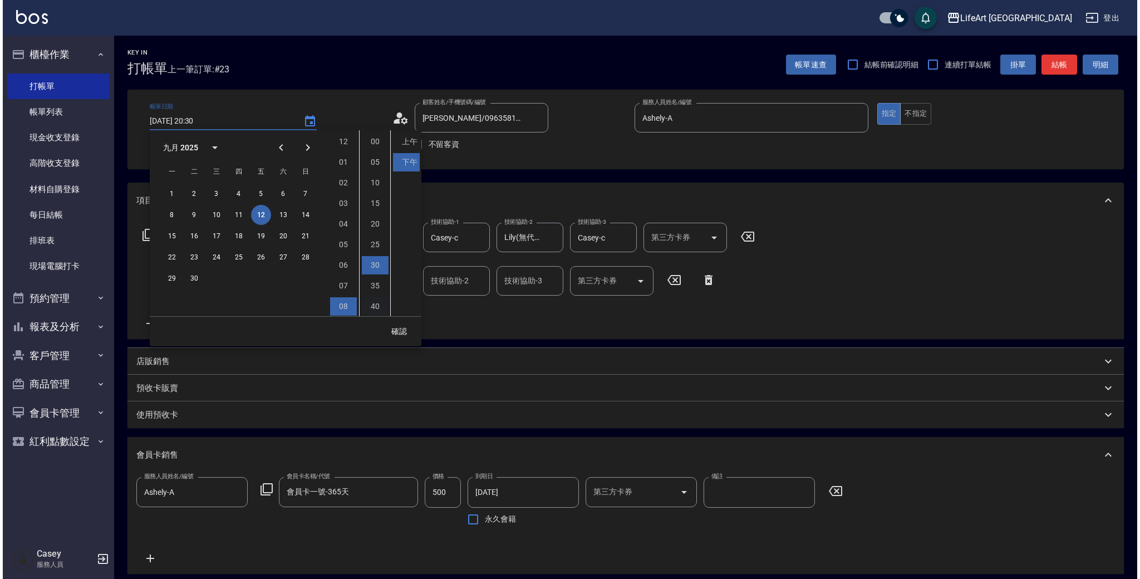
scroll to position [62, 0]
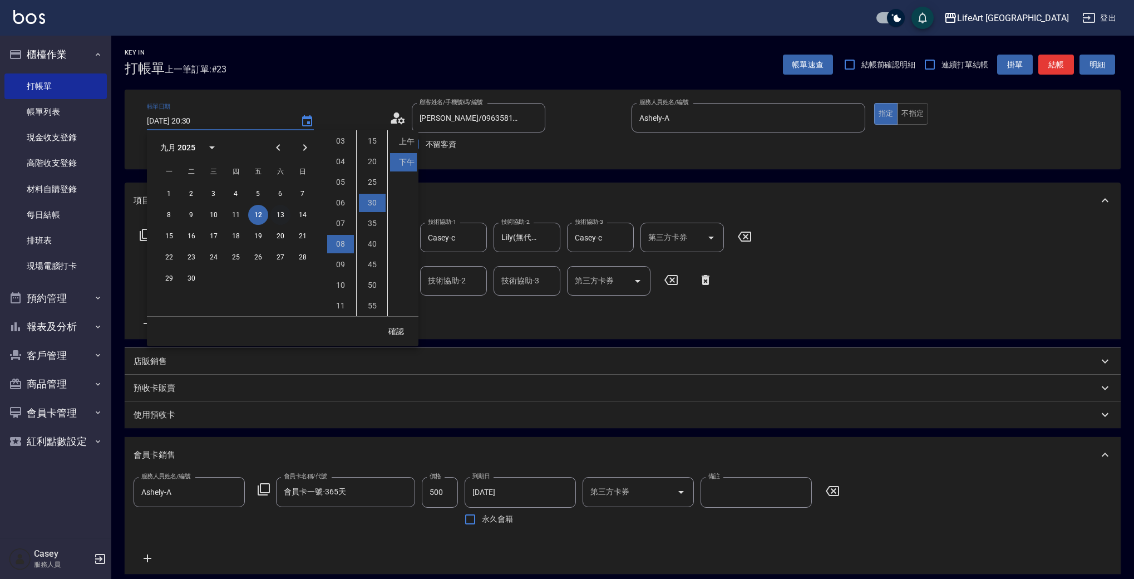
click at [279, 216] on button "13" at bounding box center [280, 215] width 20 height 20
click at [342, 298] on li "11" at bounding box center [340, 306] width 27 height 18
click at [373, 177] on li "25" at bounding box center [372, 182] width 27 height 18
click at [414, 136] on li "上午" at bounding box center [403, 141] width 27 height 18
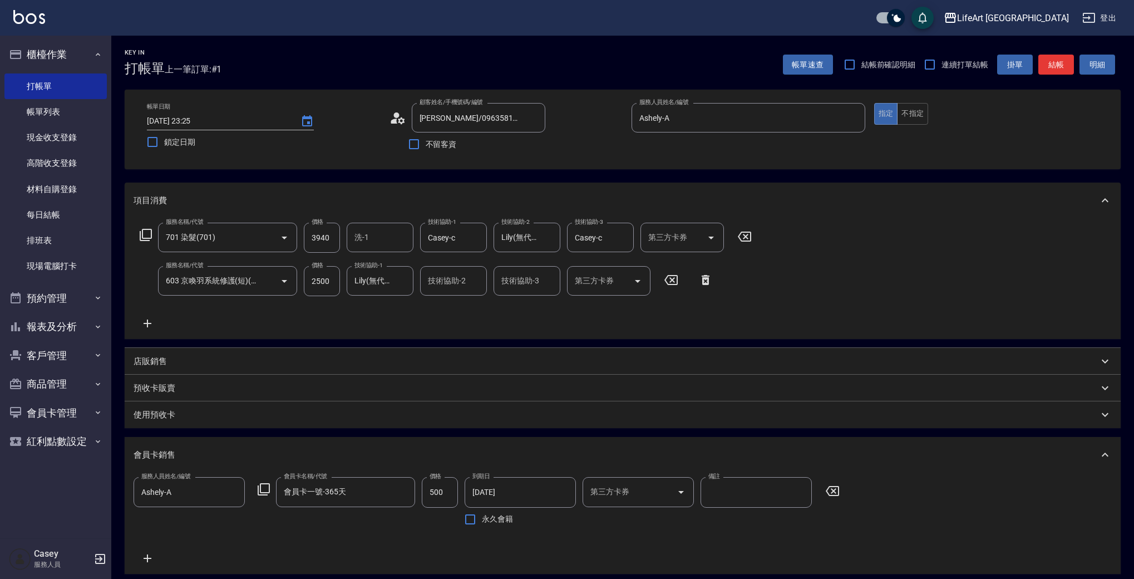
type input "2025/09/13 11:25"
click at [1054, 64] on button "結帳" at bounding box center [1056, 65] width 36 height 21
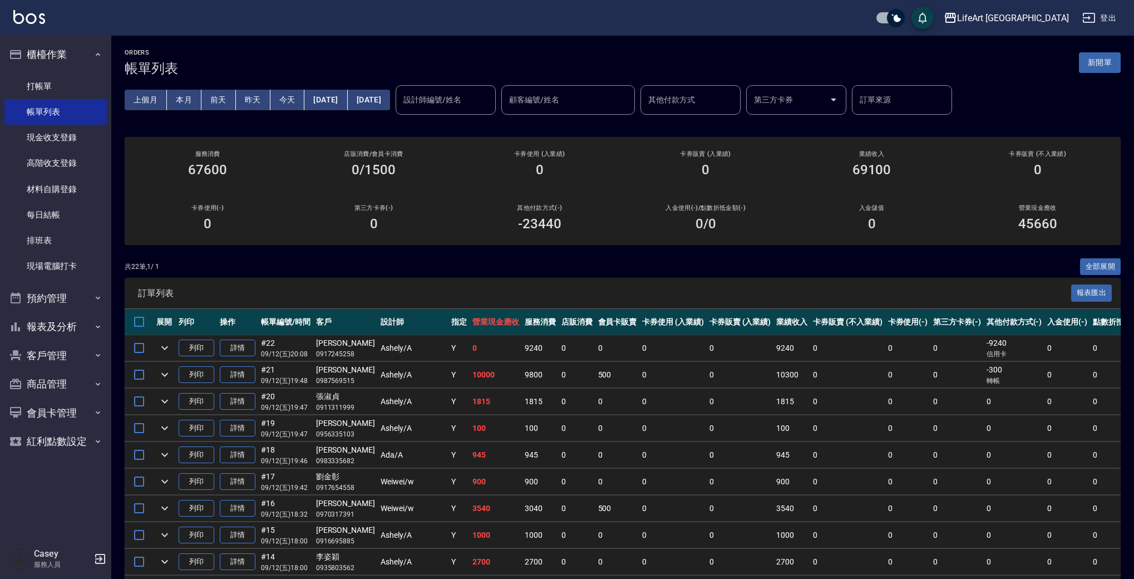
click at [340, 101] on button "[DATE]" at bounding box center [325, 100] width 43 height 21
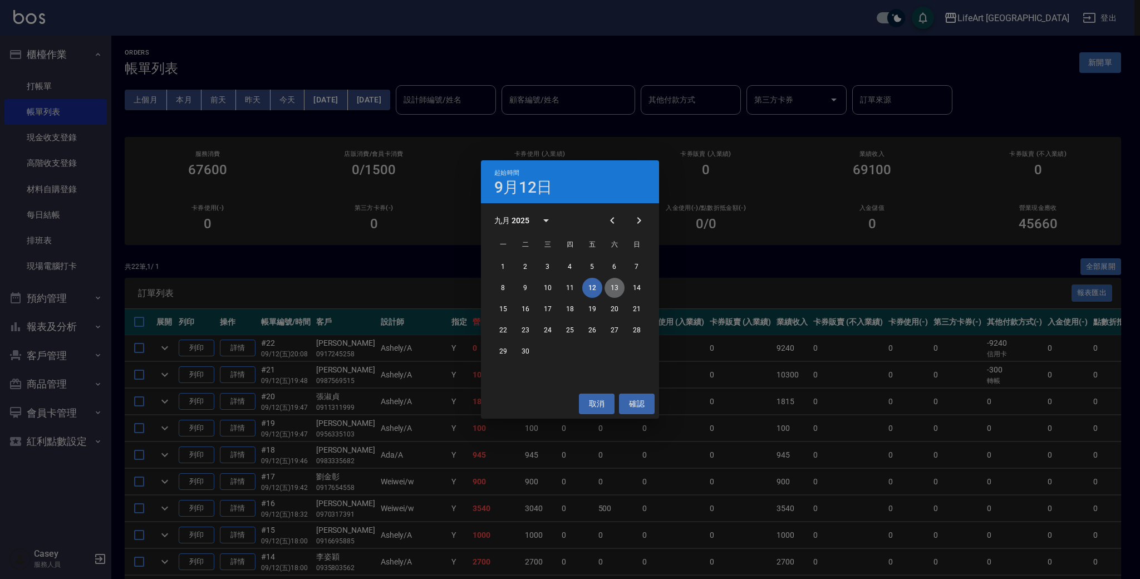
click at [612, 286] on button "13" at bounding box center [614, 288] width 20 height 20
